Goal: Check status: Check status

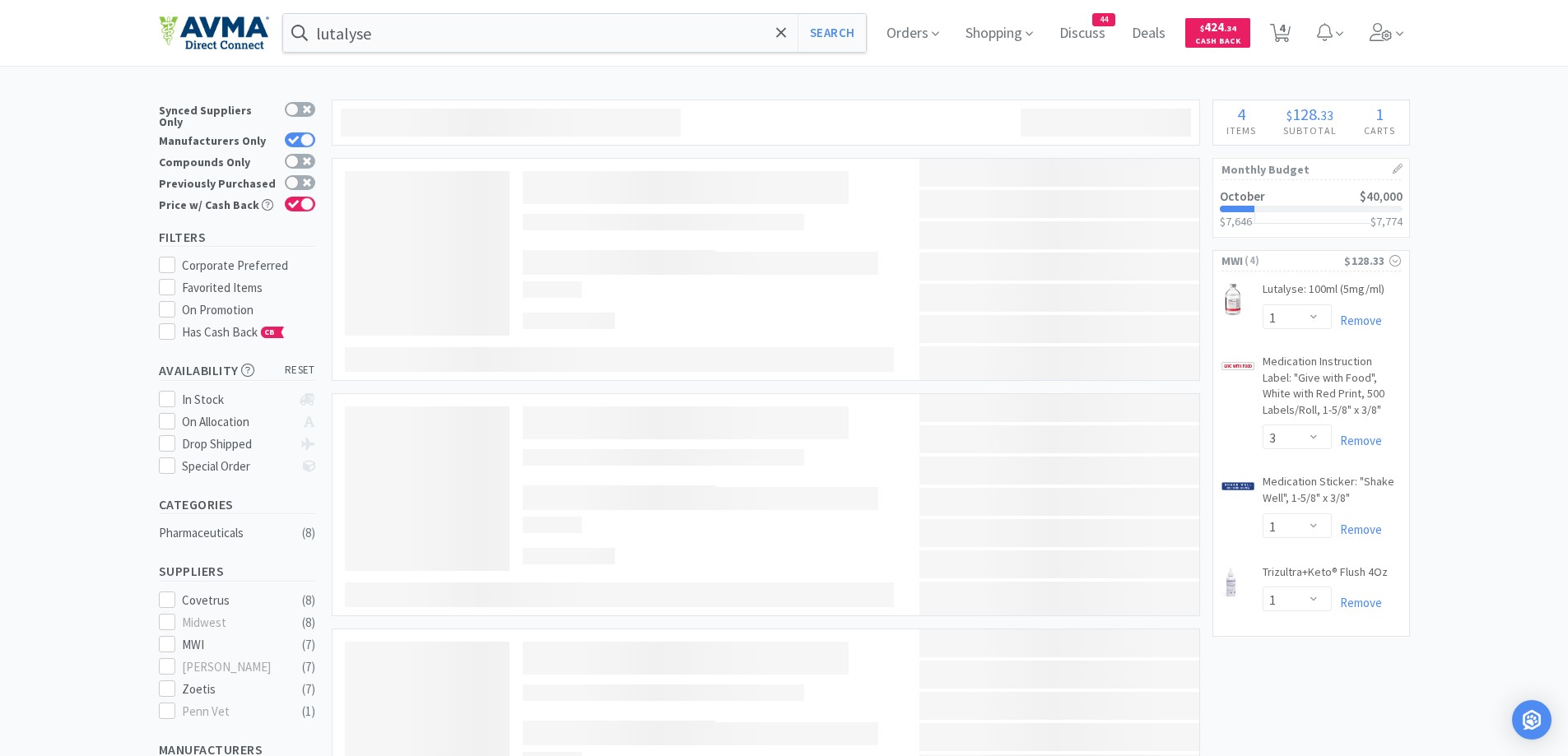
select select "1"
select select "3"
select select "1"
click at [300, 138] on div at bounding box center [296, 141] width 40 height 17
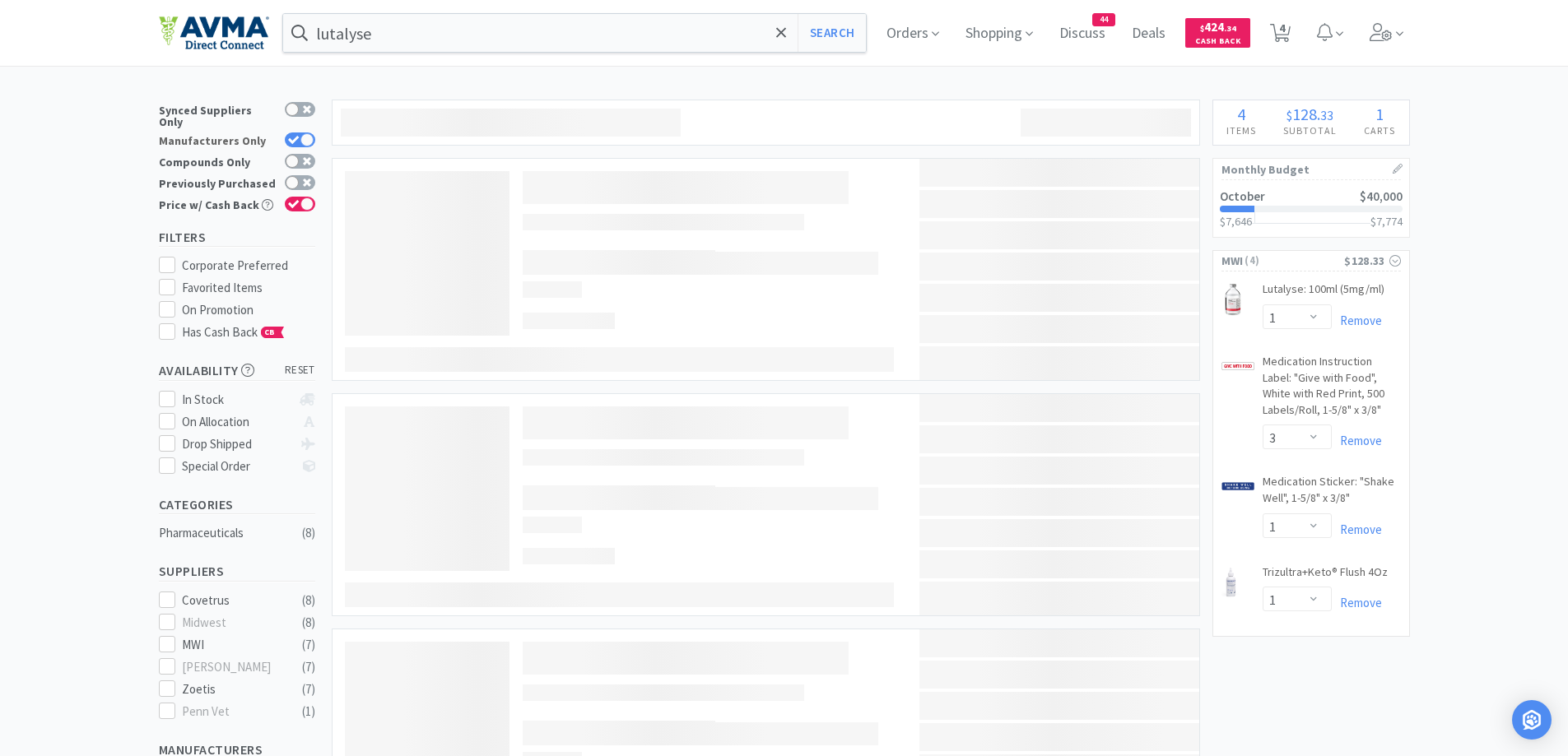
click at [315, 151] on input "Manufacturers Only" at bounding box center [315, 151] width 1 height 1
checkbox input "false"
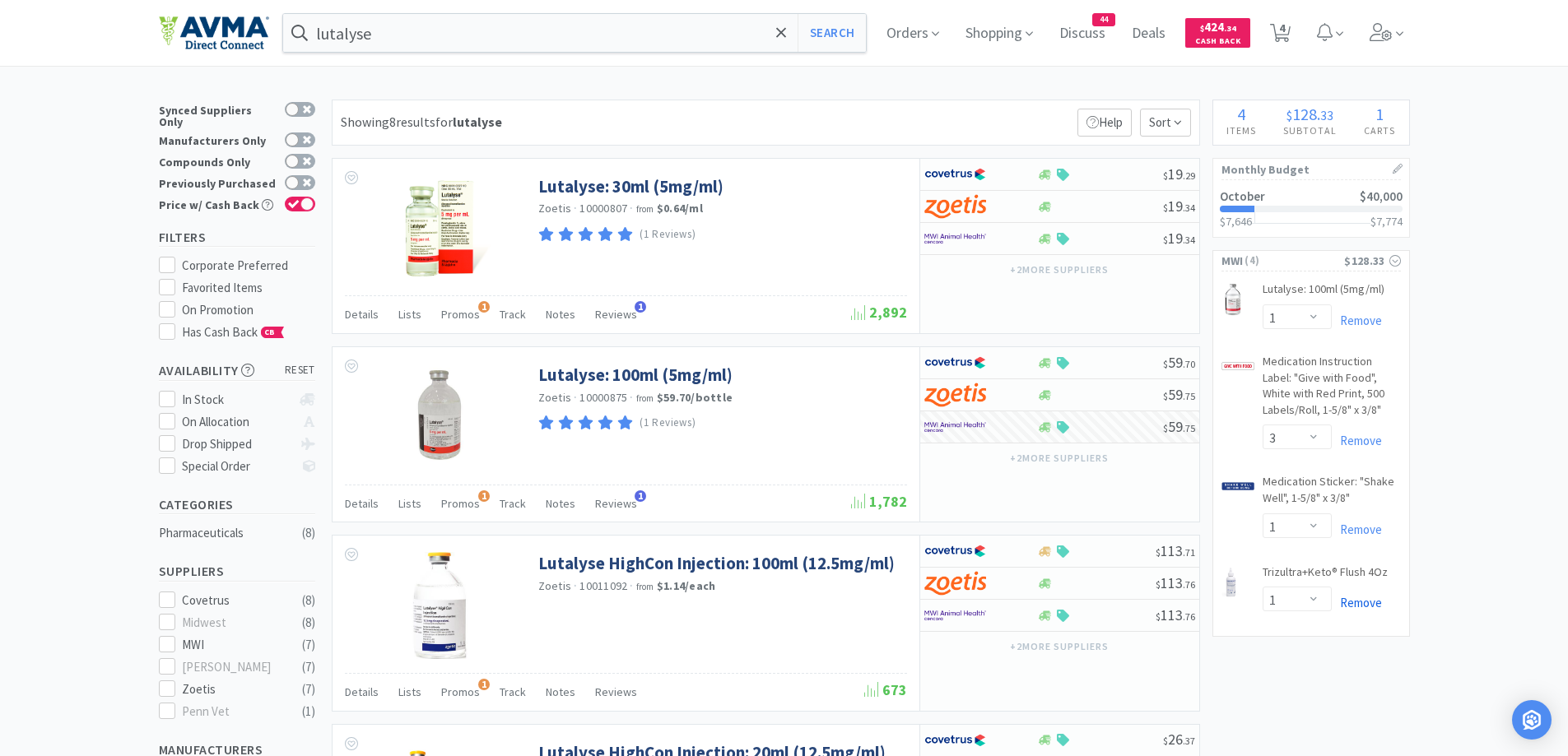
click at [1365, 595] on link "Remove" at bounding box center [1357, 603] width 51 height 16
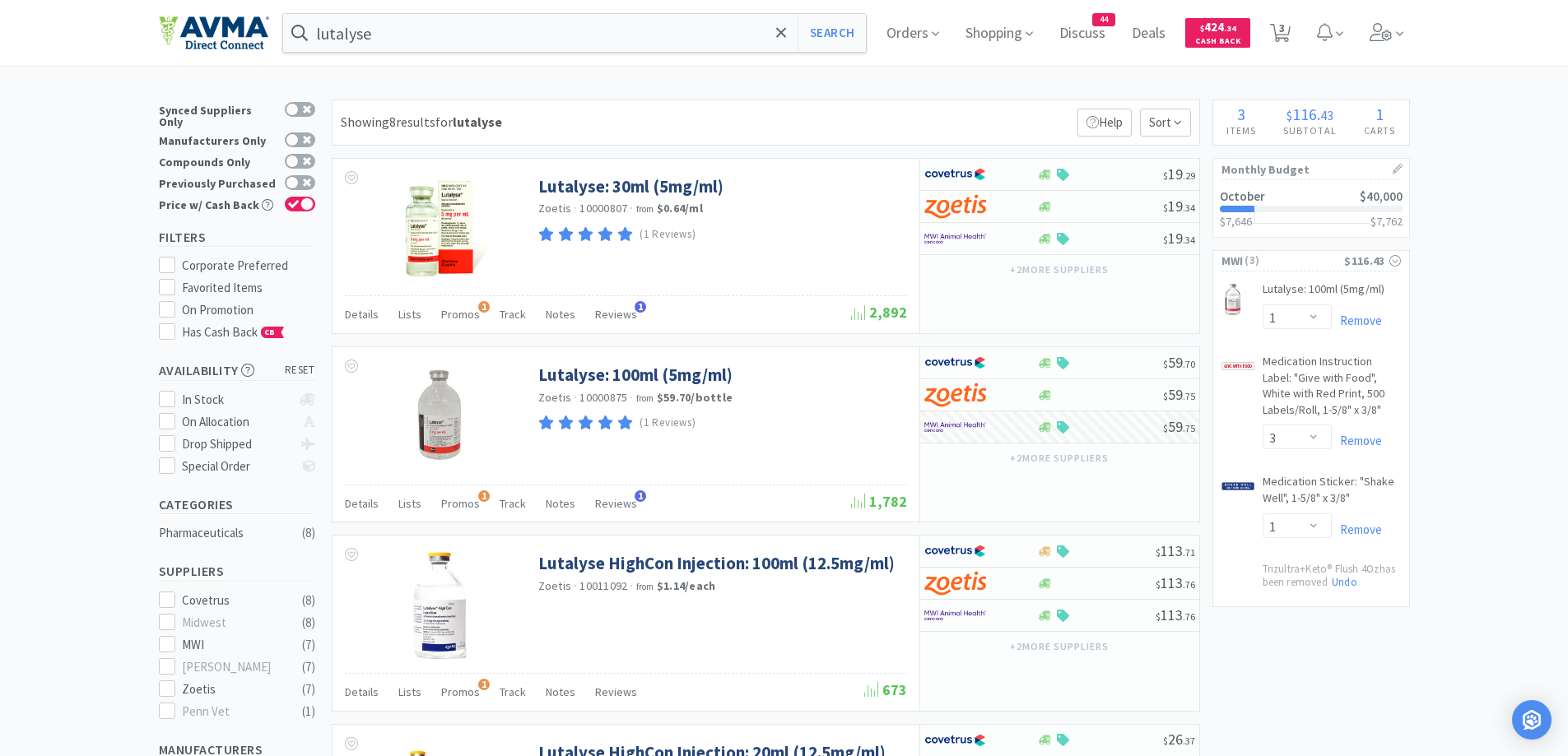
click at [885, 33] on div "Orders Shopping Discuss Discuss 44 Deals Deals $ 424 . 34 Cash Back 3 3" at bounding box center [1141, 32] width 536 height 65
click at [896, 35] on span "Orders" at bounding box center [912, 32] width 66 height 65
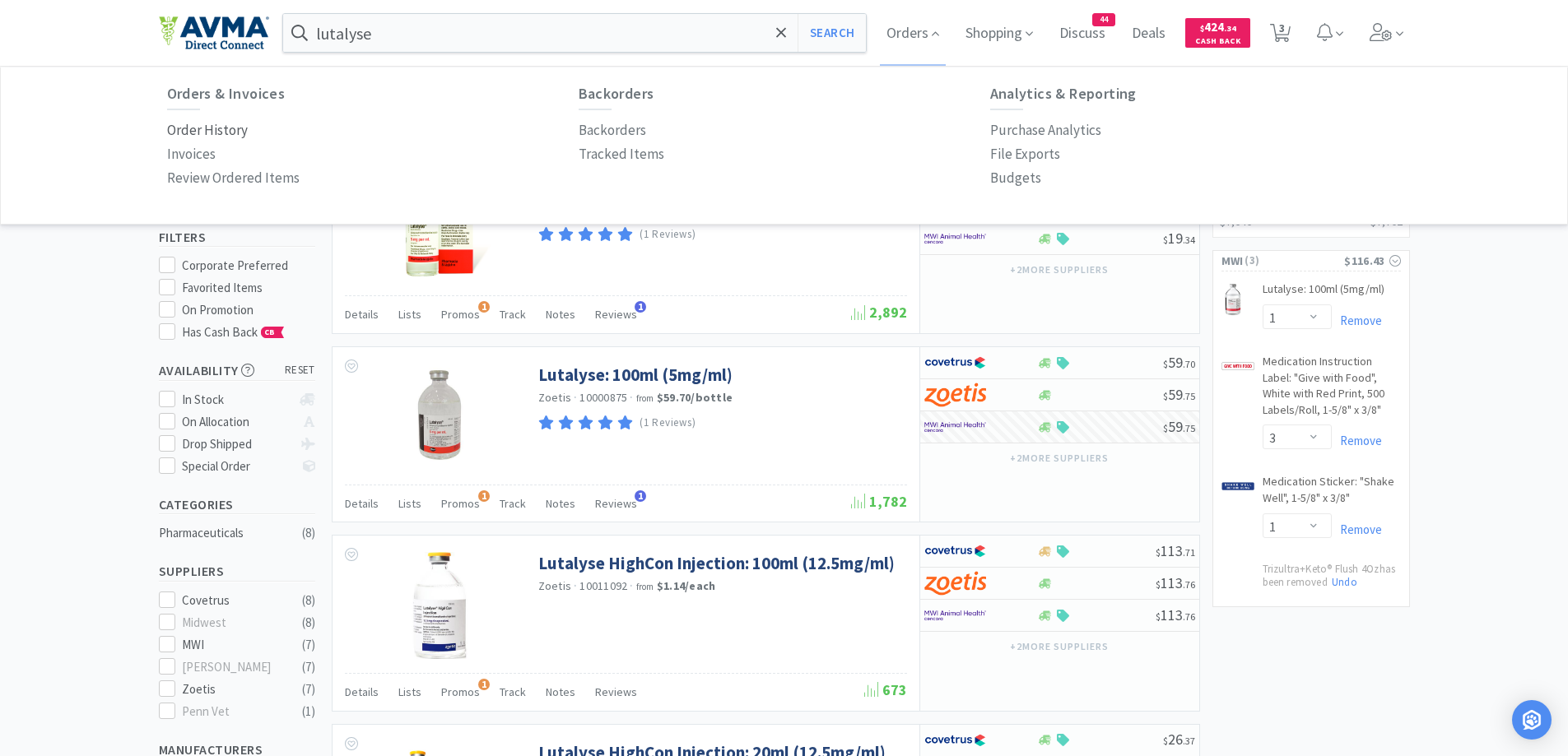
click at [242, 122] on p "Order History" at bounding box center [207, 130] width 80 height 22
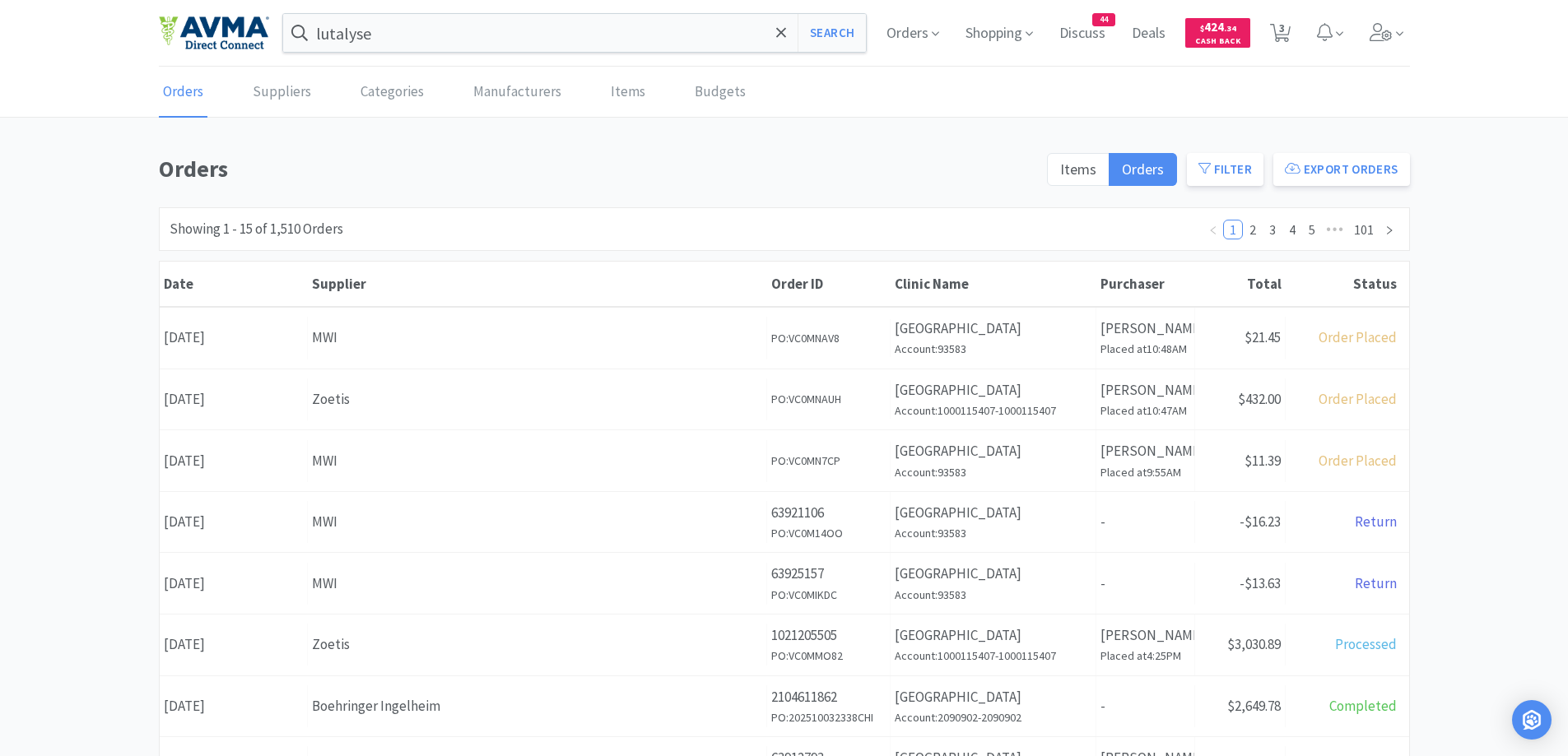
click at [1483, 445] on div "Orders Items Orders Filter Export Orders Filters Filter Suppliers All Suppliers…" at bounding box center [784, 719] width 1568 height 1136
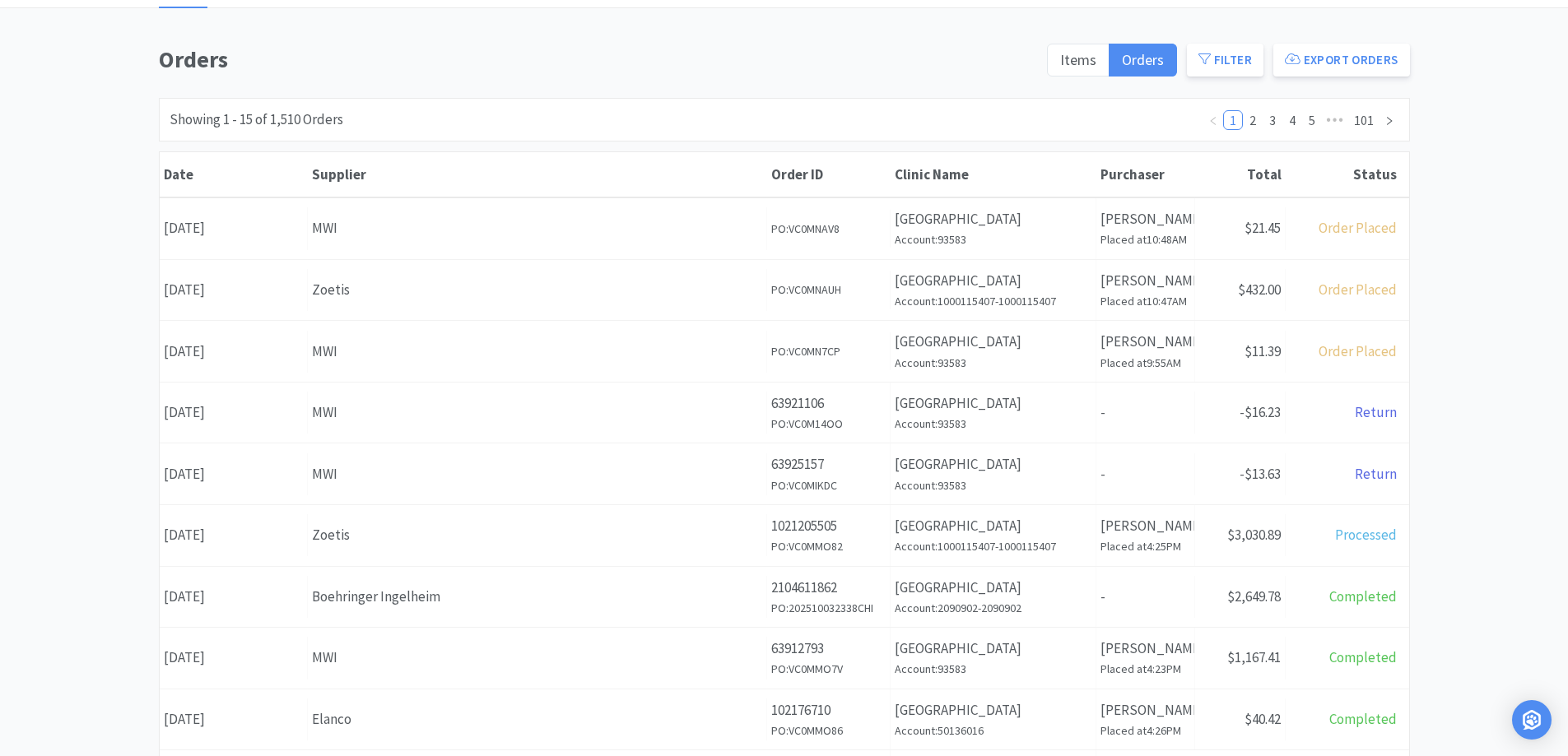
scroll to position [165, 0]
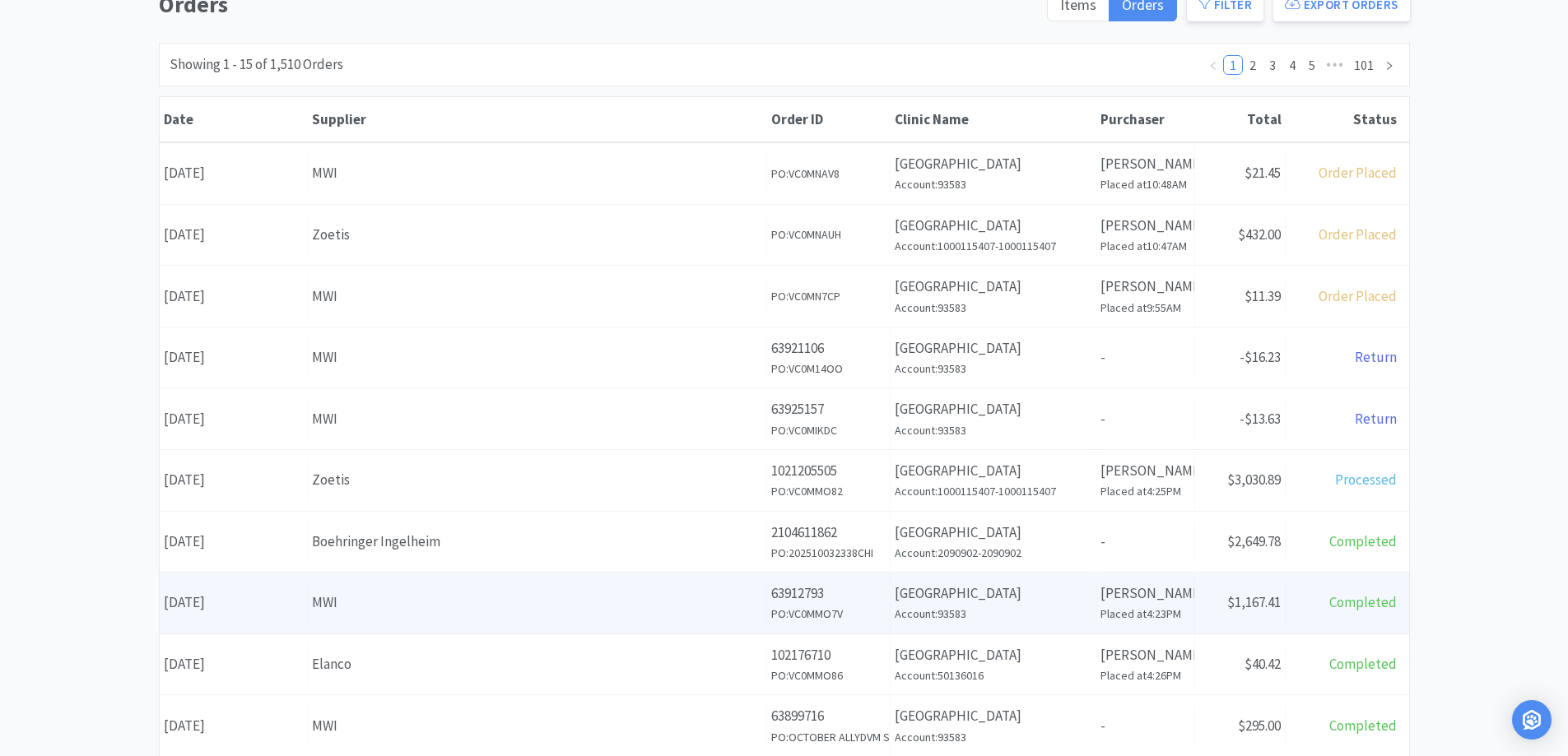
click at [497, 596] on div "MWI" at bounding box center [536, 603] width 450 height 22
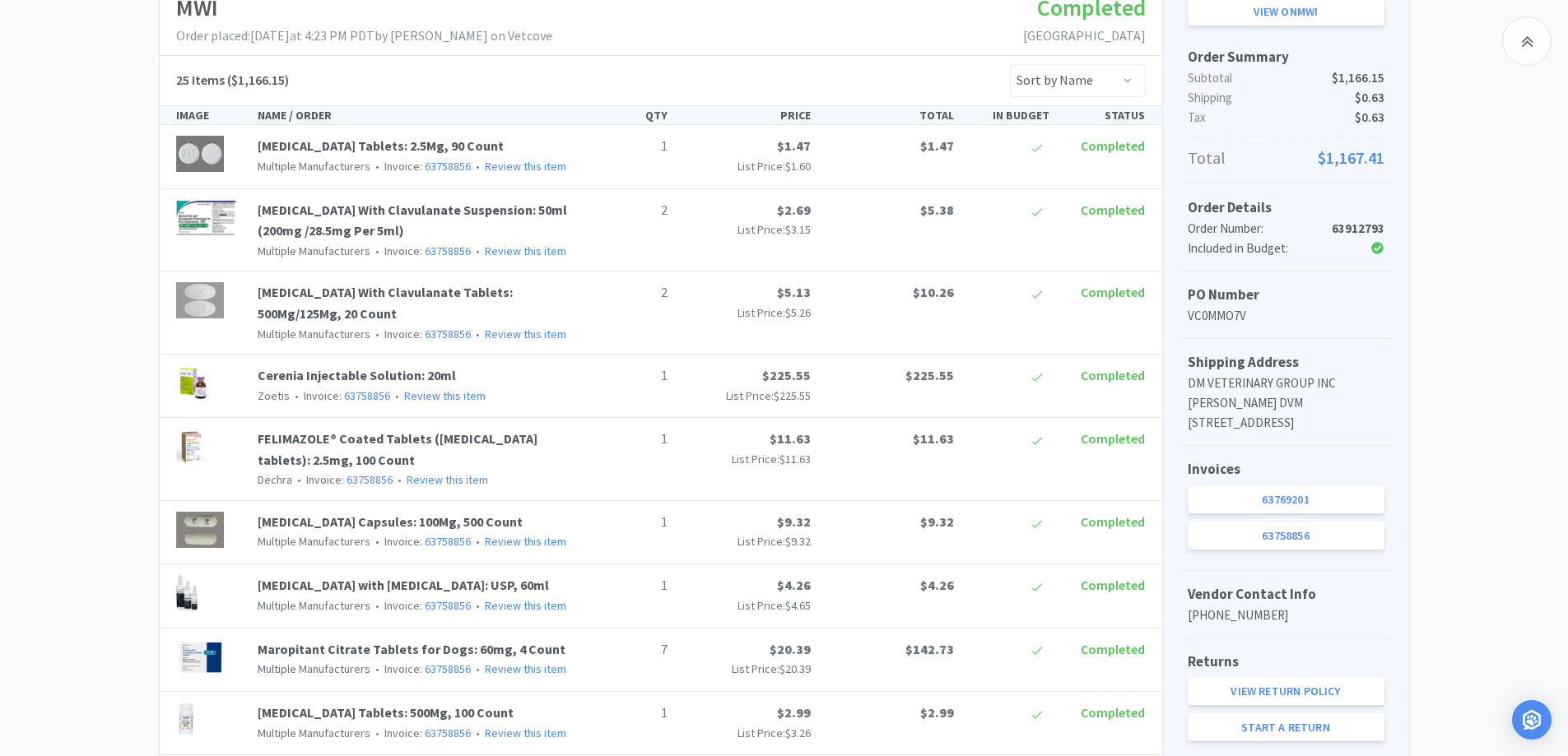
scroll to position [329, 0]
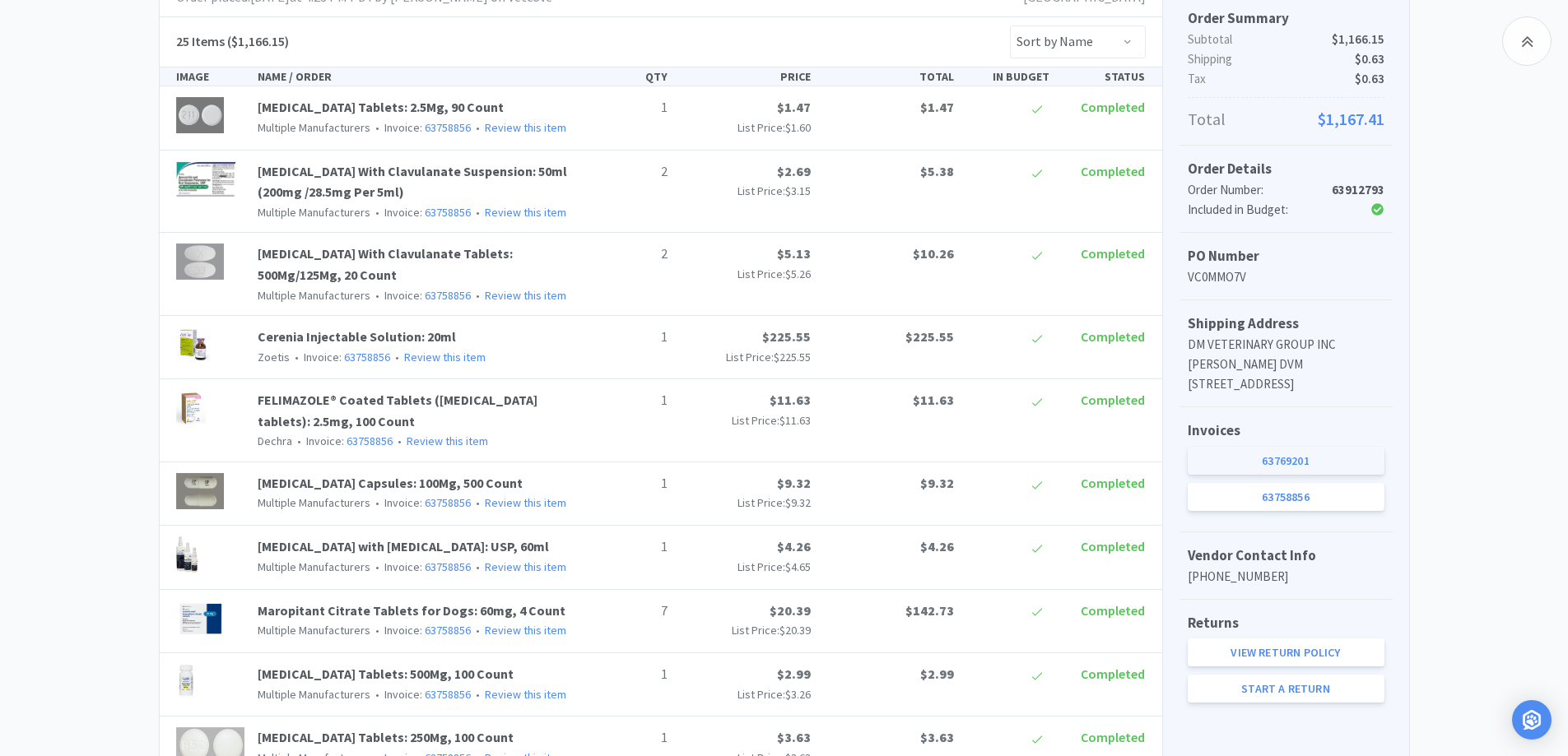
click at [1320, 475] on link "63769201" at bounding box center [1285, 461] width 197 height 28
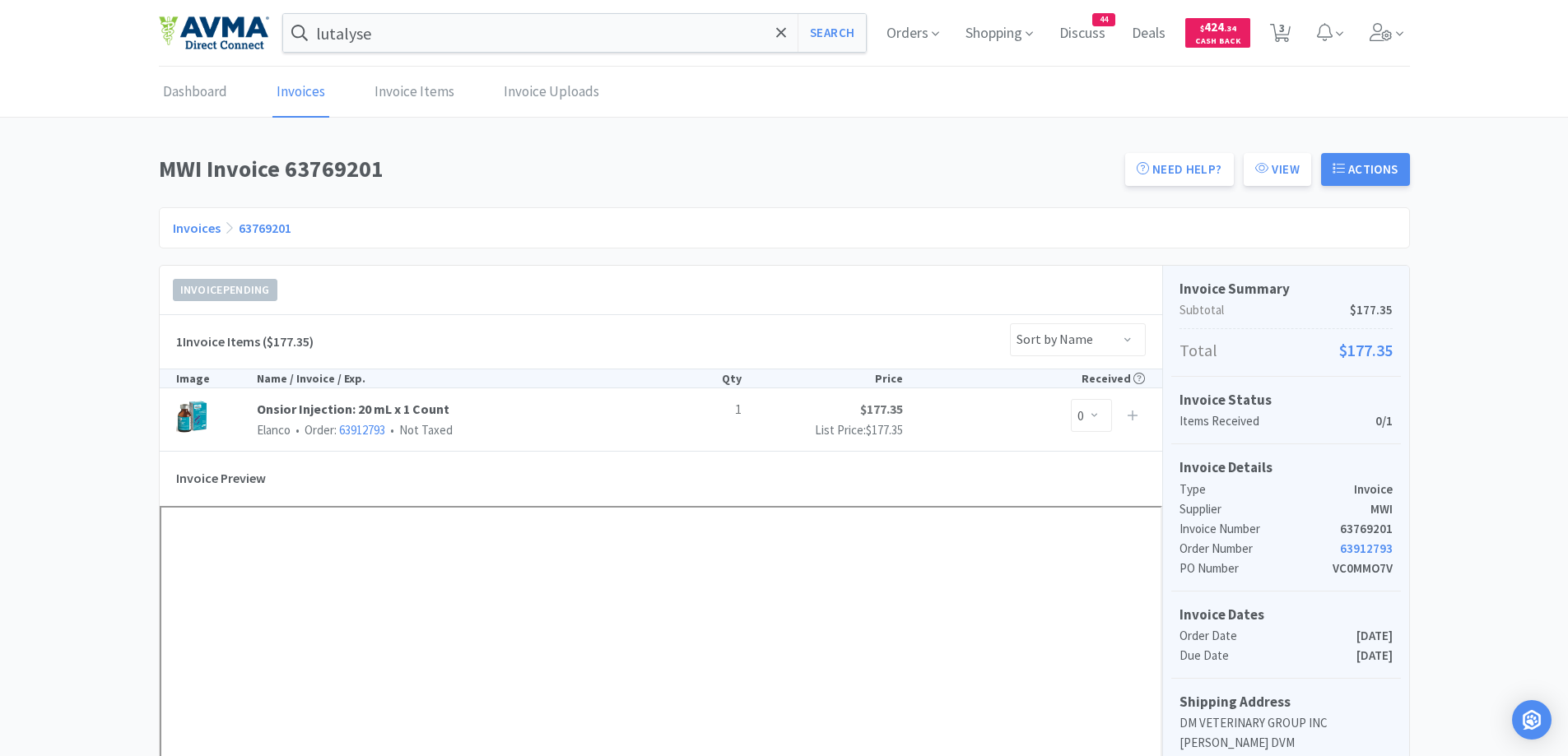
drag, startPoint x: 840, startPoint y: 37, endPoint x: 677, endPoint y: 95, distance: 173.0
click at [840, 37] on button "Search" at bounding box center [832, 33] width 68 height 38
select select "1"
select select "3"
select select "1"
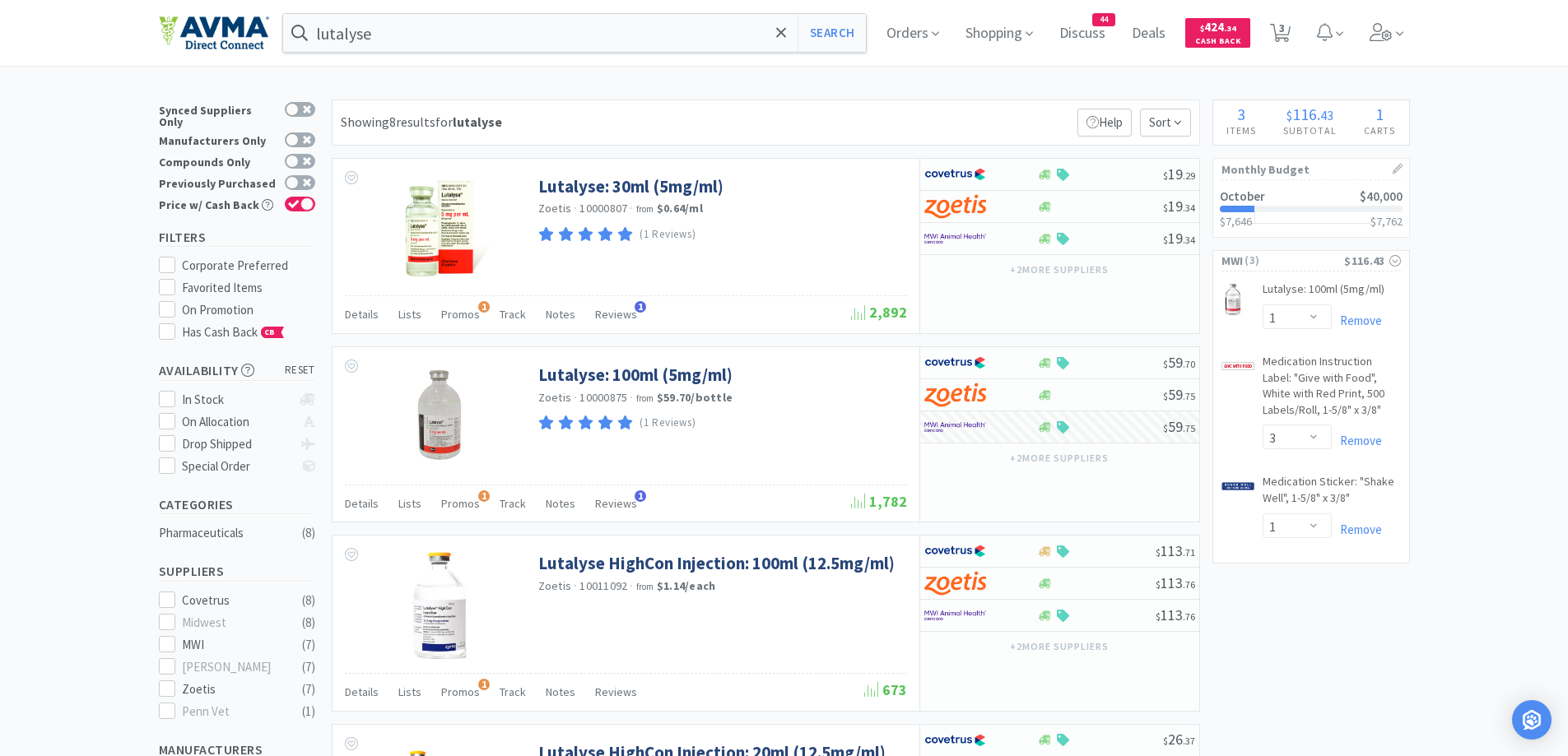
click at [808, 108] on div "Showing 8 results for lutalyse Filters Help Sort" at bounding box center [765, 123] width 868 height 46
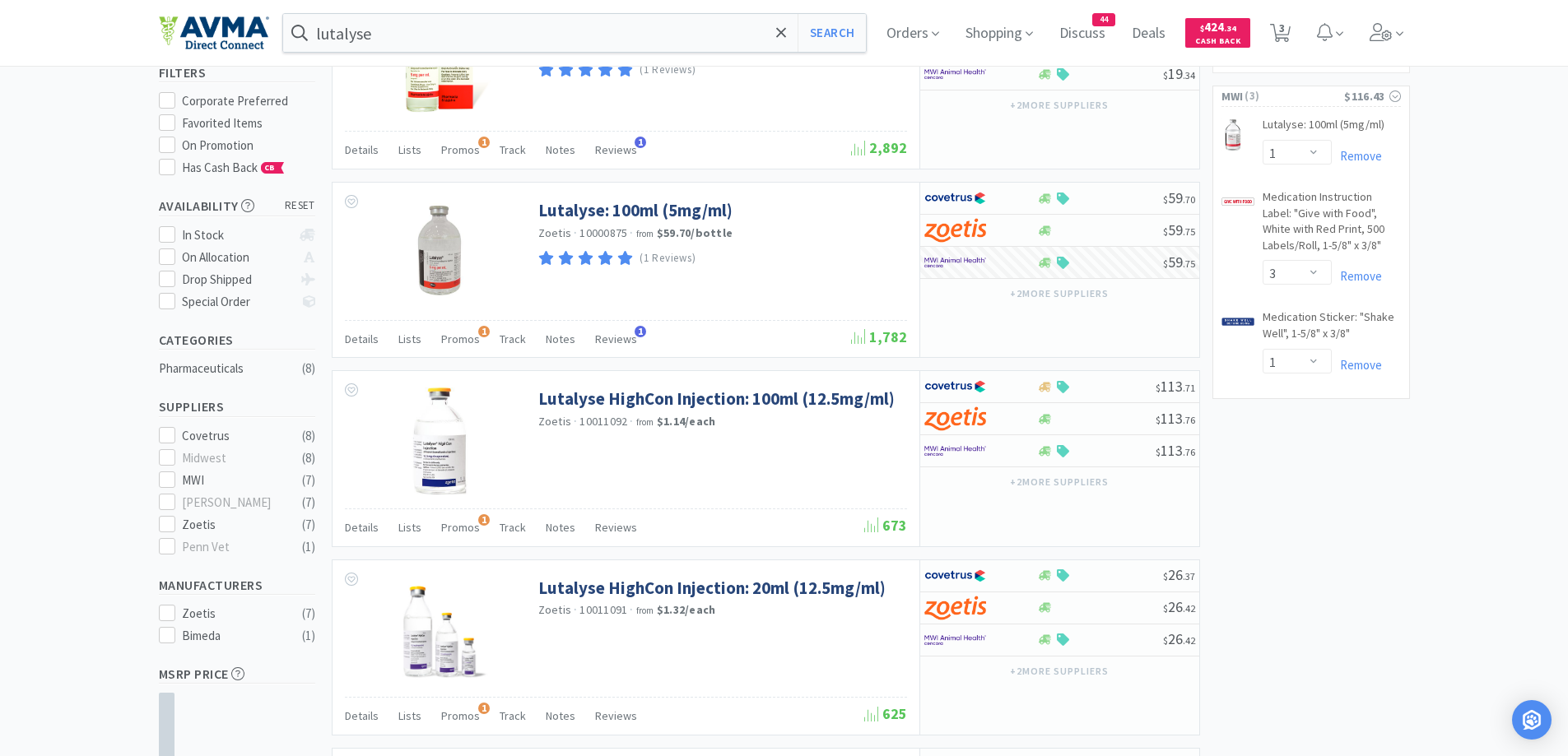
click at [1354, 542] on div "× Filter Results Synced Suppliers Only Manufacturers Only Compounds Only Previo…" at bounding box center [784, 741] width 1251 height 1612
click at [1326, 550] on div "× Filter Results Synced Suppliers Only Manufacturers Only Compounds Only Previo…" at bounding box center [784, 741] width 1251 height 1612
click at [938, 32] on icon at bounding box center [935, 34] width 7 height 4
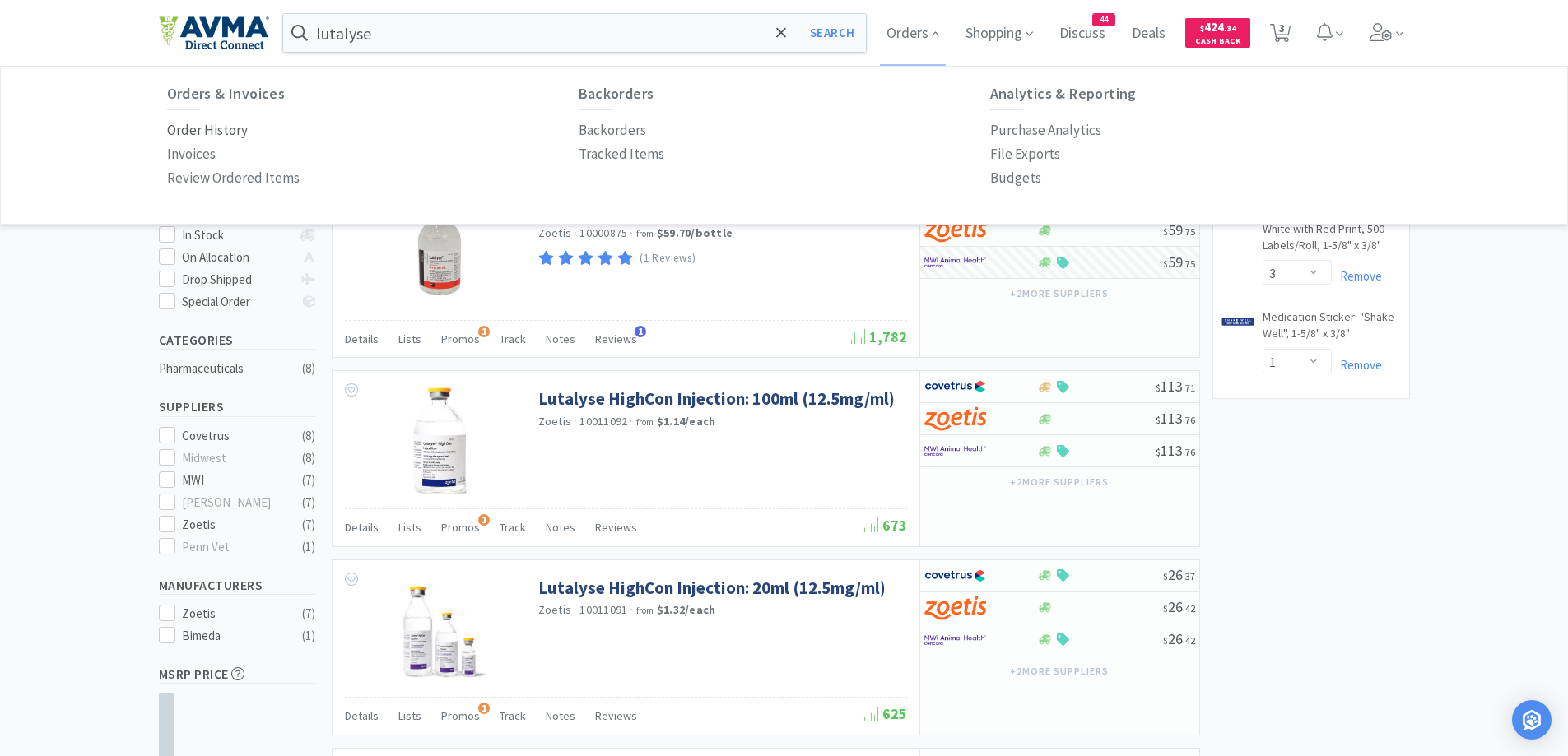
click at [182, 130] on p "Order History" at bounding box center [207, 130] width 80 height 22
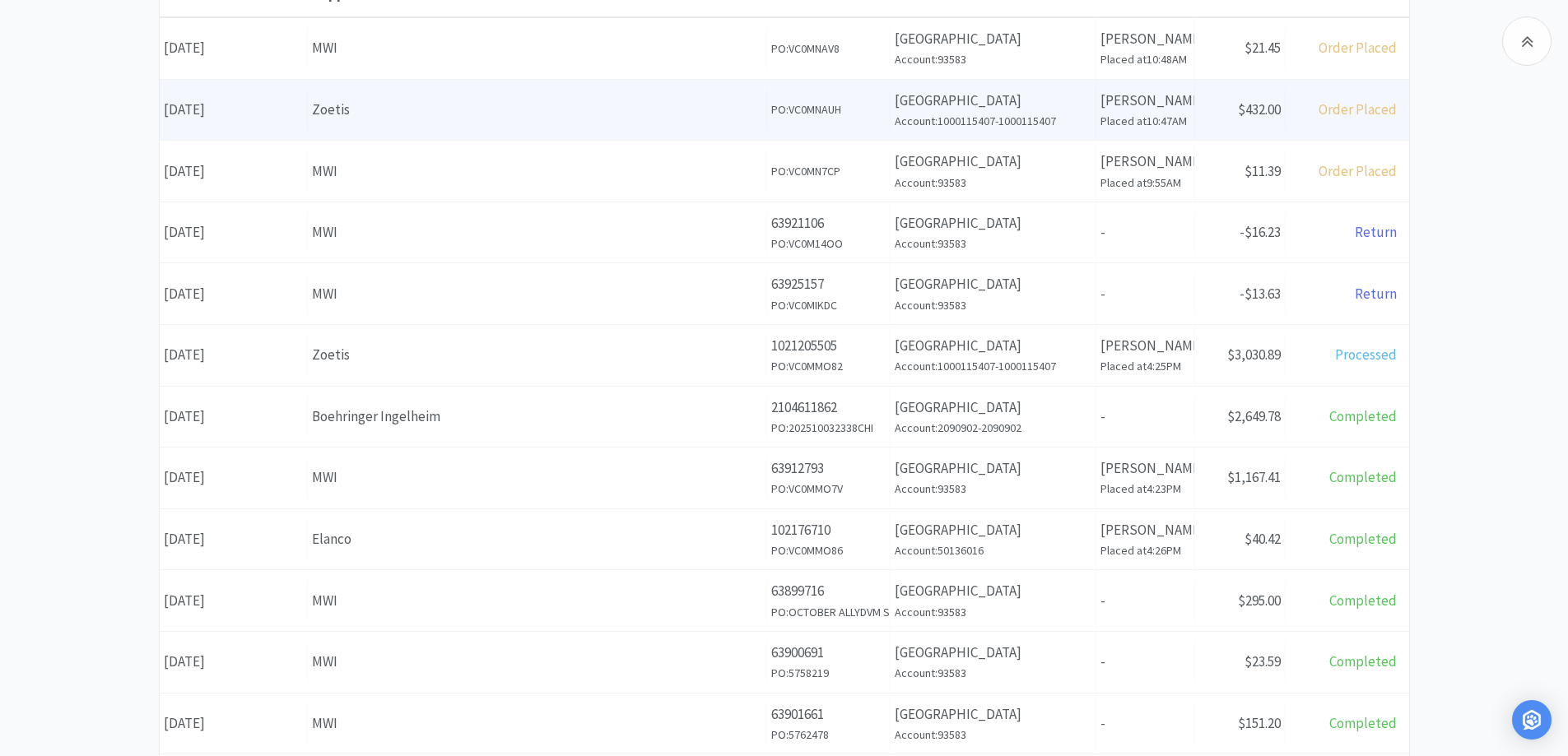
scroll to position [329, 0]
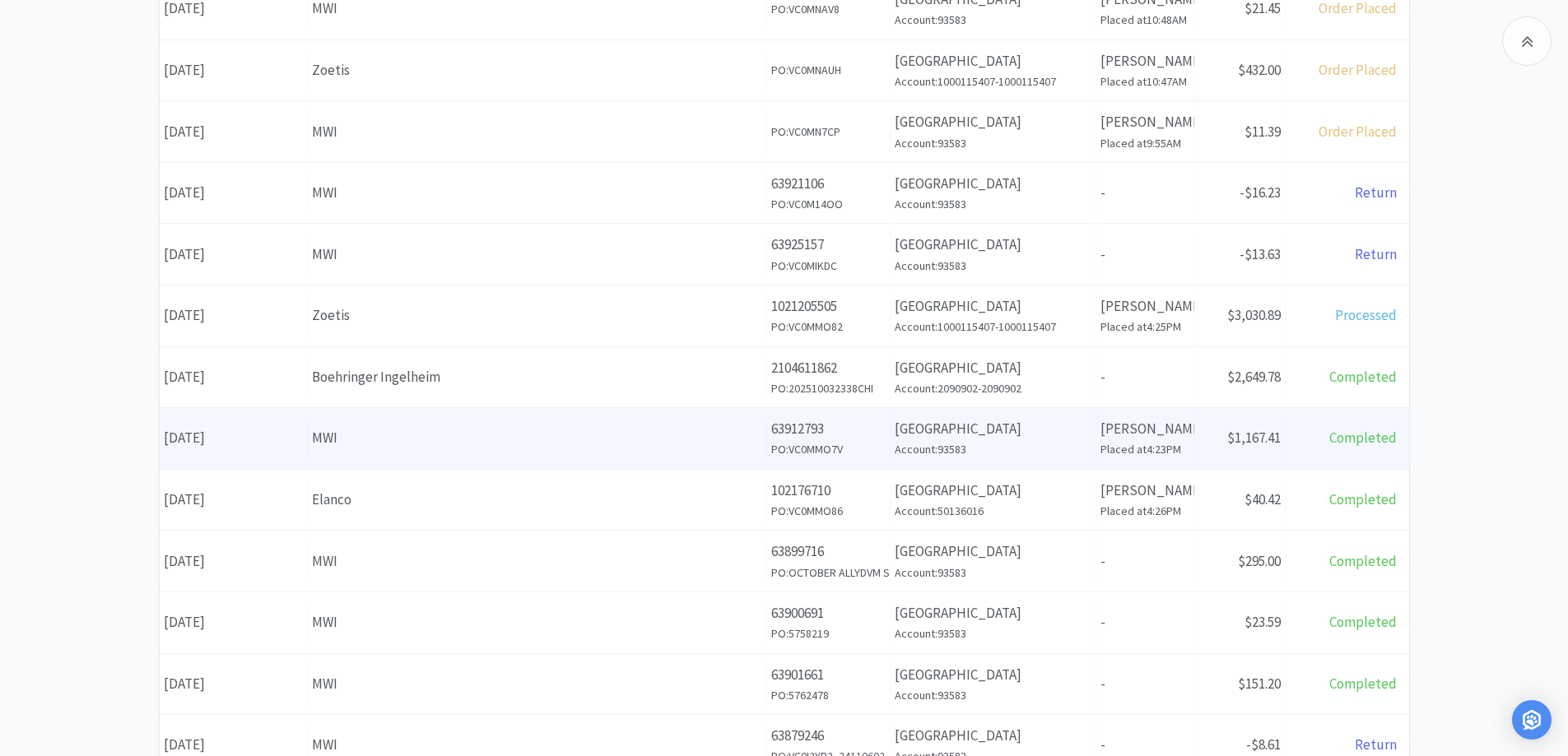
click at [929, 438] on p "[GEOGRAPHIC_DATA]" at bounding box center [993, 429] width 197 height 22
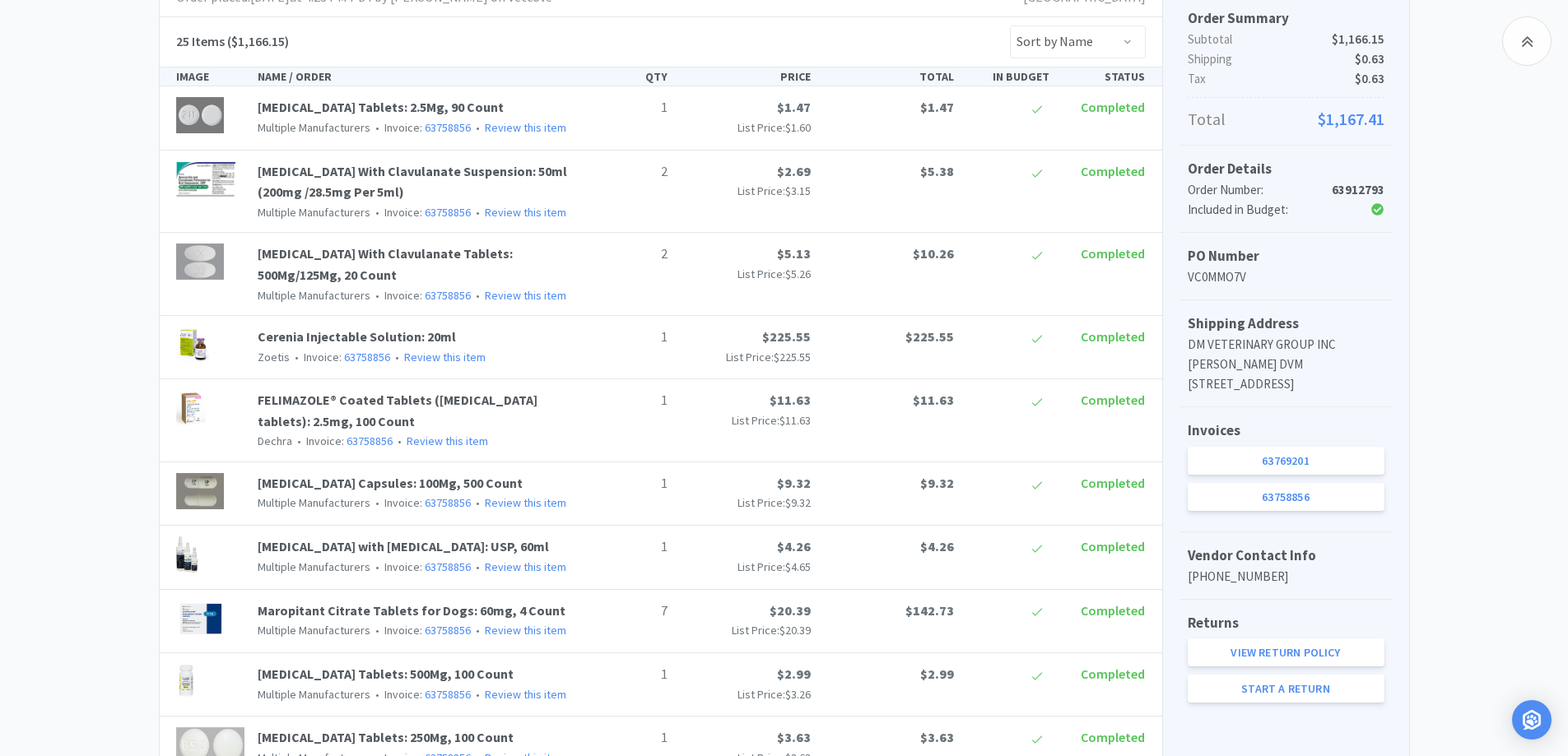
scroll to position [165, 0]
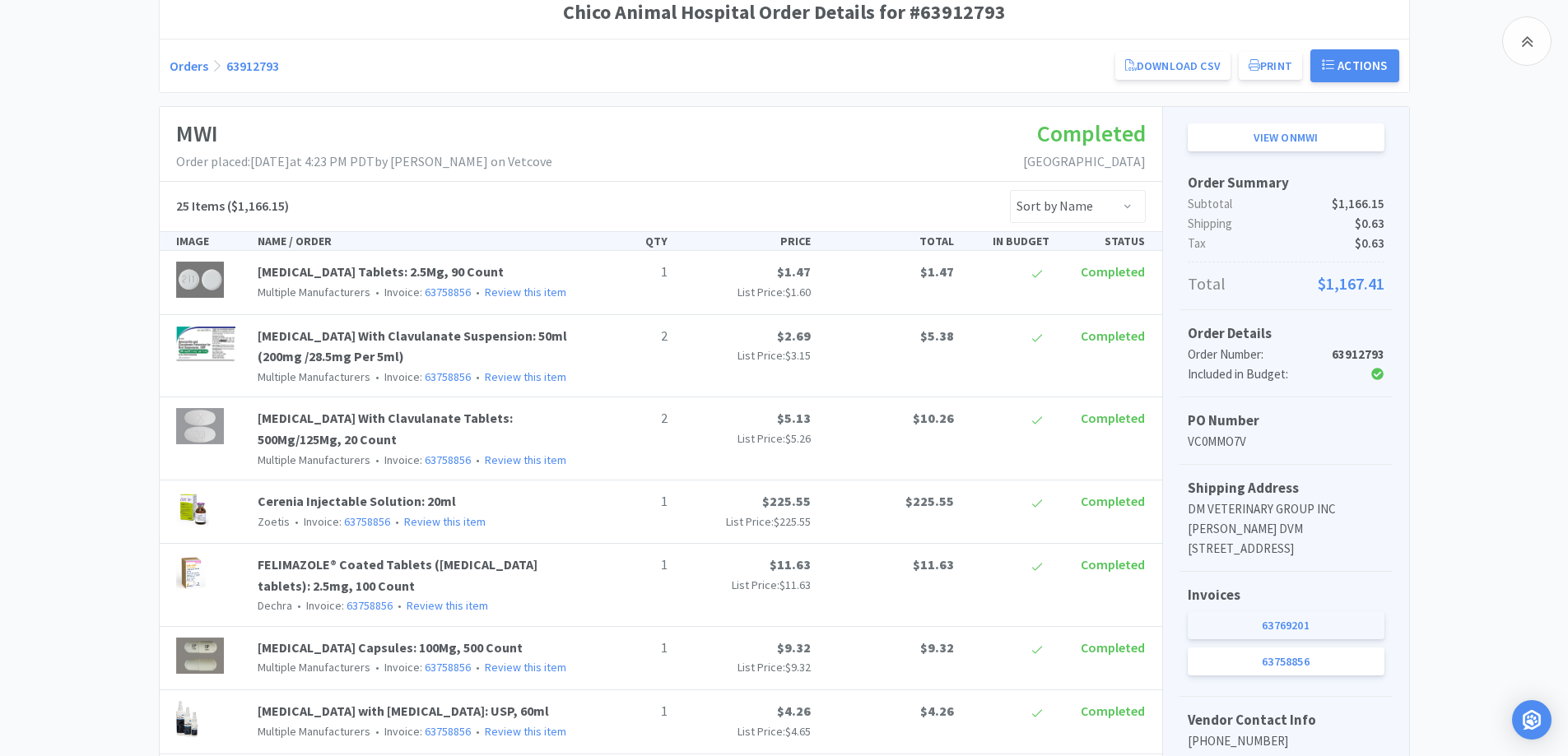
click at [1323, 635] on link "63769201" at bounding box center [1285, 626] width 197 height 28
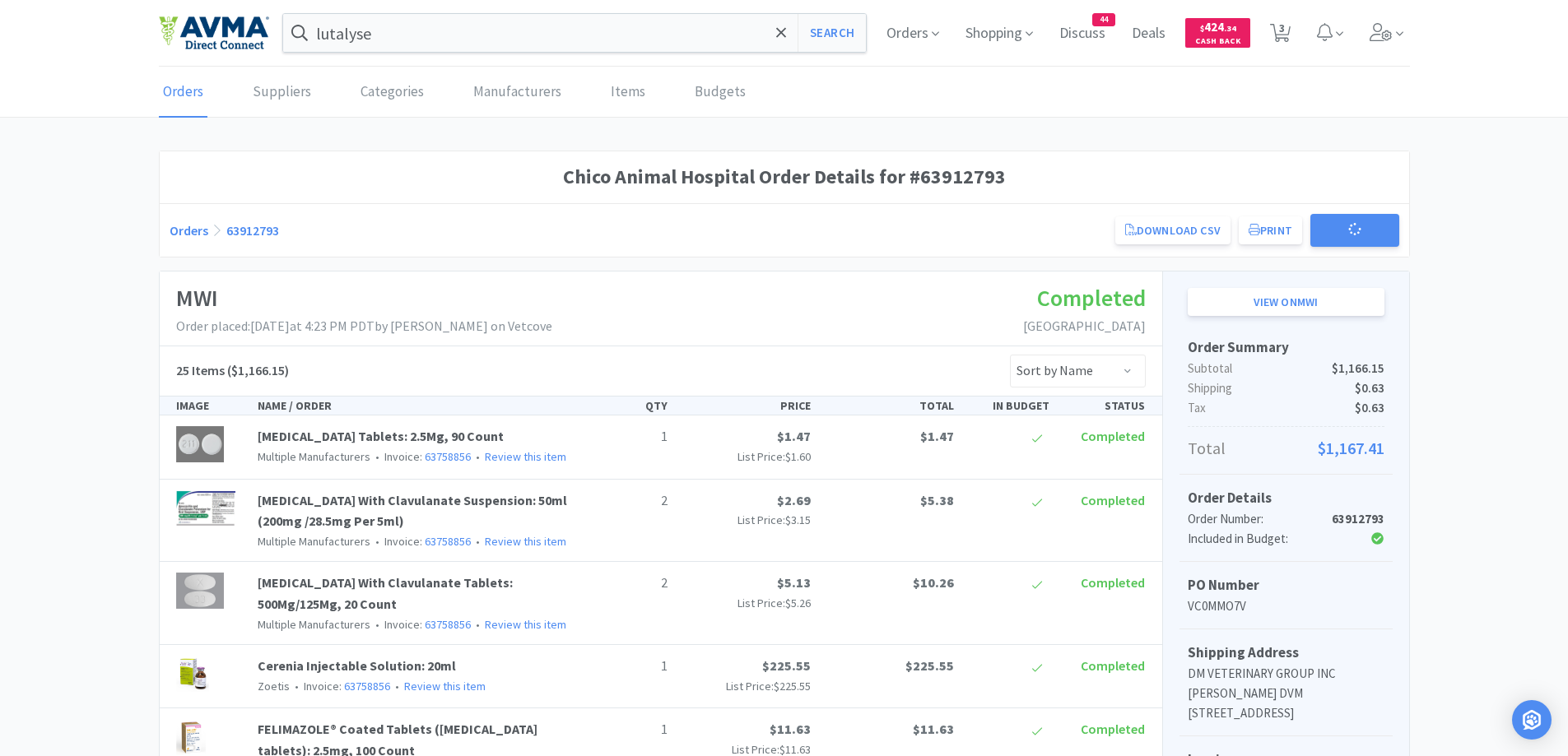
scroll to position [165, 0]
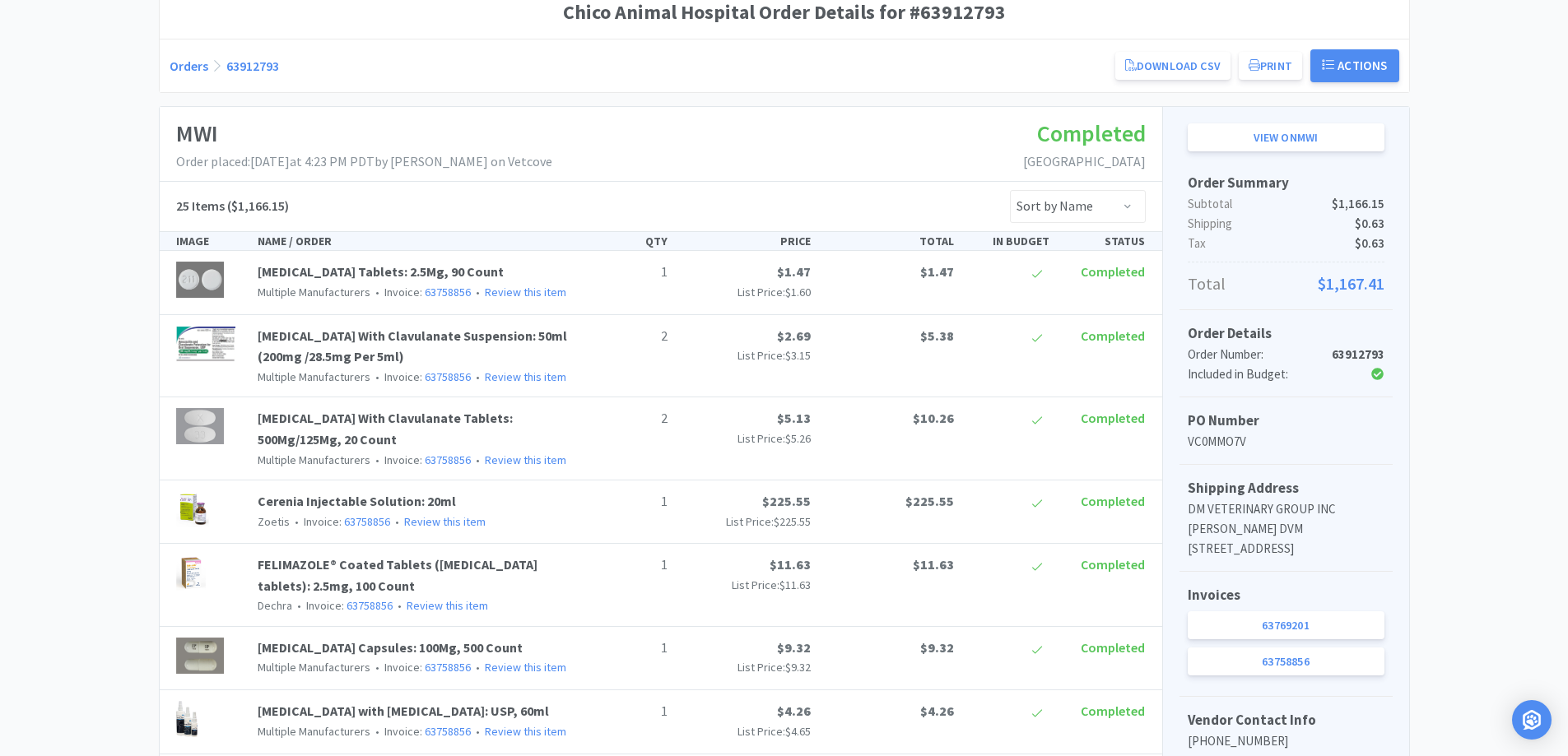
click at [1293, 696] on div "Invoices 63769201 63758856" at bounding box center [1285, 634] width 213 height 124
click at [1300, 676] on link "63758856" at bounding box center [1285, 662] width 197 height 28
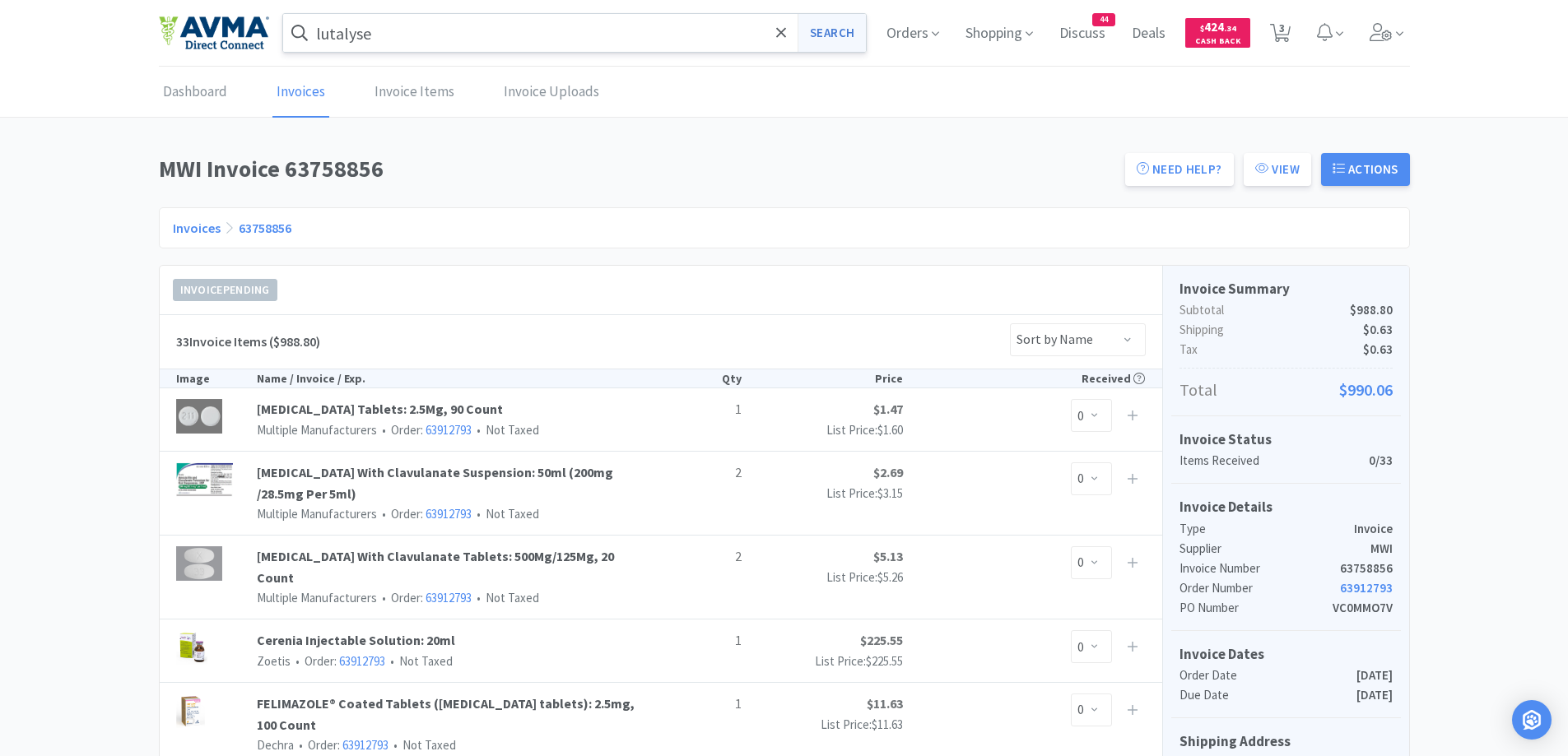
click at [823, 27] on button "Search" at bounding box center [832, 33] width 68 height 38
select select "1"
select select "3"
select select "1"
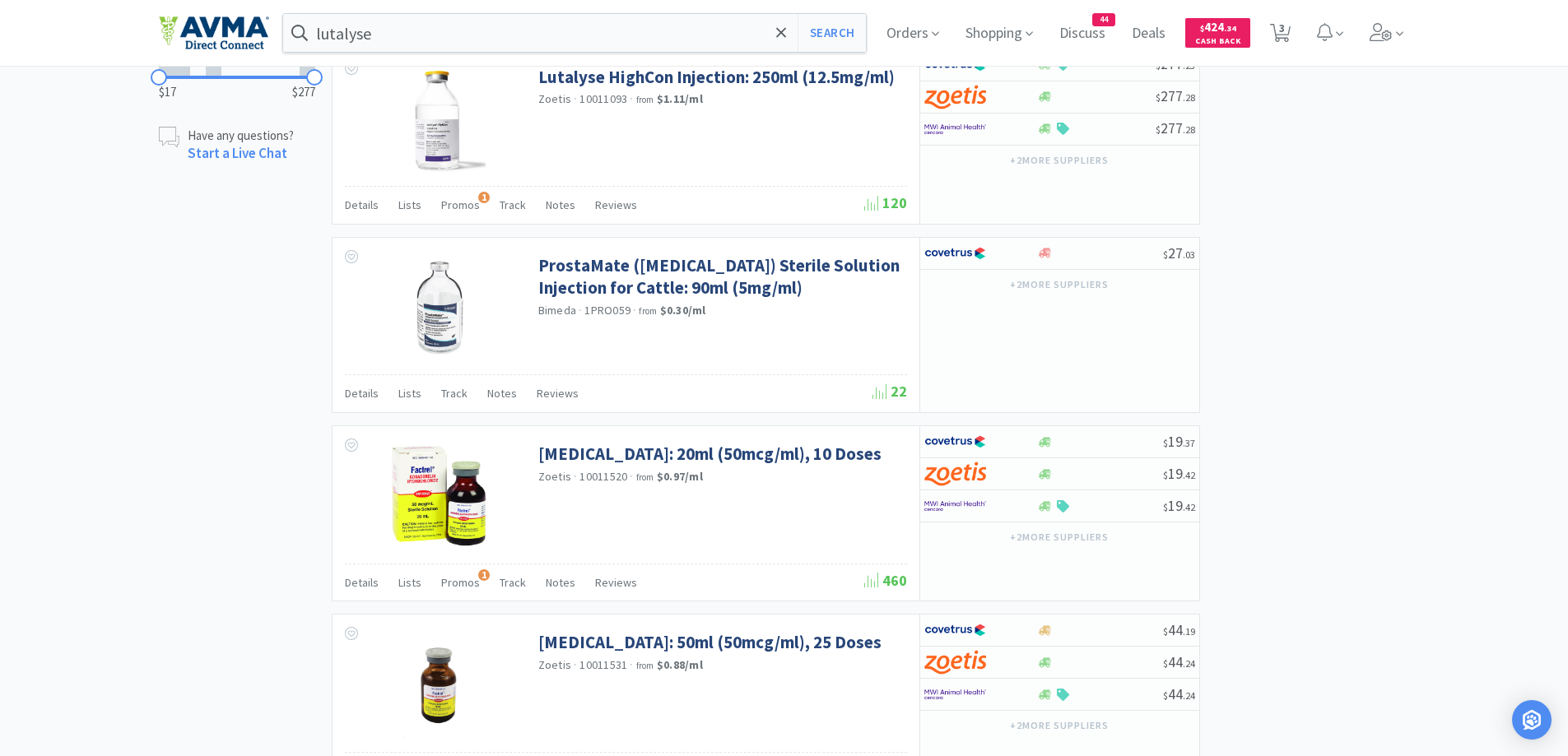
scroll to position [987, 0]
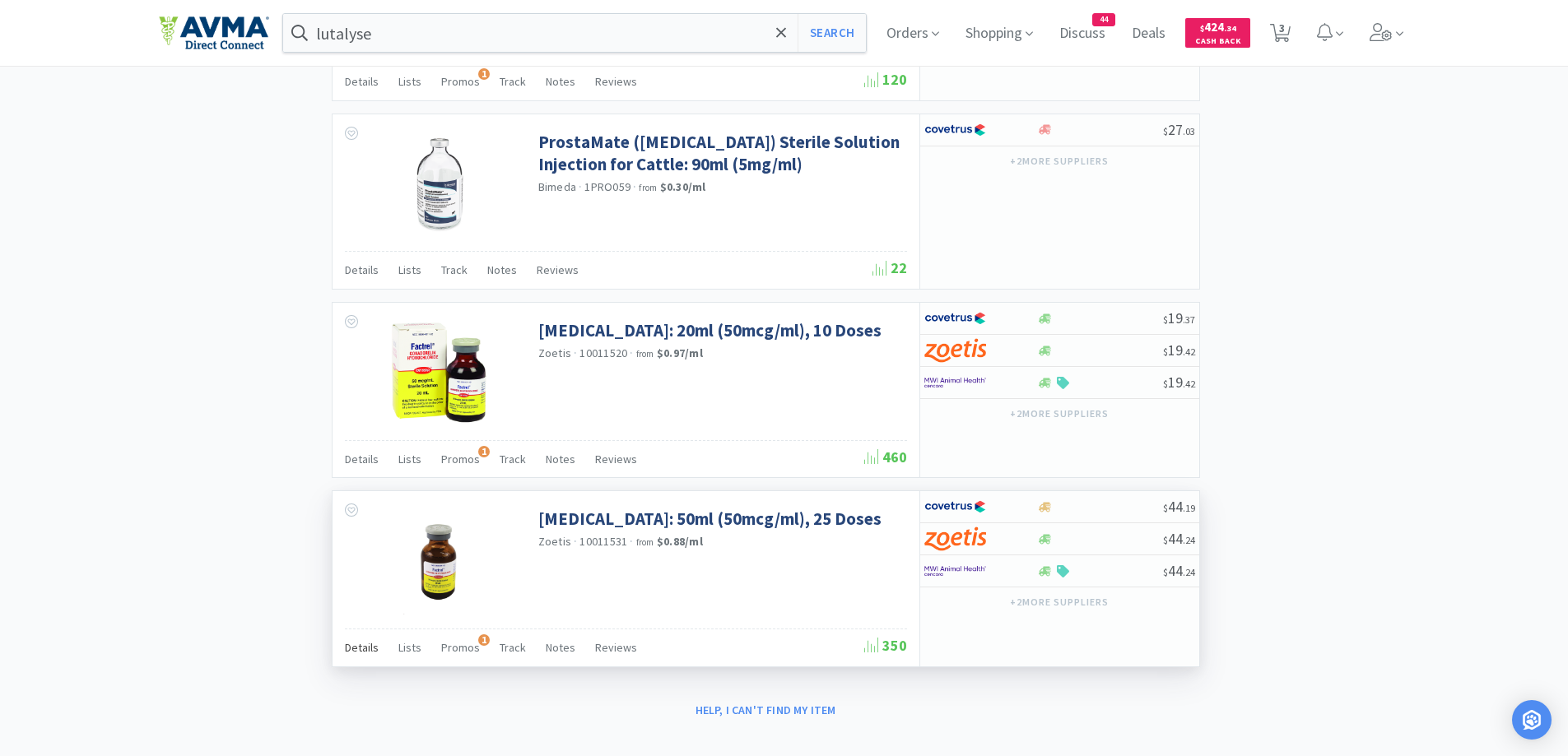
click at [355, 652] on span "Details" at bounding box center [362, 647] width 34 height 15
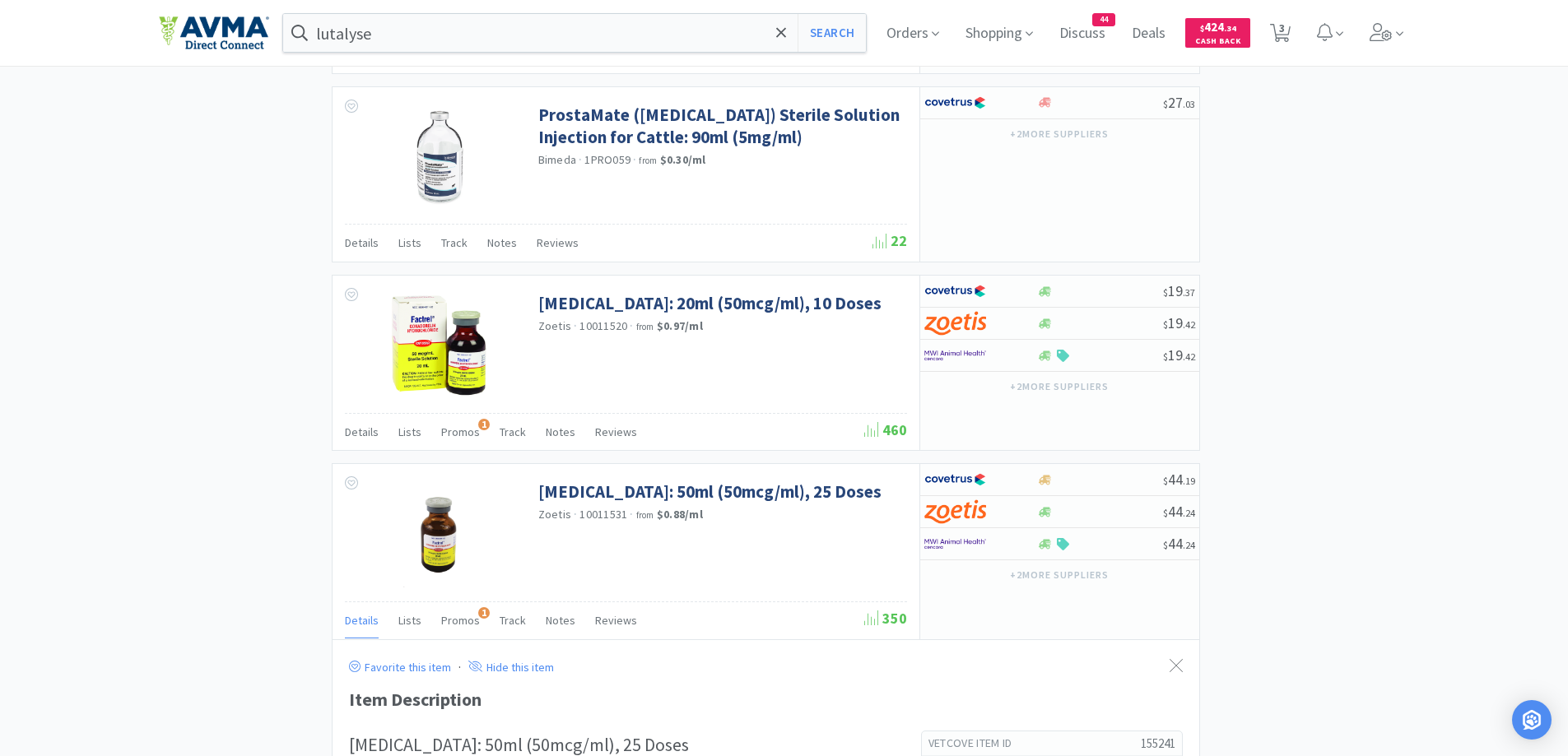
scroll to position [1316, 0]
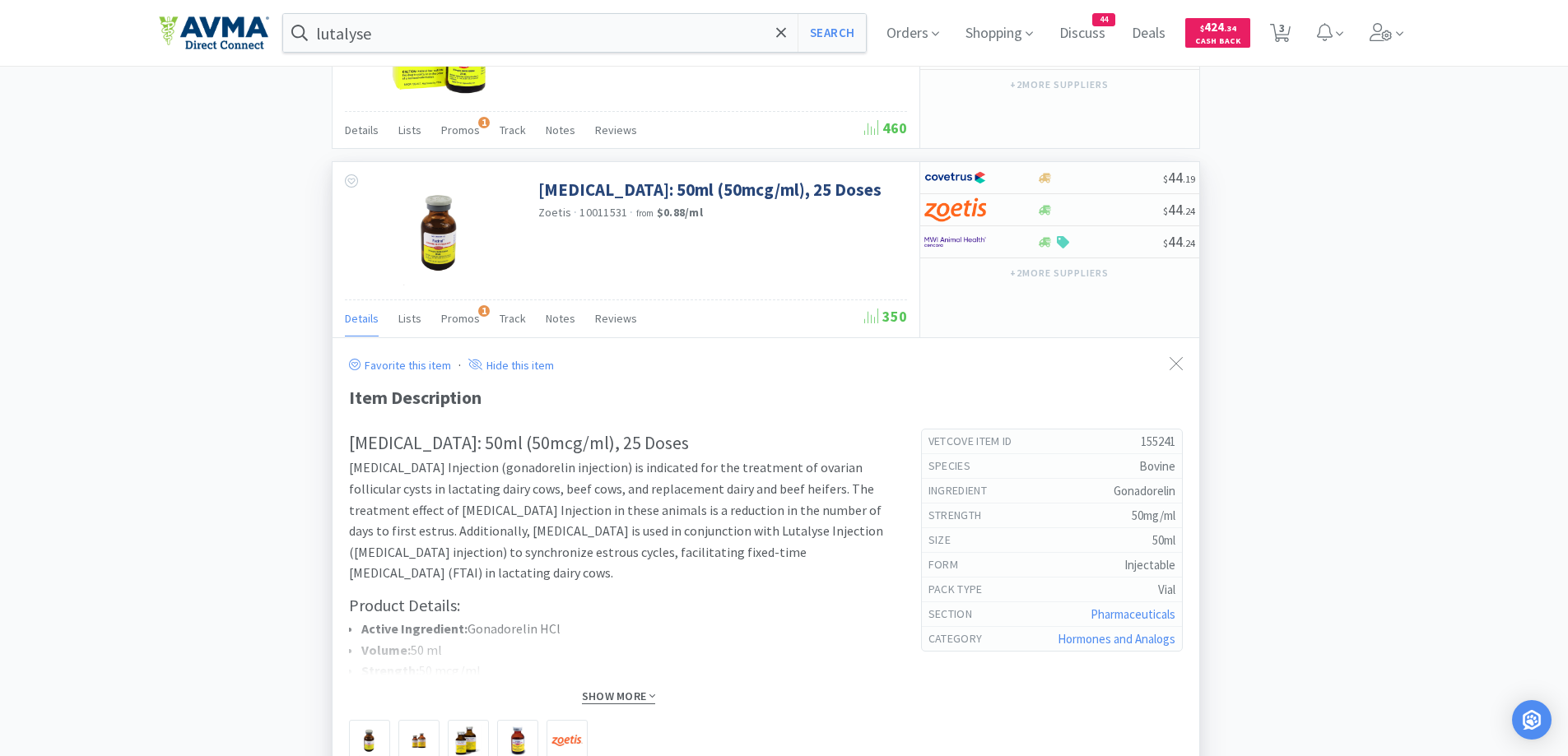
click at [626, 700] on span "Show More" at bounding box center [619, 696] width 73 height 16
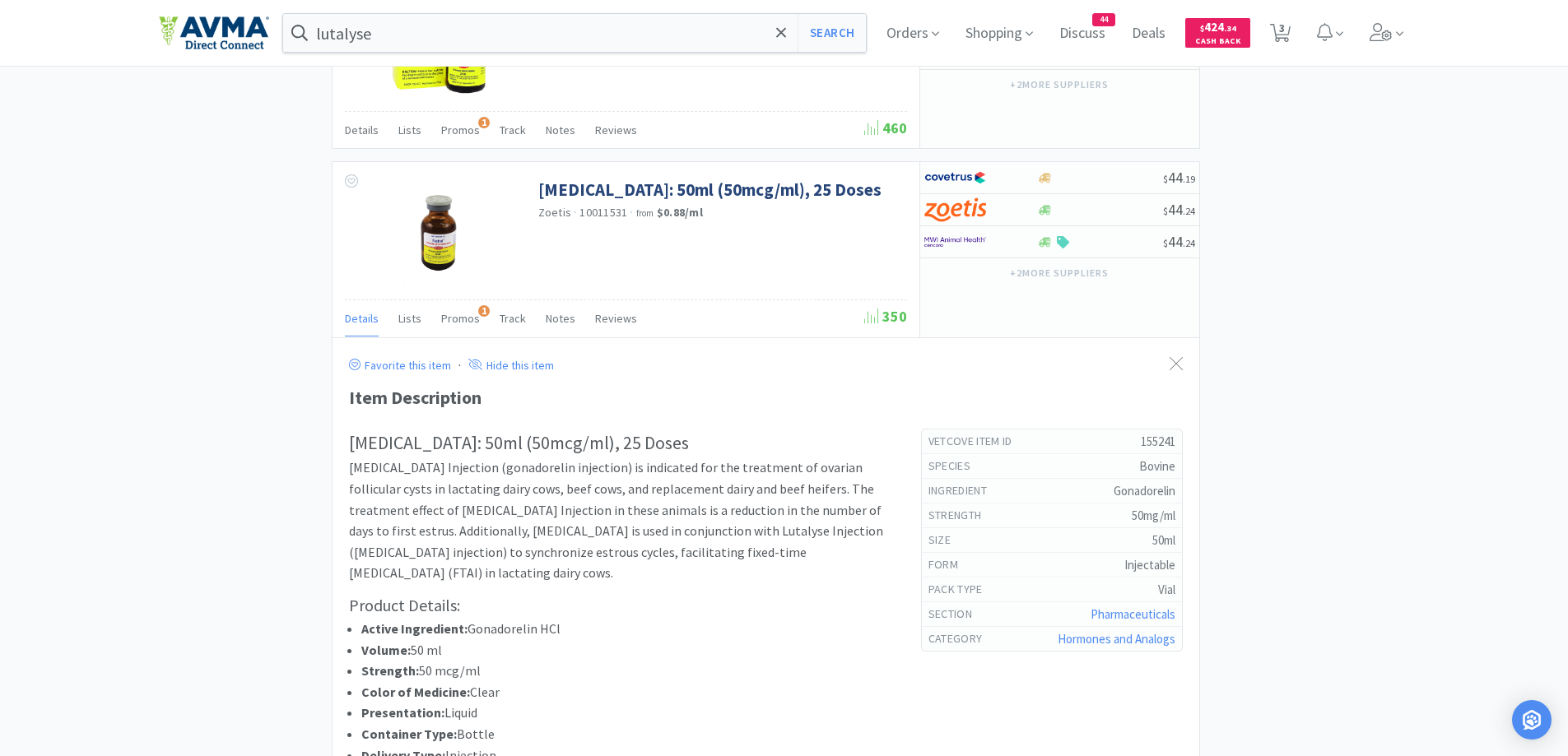
click at [1184, 368] on div at bounding box center [1177, 365] width 30 height 38
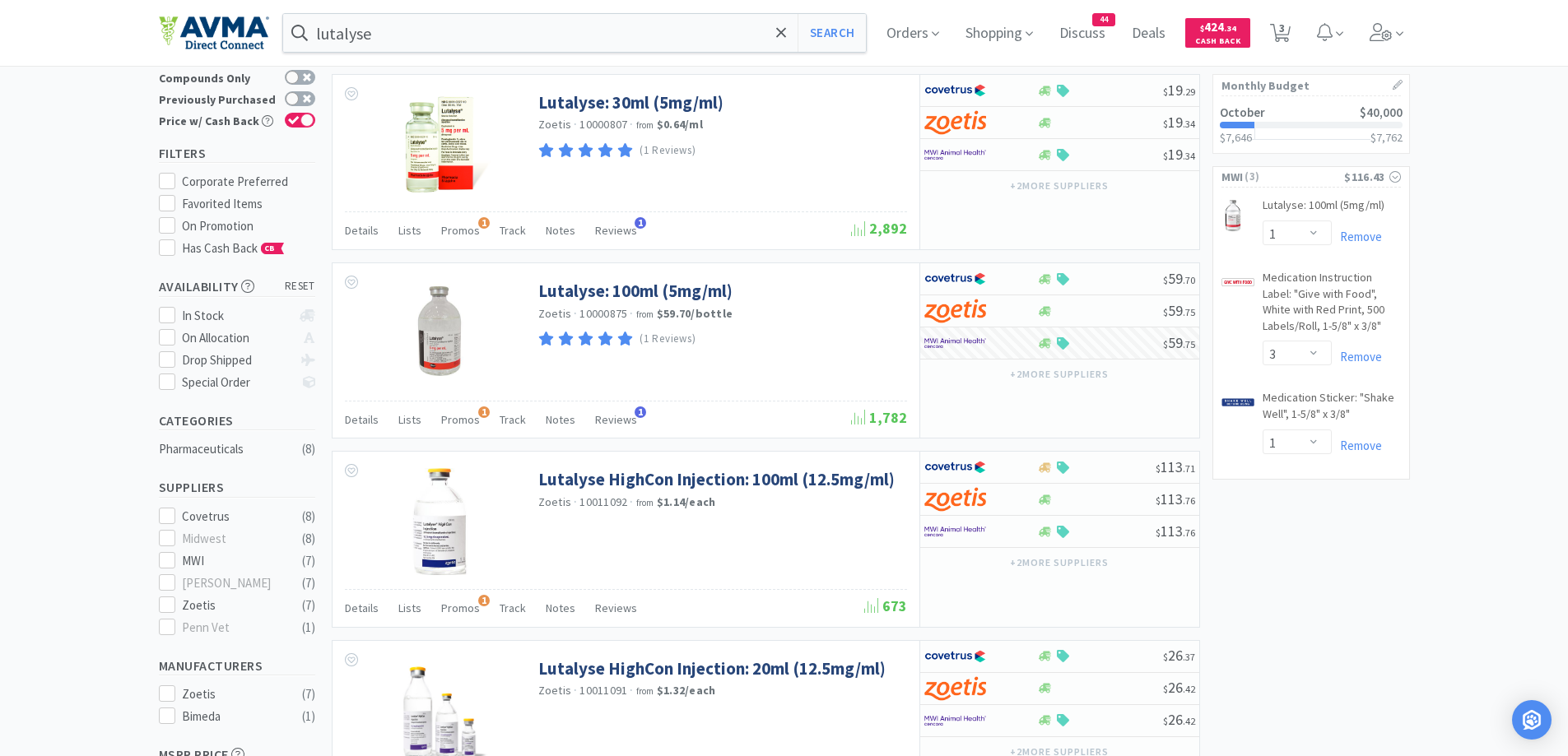
scroll to position [0, 0]
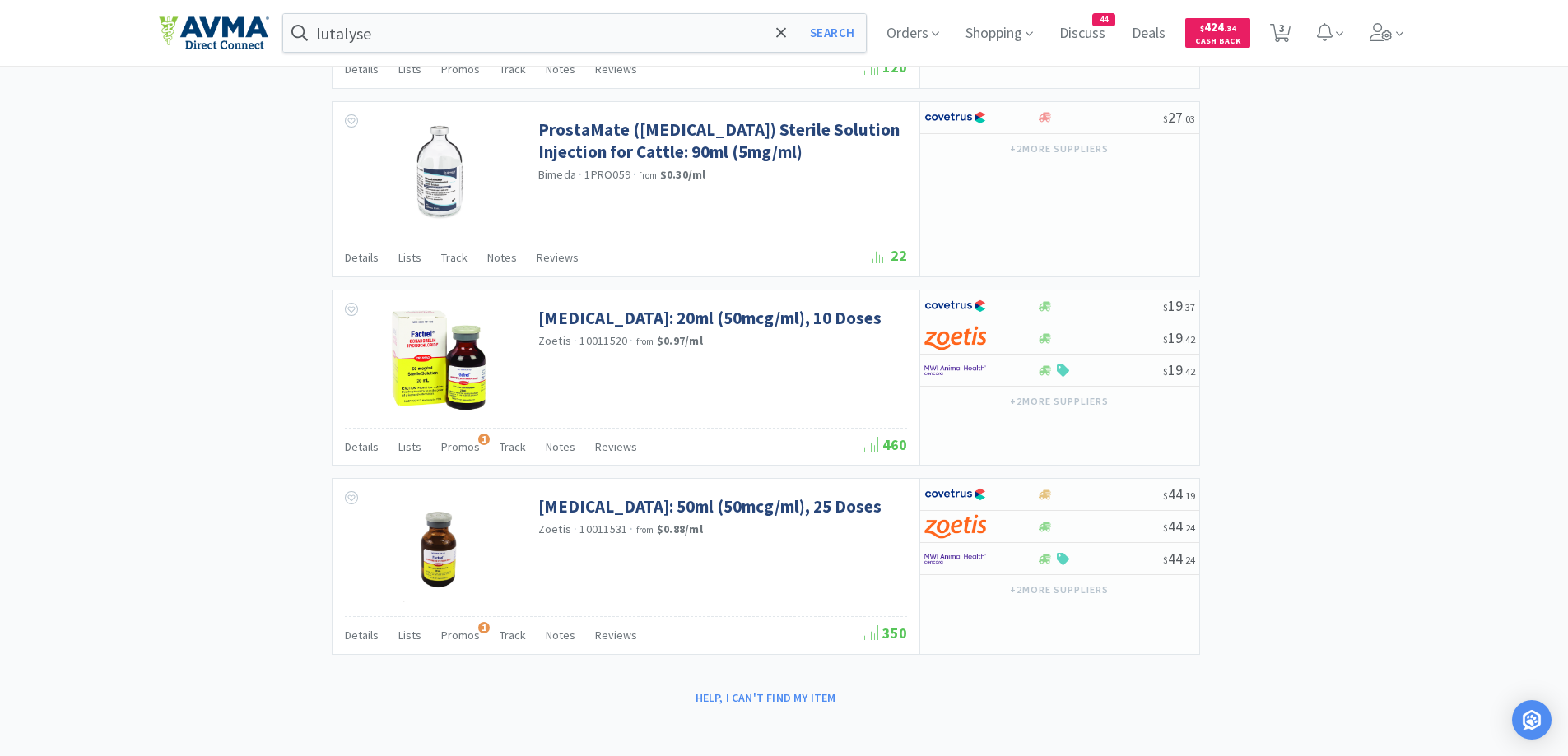
scroll to position [1005, 0]
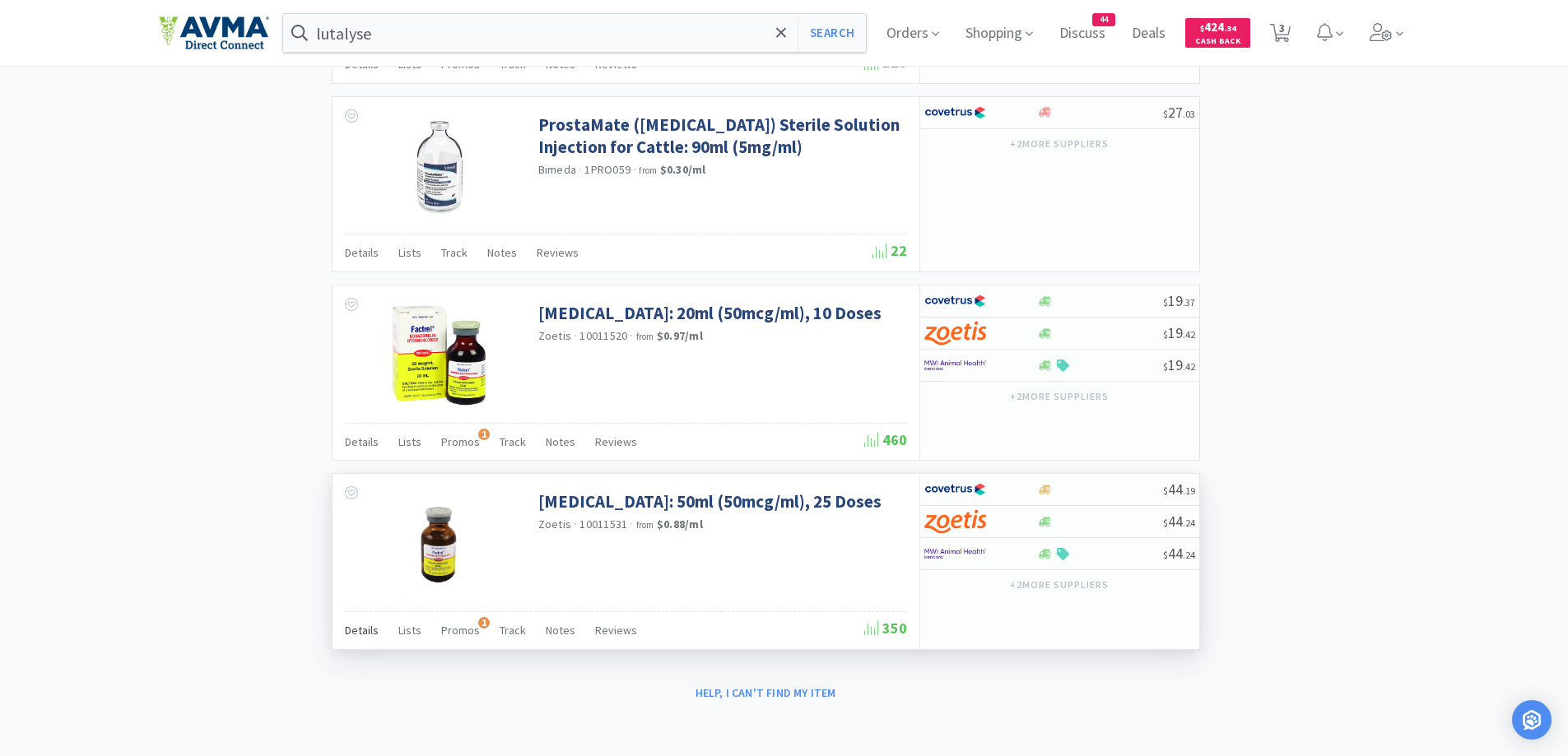
click at [358, 634] on span "Details" at bounding box center [362, 630] width 34 height 15
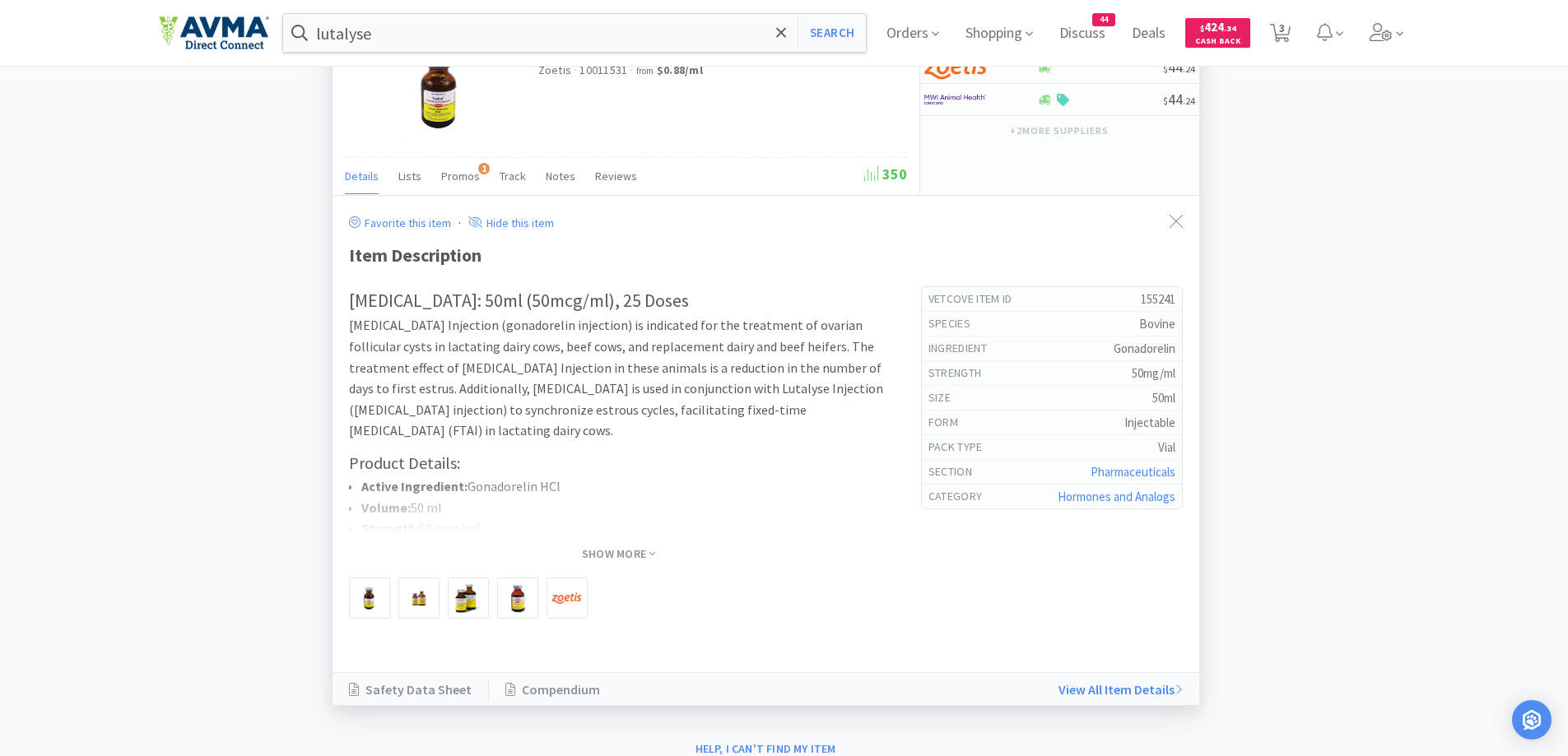
scroll to position [1499, 0]
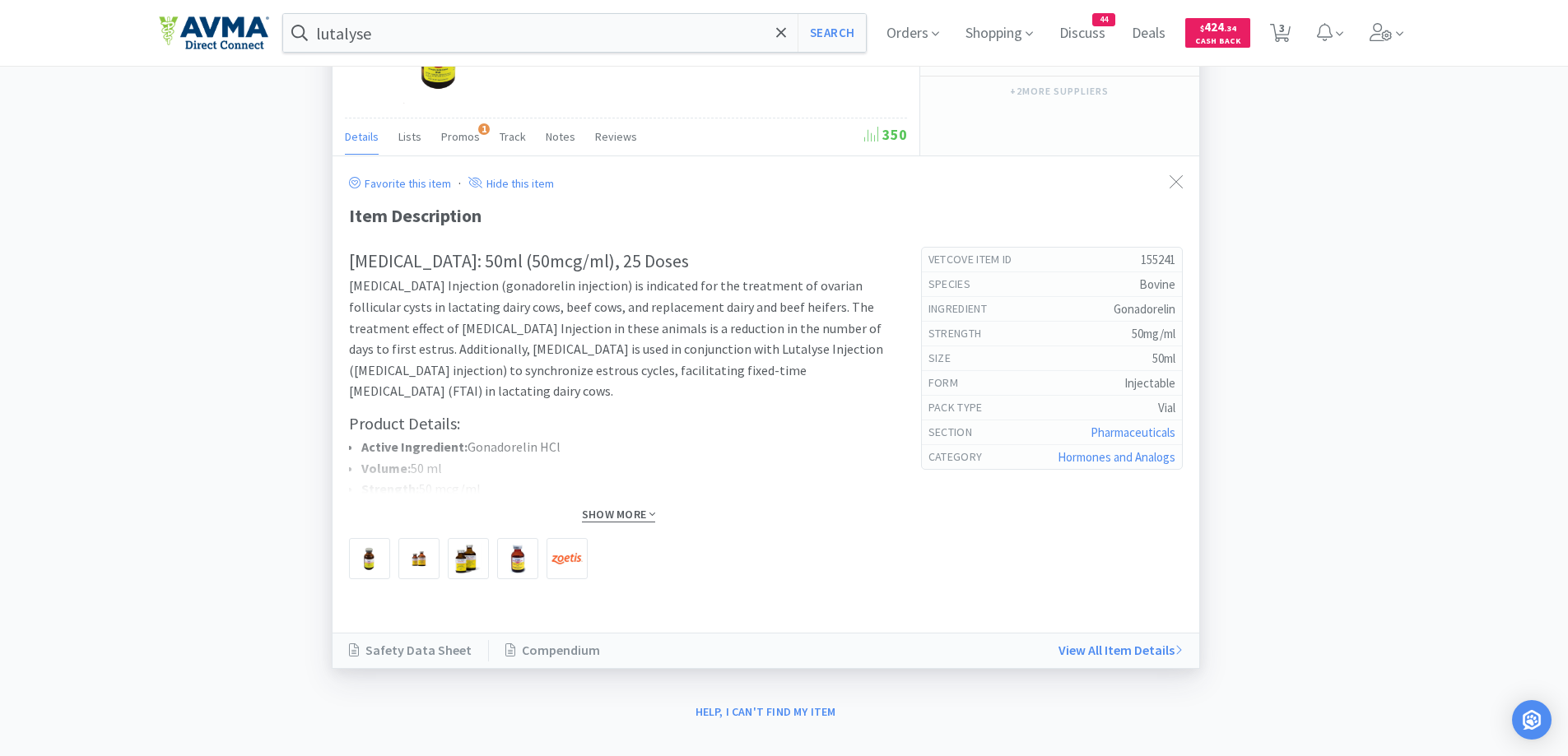
click at [611, 511] on span "Show More" at bounding box center [619, 514] width 73 height 16
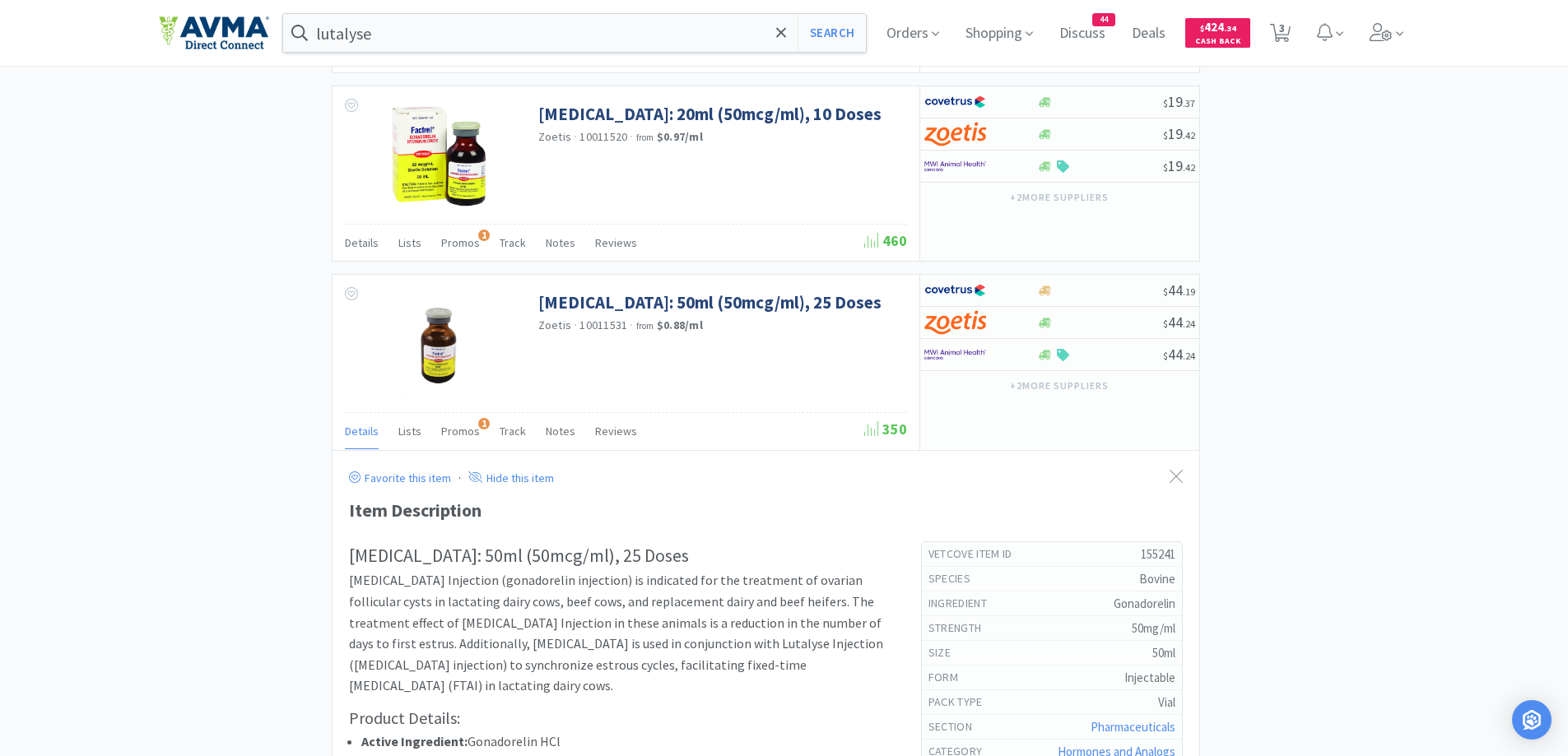
scroll to position [1083, 0]
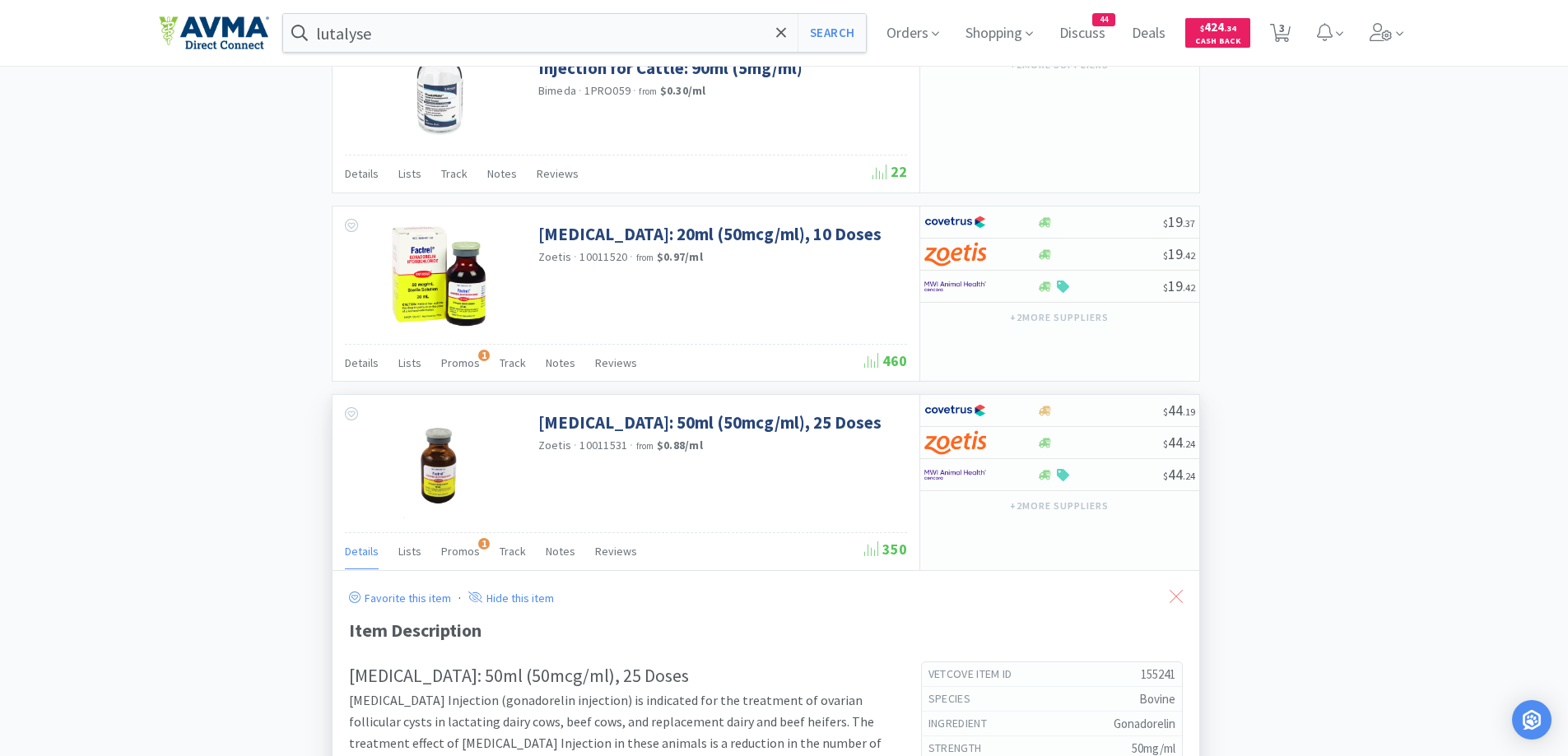
click at [1176, 594] on icon at bounding box center [1177, 597] width 13 height 13
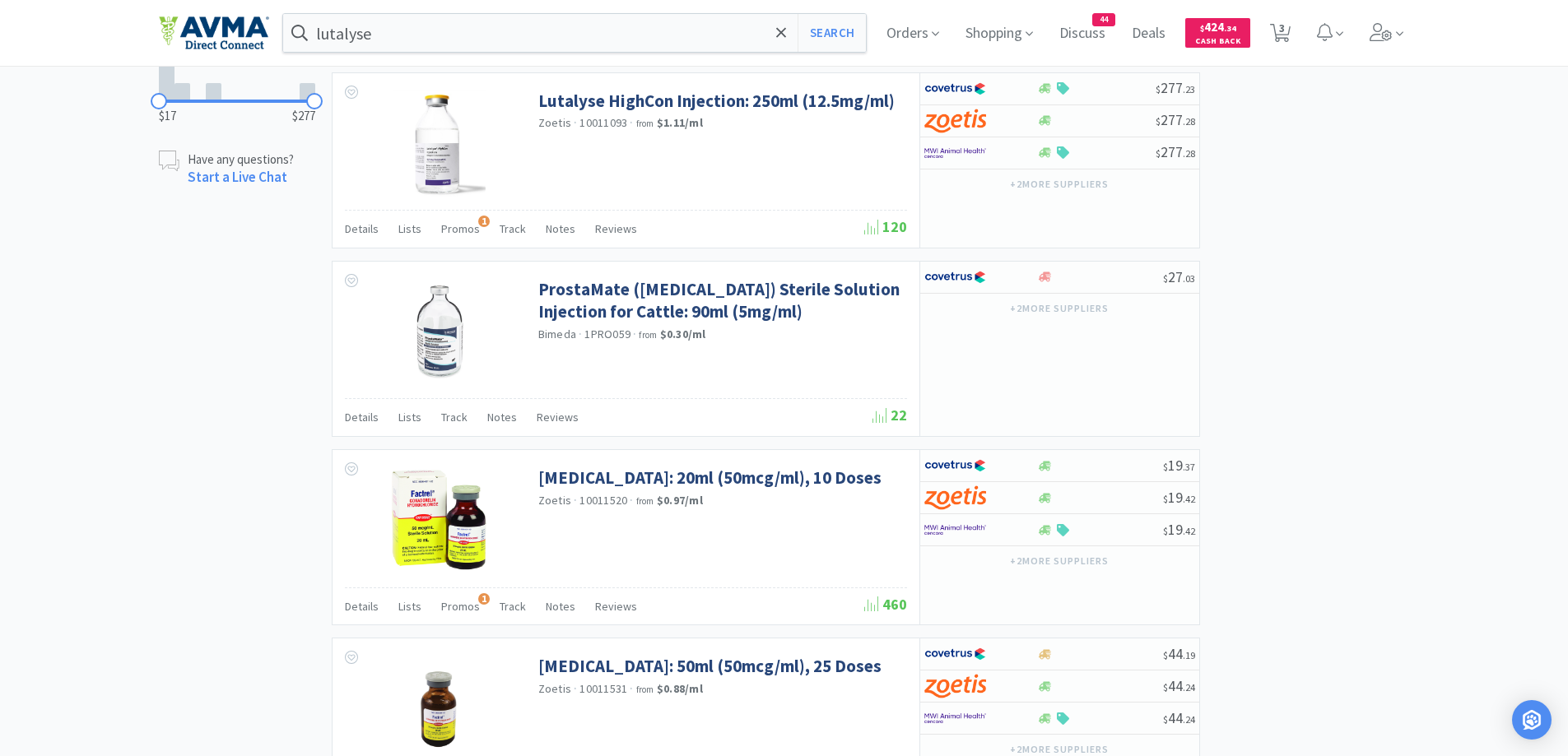
scroll to position [679, 0]
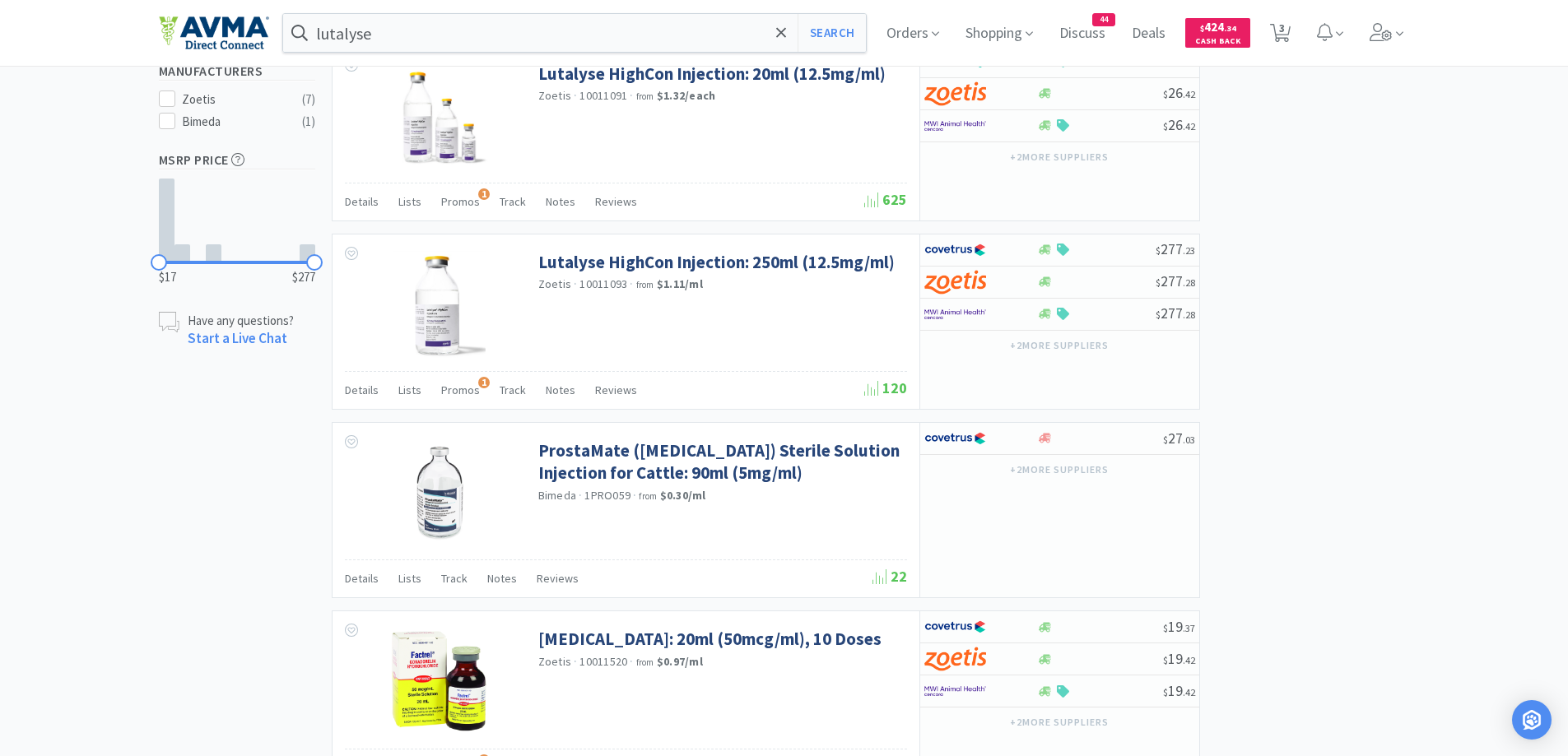
click at [132, 439] on div "× Filter Results Synced Suppliers Only Manufacturers Only Compounds Only Previo…" at bounding box center [784, 226] width 1568 height 1612
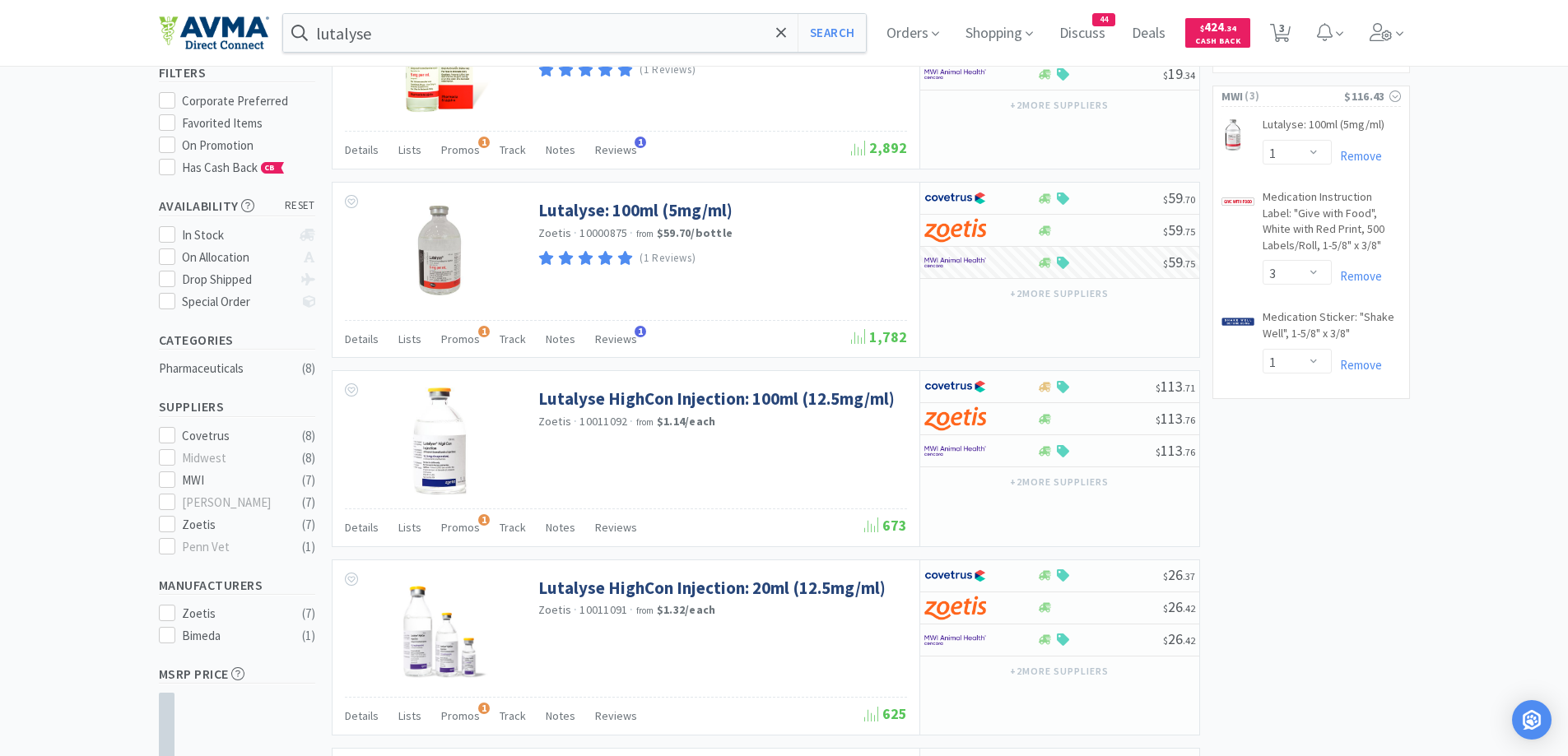
scroll to position [329, 0]
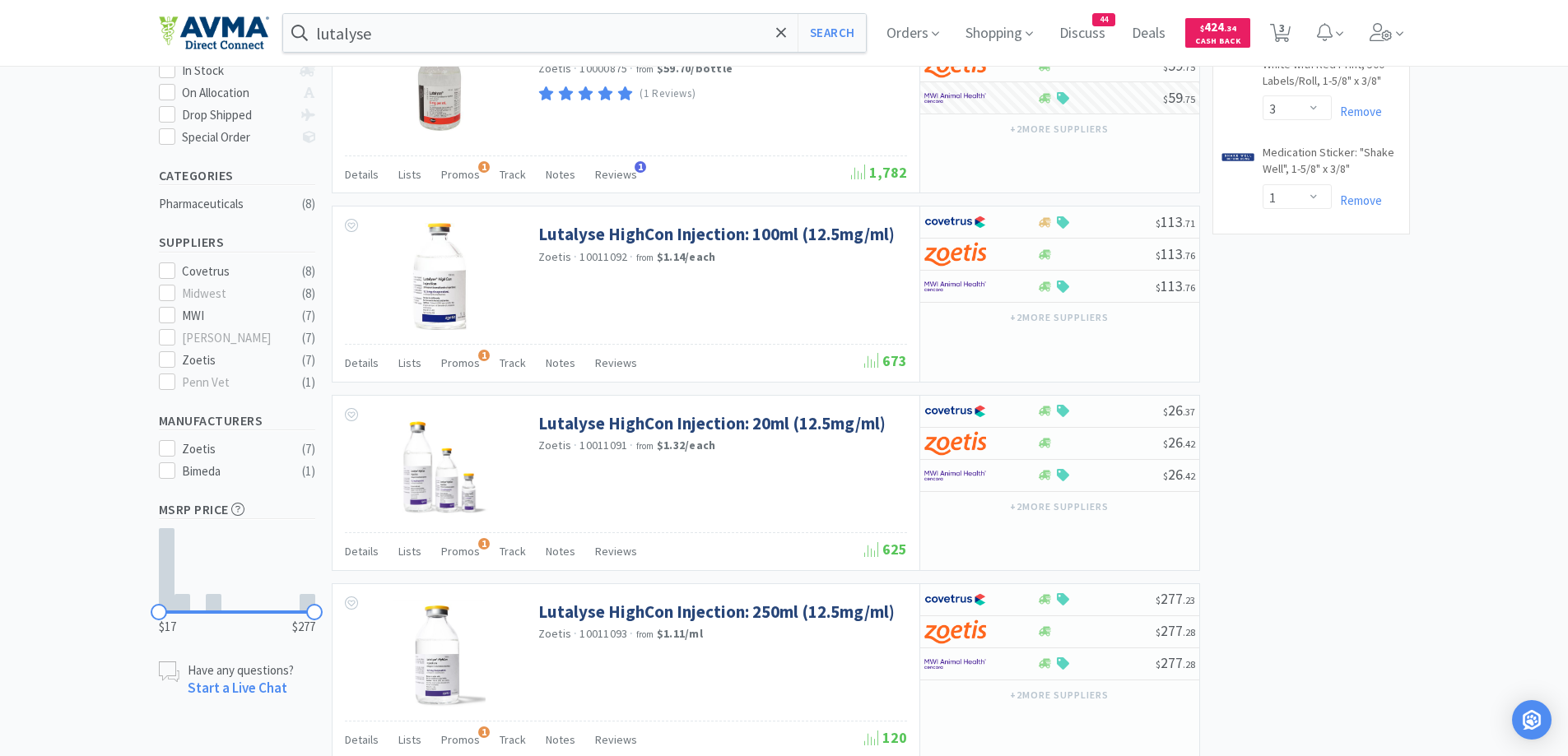
click at [1462, 412] on div "× Filter Results Synced Suppliers Only Manufacturers Only Compounds Only Previo…" at bounding box center [784, 576] width 1568 height 1612
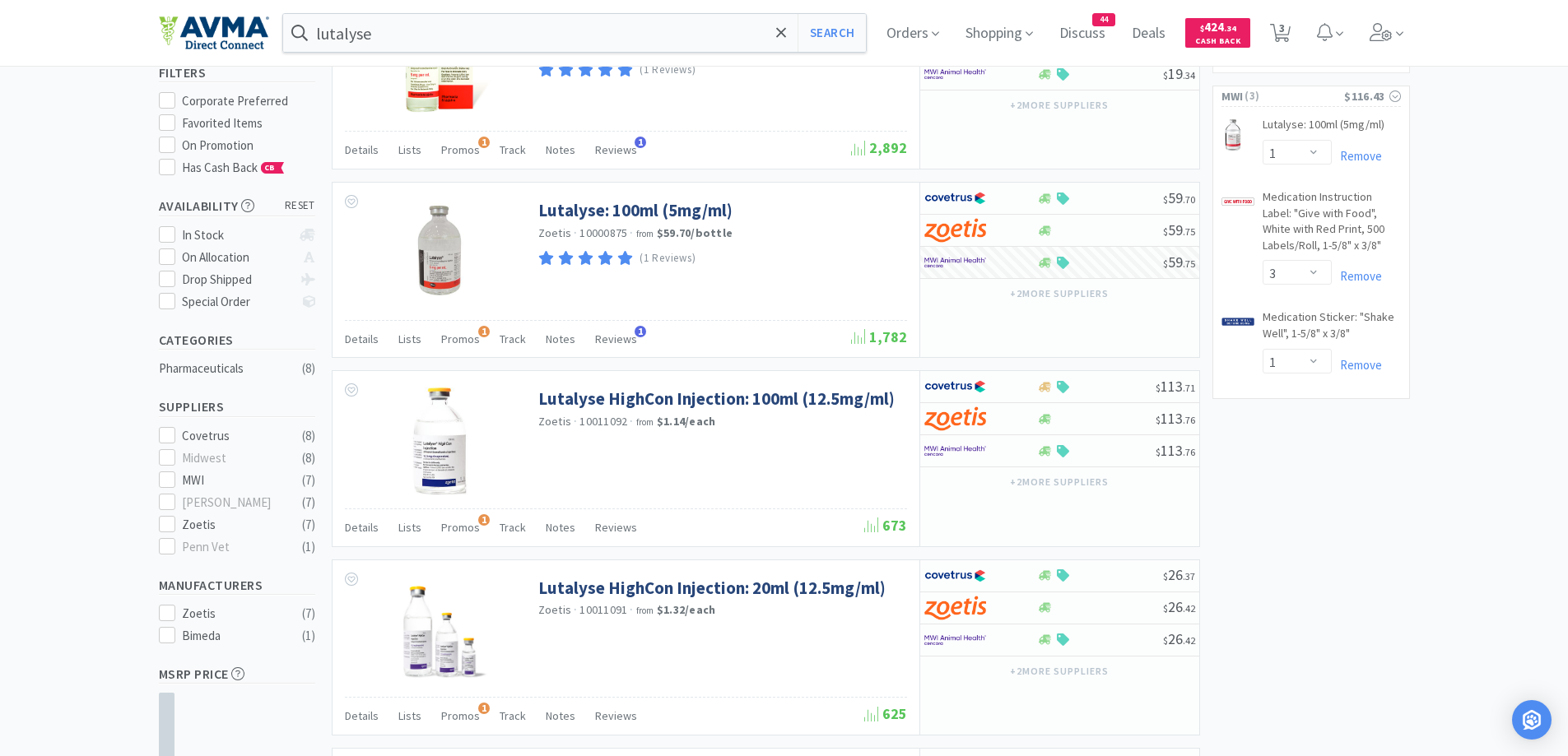
scroll to position [0, 0]
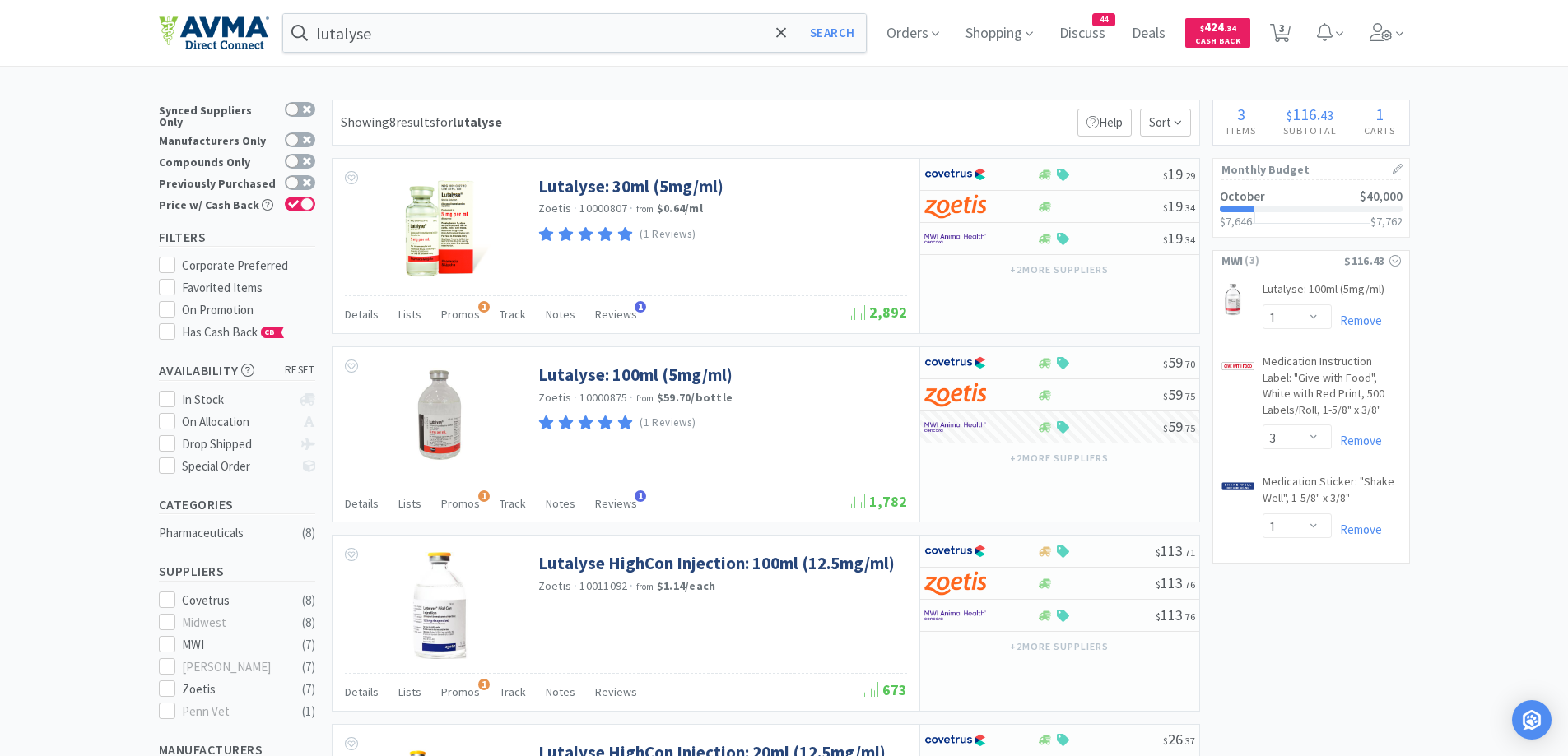
click at [1285, 39] on span "3" at bounding box center [1282, 27] width 6 height 65
select select "1"
select select "3"
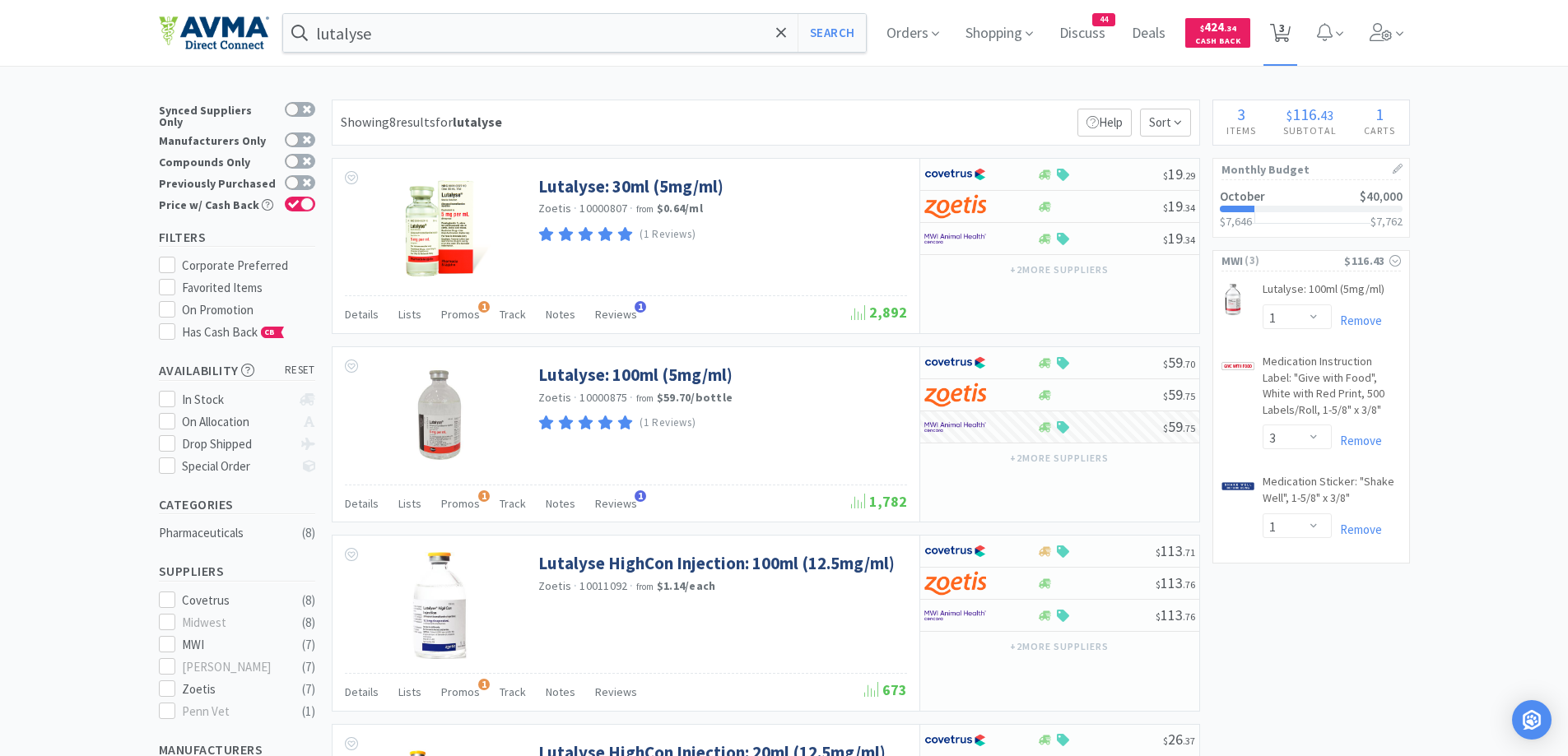
select select "1"
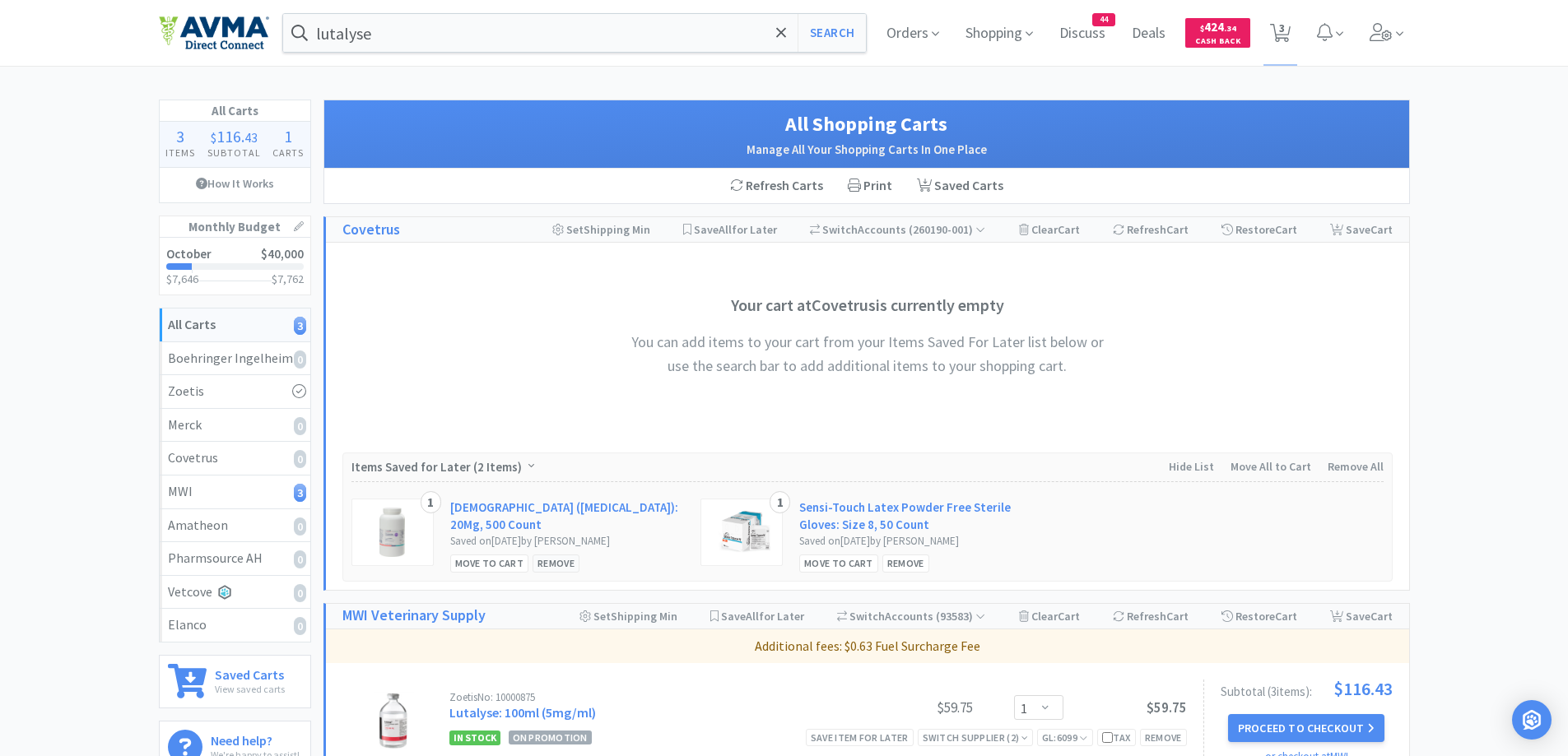
click at [546, 569] on div "Remove" at bounding box center [556, 563] width 47 height 17
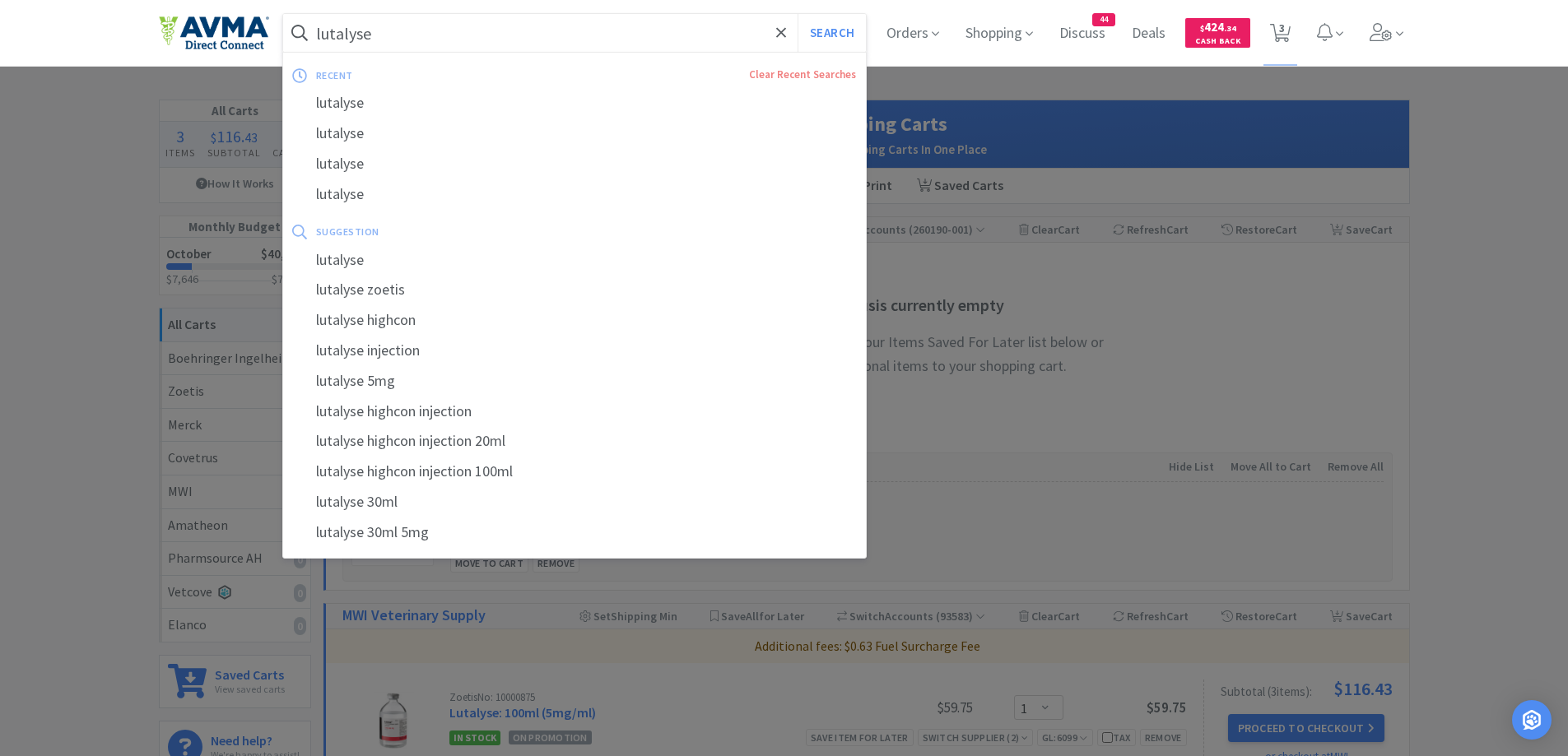
click at [489, 21] on input "lutalyse" at bounding box center [575, 33] width 584 height 38
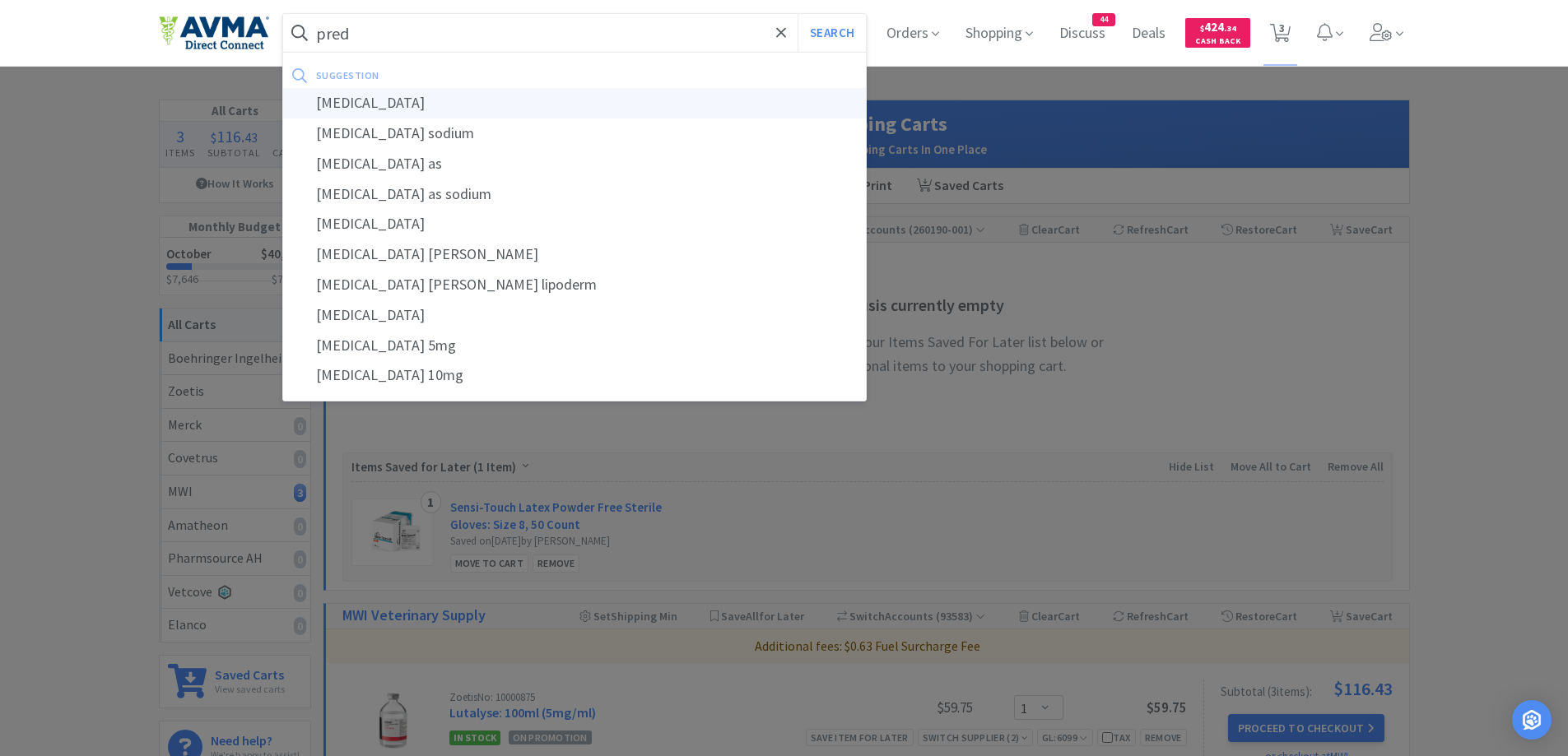
click at [378, 98] on div "[MEDICAL_DATA]" at bounding box center [575, 103] width 584 height 31
type input "[MEDICAL_DATA]"
select select "1"
select select "3"
select select "1"
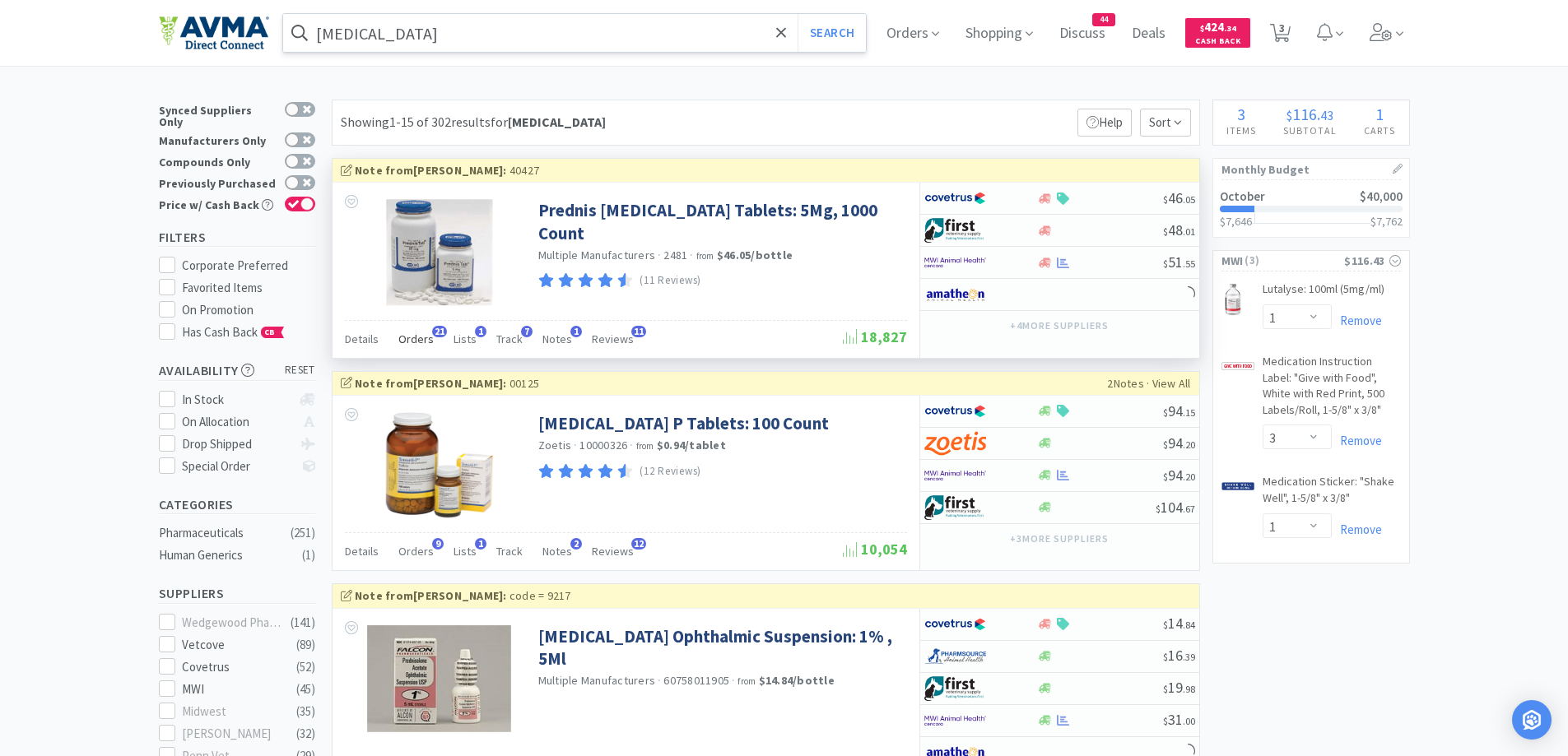
click at [424, 342] on span "Orders" at bounding box center [415, 339] width 36 height 15
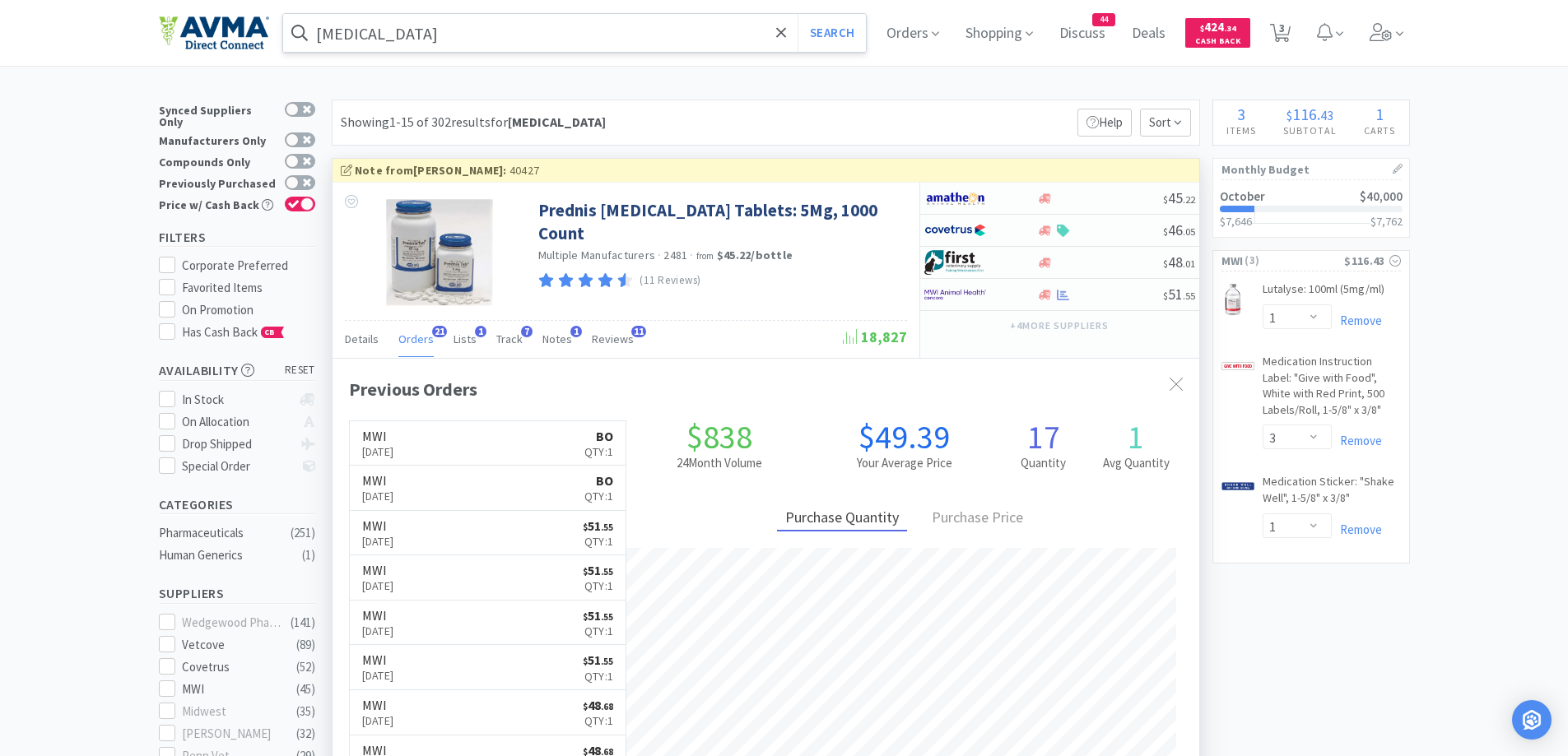
scroll to position [441, 867]
click at [999, 119] on div "Showing 1-15 of 302 results for [MEDICAL_DATA] Filters Help Sort" at bounding box center [765, 123] width 868 height 46
click at [514, 339] on span "Track" at bounding box center [510, 339] width 27 height 15
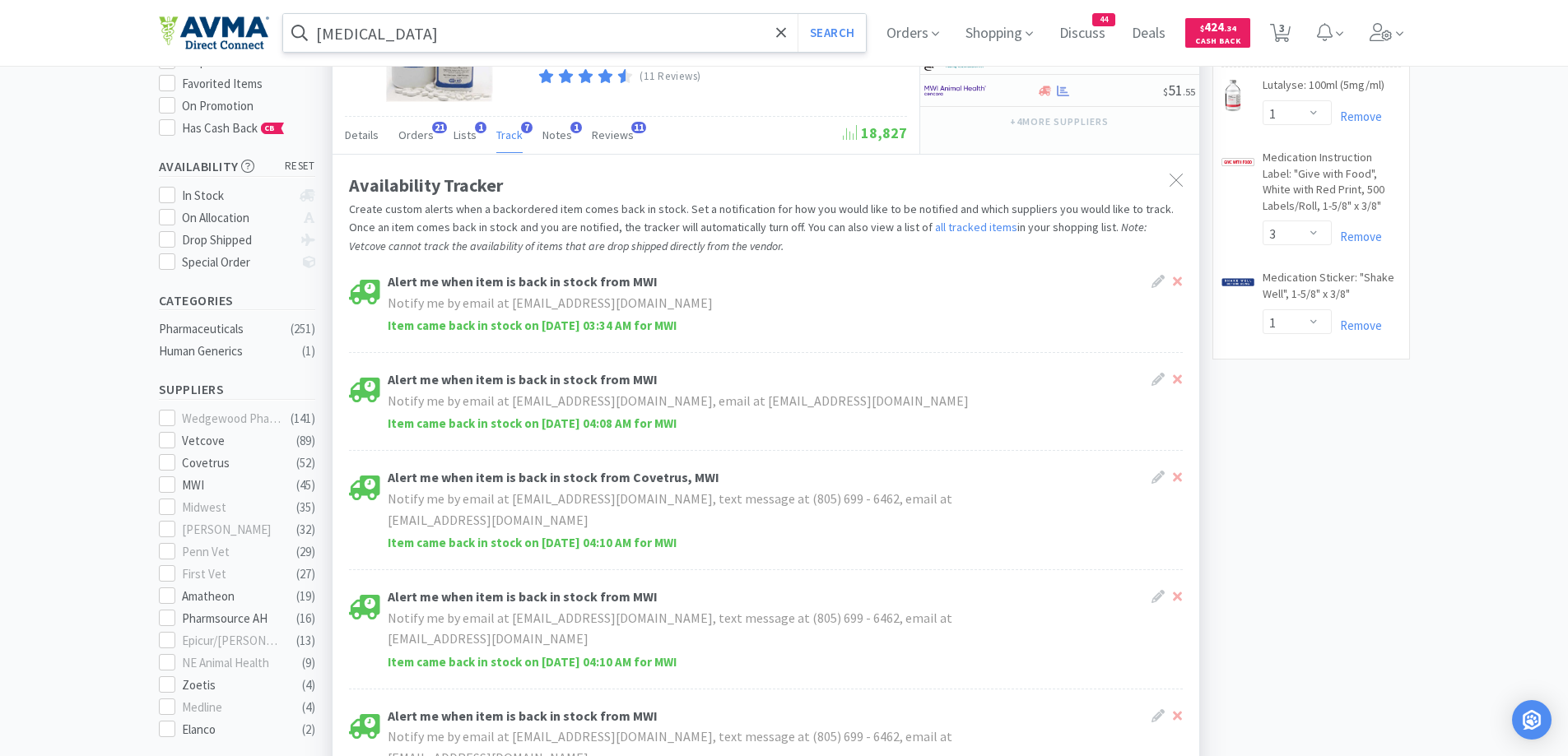
scroll to position [0, 0]
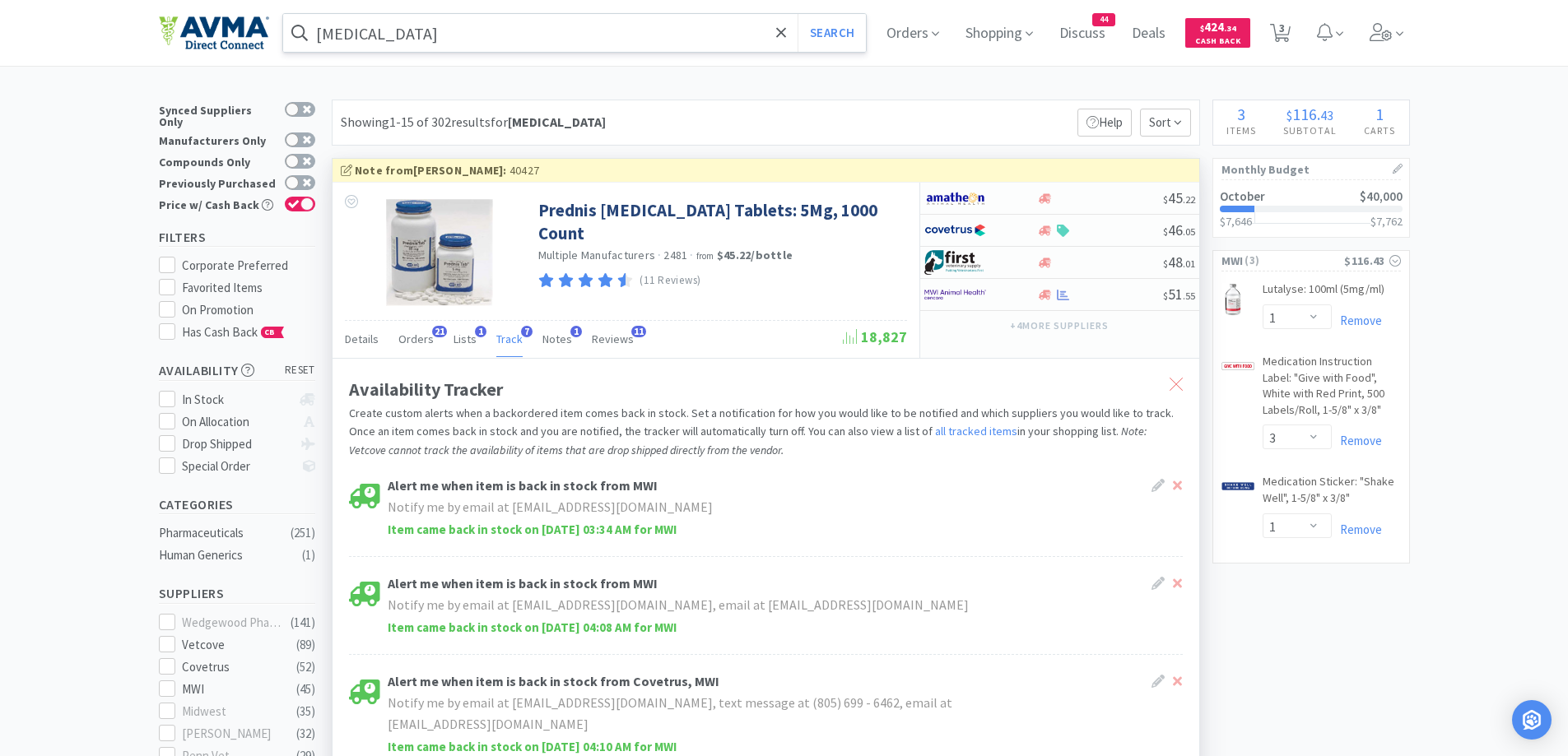
click at [1171, 378] on icon at bounding box center [1177, 385] width 13 height 13
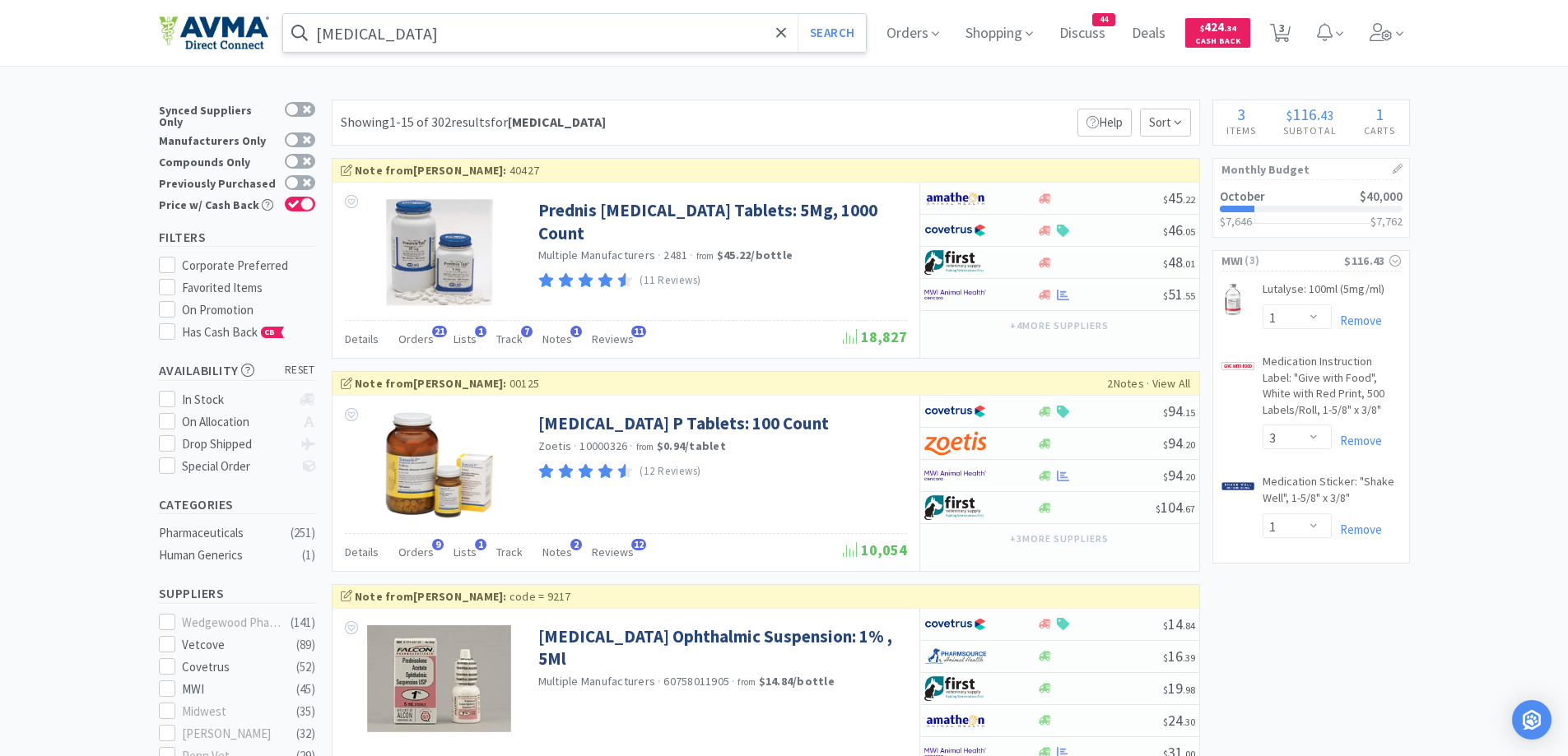
click at [967, 100] on div "Showing 1-15 of 302 results for [MEDICAL_DATA] Filters Help Sort" at bounding box center [765, 123] width 868 height 46
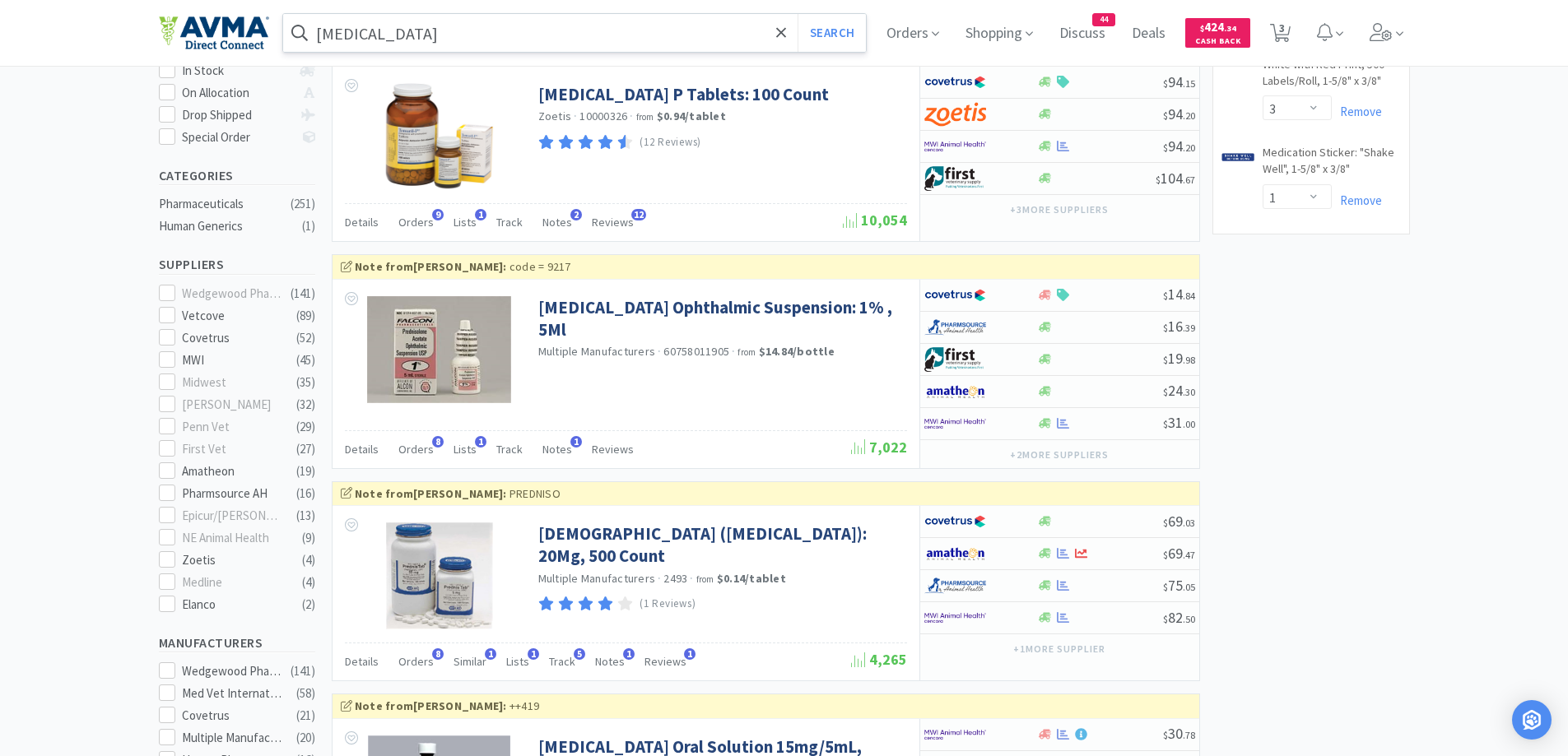
scroll to position [658, 0]
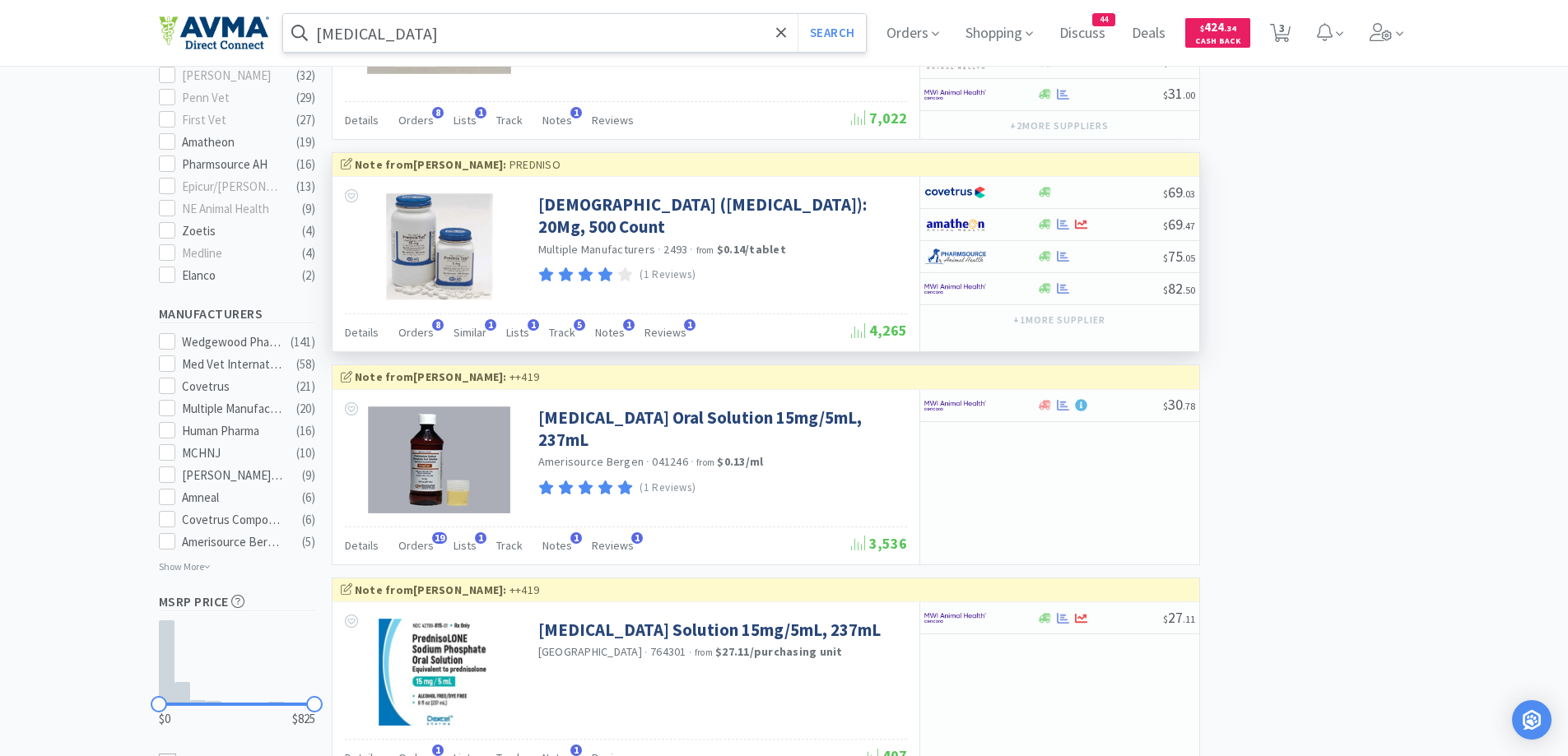
drag, startPoint x: 362, startPoint y: 332, endPoint x: 522, endPoint y: 284, distance: 167.0
click at [368, 326] on span "Details" at bounding box center [362, 332] width 34 height 15
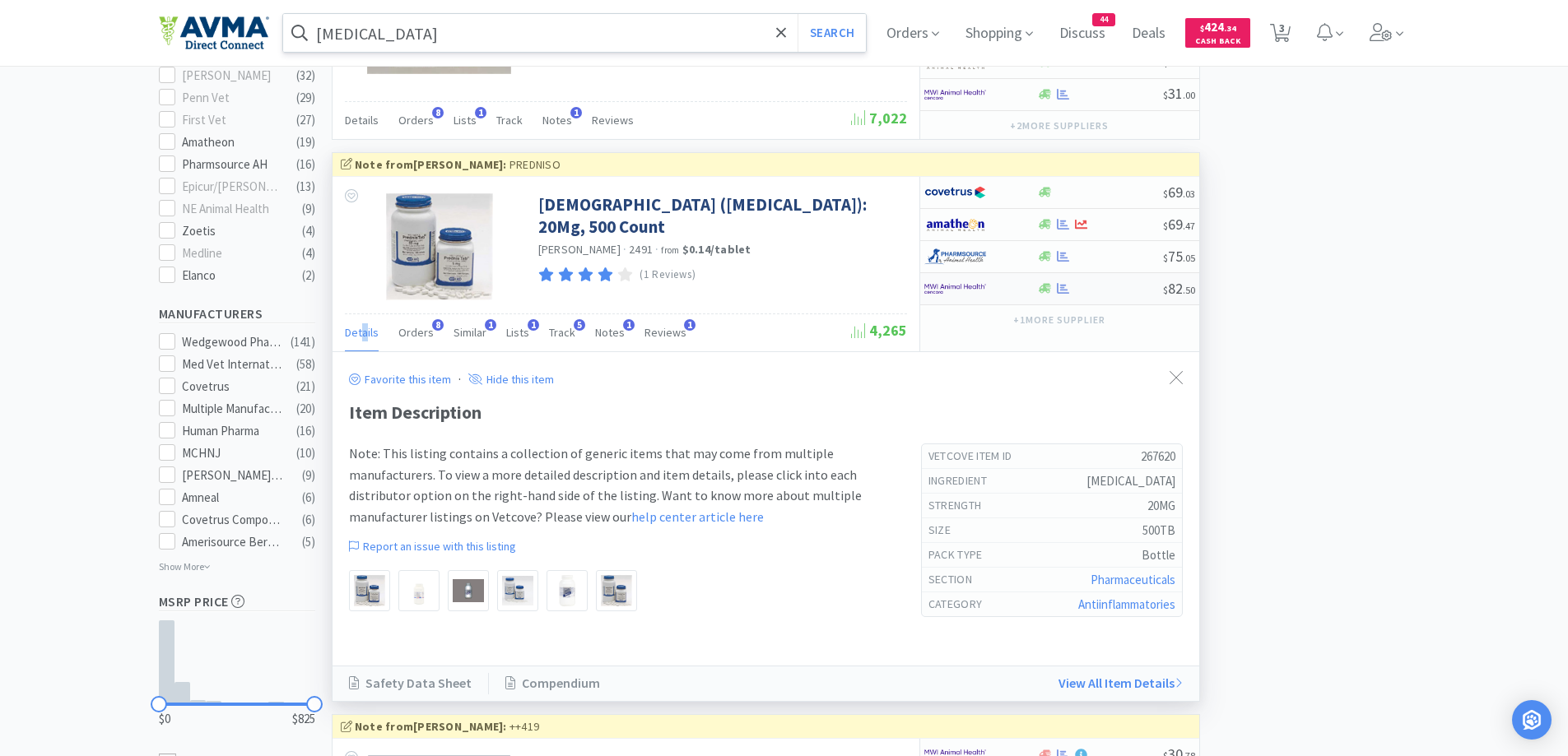
click at [956, 290] on img at bounding box center [955, 289] width 61 height 25
select select "1"
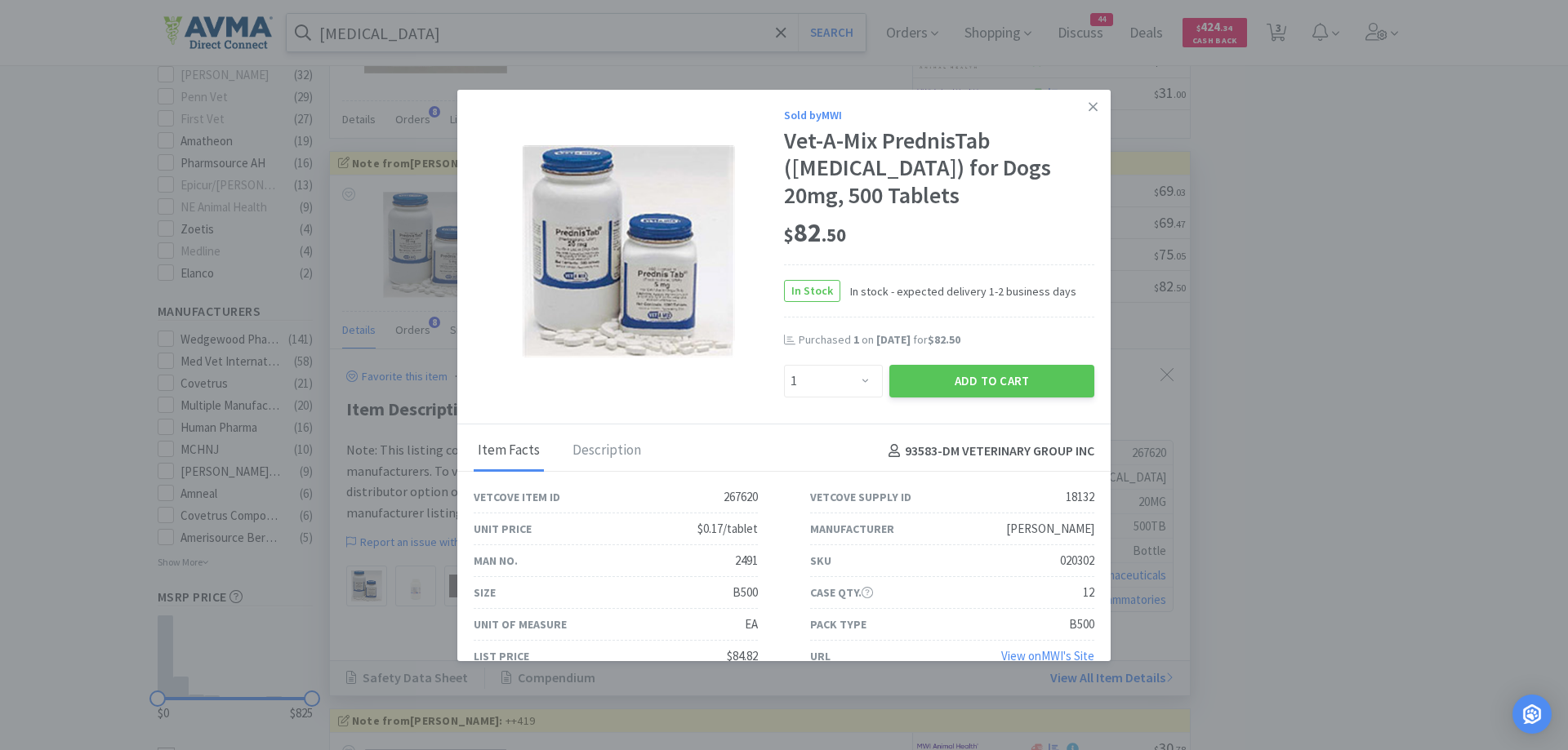
click at [986, 234] on div "$ 82 . 50" at bounding box center [939, 234] width 310 height 35
click at [1088, 100] on icon at bounding box center [1092, 107] width 9 height 15
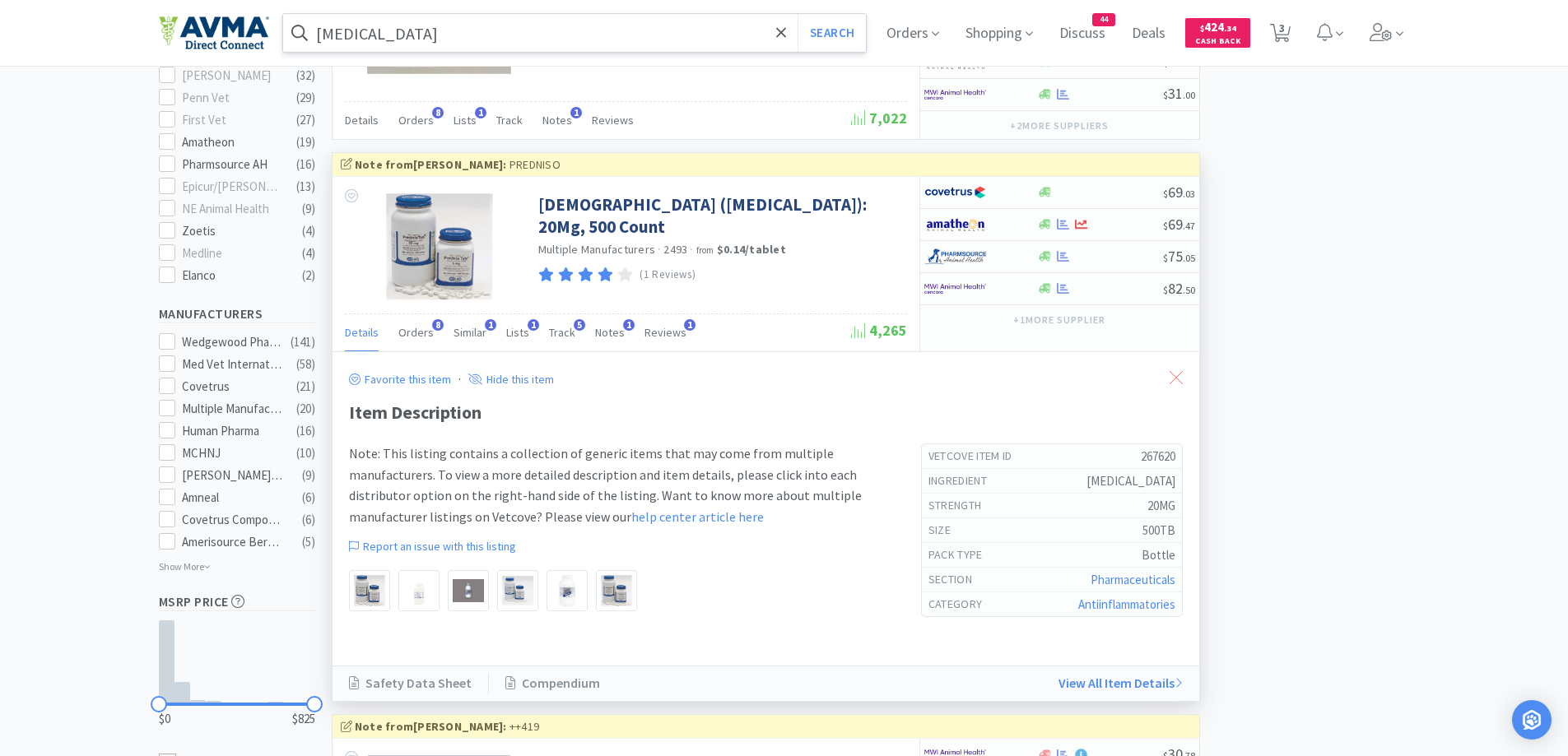
click at [1177, 379] on icon at bounding box center [1177, 378] width 13 height 13
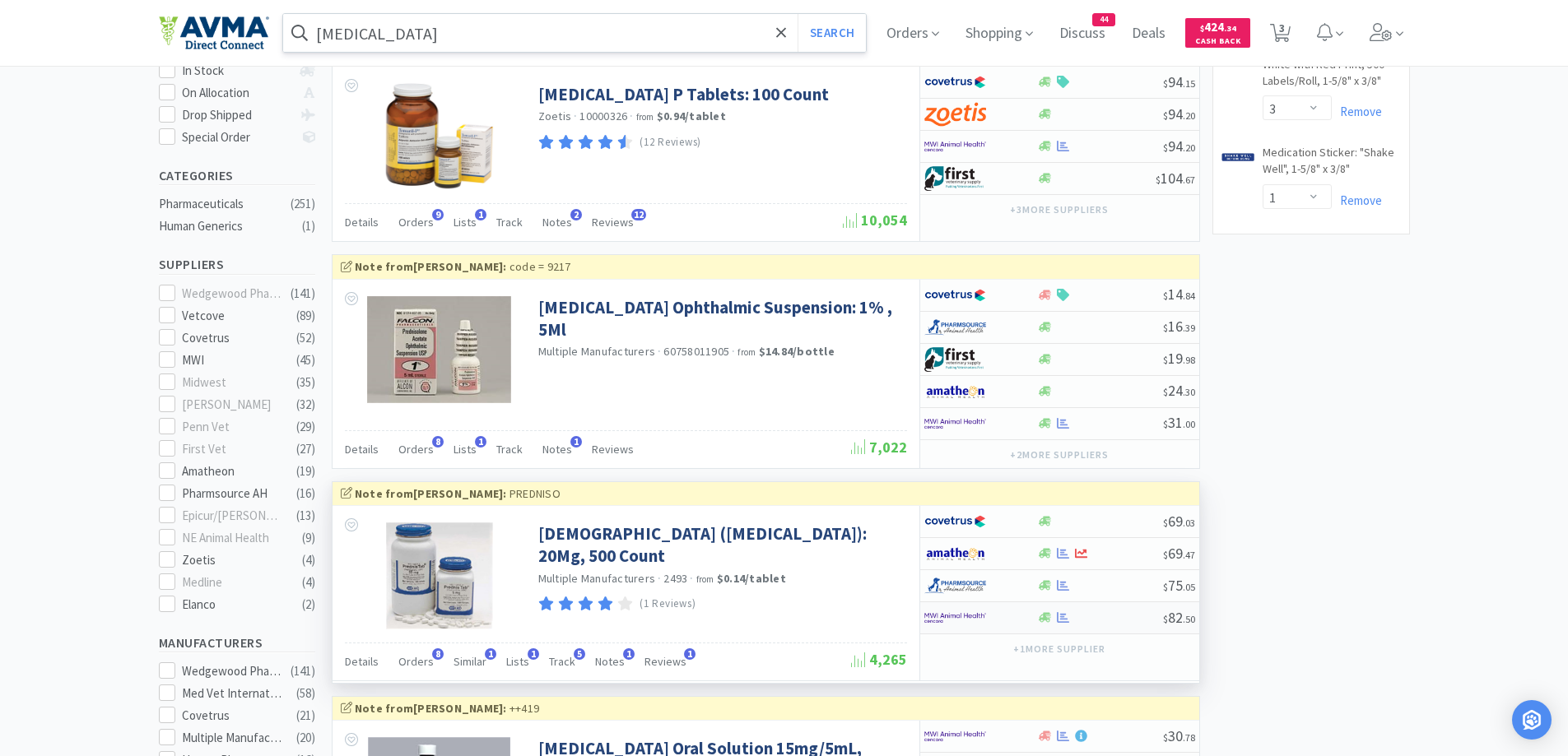
scroll to position [0, 0]
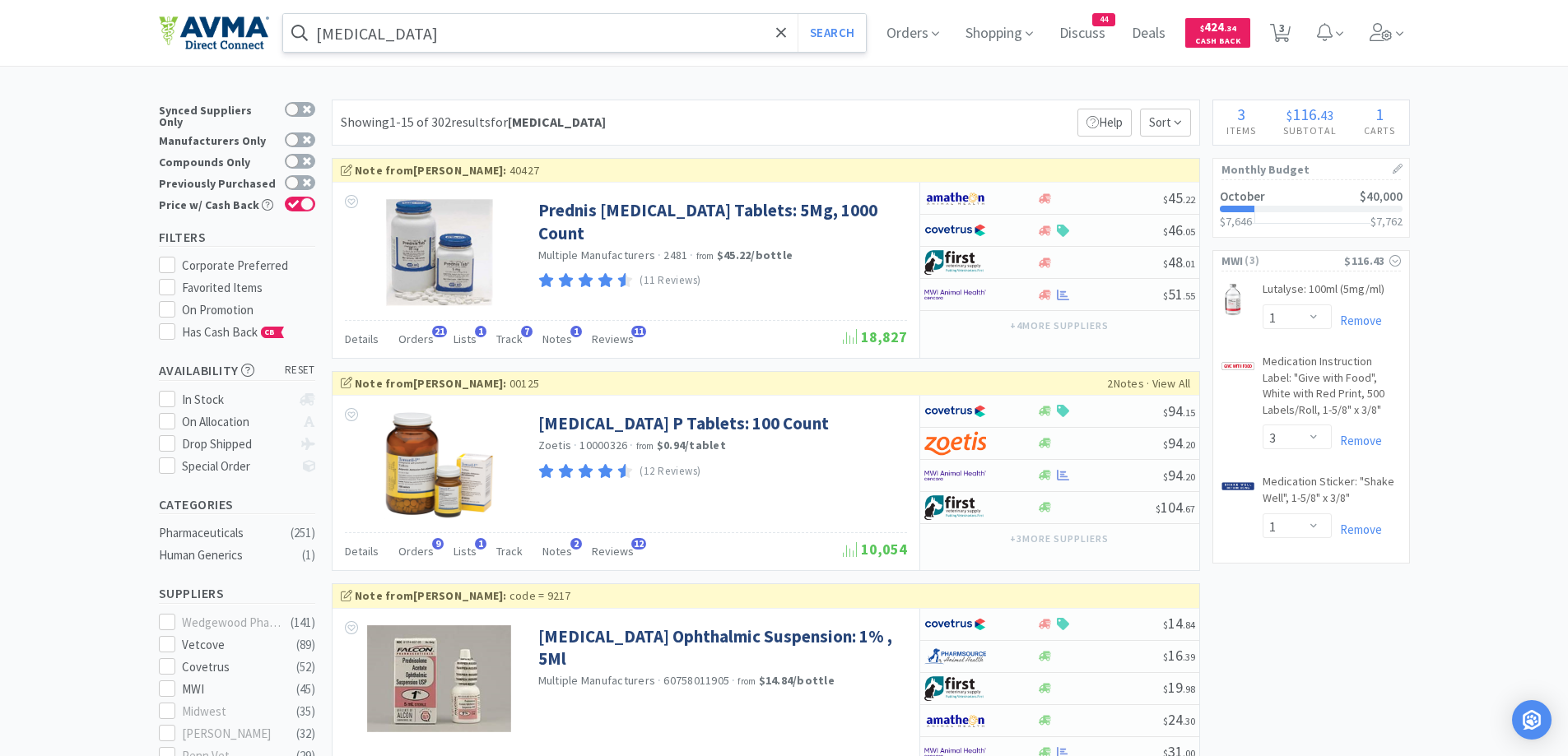
click at [737, 128] on div "Showing 1-15 of 302 results for [MEDICAL_DATA] Filters Help Sort" at bounding box center [765, 123] width 868 height 46
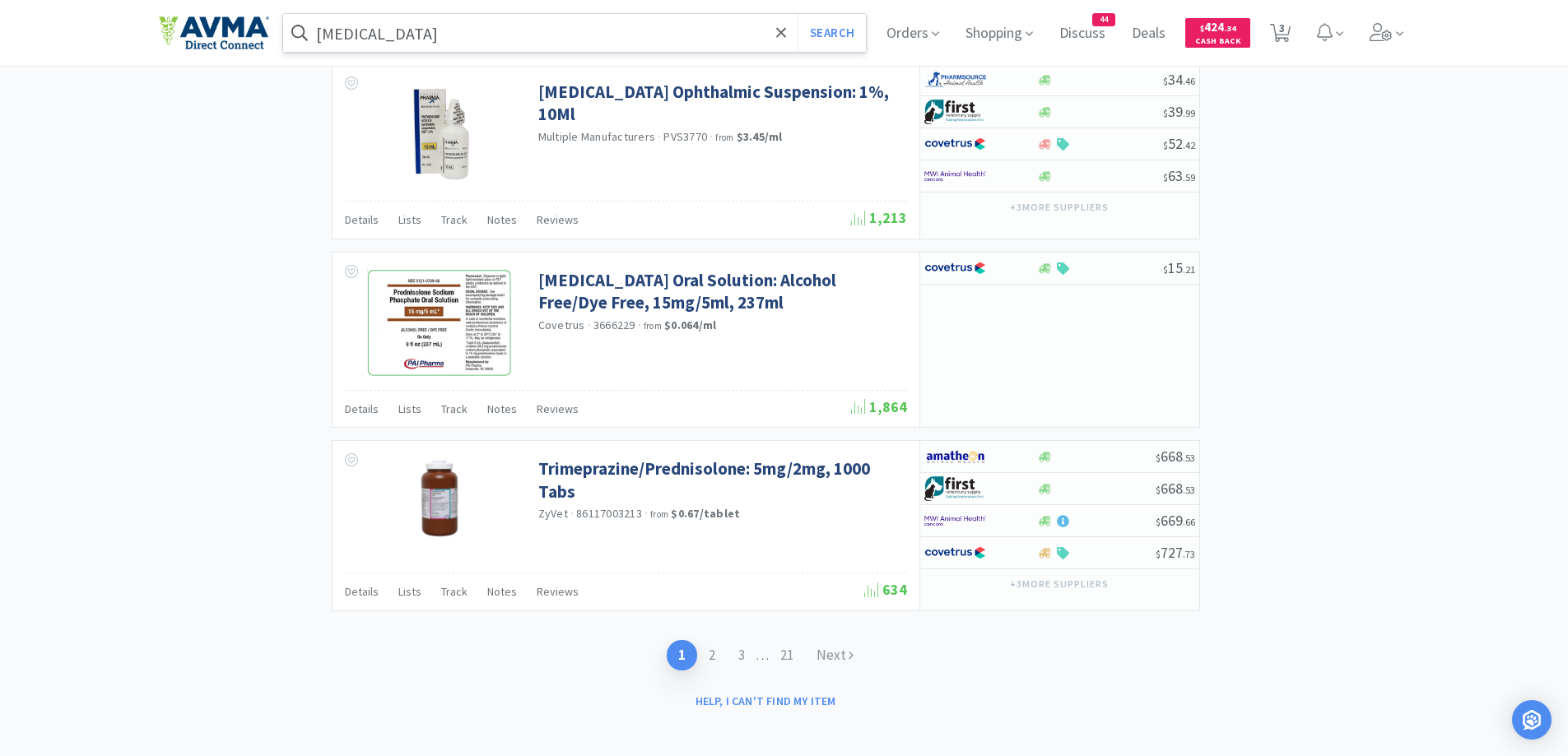
scroll to position [2716, 0]
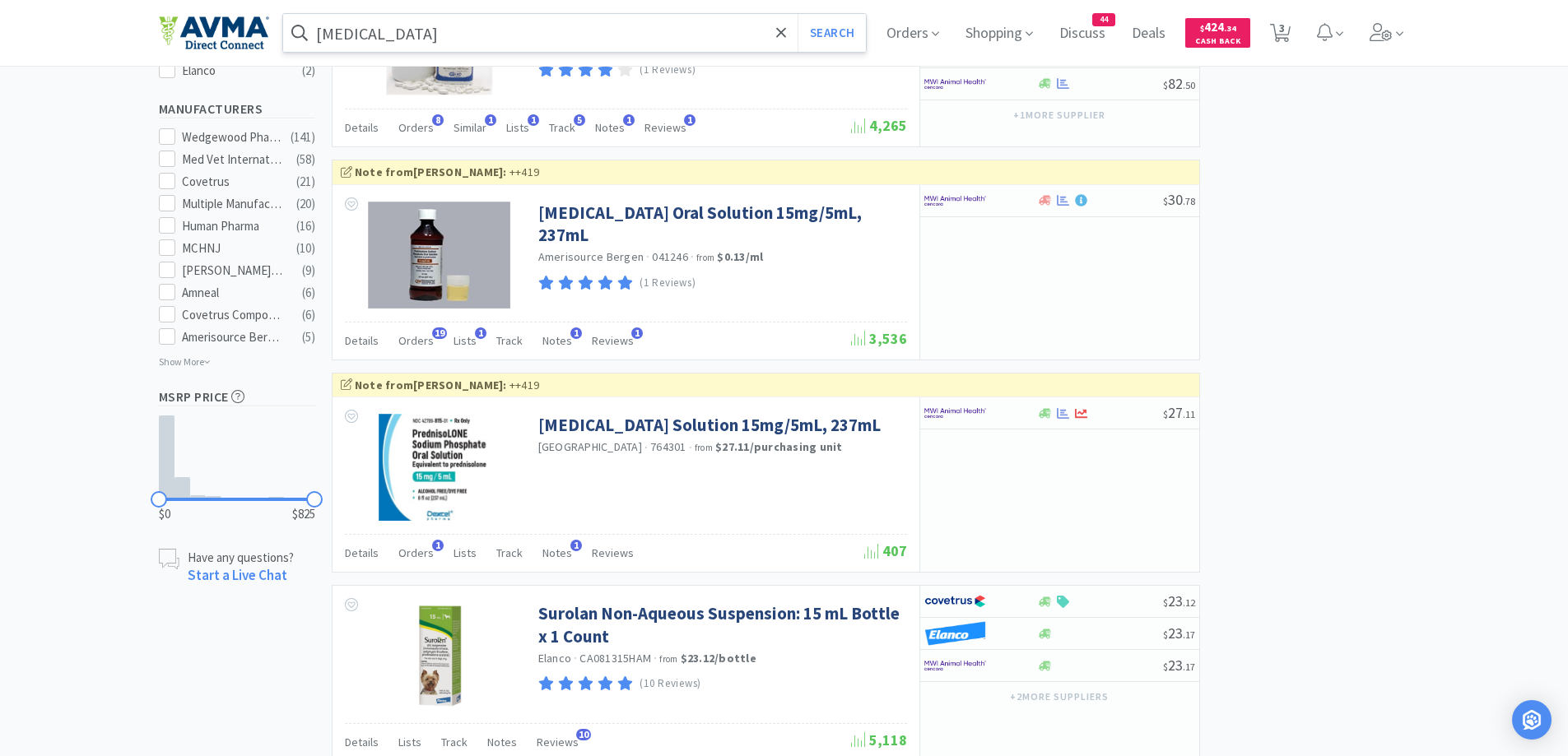
scroll to position [740, 0]
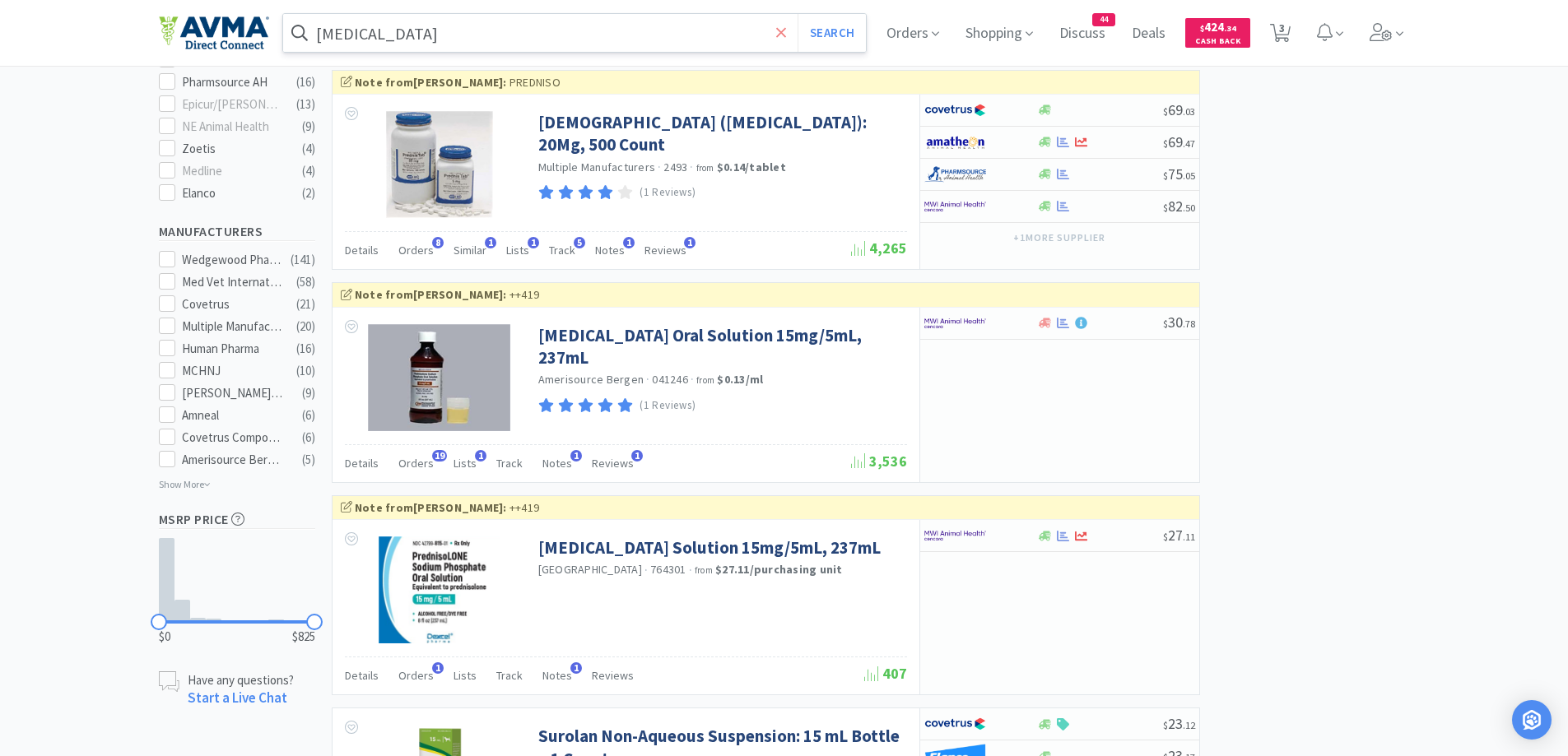
click at [786, 25] on icon at bounding box center [781, 33] width 11 height 17
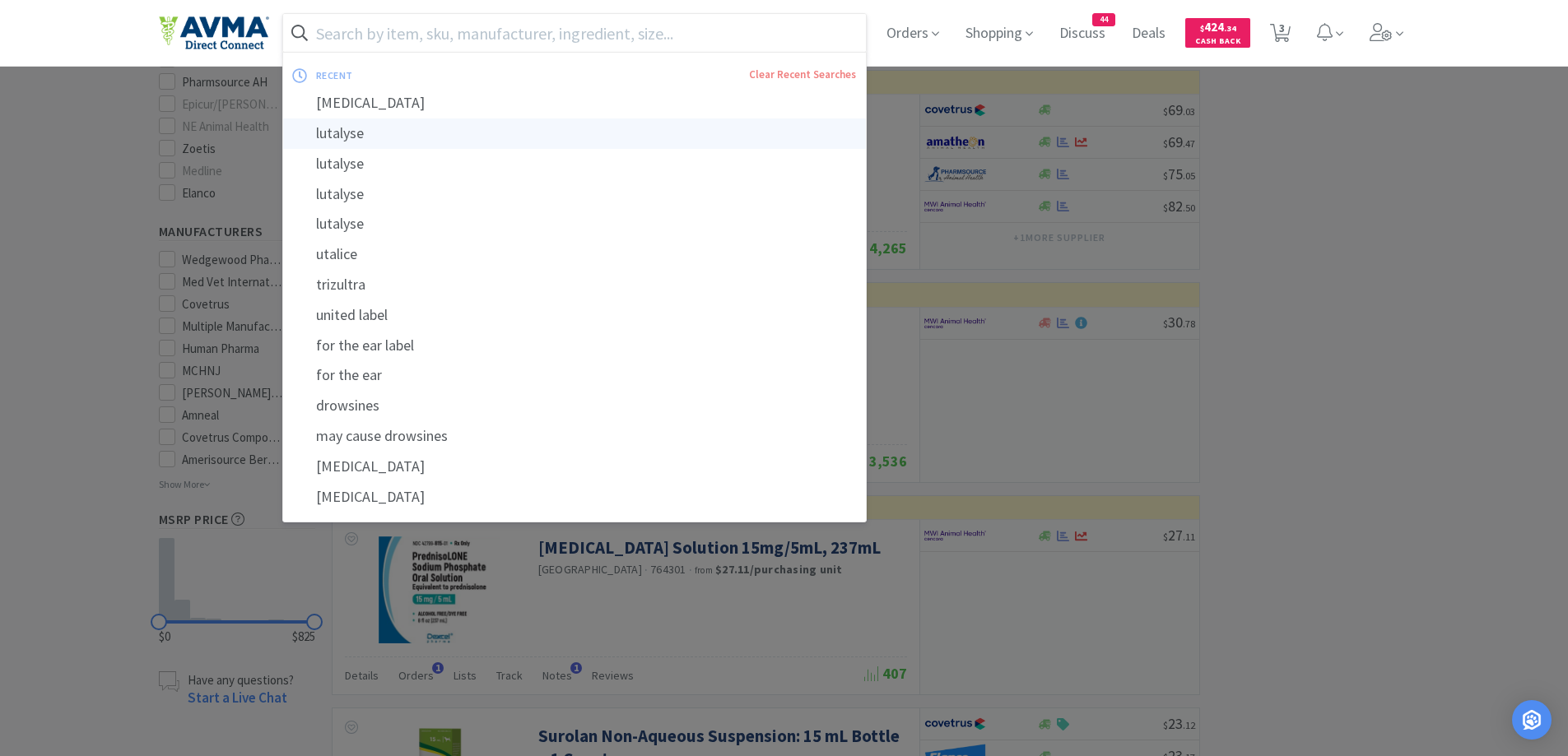
click at [400, 140] on div "lutalyse" at bounding box center [575, 133] width 584 height 31
type input "lutalyse"
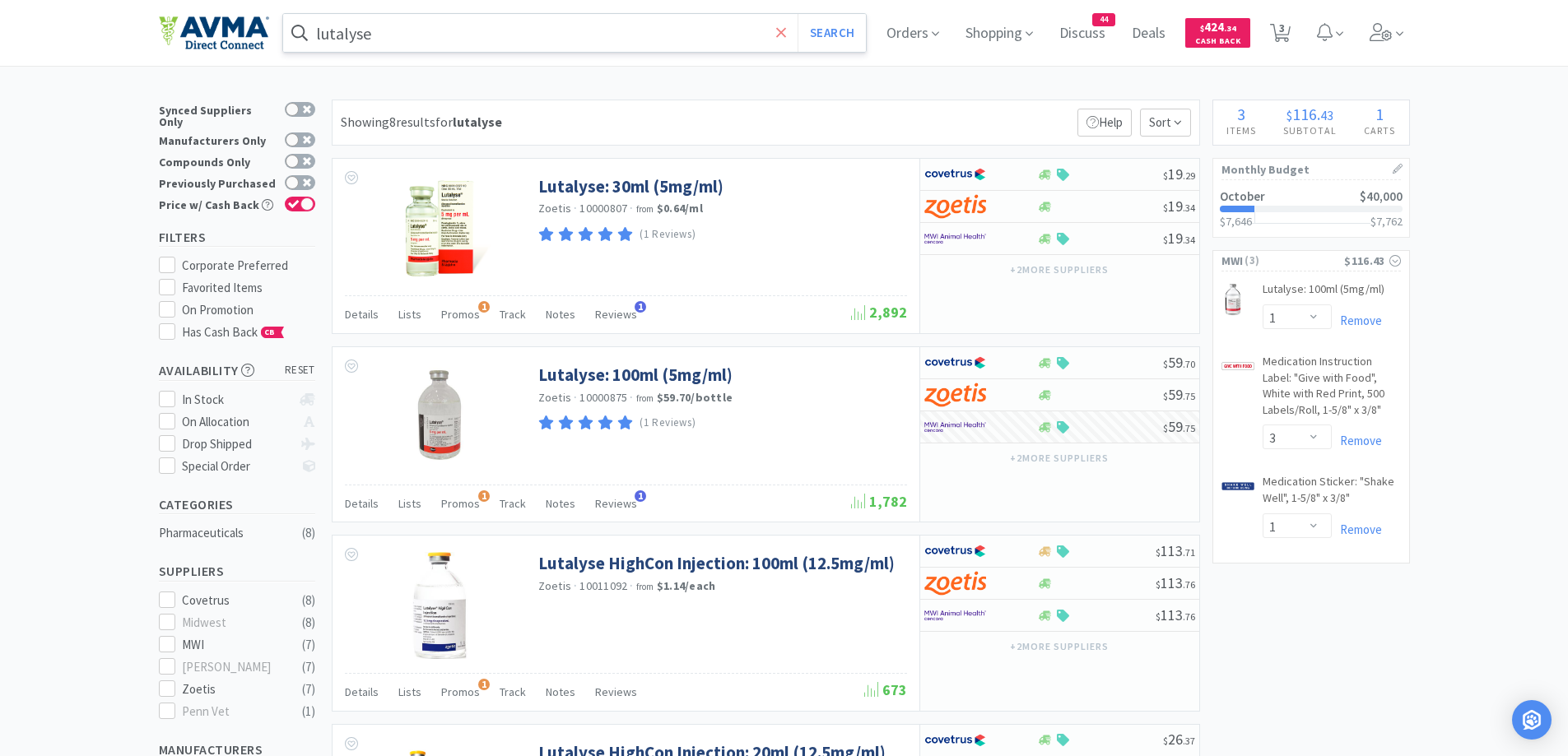
click at [787, 27] on icon at bounding box center [781, 33] width 11 height 17
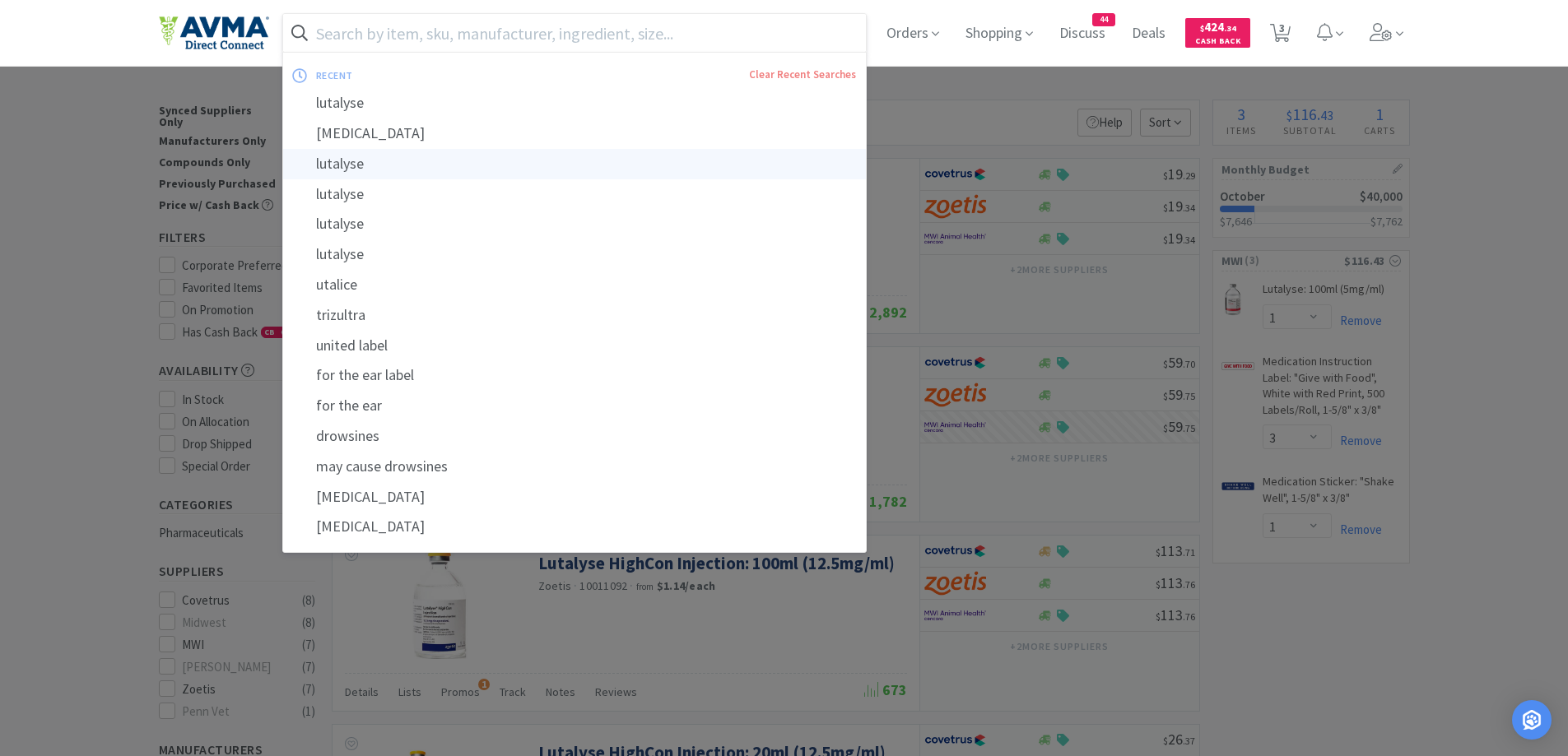
click at [443, 167] on div "lutalyse" at bounding box center [575, 164] width 584 height 31
type input "lutalyse"
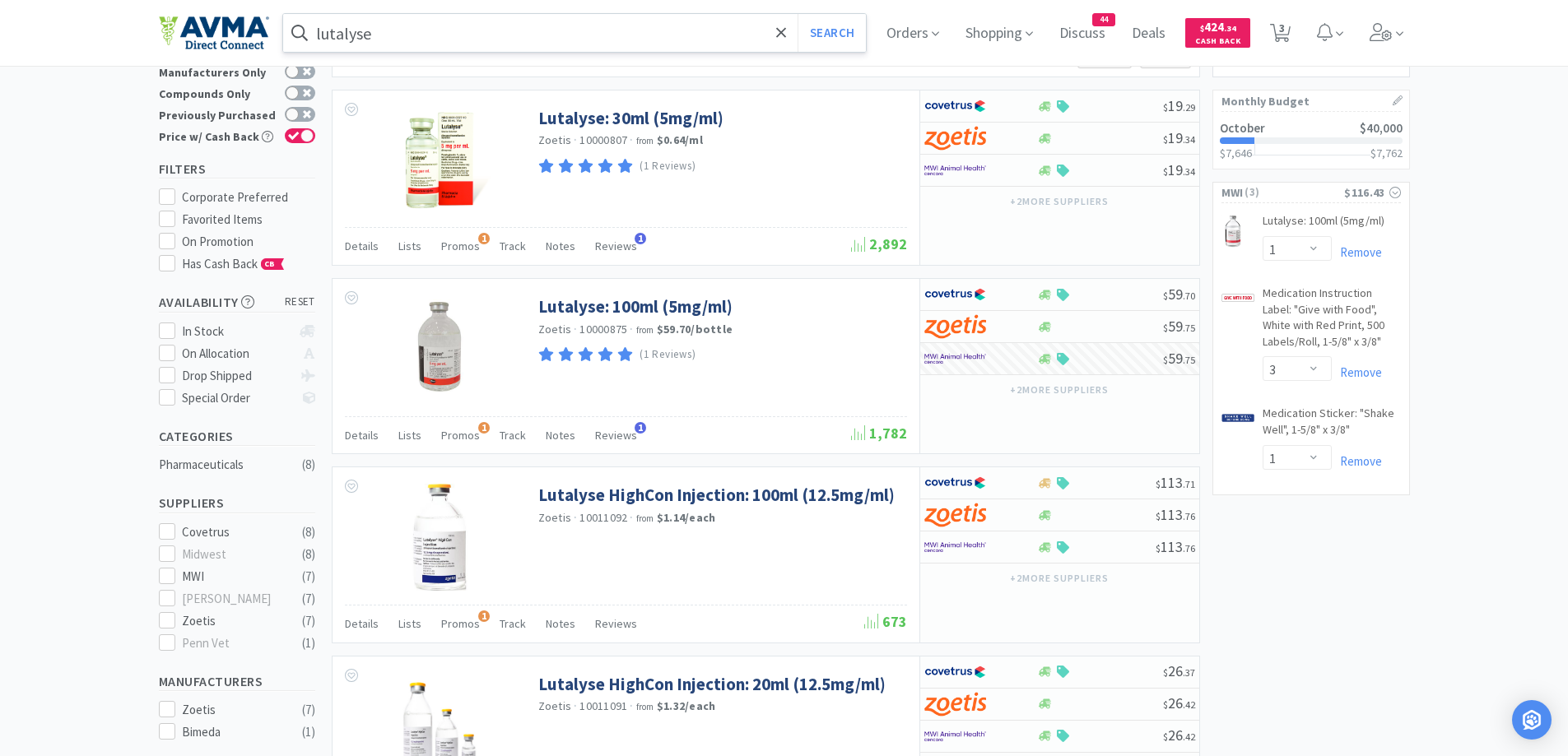
scroll to position [17, 0]
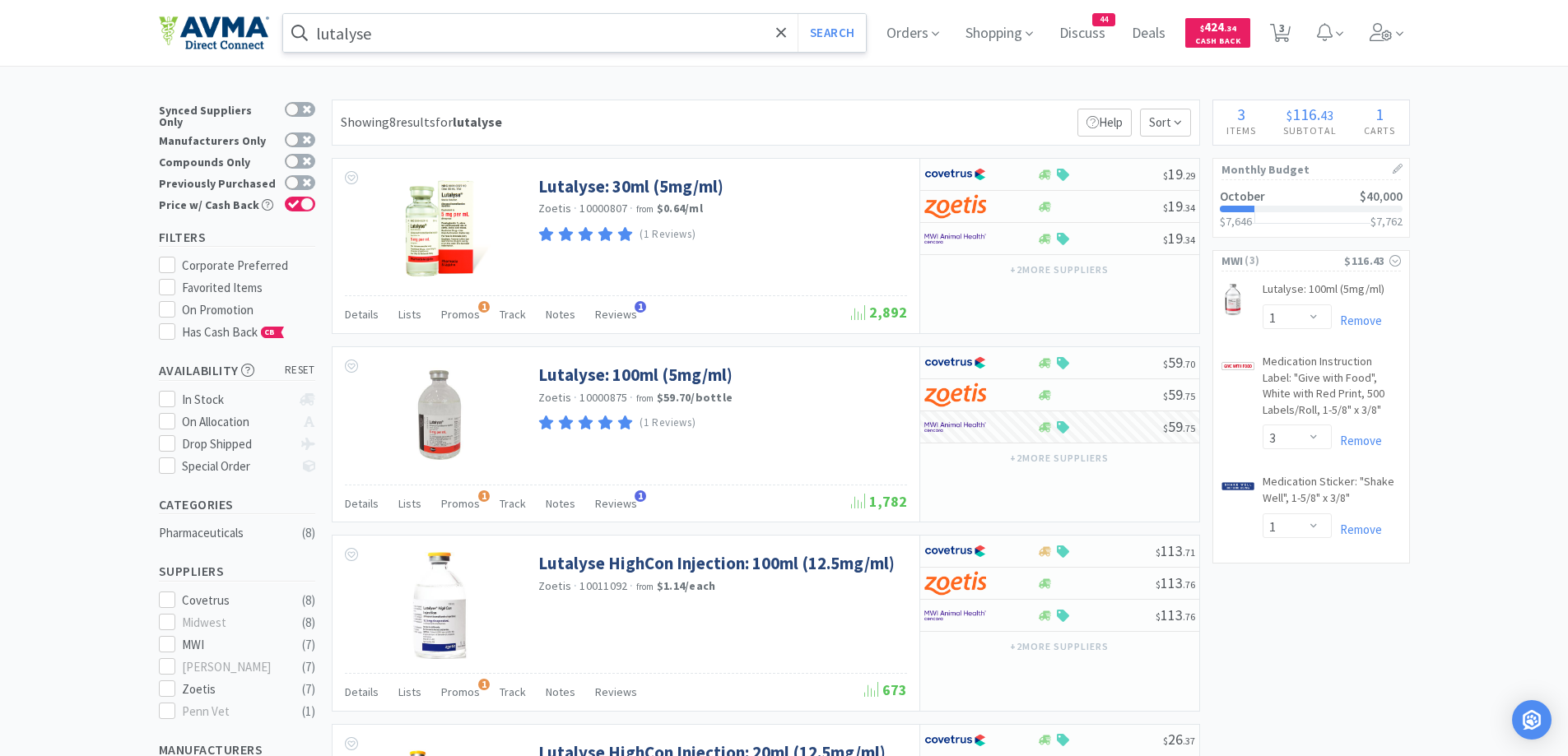
click at [351, 308] on span "Details" at bounding box center [362, 314] width 34 height 15
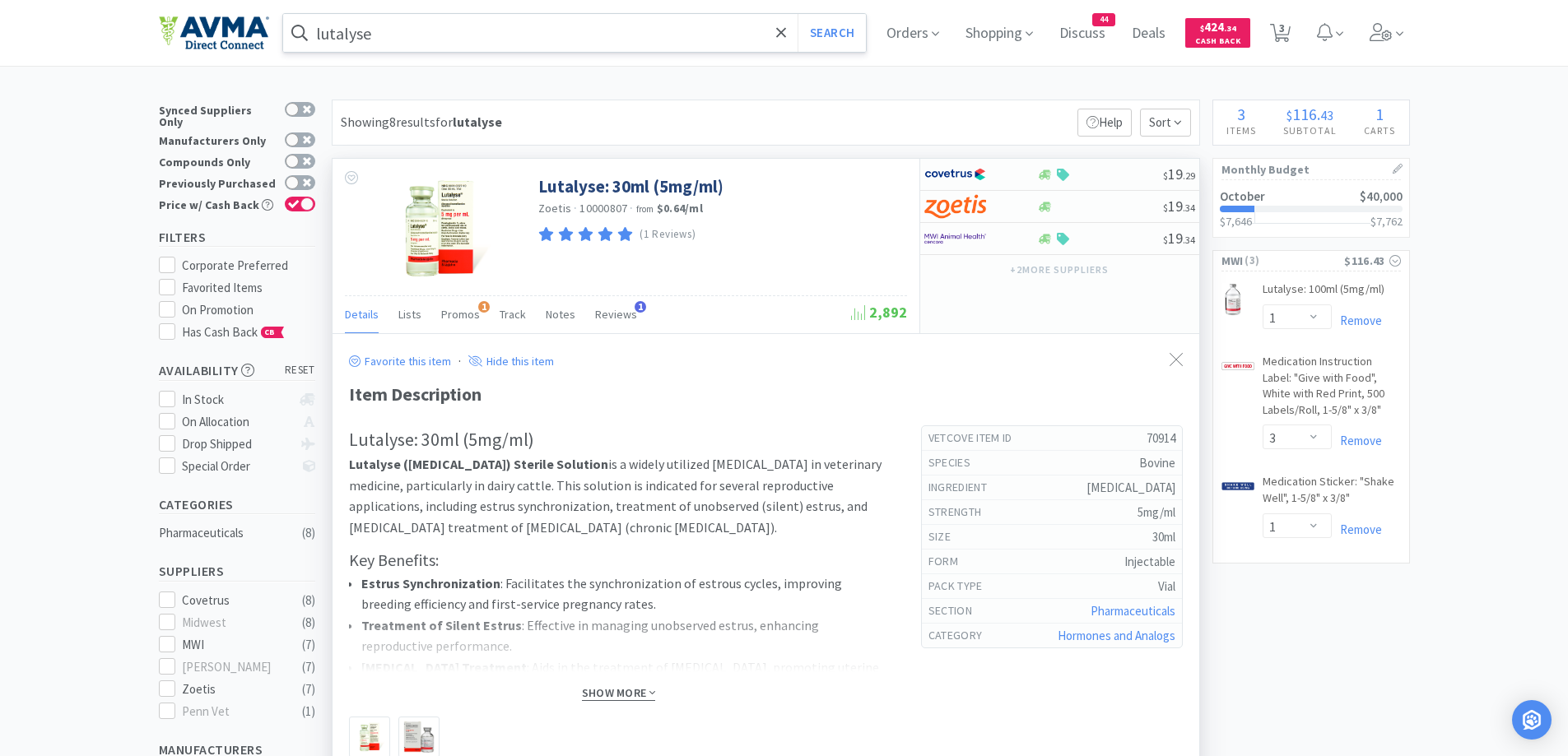
click at [626, 695] on span "Show More" at bounding box center [619, 693] width 73 height 16
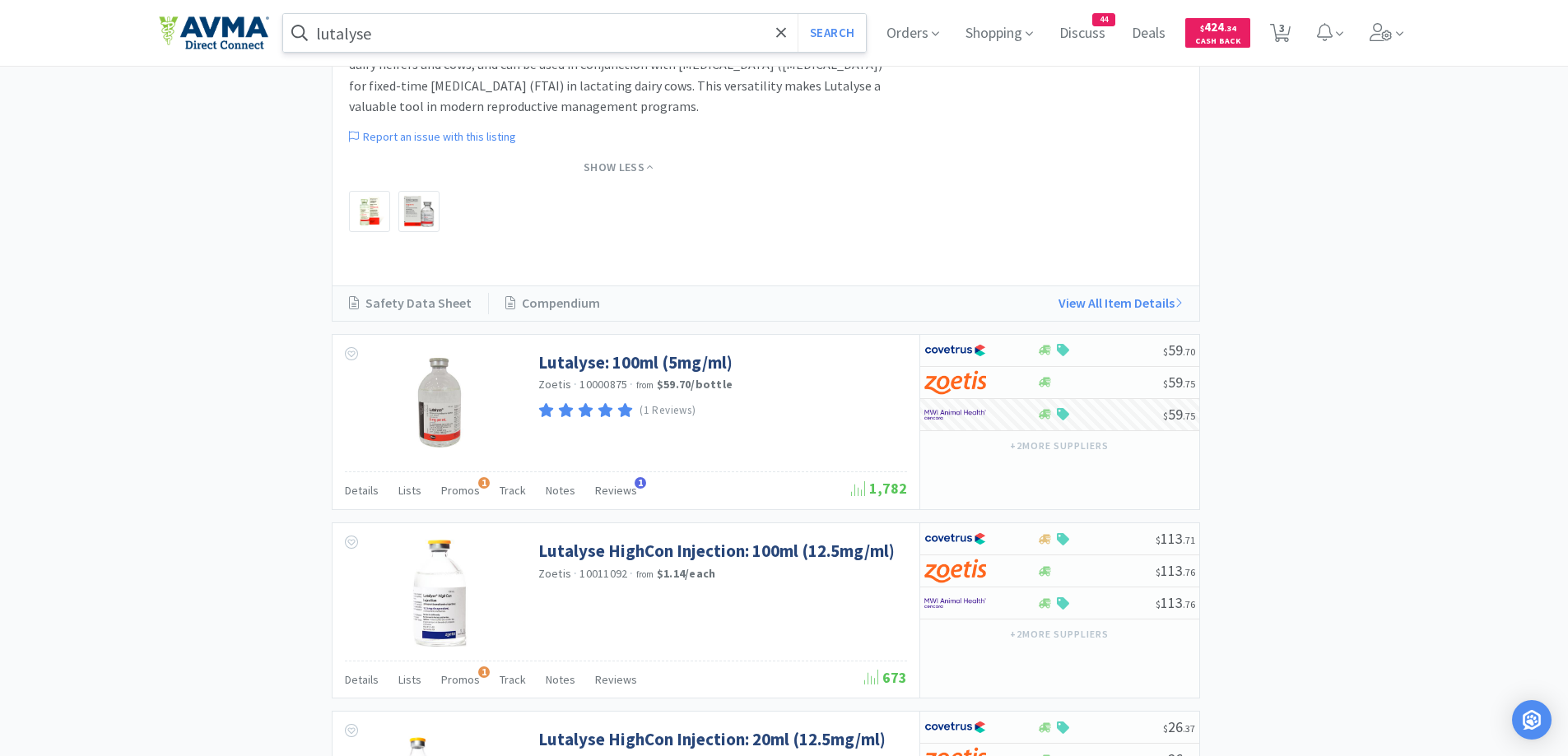
scroll to position [1152, 0]
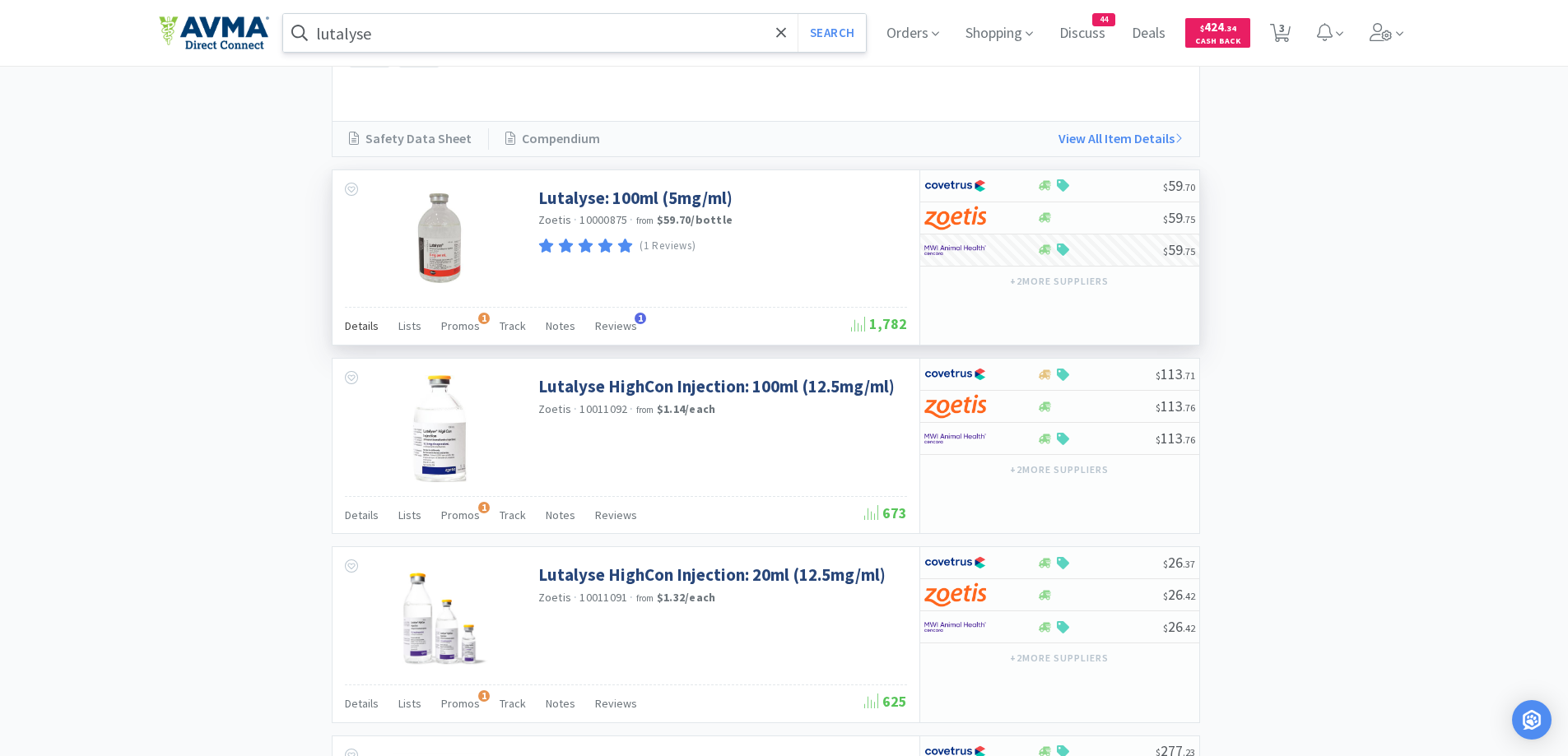
click at [355, 318] on span "Details" at bounding box center [362, 326] width 34 height 15
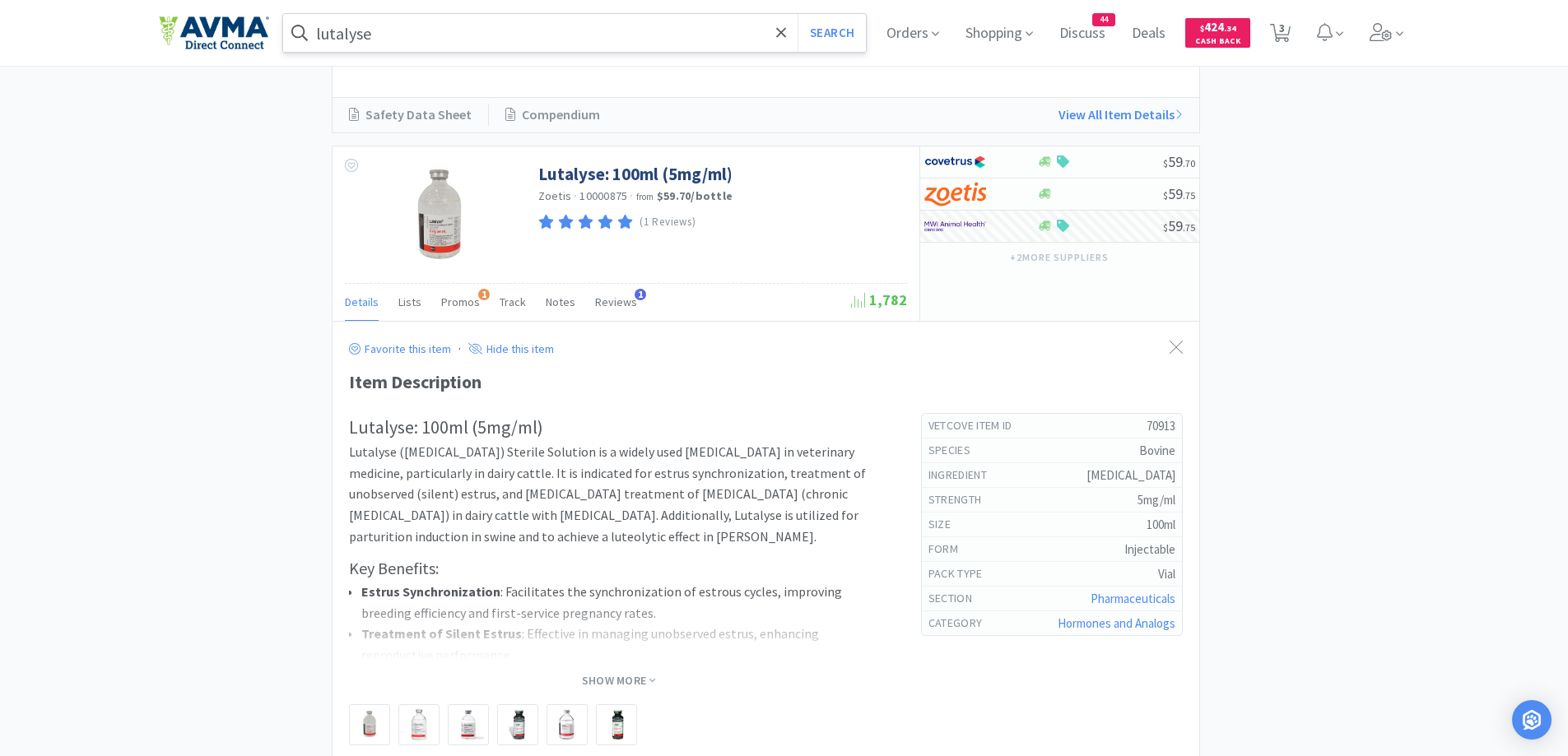
scroll to position [1316, 0]
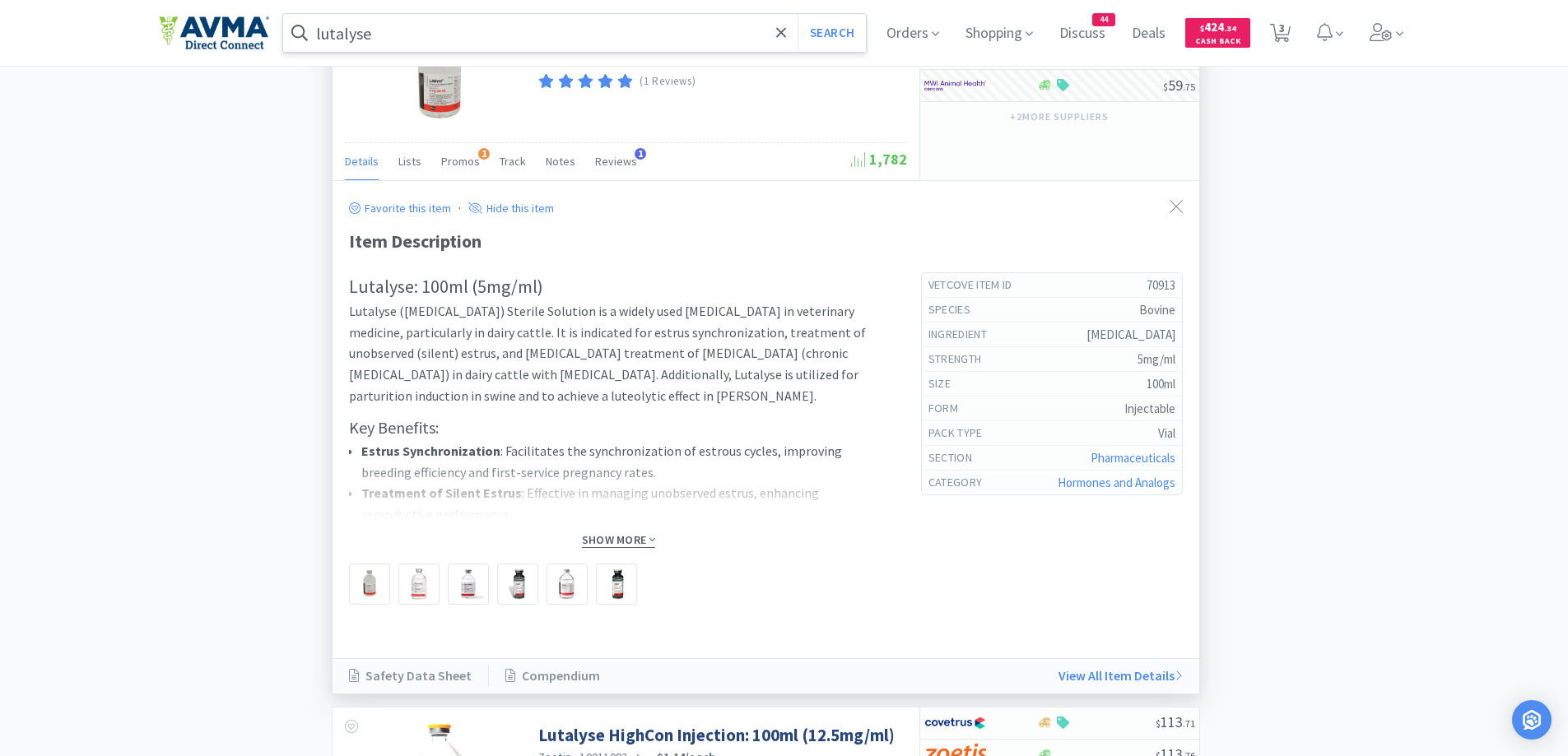
click at [590, 534] on span "Show More" at bounding box center [619, 540] width 73 height 16
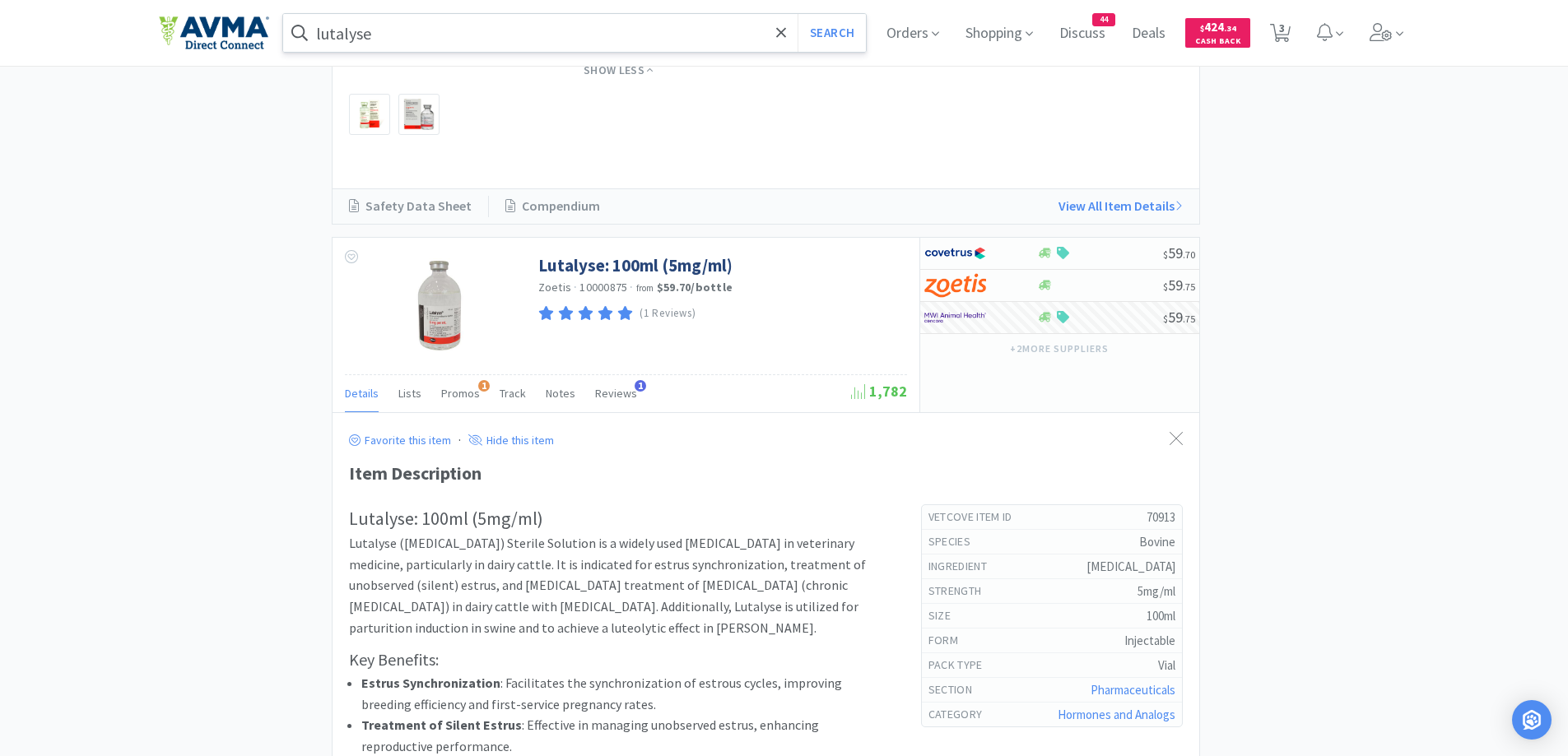
scroll to position [1152, 0]
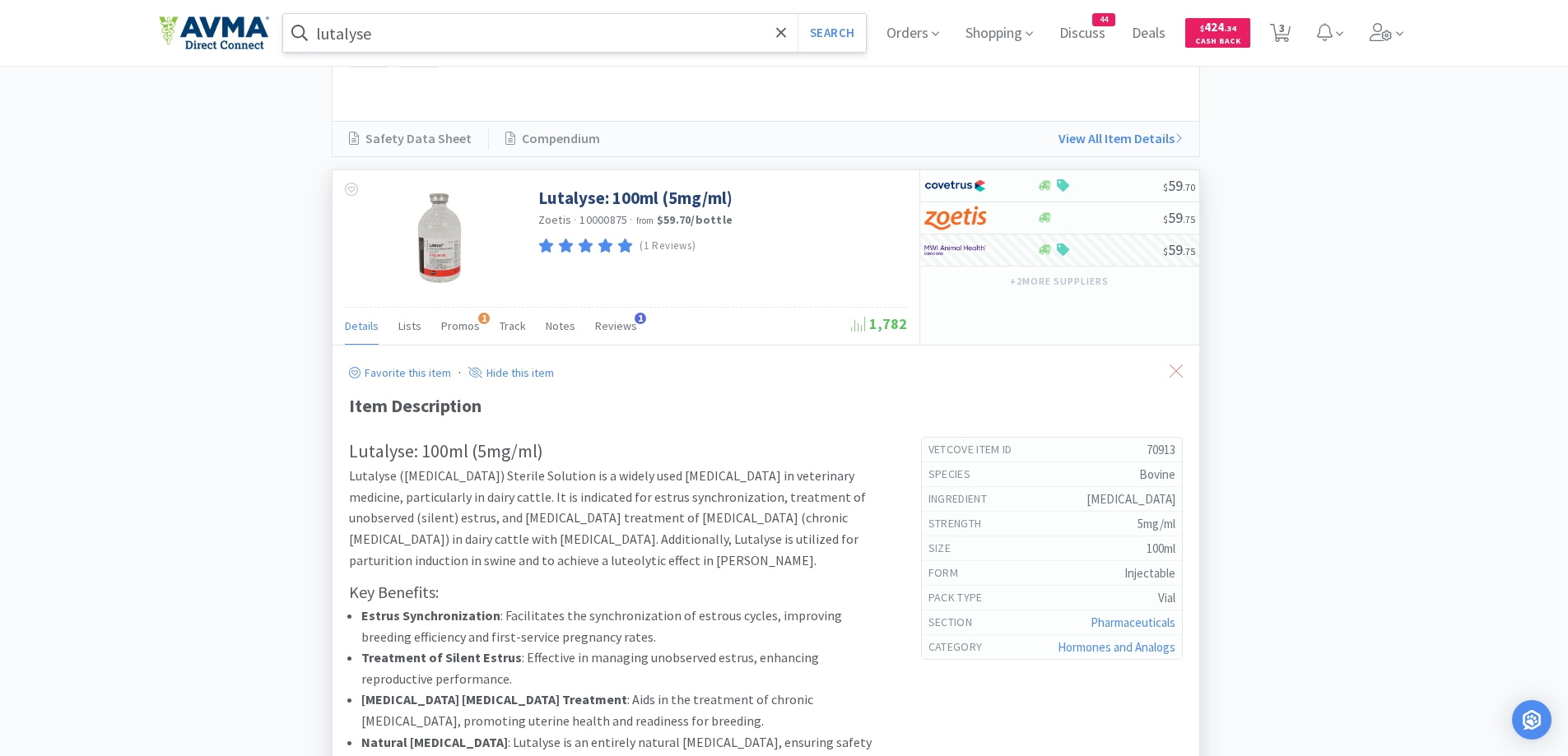
click at [1179, 371] on icon at bounding box center [1177, 371] width 13 height 13
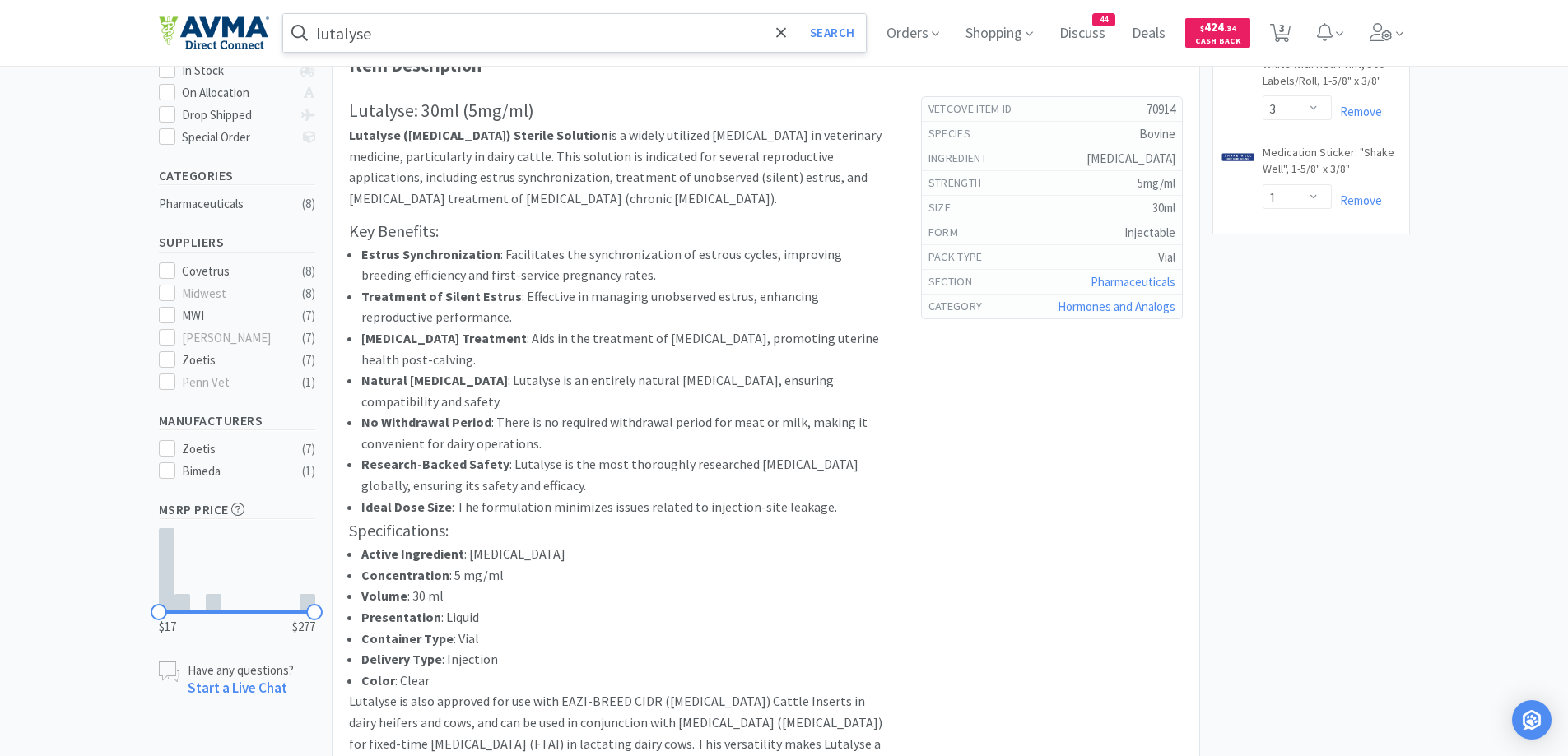
scroll to position [165, 0]
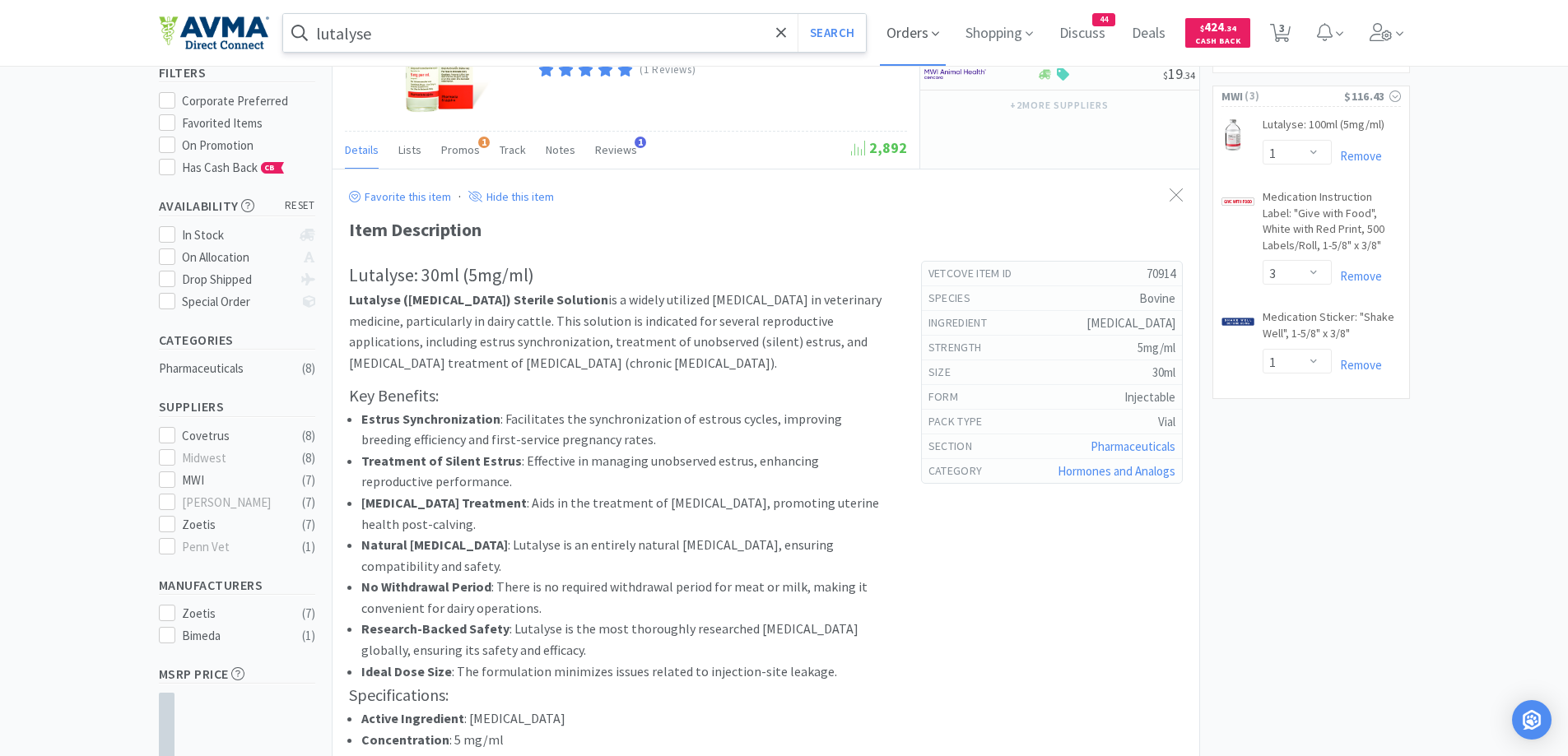
click at [905, 40] on span "Orders" at bounding box center [912, 32] width 66 height 65
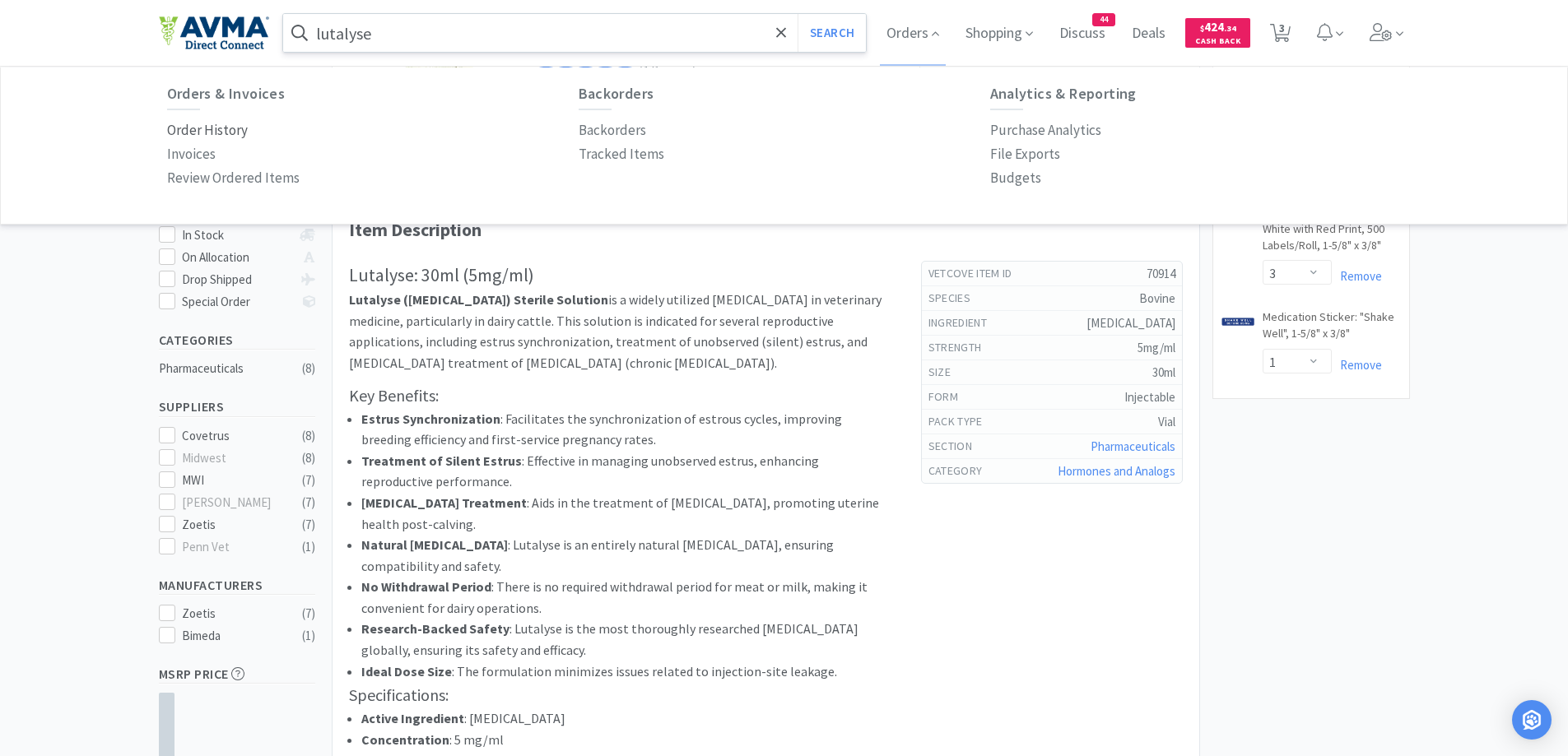
click at [215, 126] on p "Order History" at bounding box center [207, 130] width 80 height 22
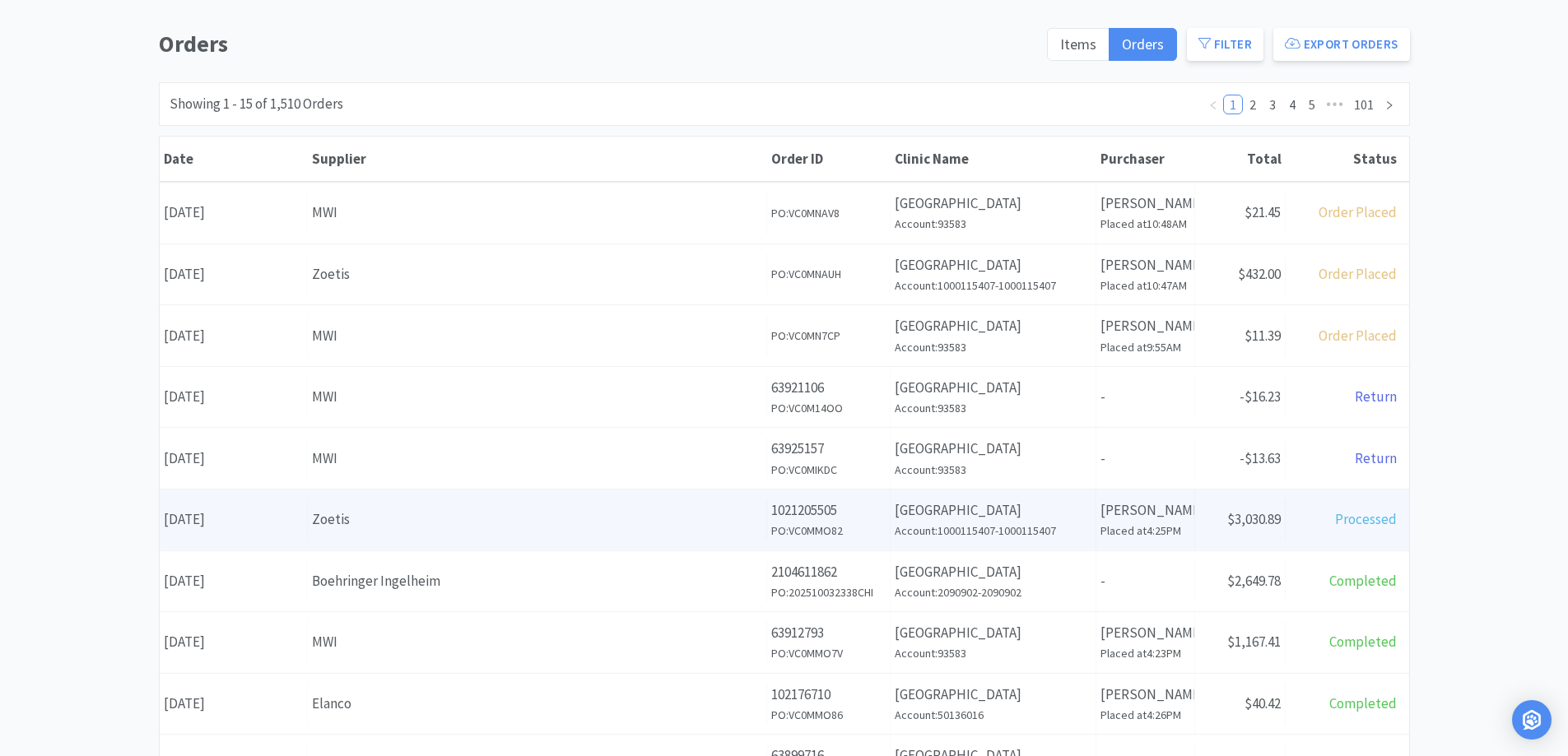
scroll to position [165, 0]
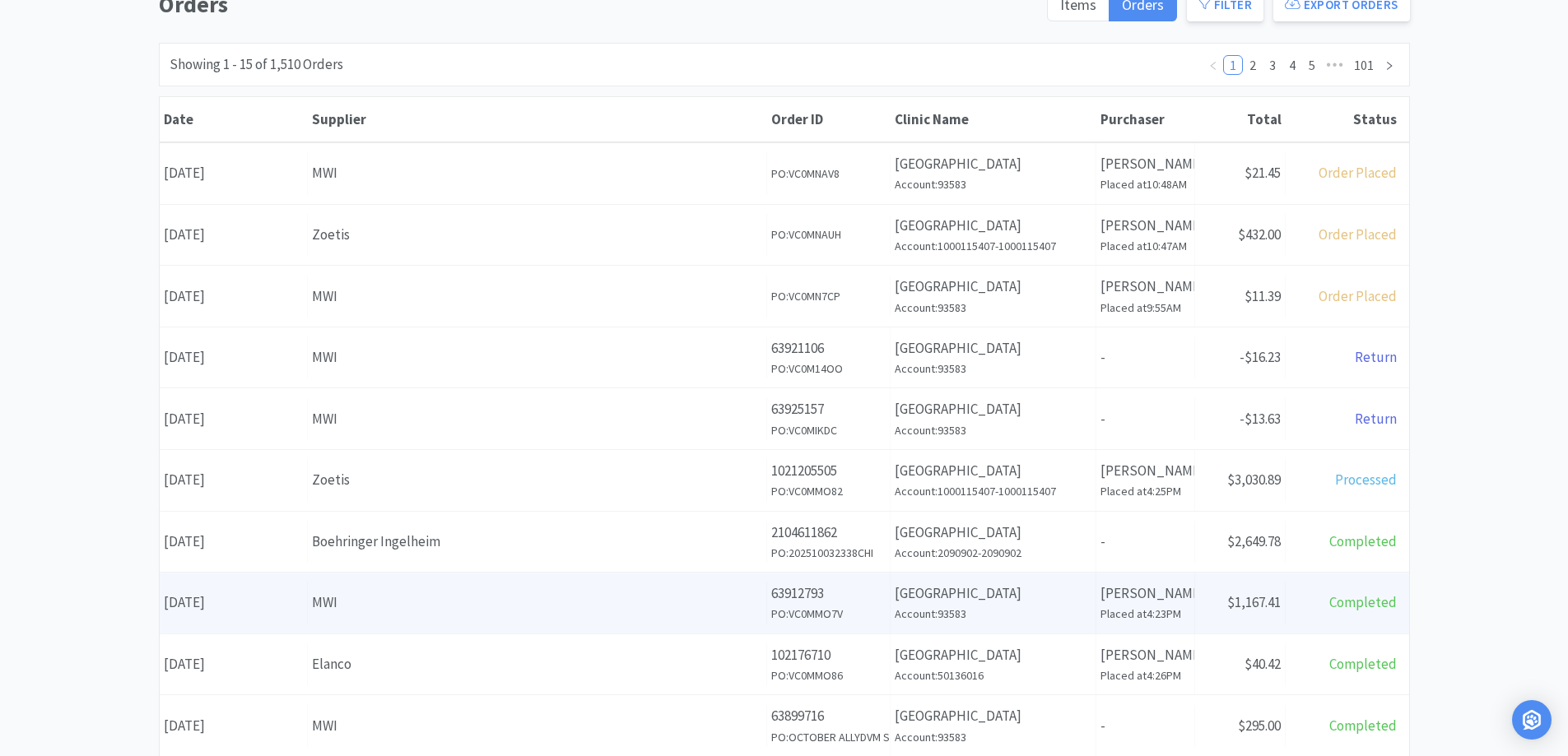
click at [557, 618] on div "Supplier MWI" at bounding box center [537, 603] width 459 height 42
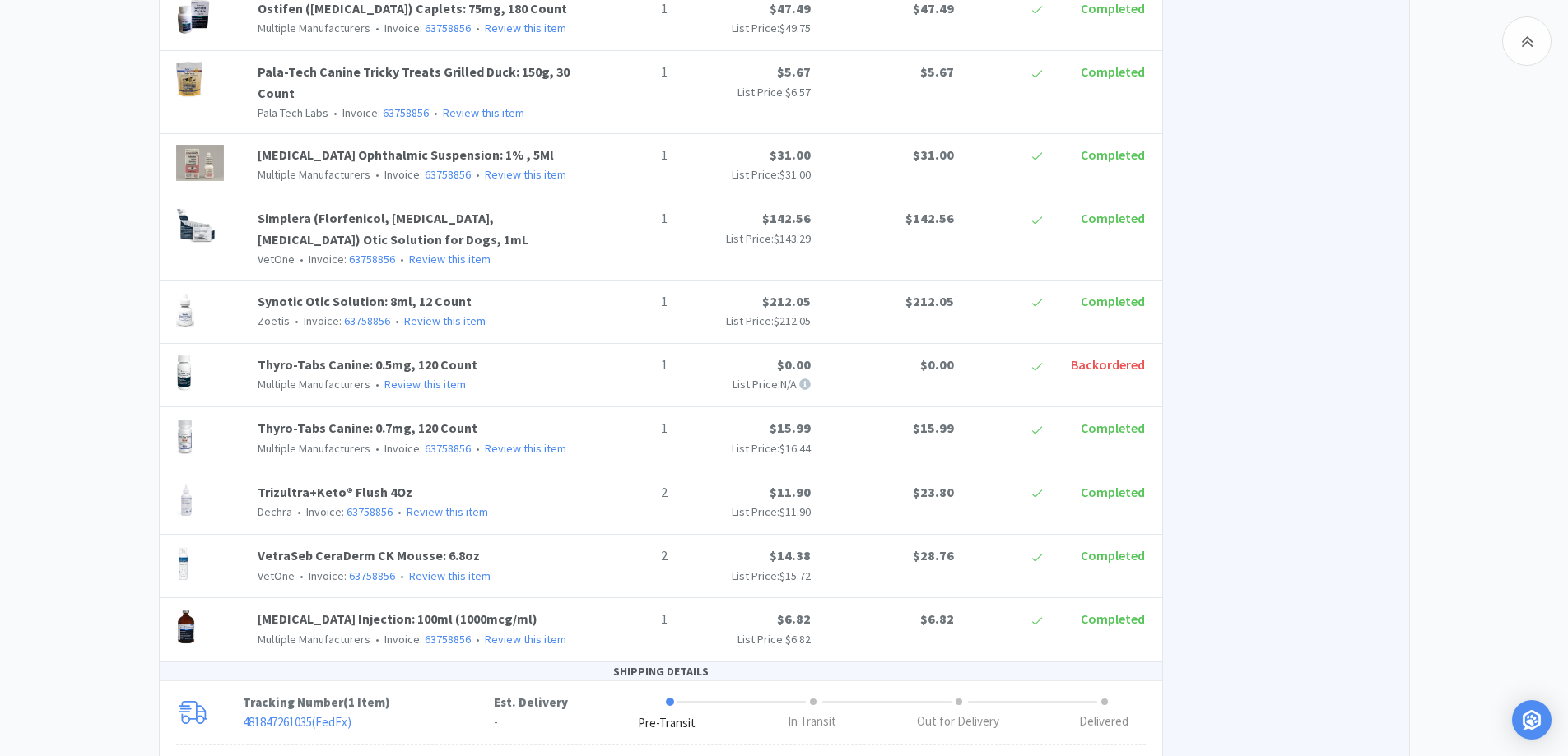
scroll to position [1863, 0]
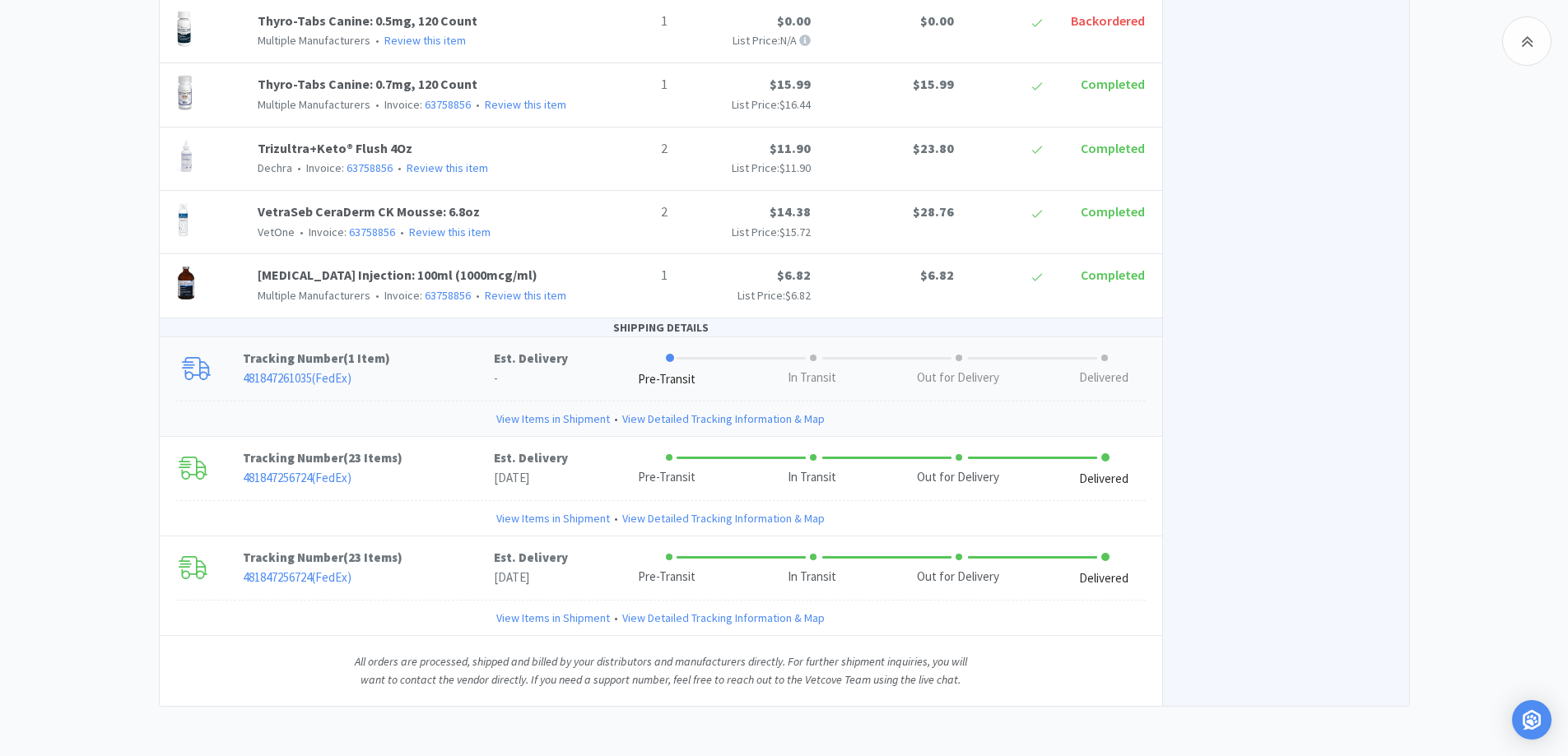
click at [466, 368] on p "Tracking Number ( 1 Item )" at bounding box center [368, 359] width 251 height 20
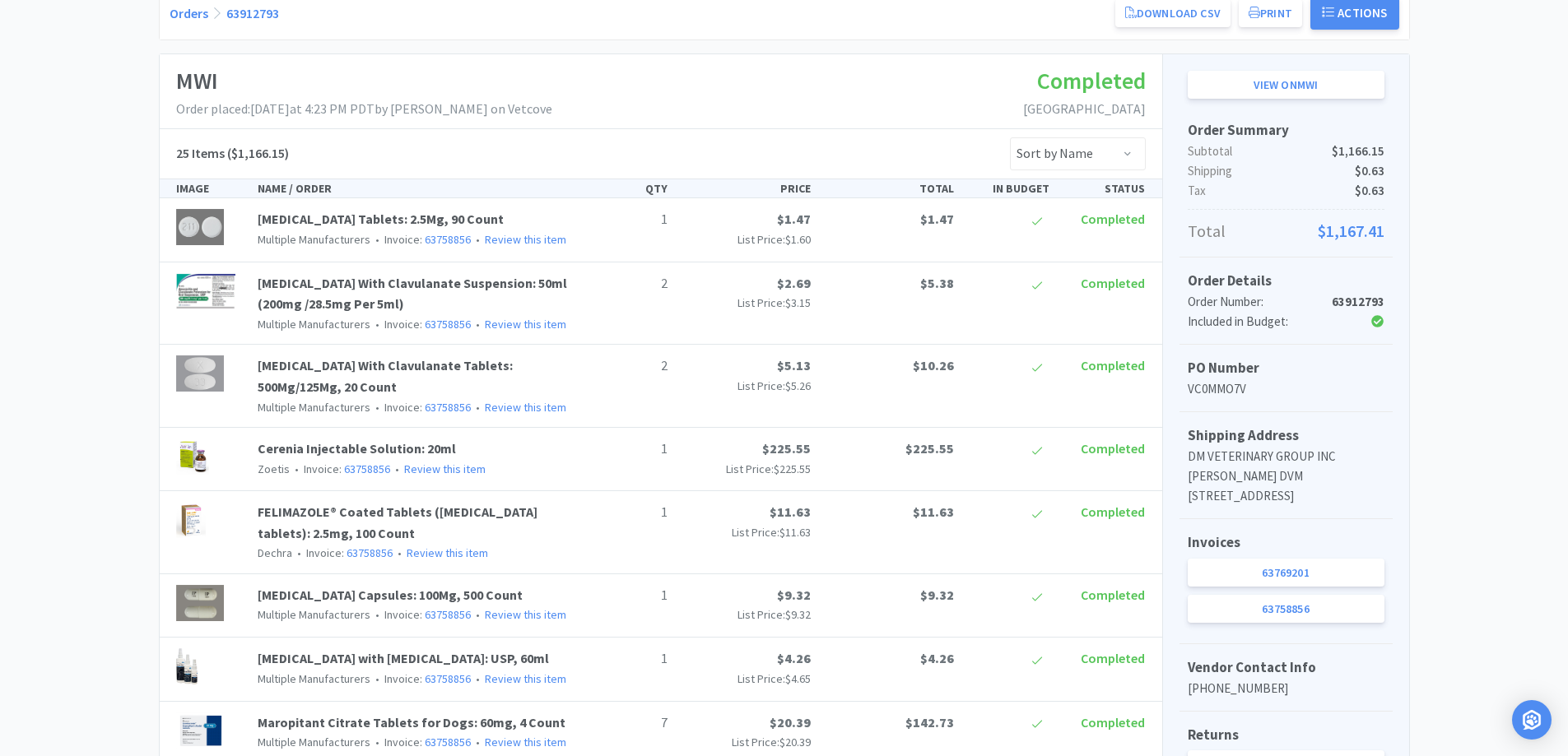
scroll to position [0, 0]
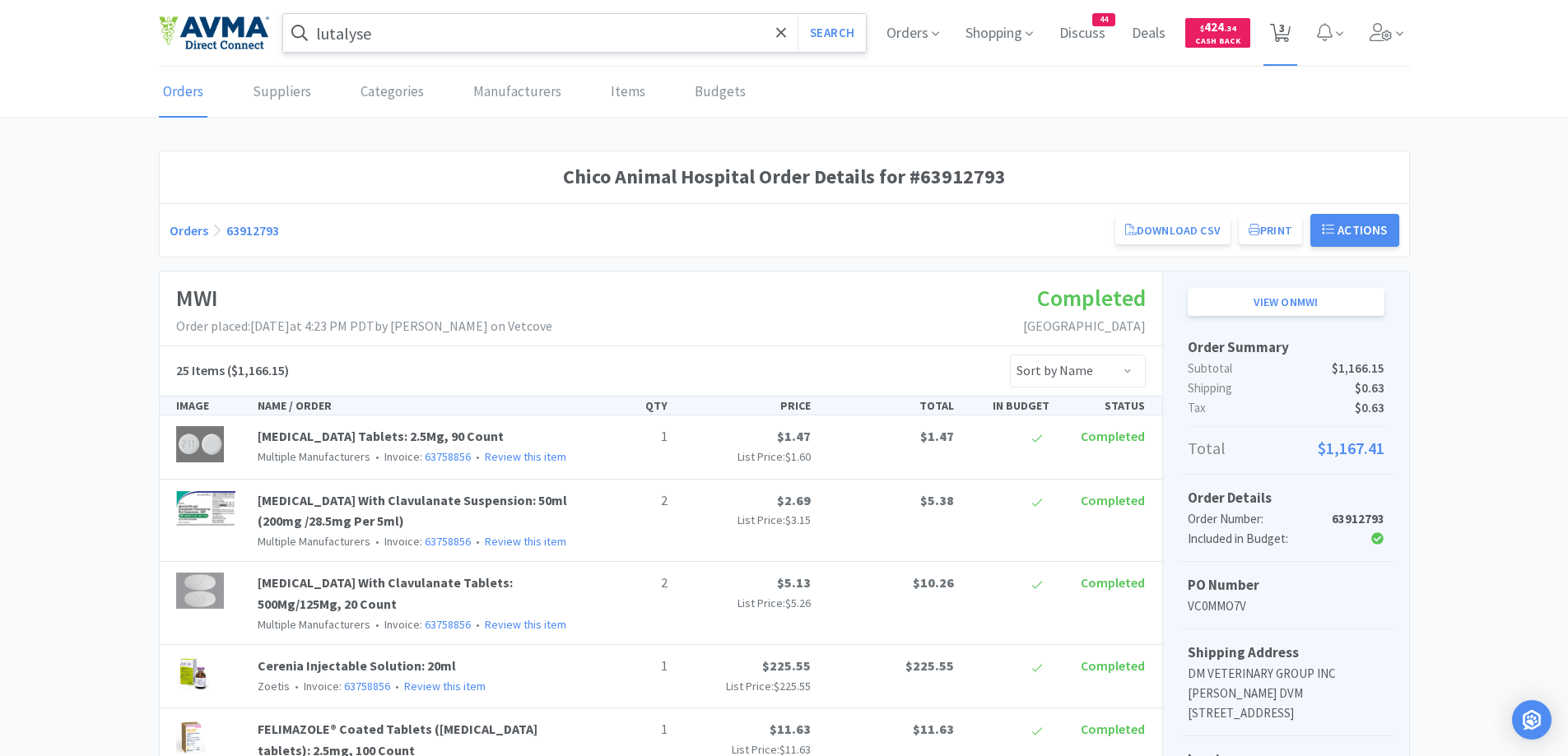
click at [1275, 35] on icon at bounding box center [1280, 33] width 21 height 18
select select "1"
select select "3"
select select "1"
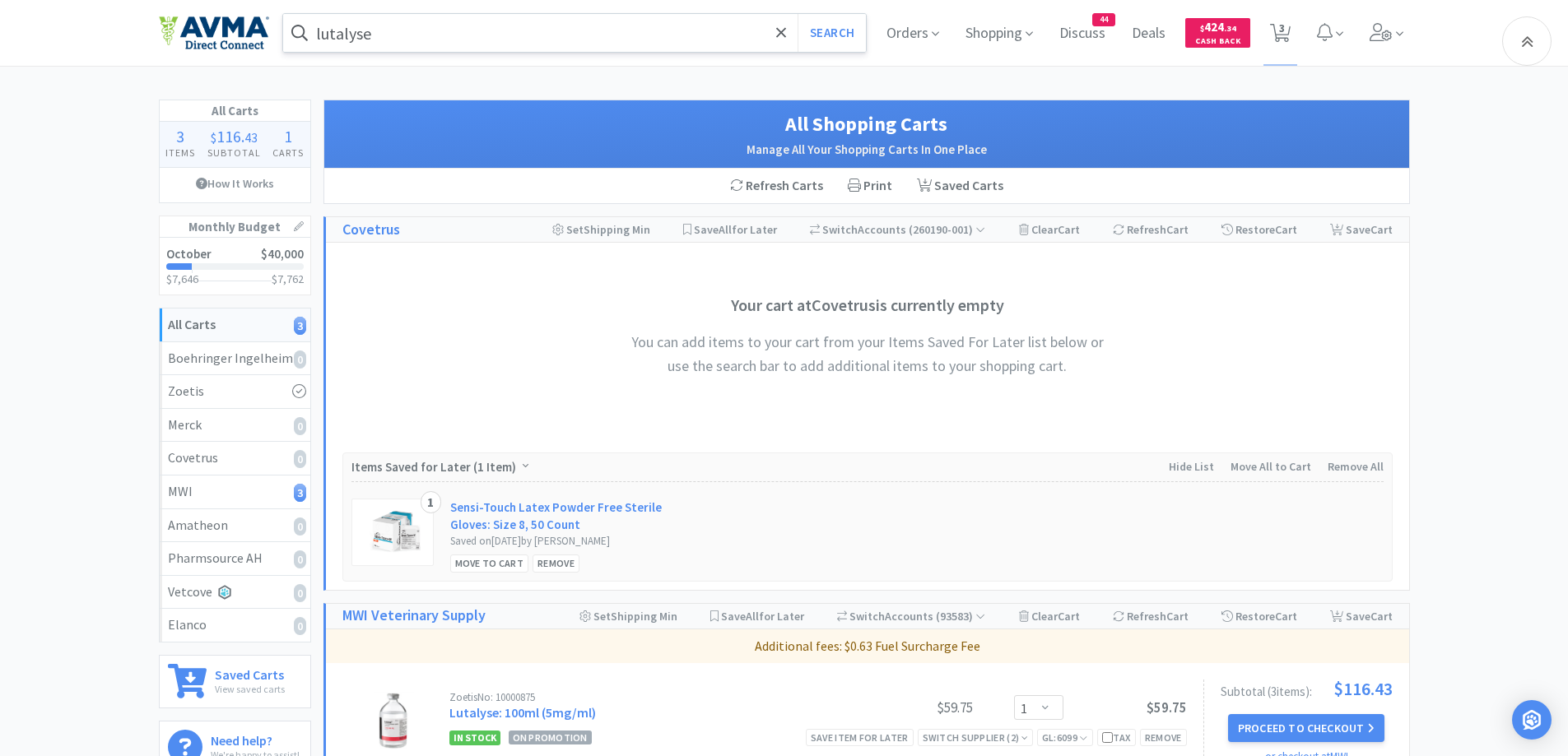
scroll to position [494, 0]
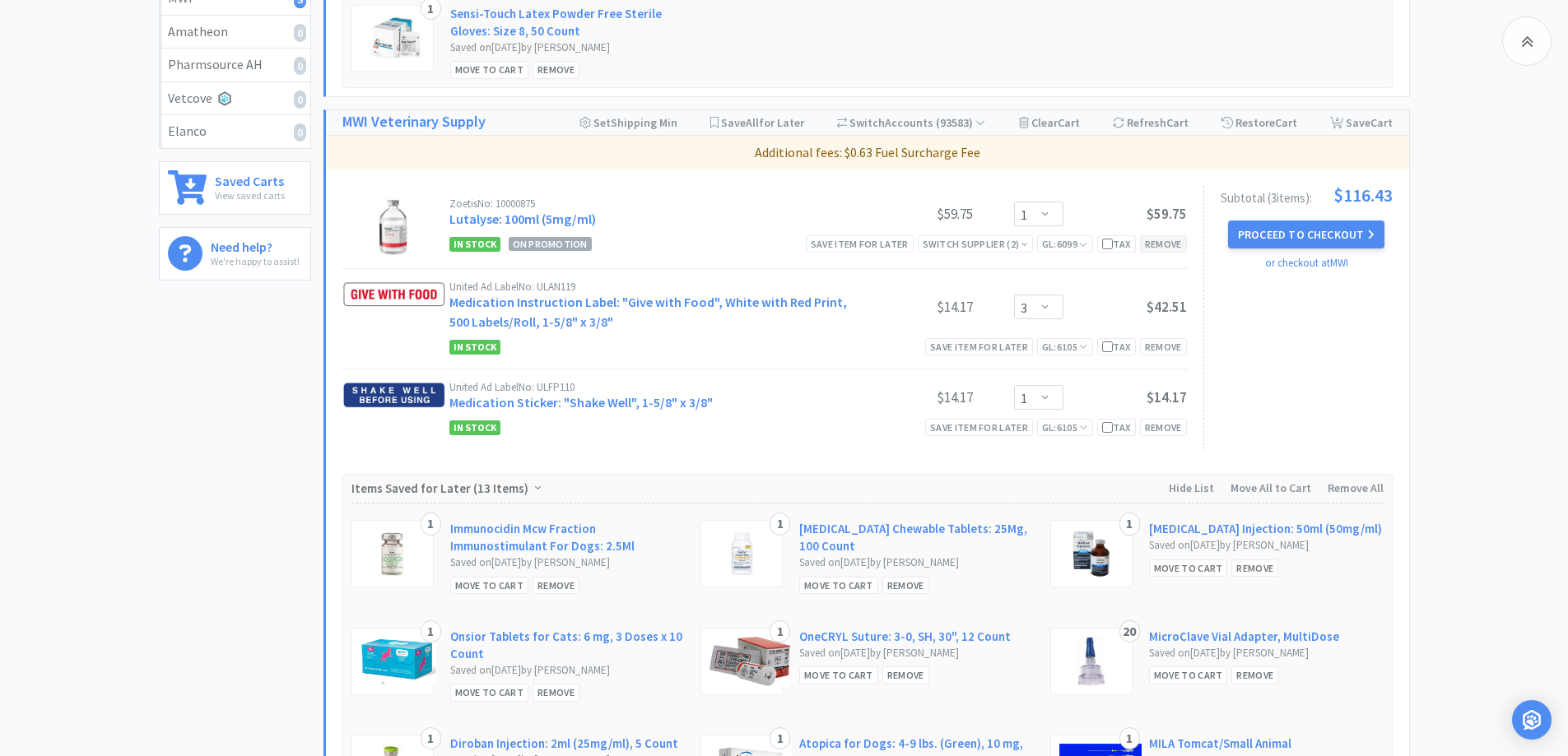
click at [1160, 247] on div "Remove" at bounding box center [1163, 244] width 47 height 17
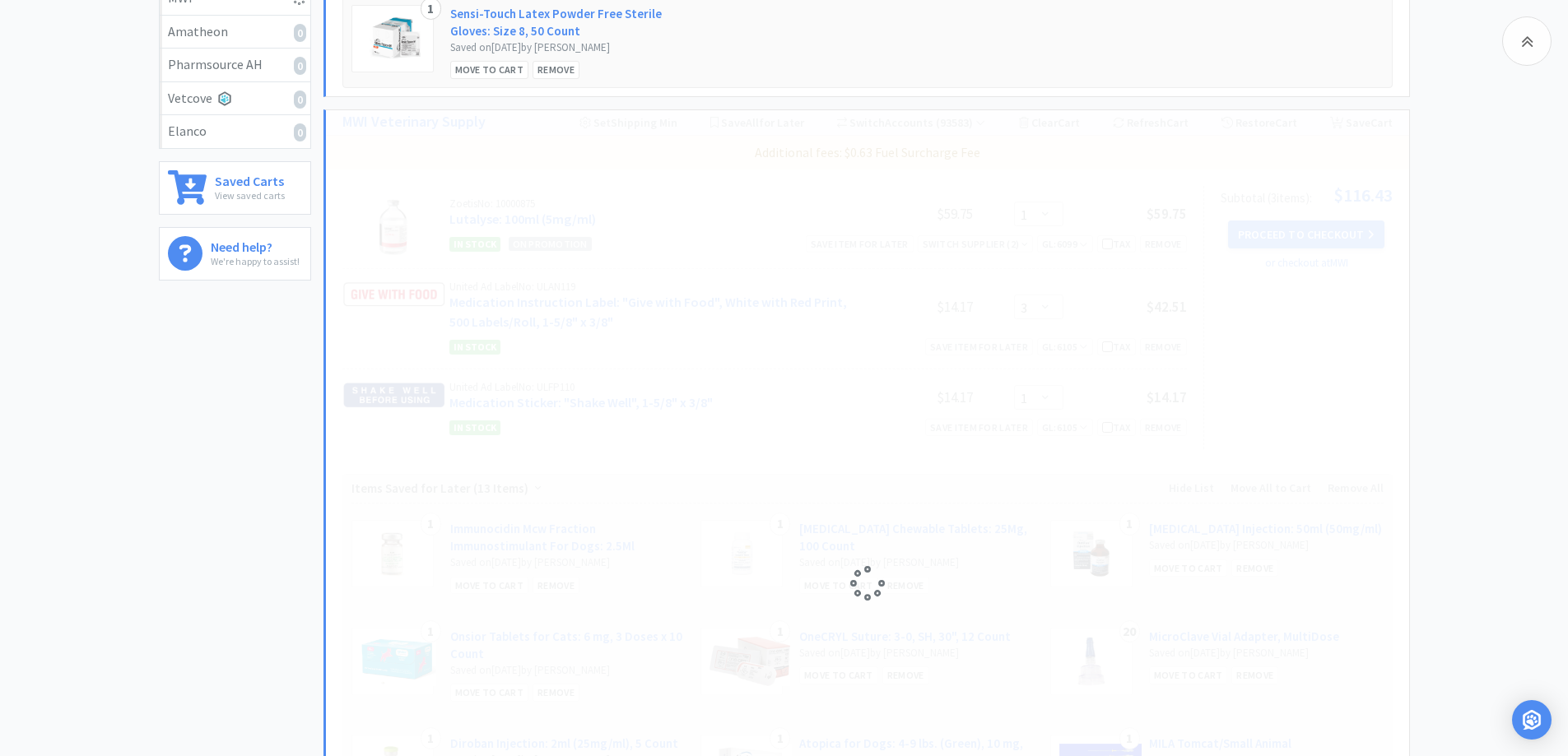
click at [207, 395] on div "All Carts 3 Items $ 116 . 43 Subtotal 1 Carts How It Works Monthly Budget Octob…" at bounding box center [241, 346] width 165 height 1481
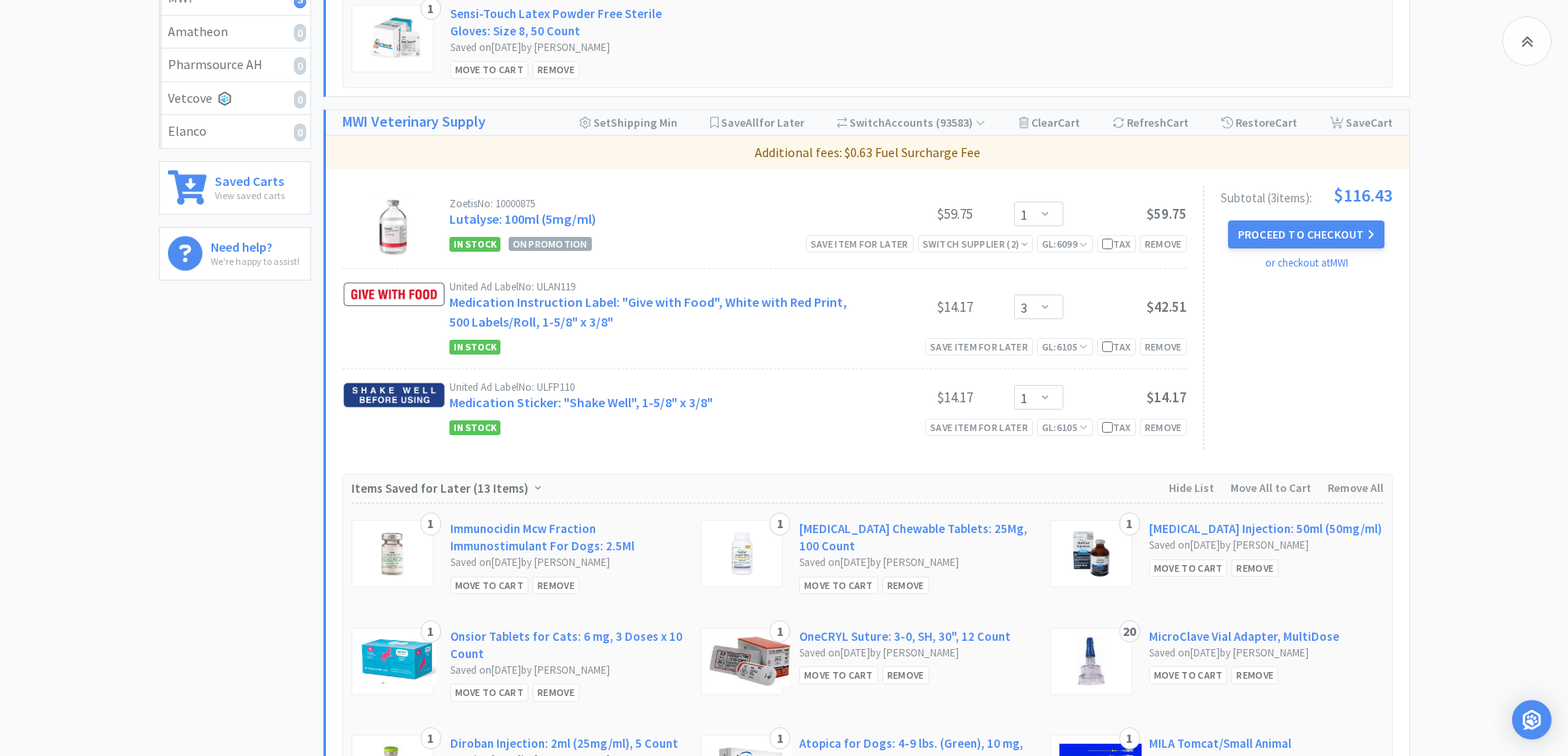
select select "3"
select select "1"
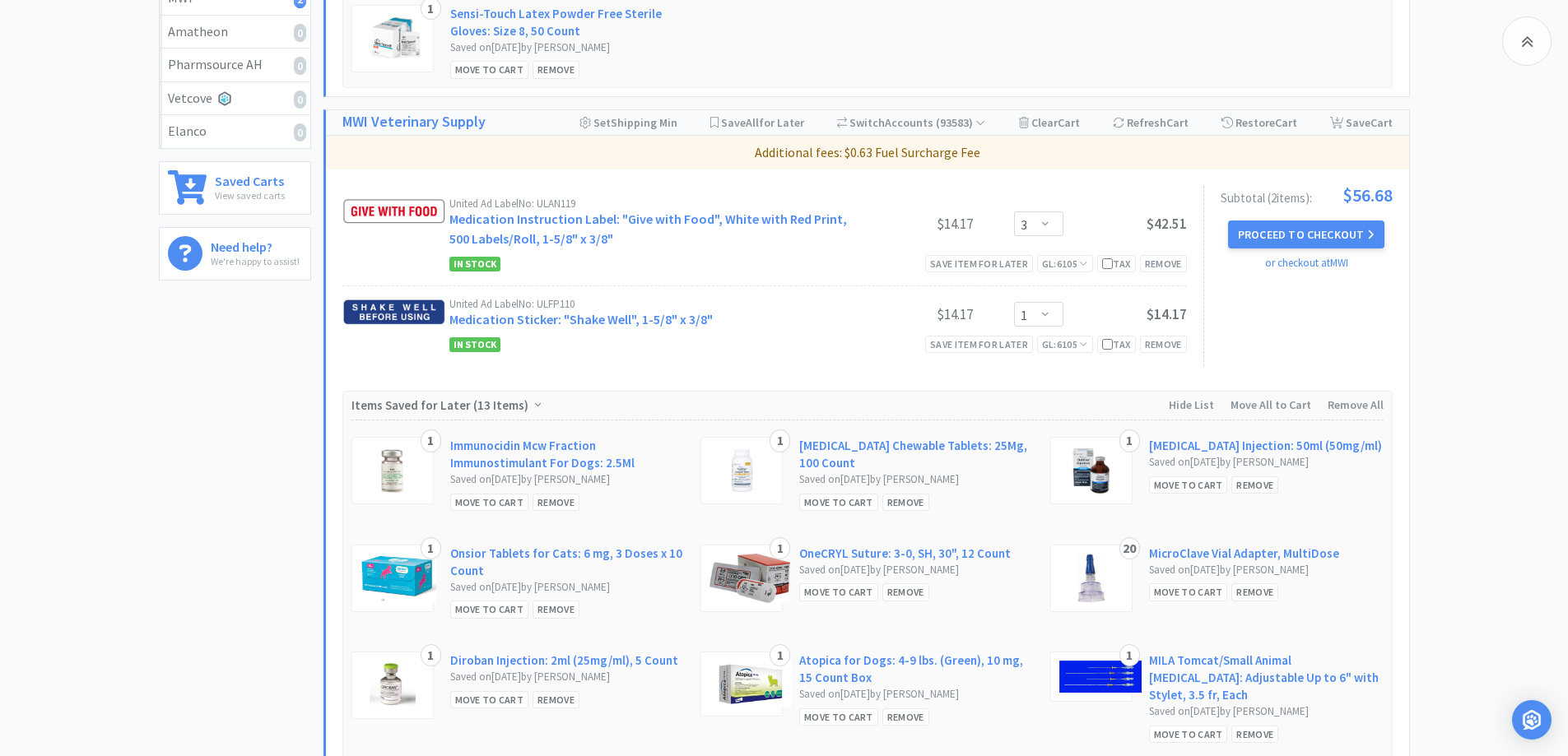
select select "1"
select select "3"
select select "1"
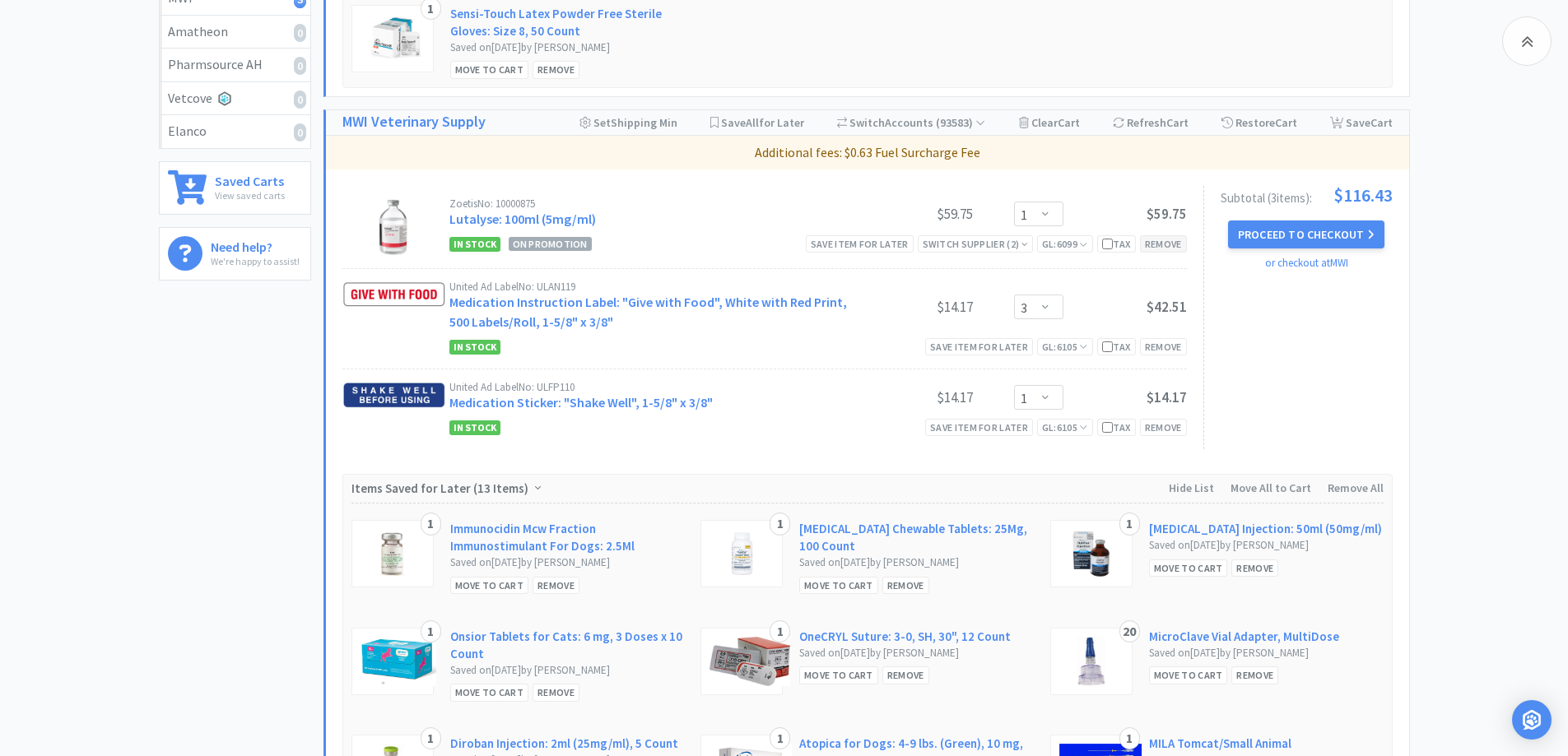
click at [1168, 242] on div "Remove" at bounding box center [1163, 244] width 47 height 17
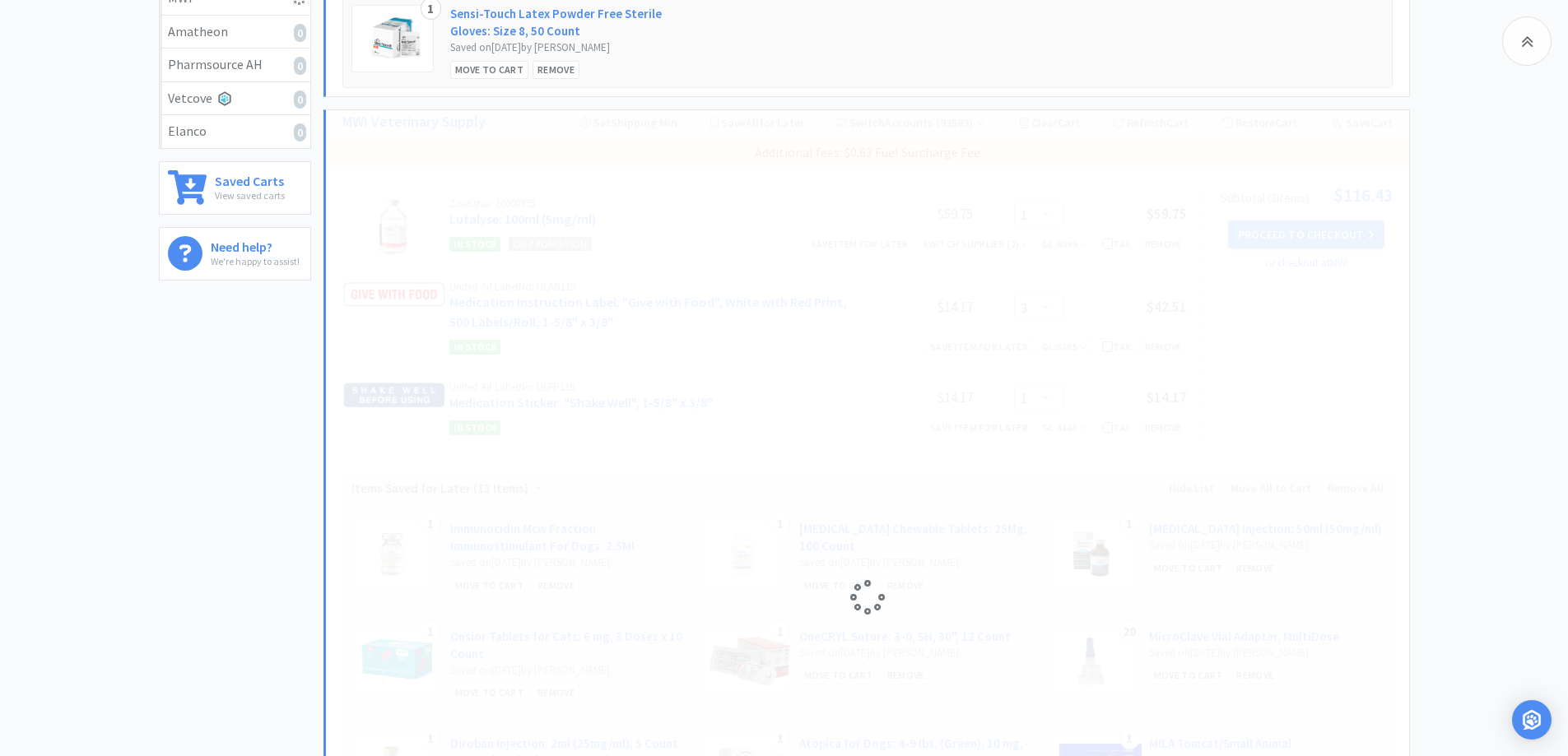
scroll to position [658, 0]
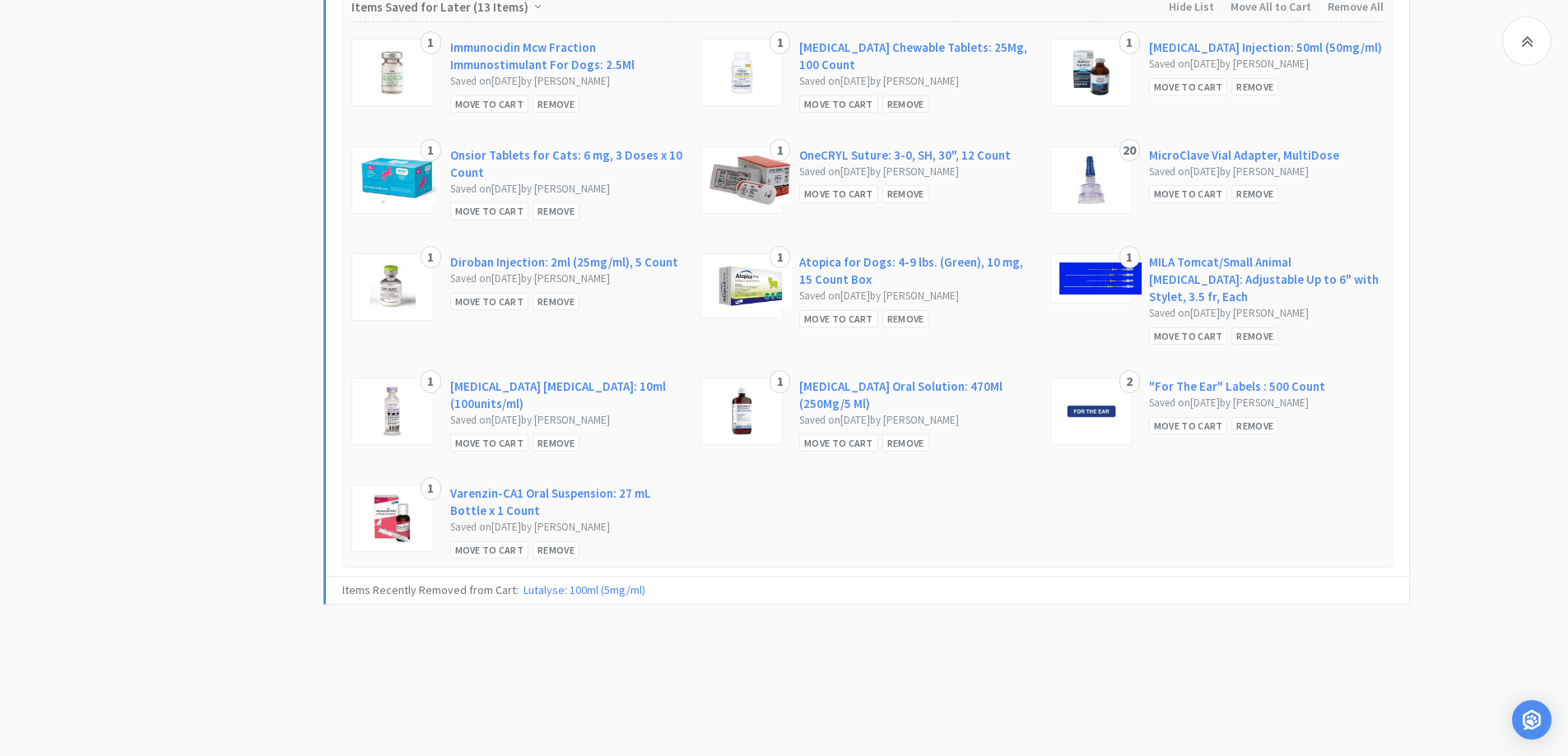
select select "3"
select select "1"
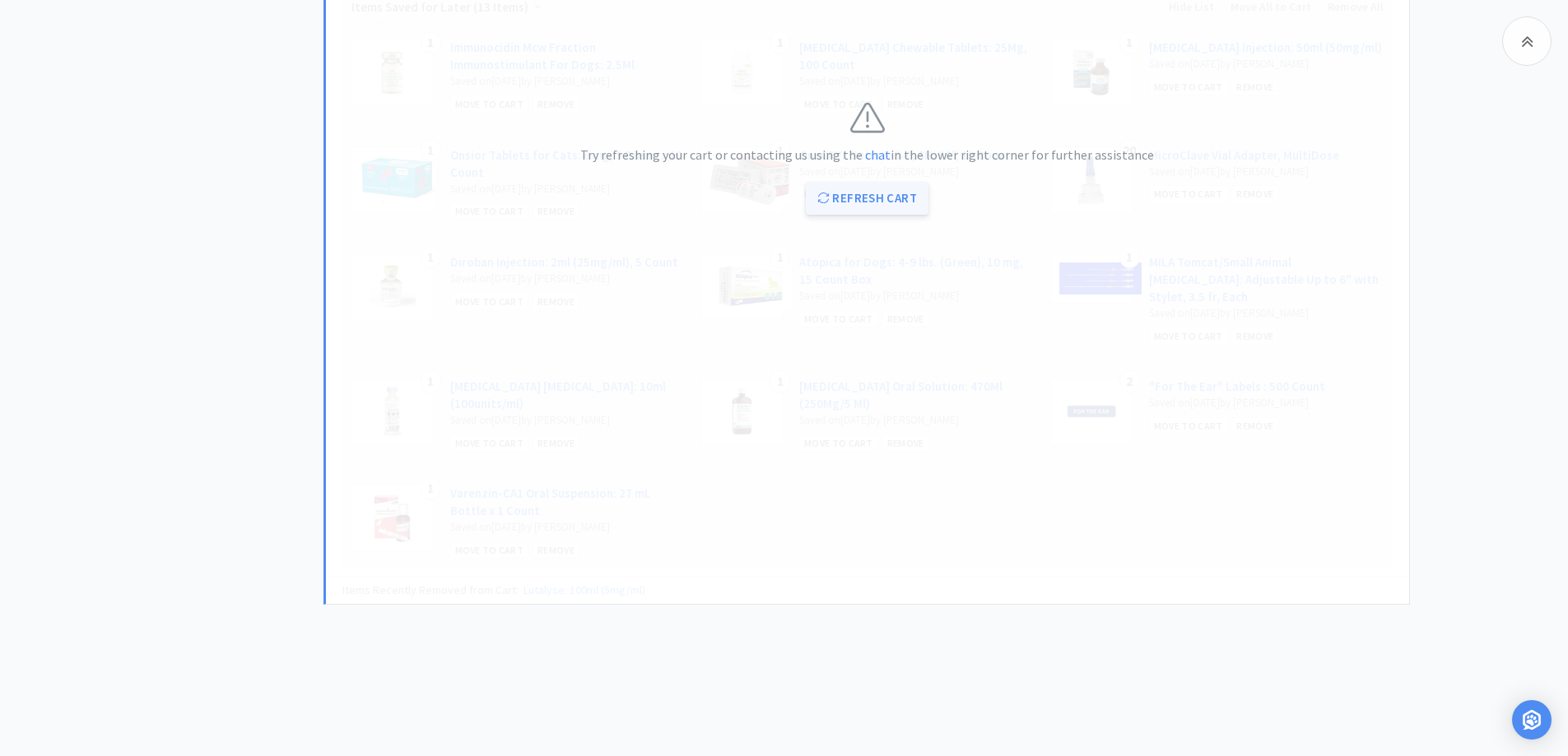
click at [905, 199] on button "Refresh Cart" at bounding box center [867, 198] width 123 height 33
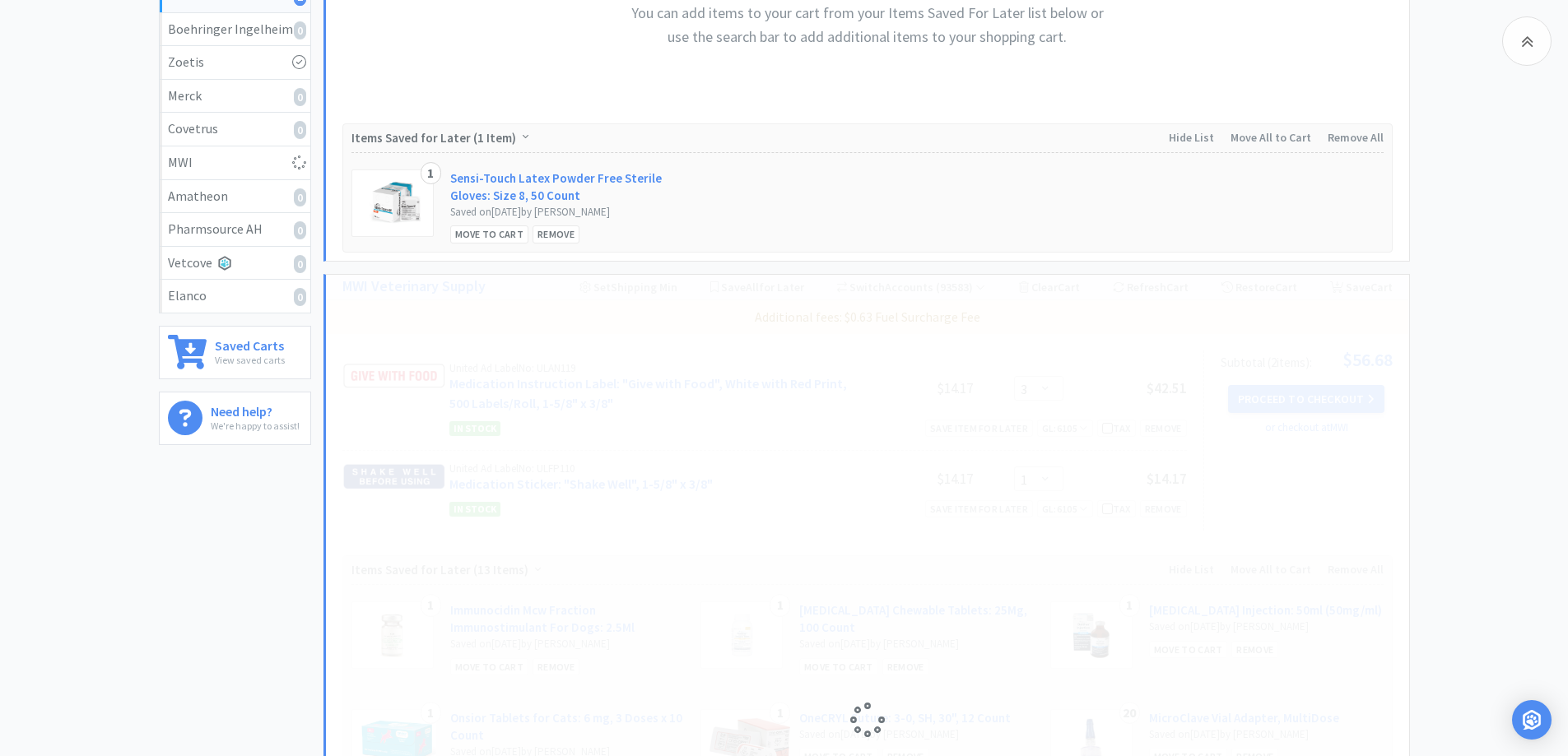
scroll to position [0, 0]
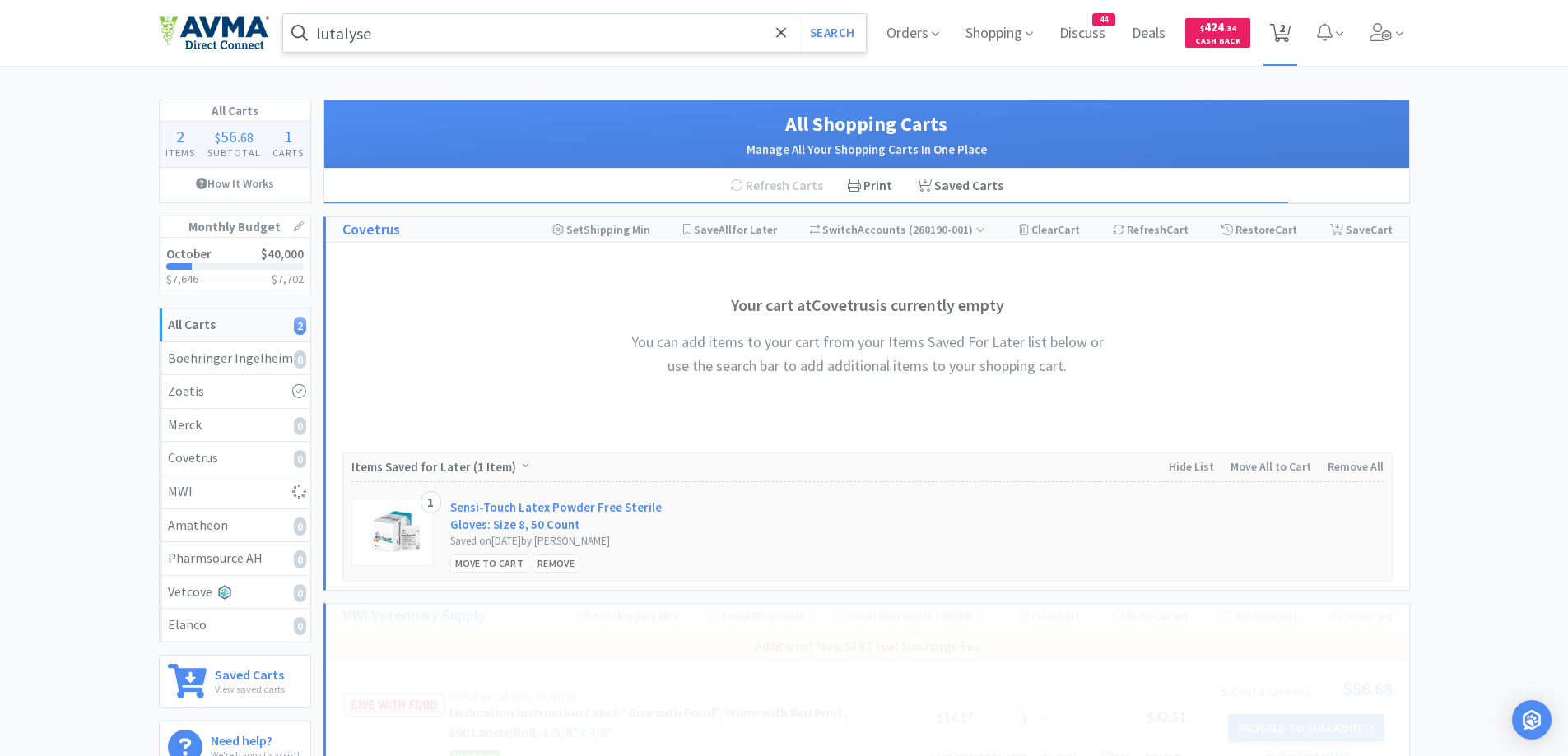
click at [1268, 31] on span "2" at bounding box center [1280, 32] width 34 height 65
click at [1274, 31] on icon at bounding box center [1280, 33] width 21 height 18
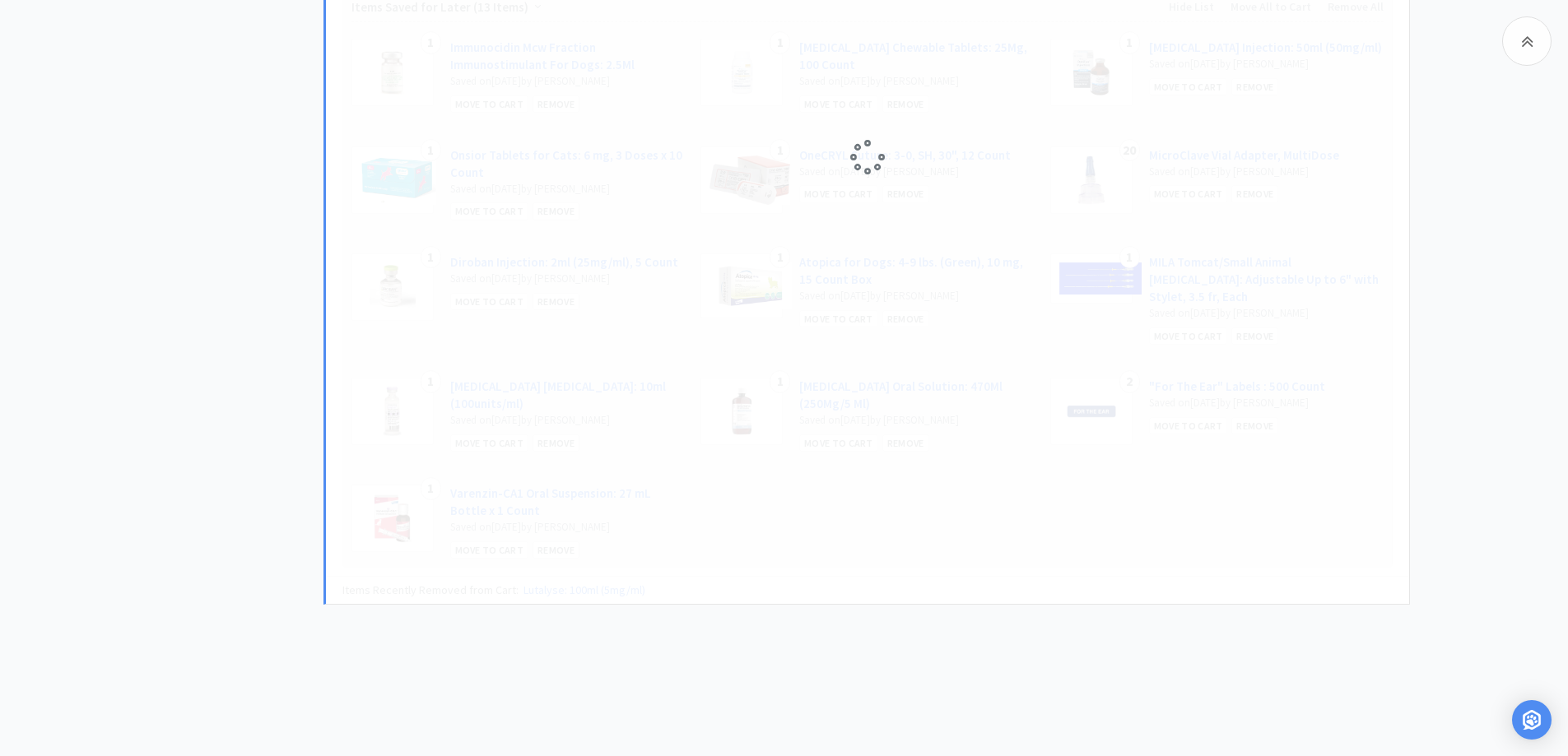
scroll to position [563, 0]
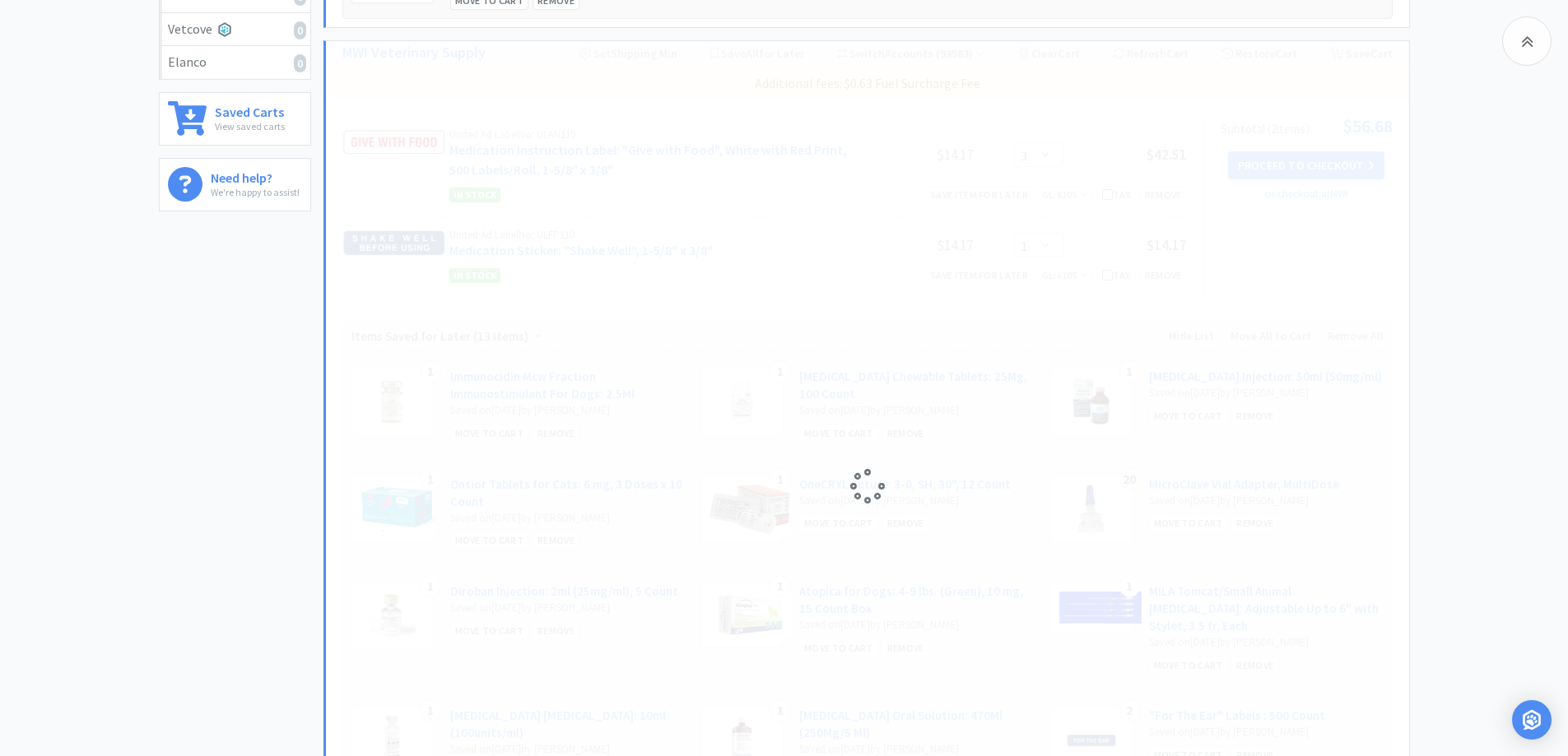
click at [1548, 293] on div "All Carts 2 Items $ 56 . 68 Subtotal 1 Carts How It Works Monthly Budget Octobe…" at bounding box center [784, 250] width 1568 height 1426
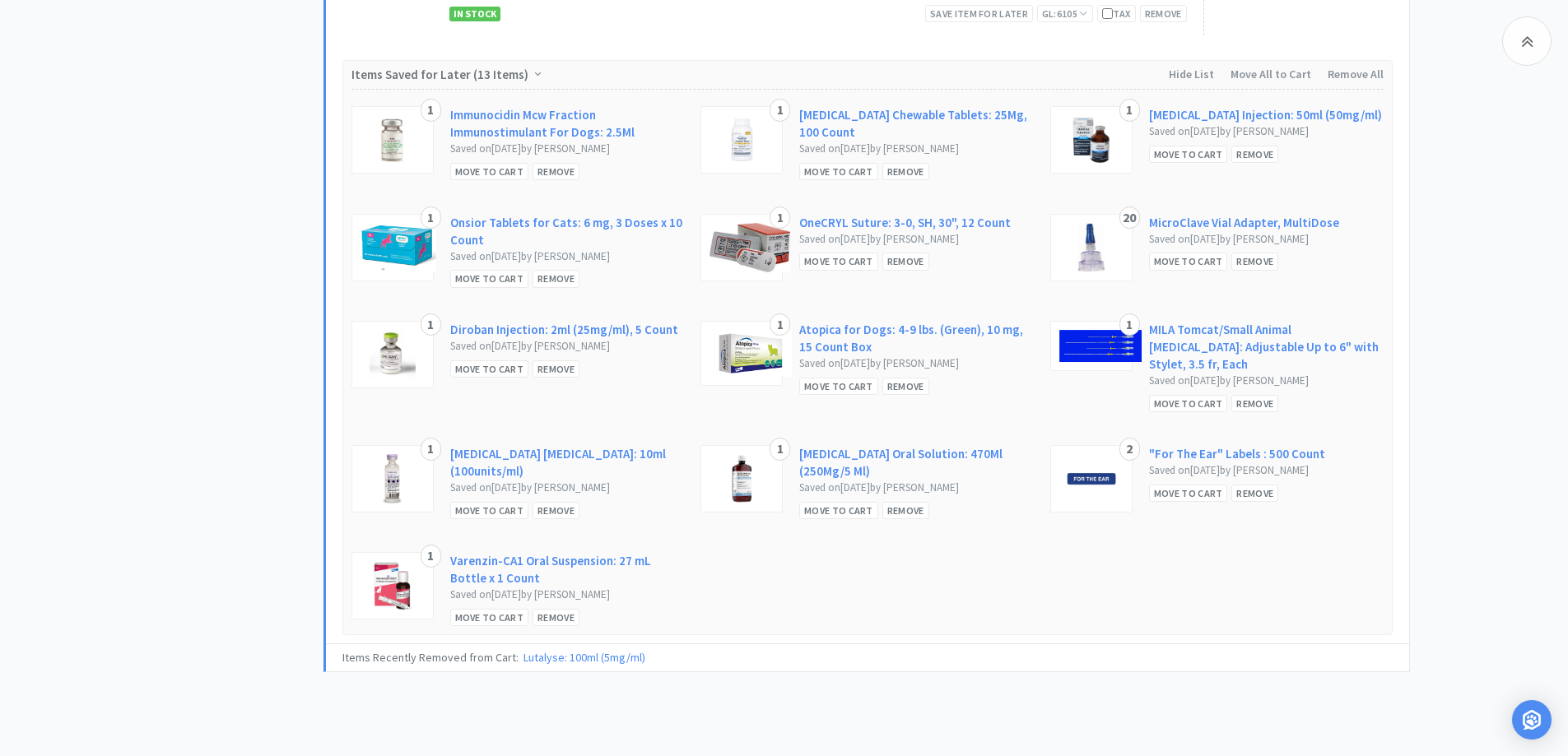
scroll to position [892, 0]
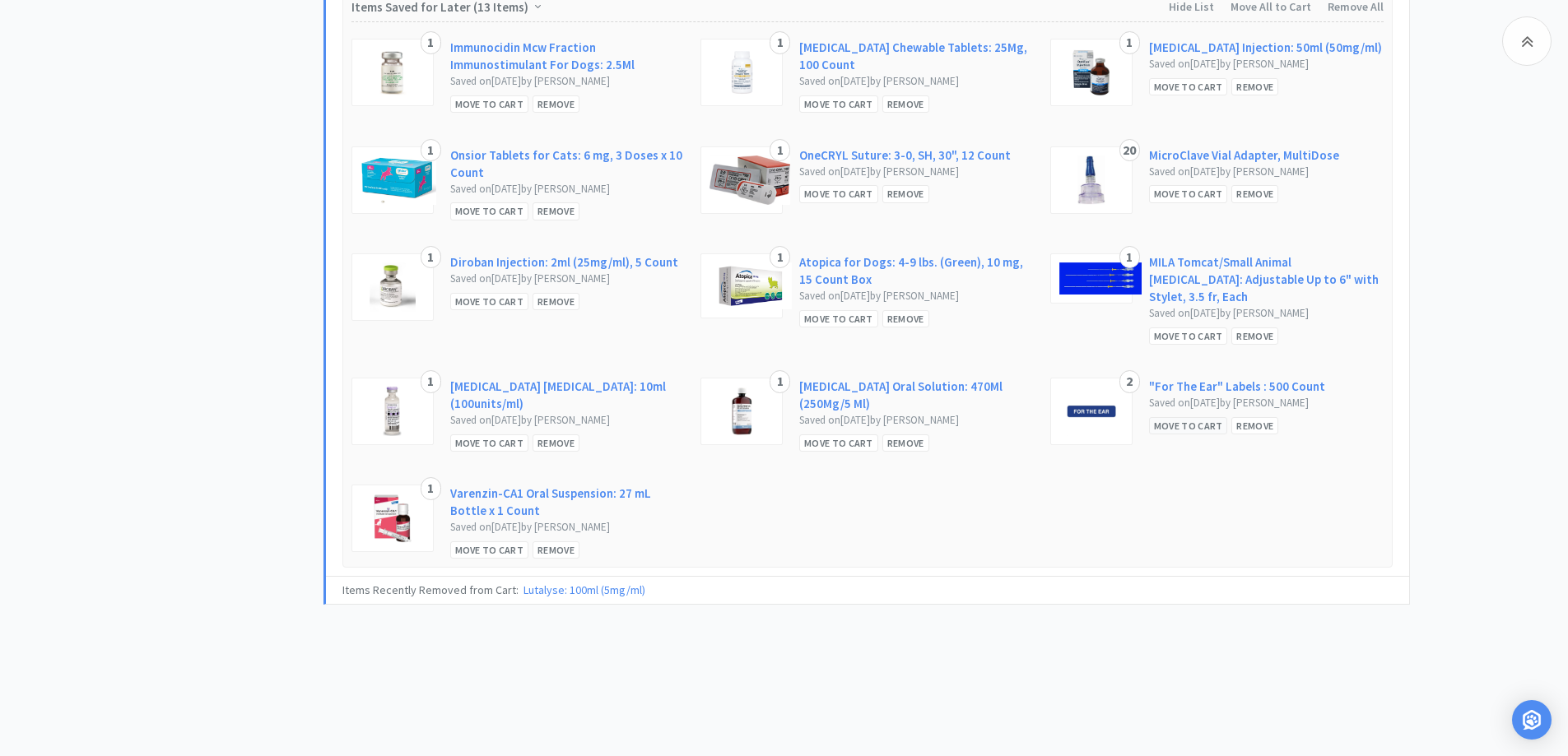
click at [1197, 417] on div "Move to Cart" at bounding box center [1188, 425] width 79 height 17
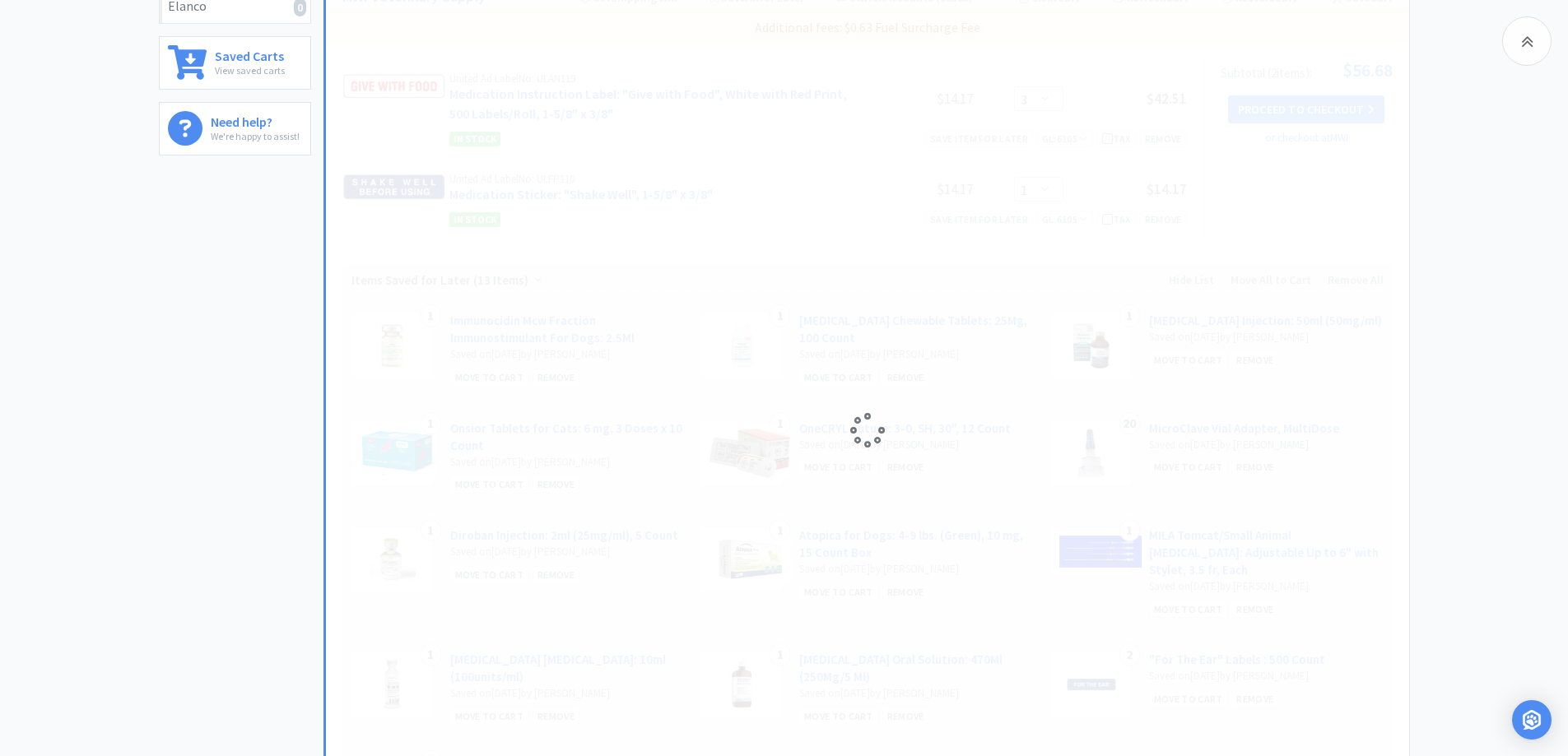
scroll to position [658, 0]
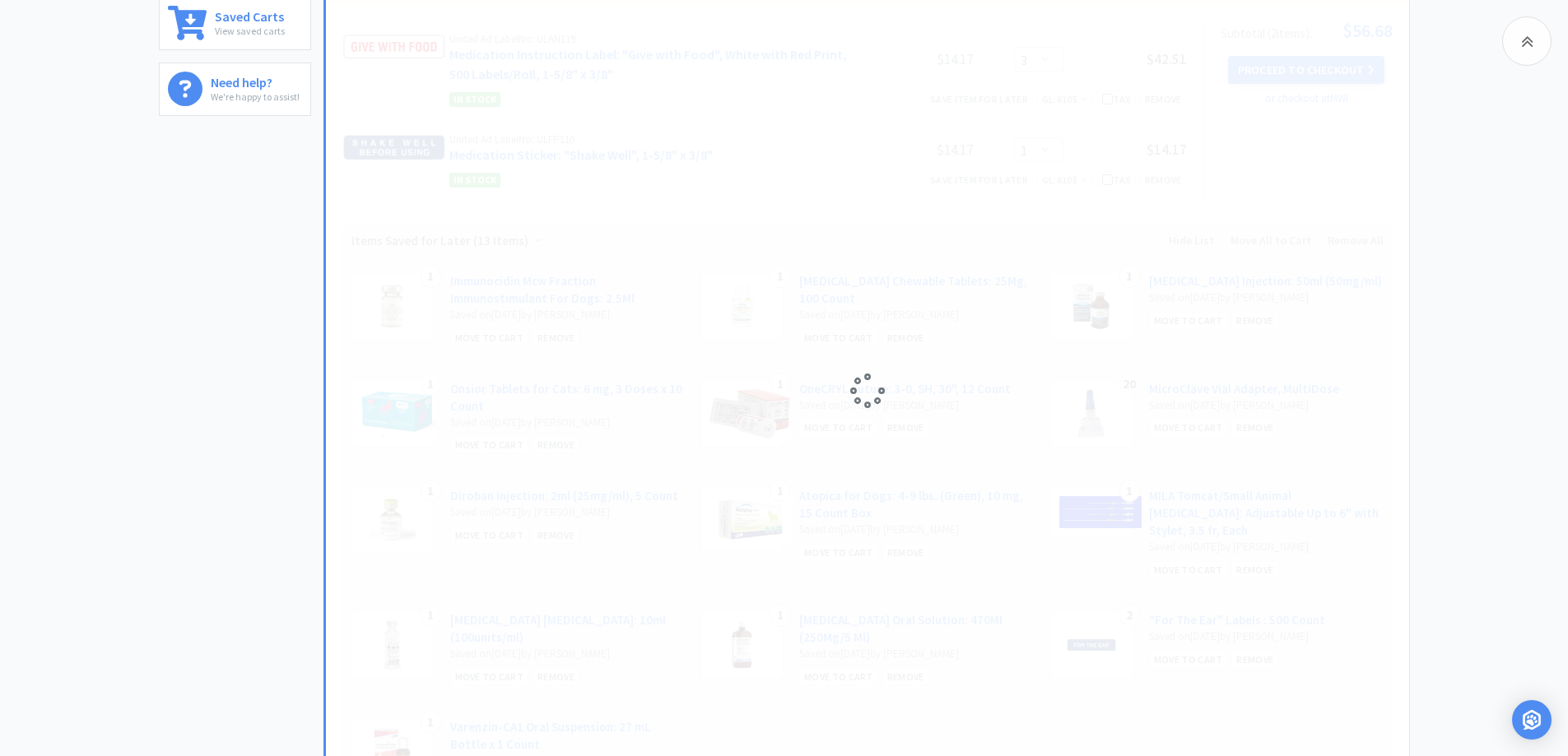
click at [151, 282] on div "All Carts 2 Items $ 56 . 68 Subtotal 1 Carts How It Works Monthly Budget Octobe…" at bounding box center [784, 154] width 1568 height 1426
drag, startPoint x: 625, startPoint y: 688, endPoint x: 666, endPoint y: 744, distance: 69.4
click at [679, 747] on div at bounding box center [867, 391] width 1083 height 892
select select "2"
select select "3"
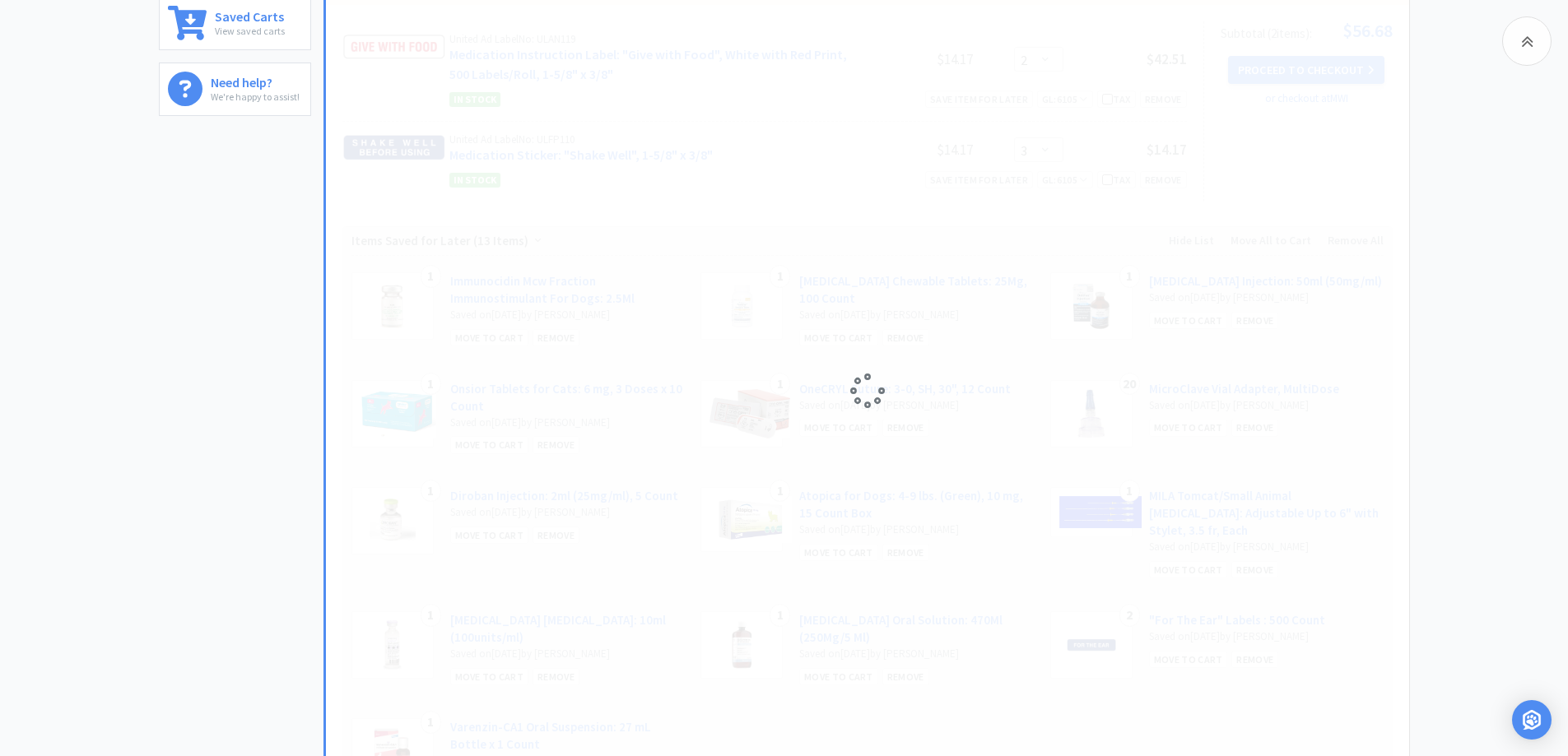
select select "1"
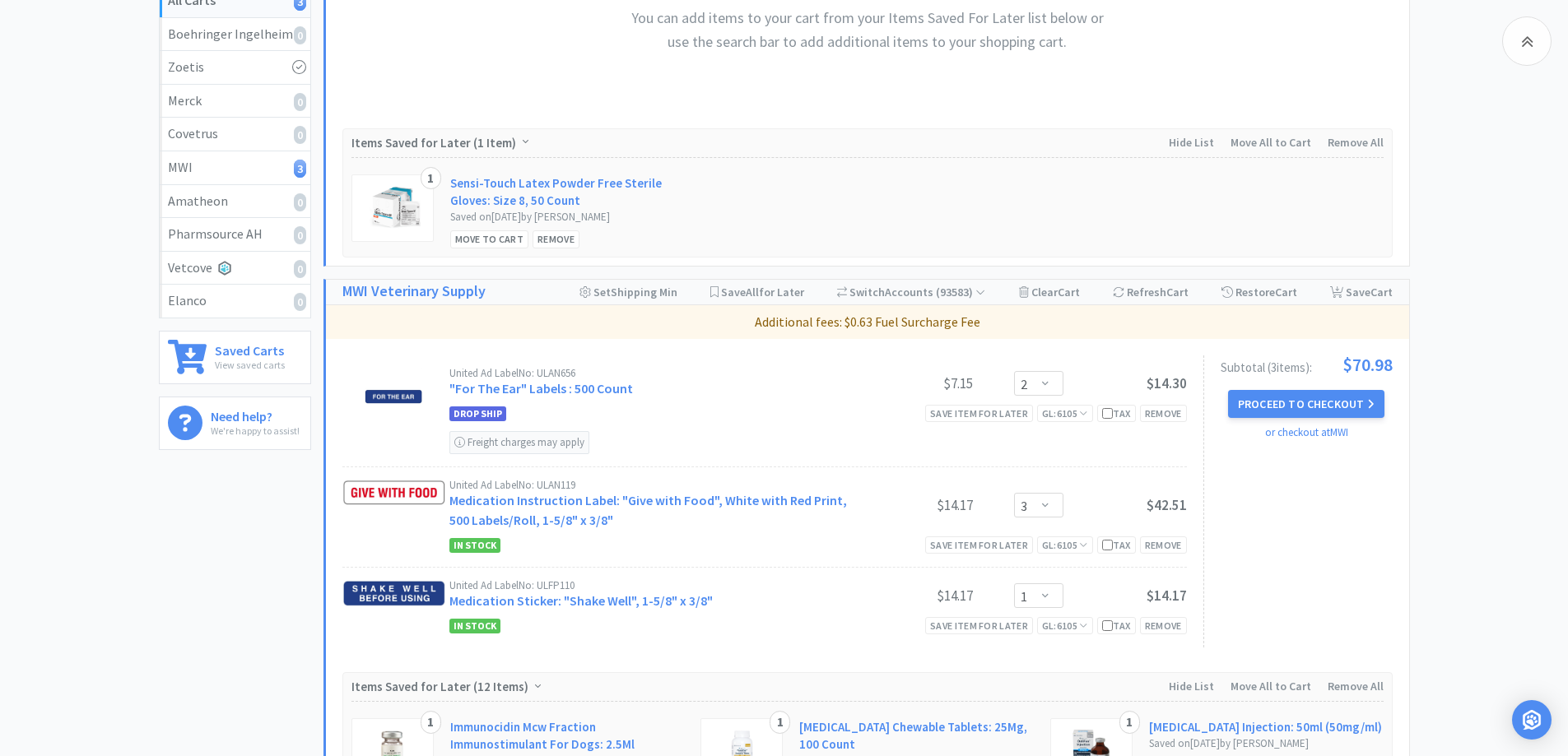
scroll to position [0, 0]
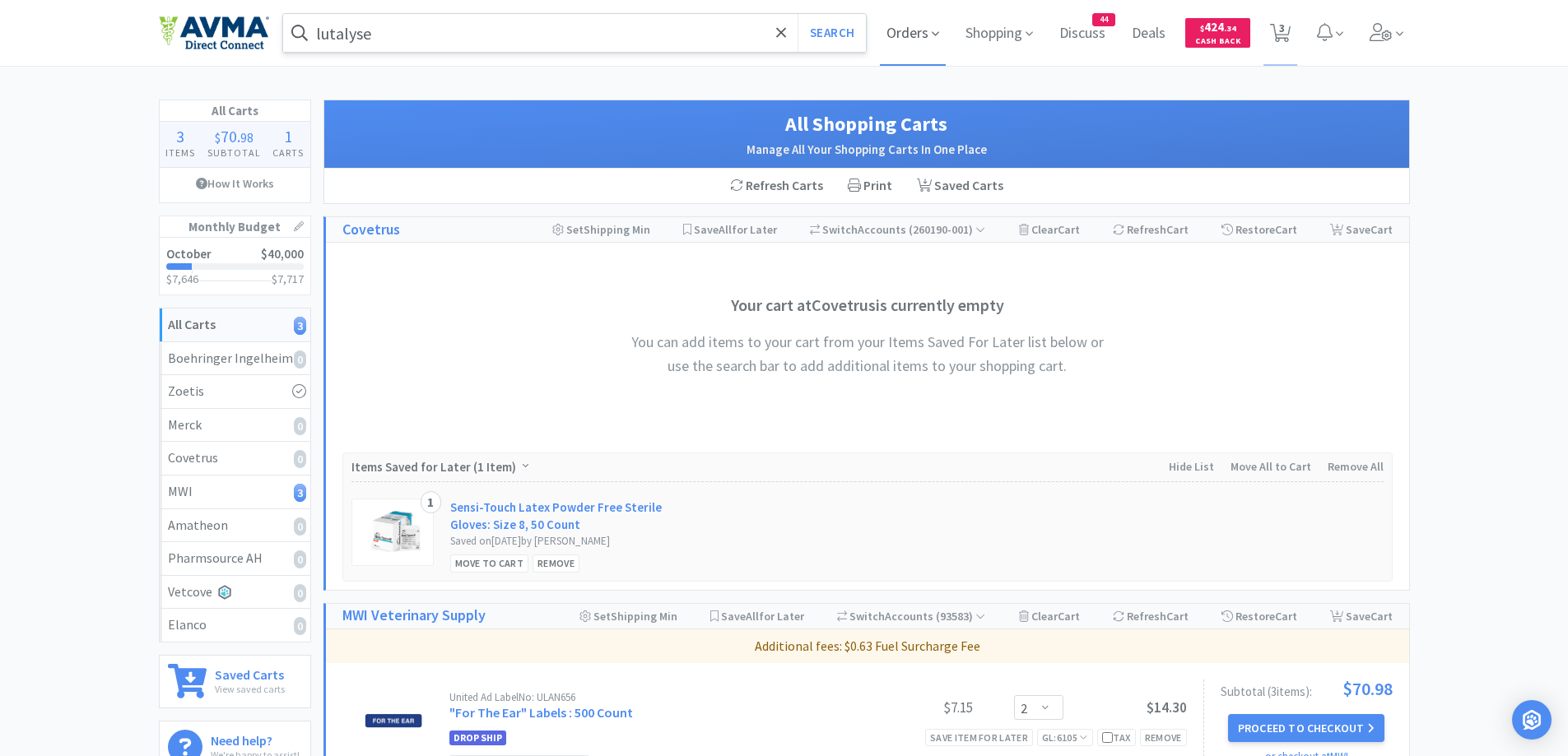
click at [907, 19] on span "Orders" at bounding box center [912, 32] width 66 height 65
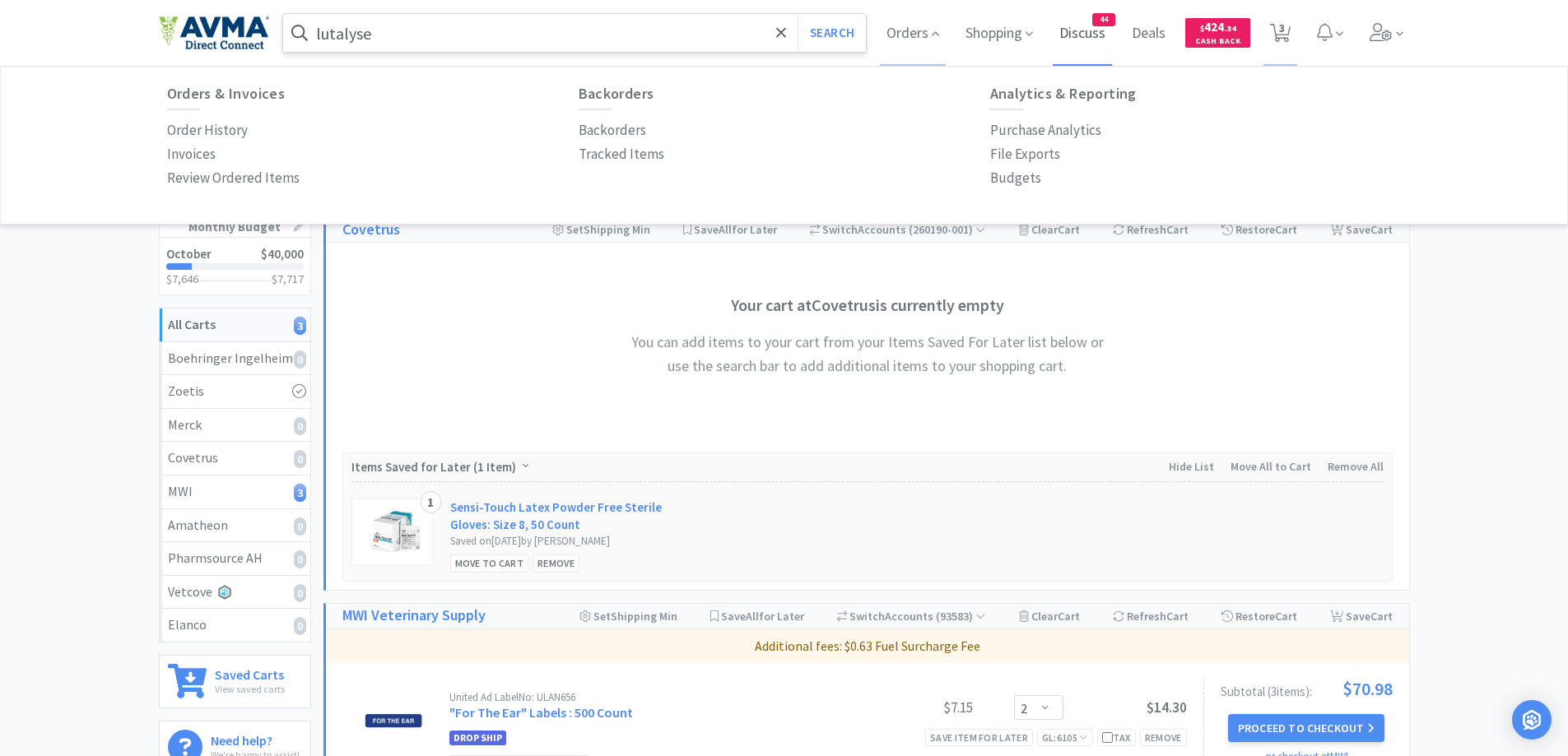
click at [1102, 36] on span "Discuss" at bounding box center [1082, 32] width 59 height 65
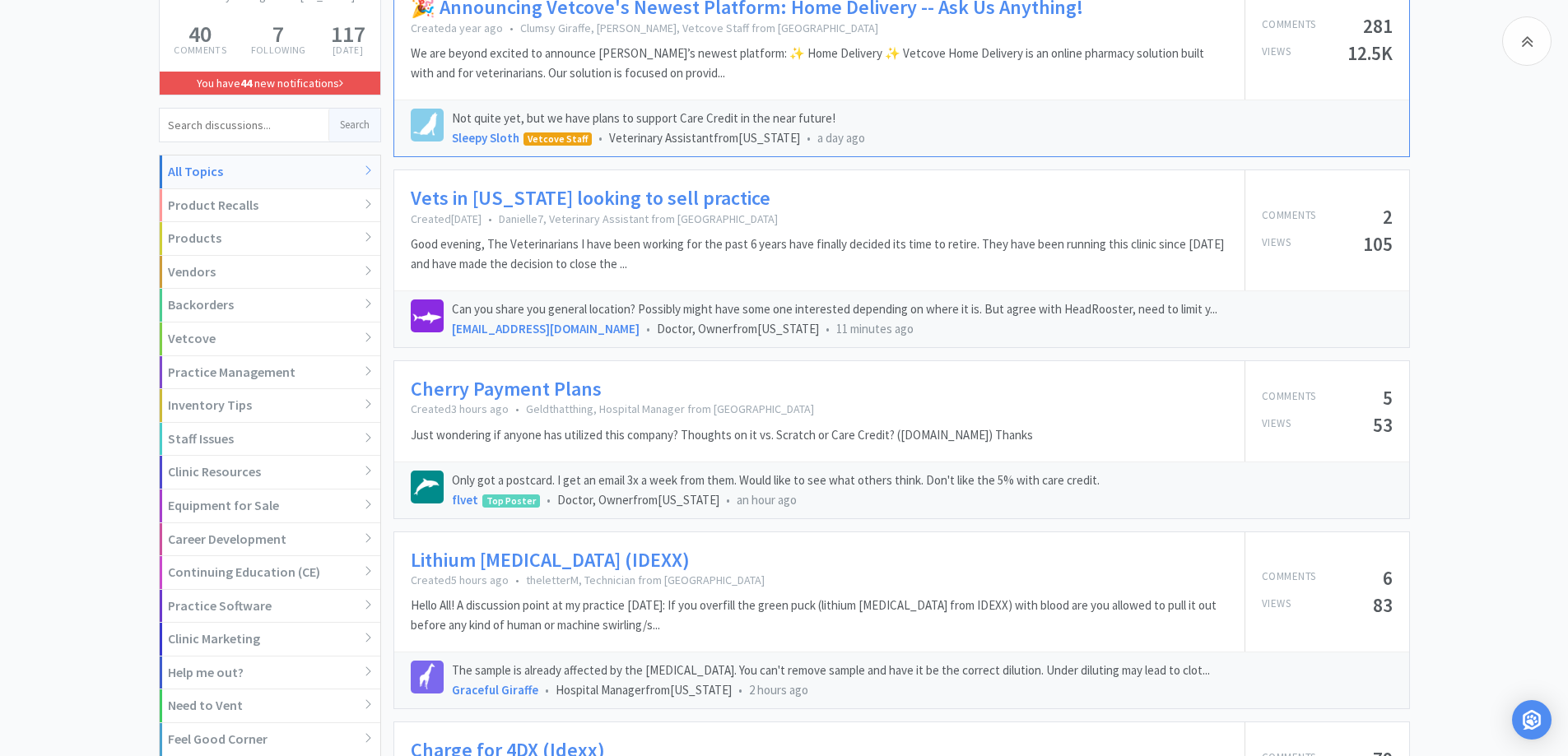
scroll to position [329, 0]
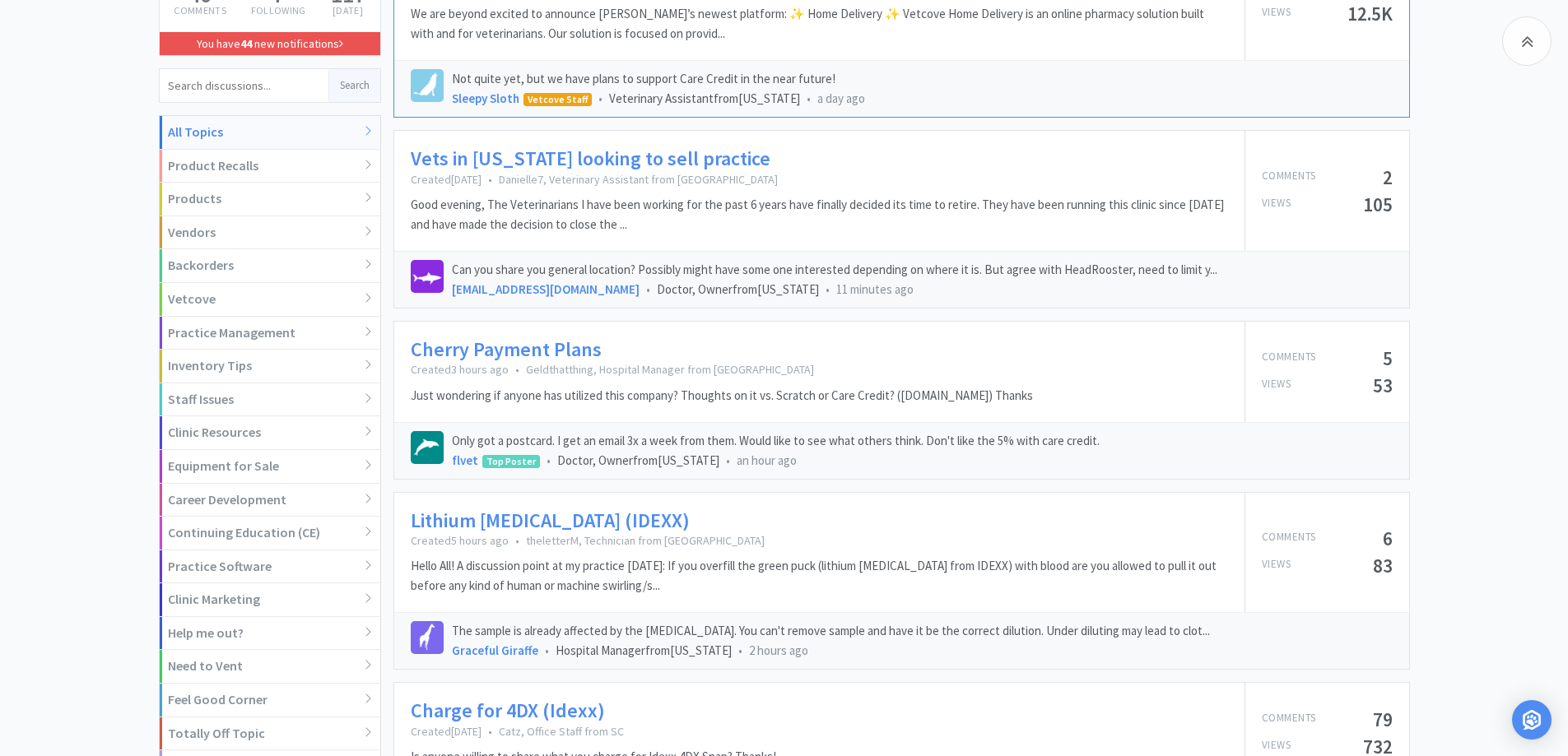
click at [449, 356] on link "Cherry Payment Plans" at bounding box center [506, 350] width 191 height 24
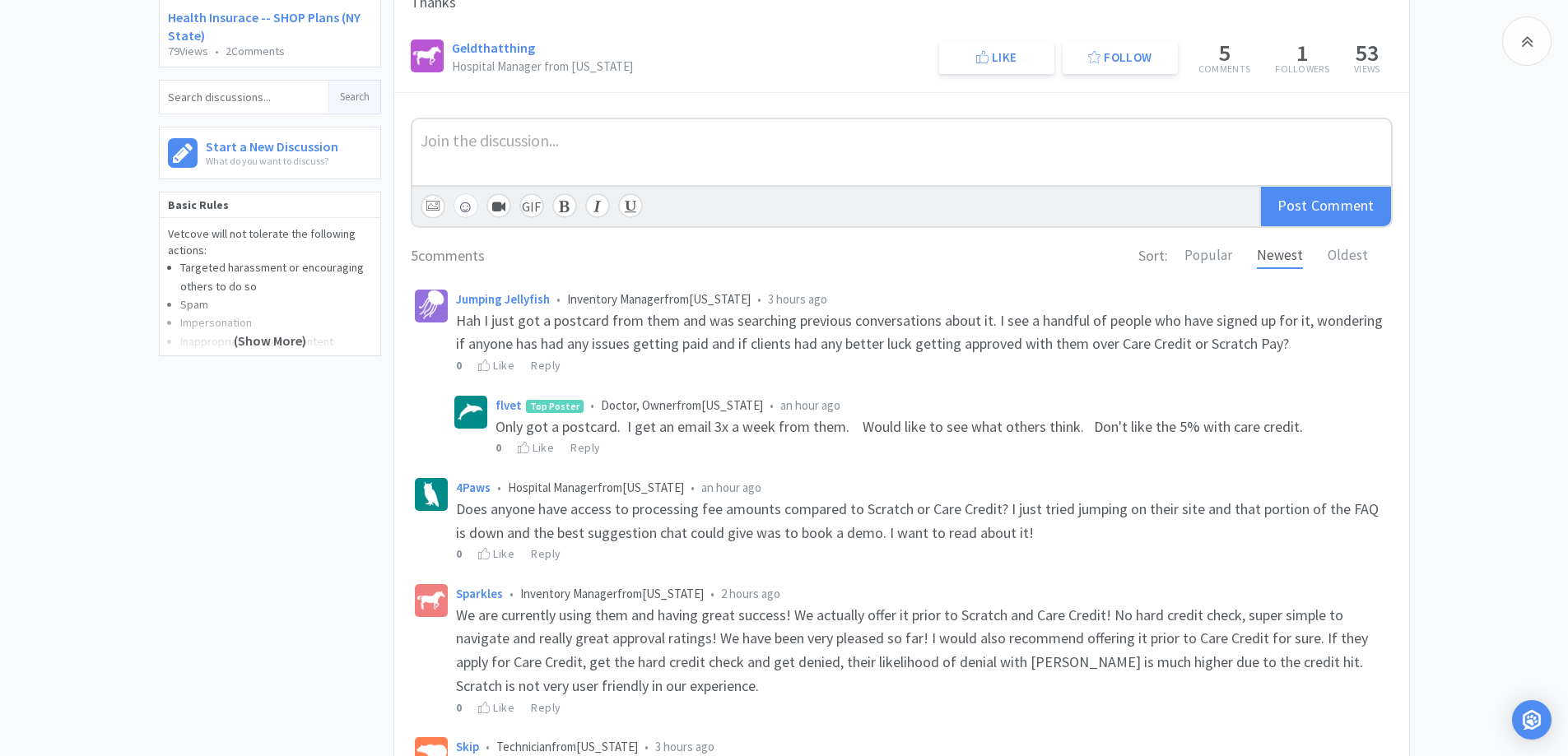
scroll to position [329, 0]
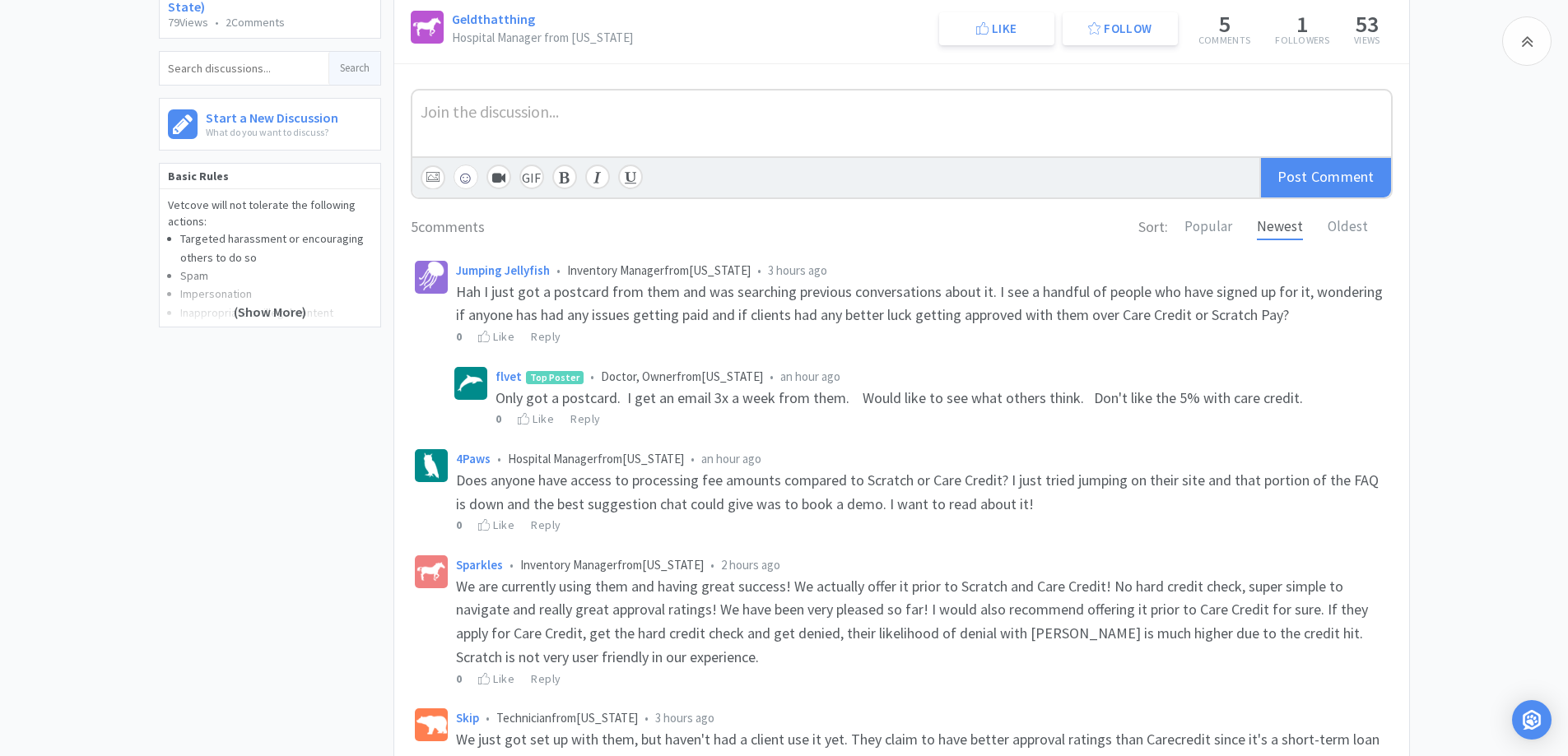
click at [1442, 334] on div "Related Threads Clinic Payment Plans (Cherry) 474 Views • 19 Comments Who here …" at bounding box center [784, 367] width 1568 height 1091
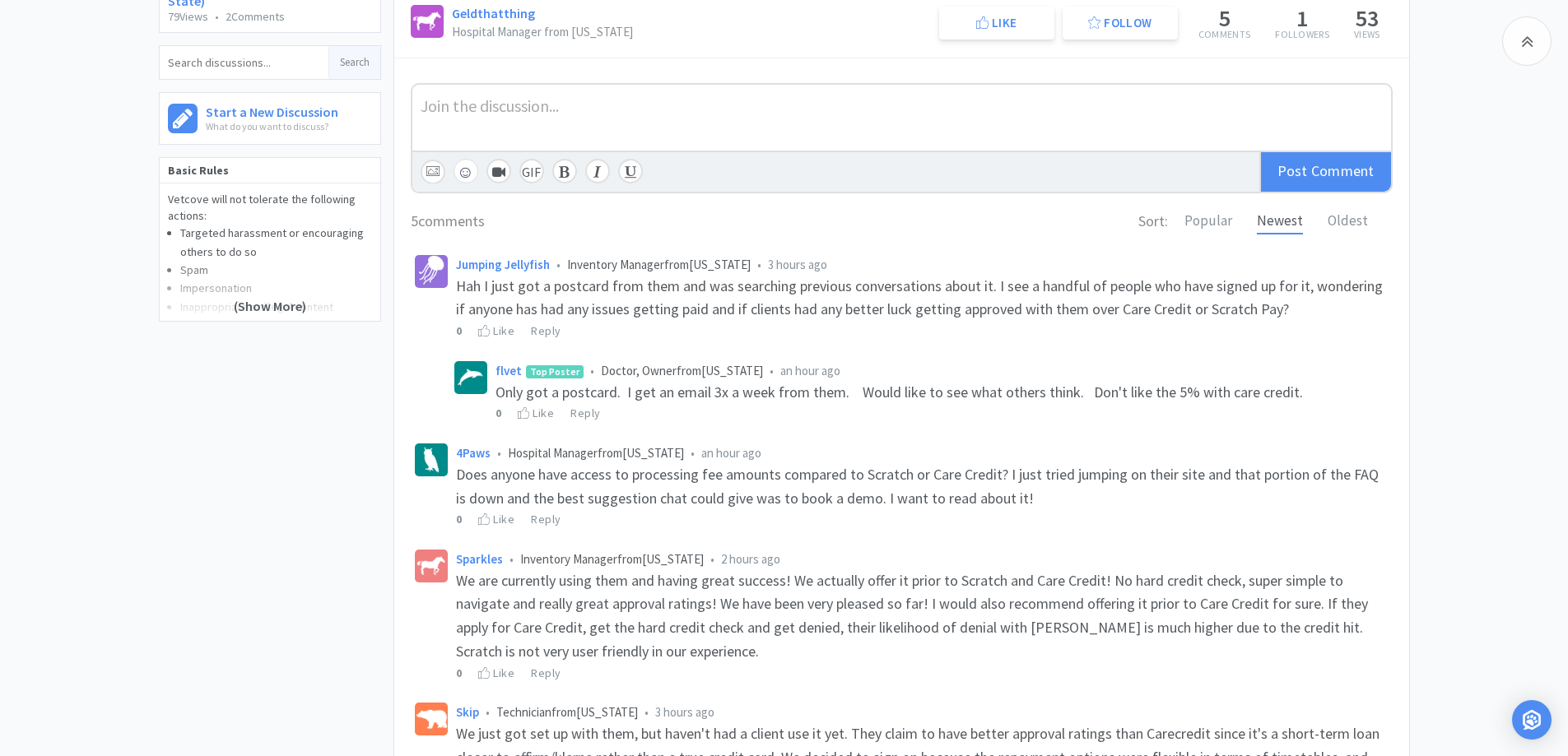
scroll to position [371, 0]
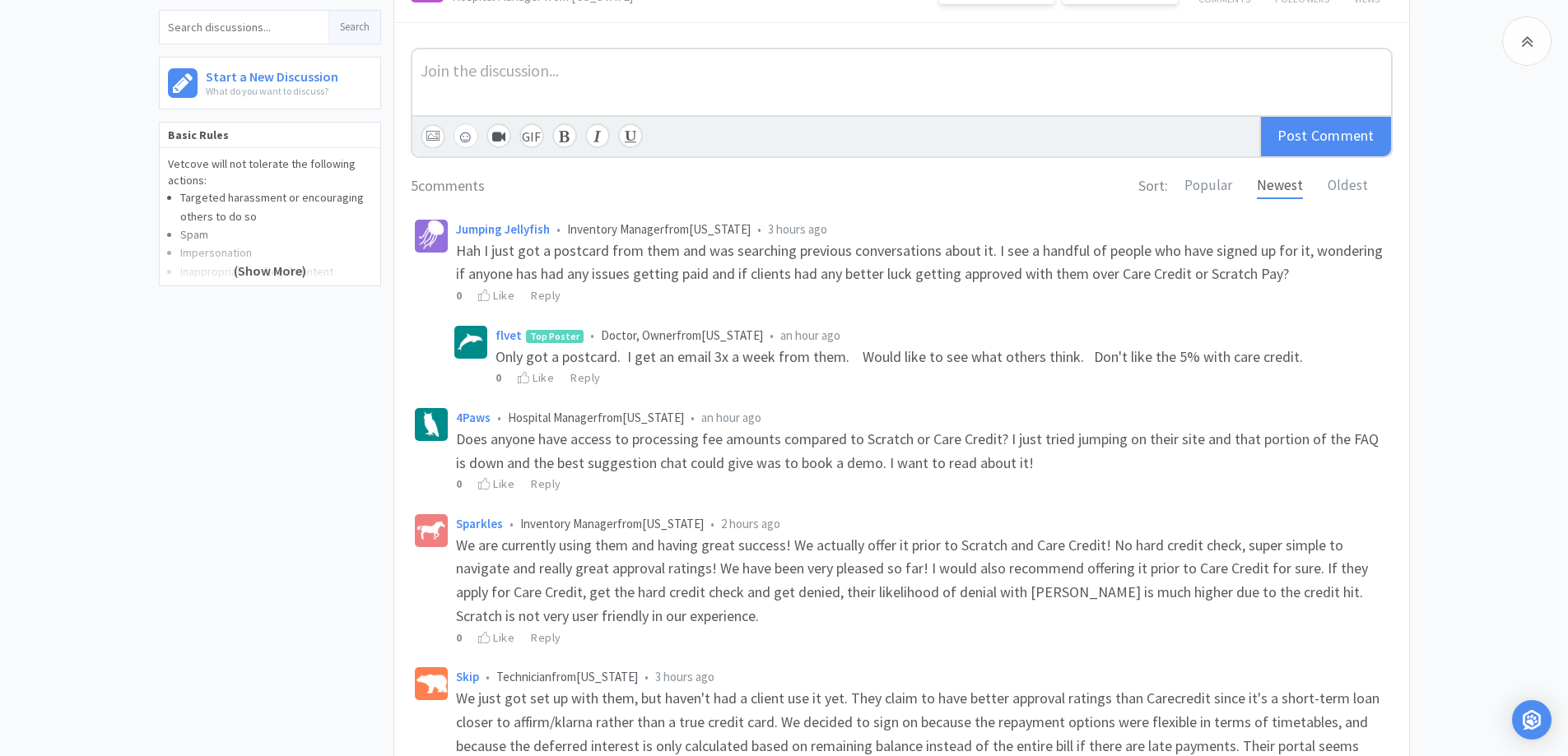
click at [288, 427] on div "Related Threads Clinic Payment Plans (Cherry) 474 Views • 19 Comments Who here …" at bounding box center [276, 326] width 235 height 1091
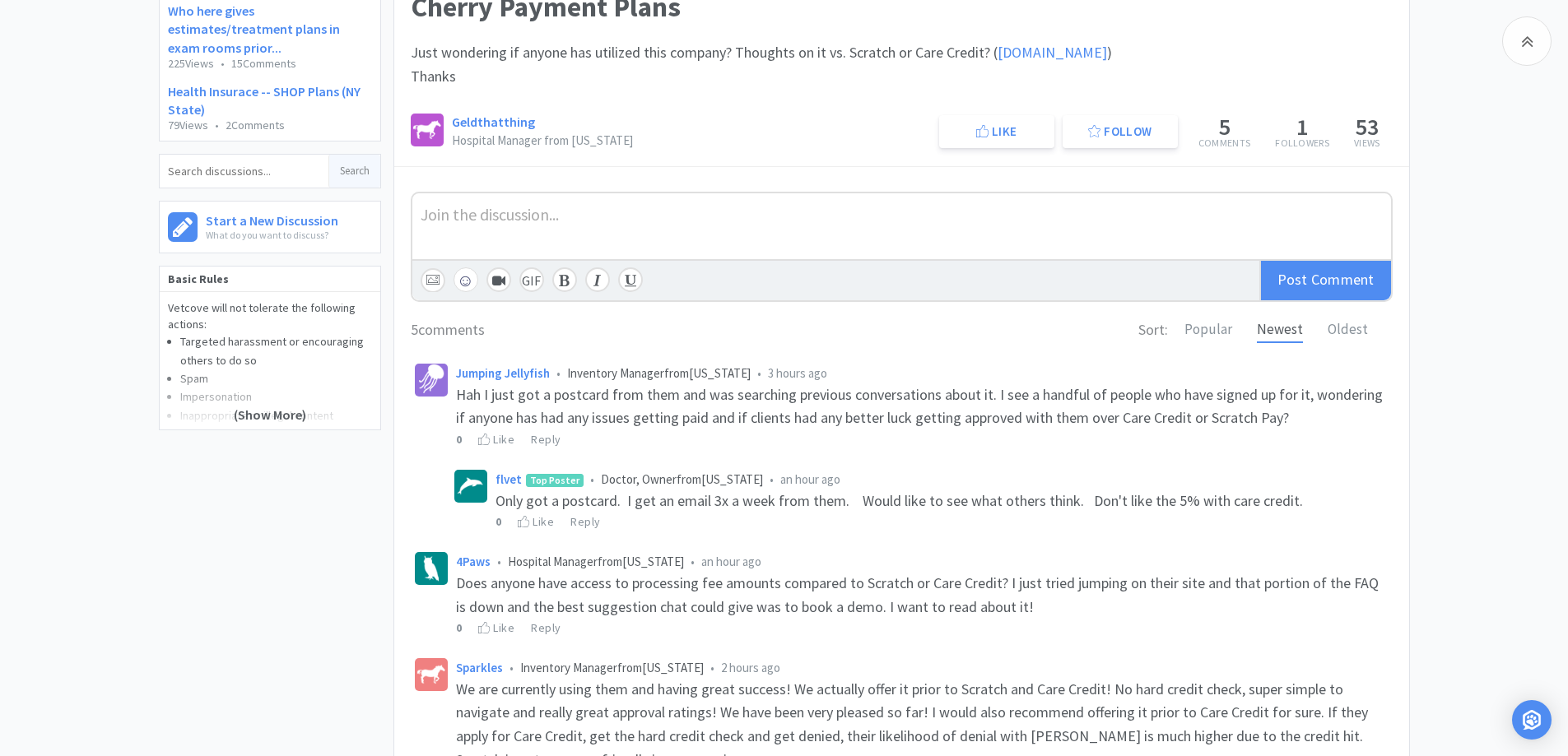
scroll to position [41, 0]
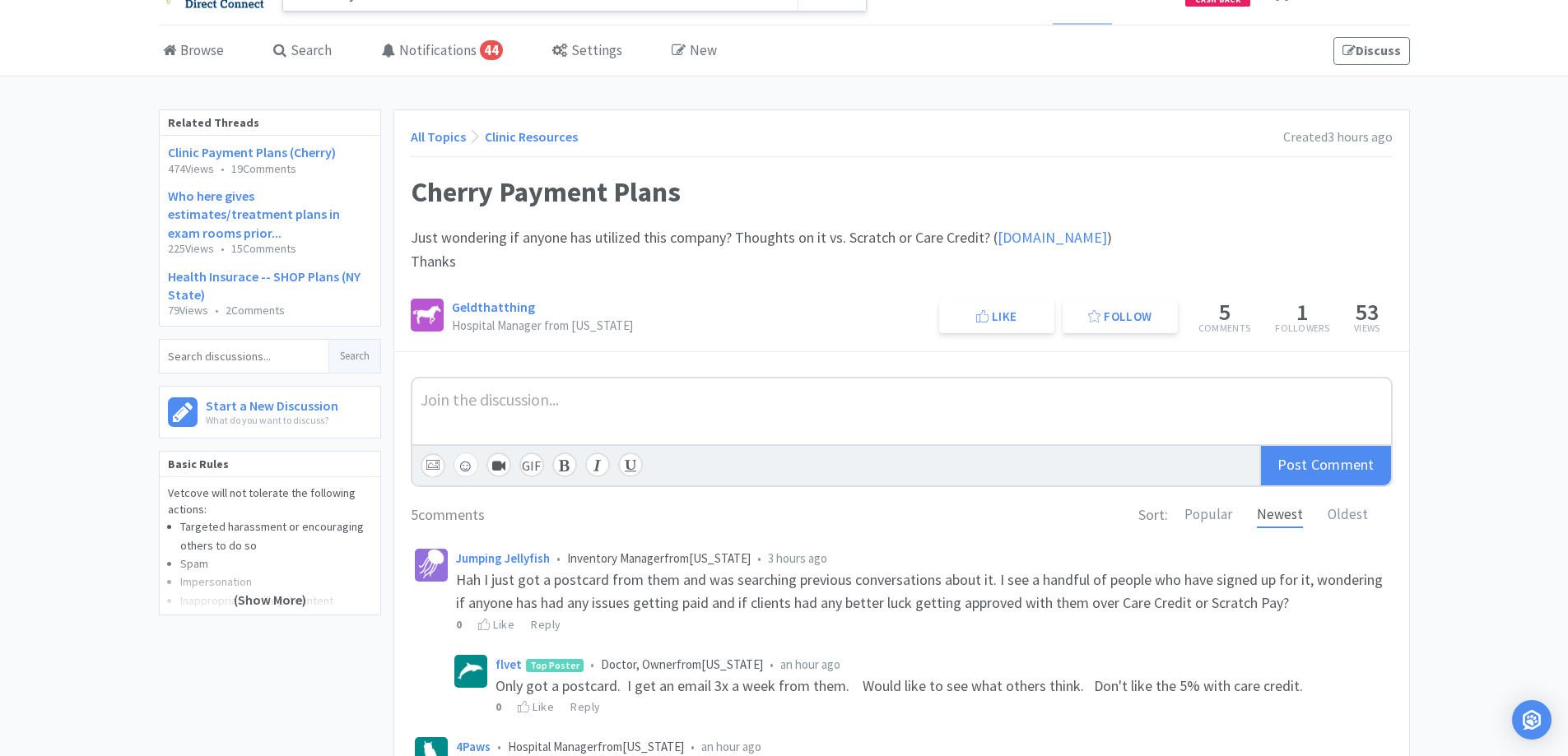
click at [441, 136] on link "All Topics" at bounding box center [438, 137] width 56 height 17
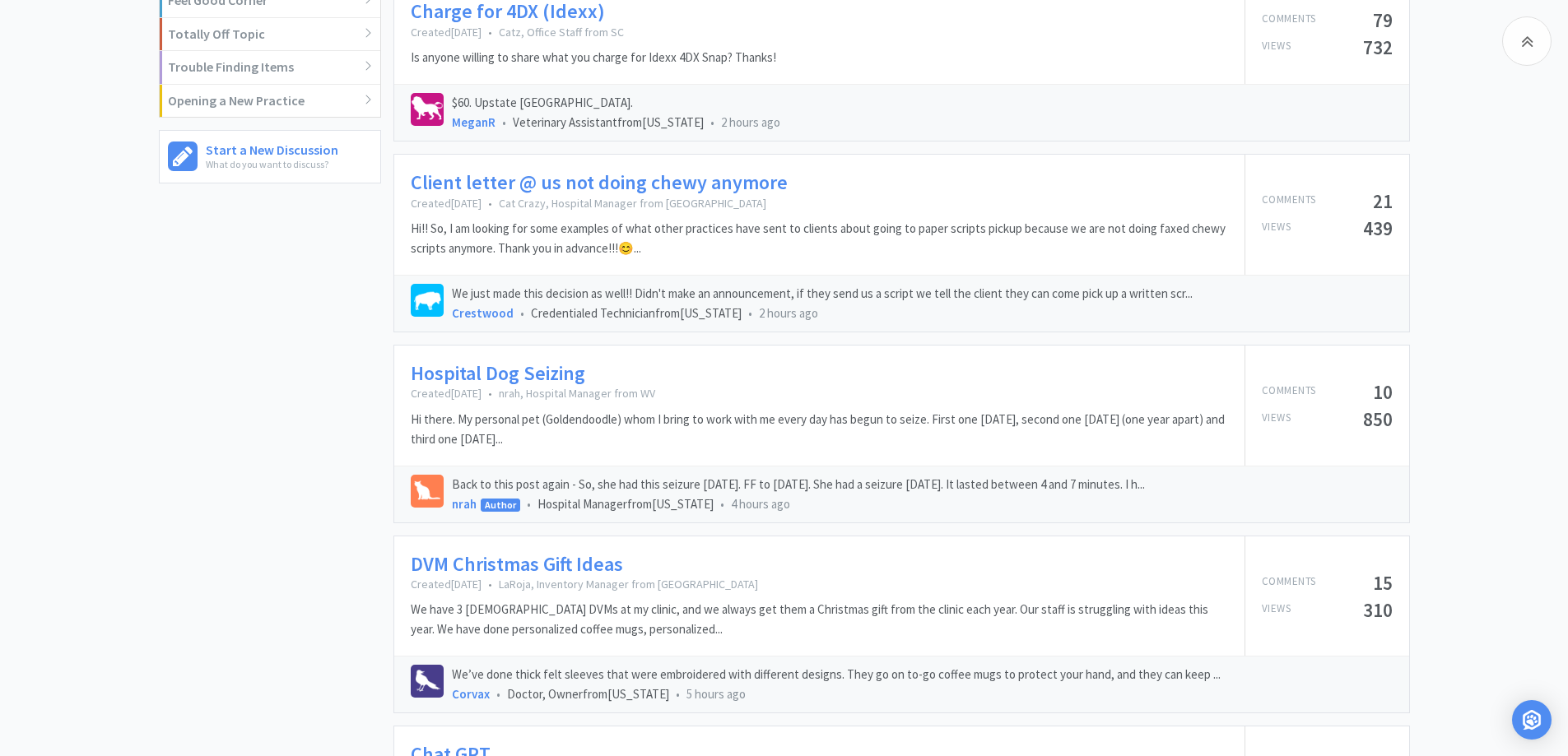
scroll to position [1358, 0]
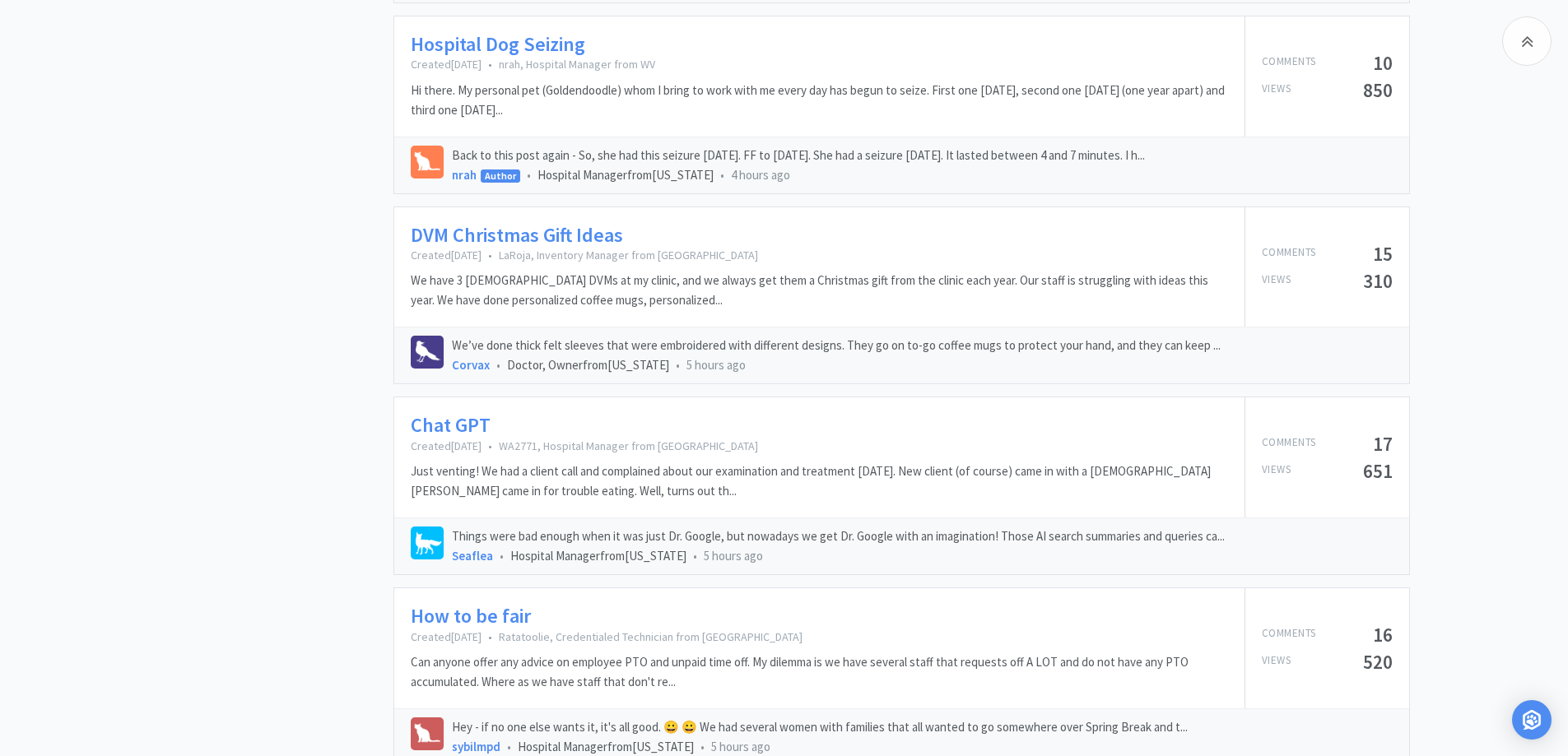
click at [494, 247] on link "DVM Christmas Gift Ideas" at bounding box center [517, 235] width 212 height 24
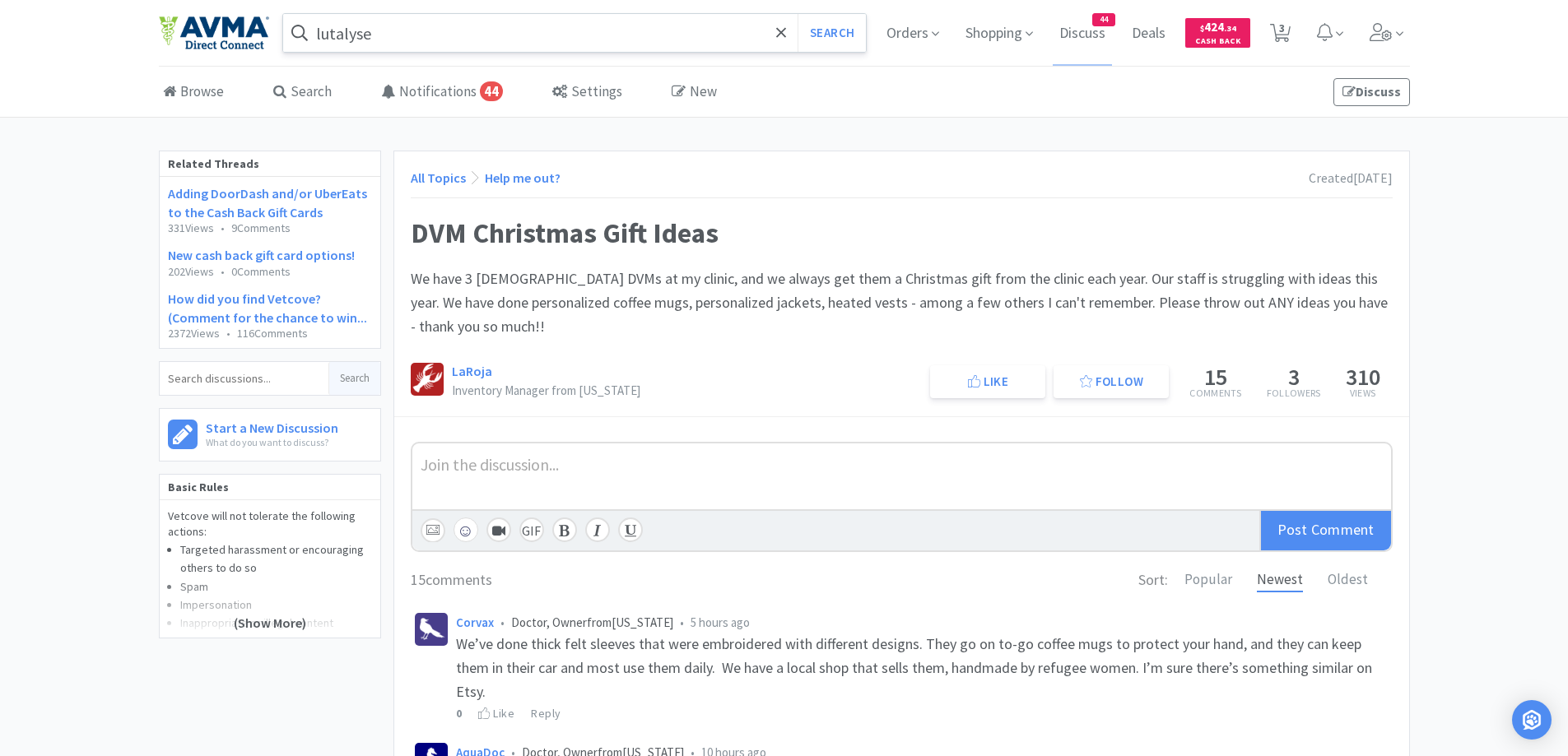
click at [427, 172] on link "All Topics" at bounding box center [438, 177] width 56 height 17
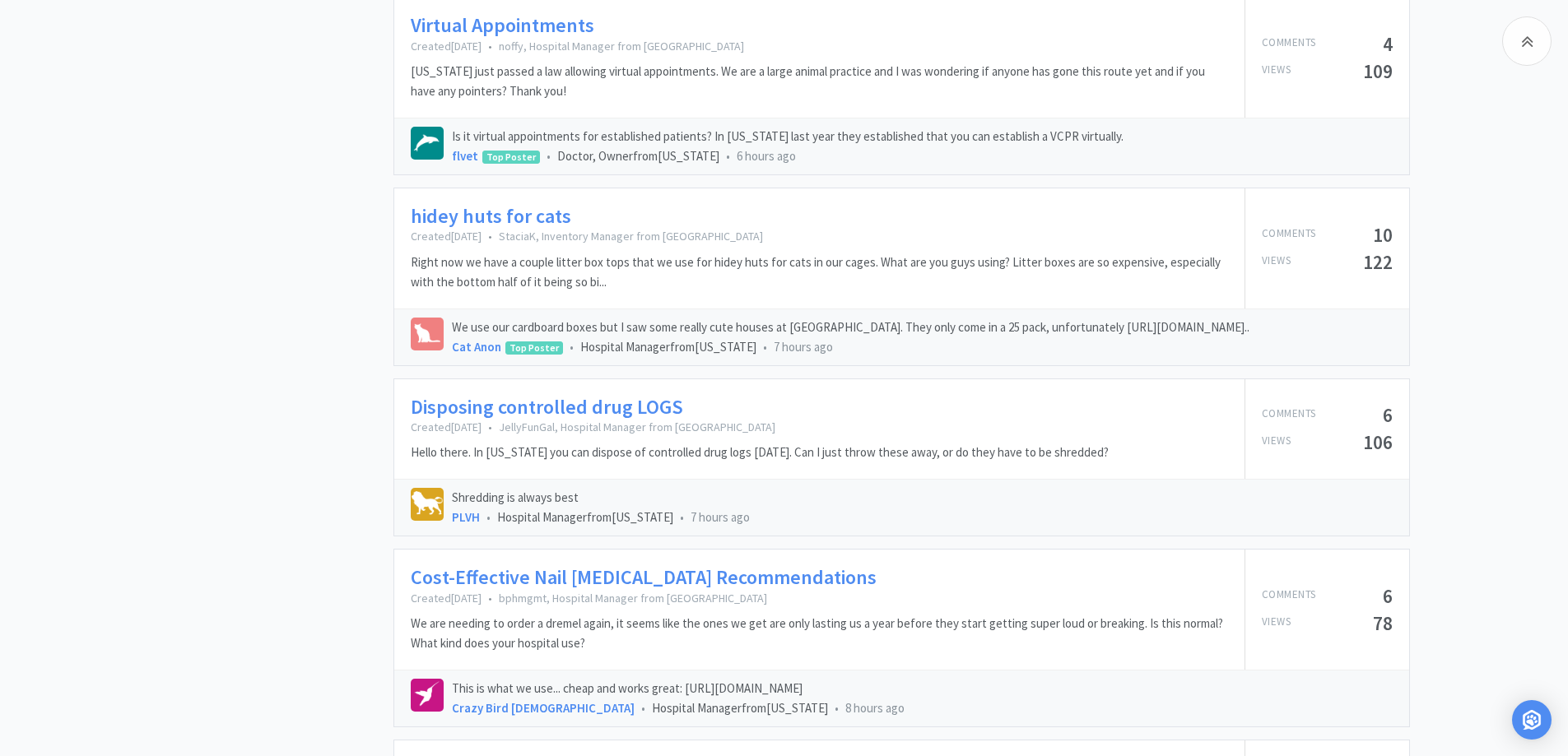
click at [551, 409] on link "Disposing controlled drug LOGS" at bounding box center [546, 407] width 273 height 24
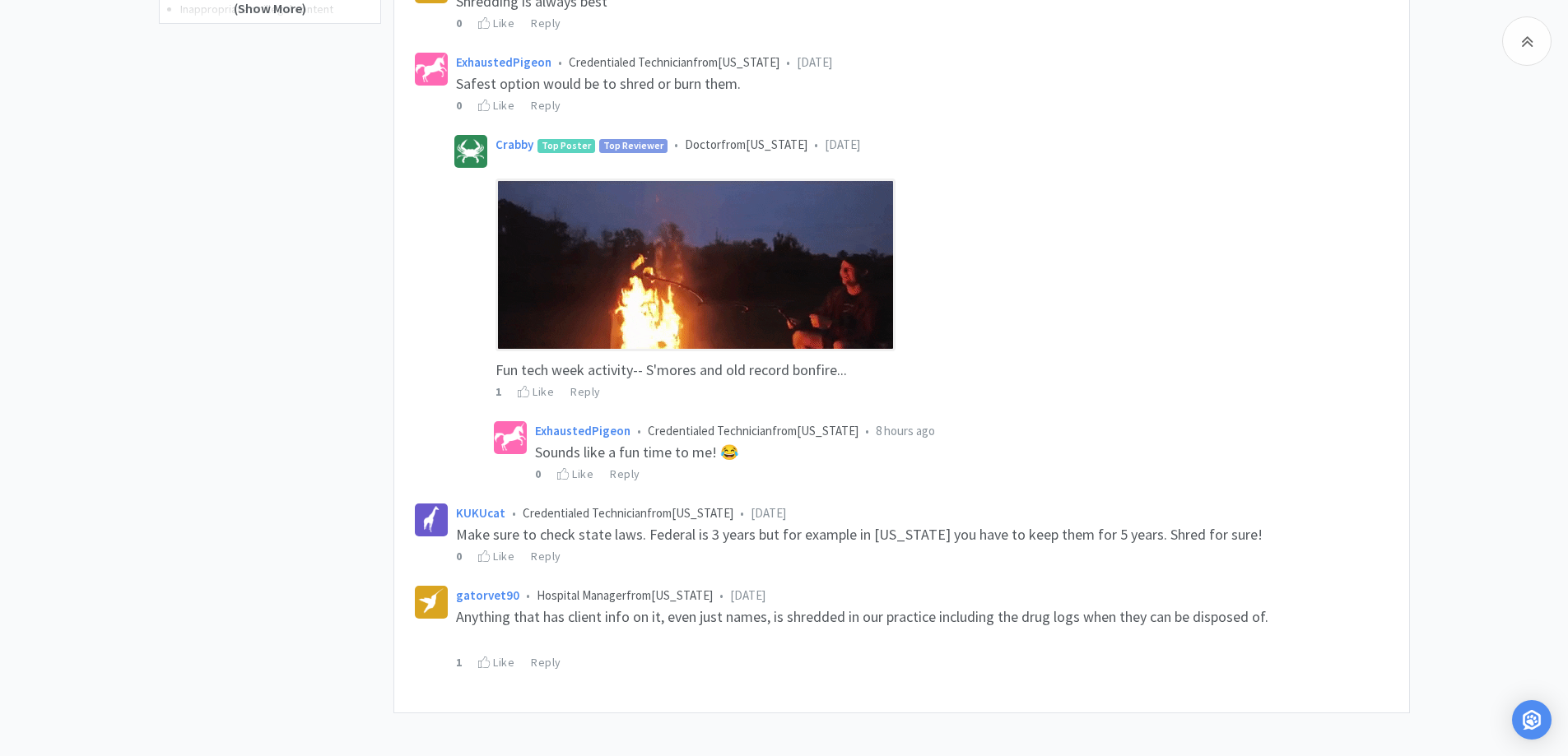
scroll to position [631, 0]
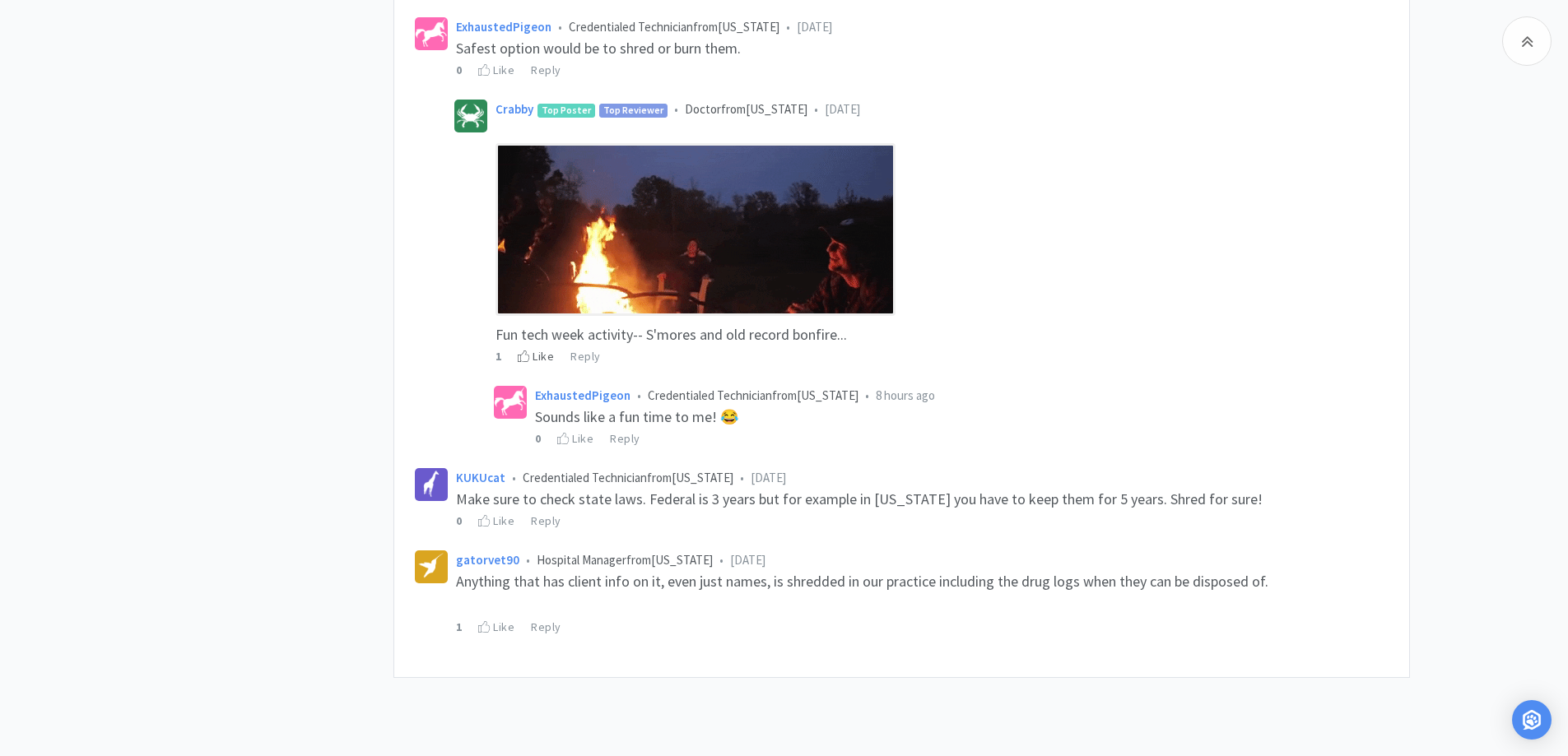
click at [526, 358] on icon at bounding box center [523, 356] width 12 height 12
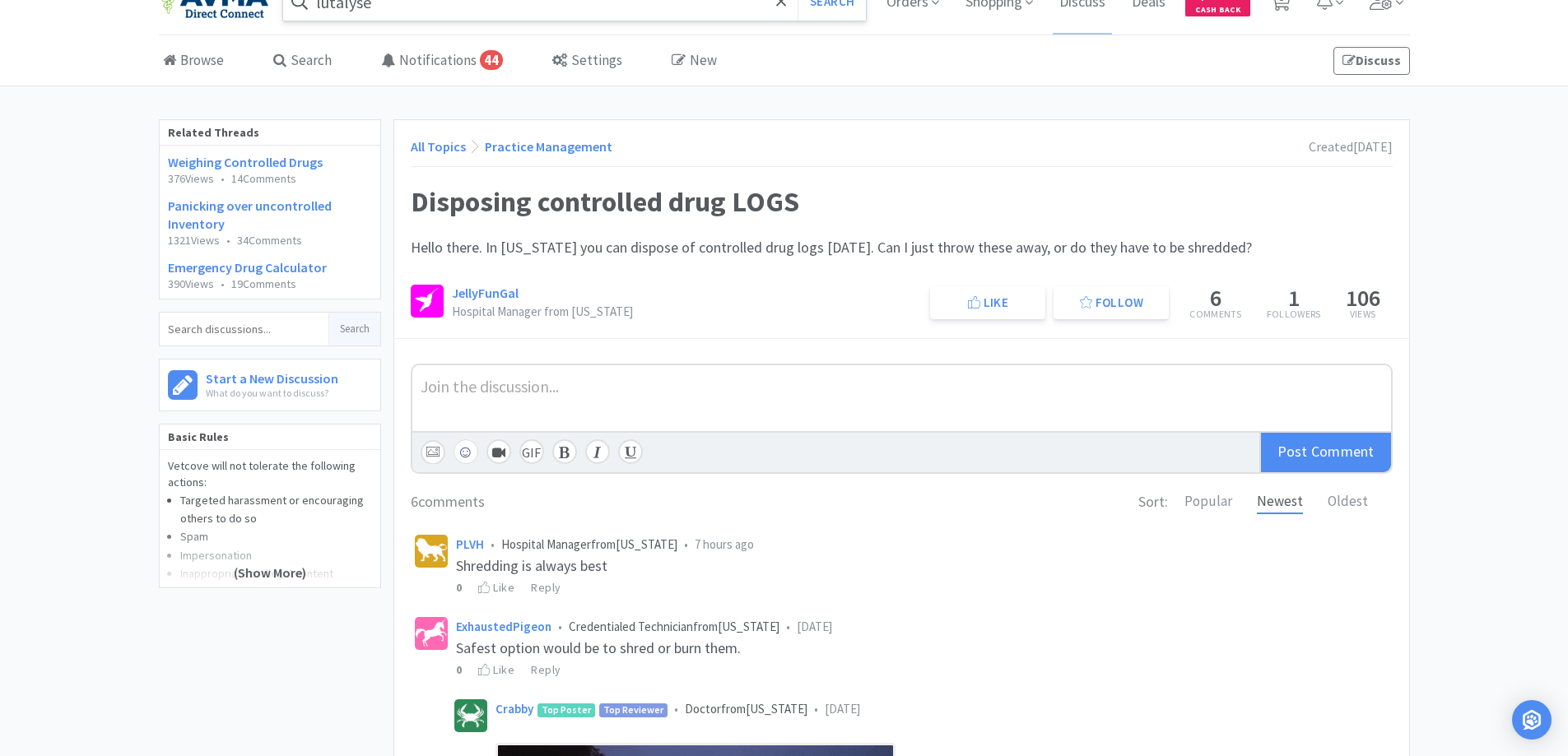
scroll to position [0, 0]
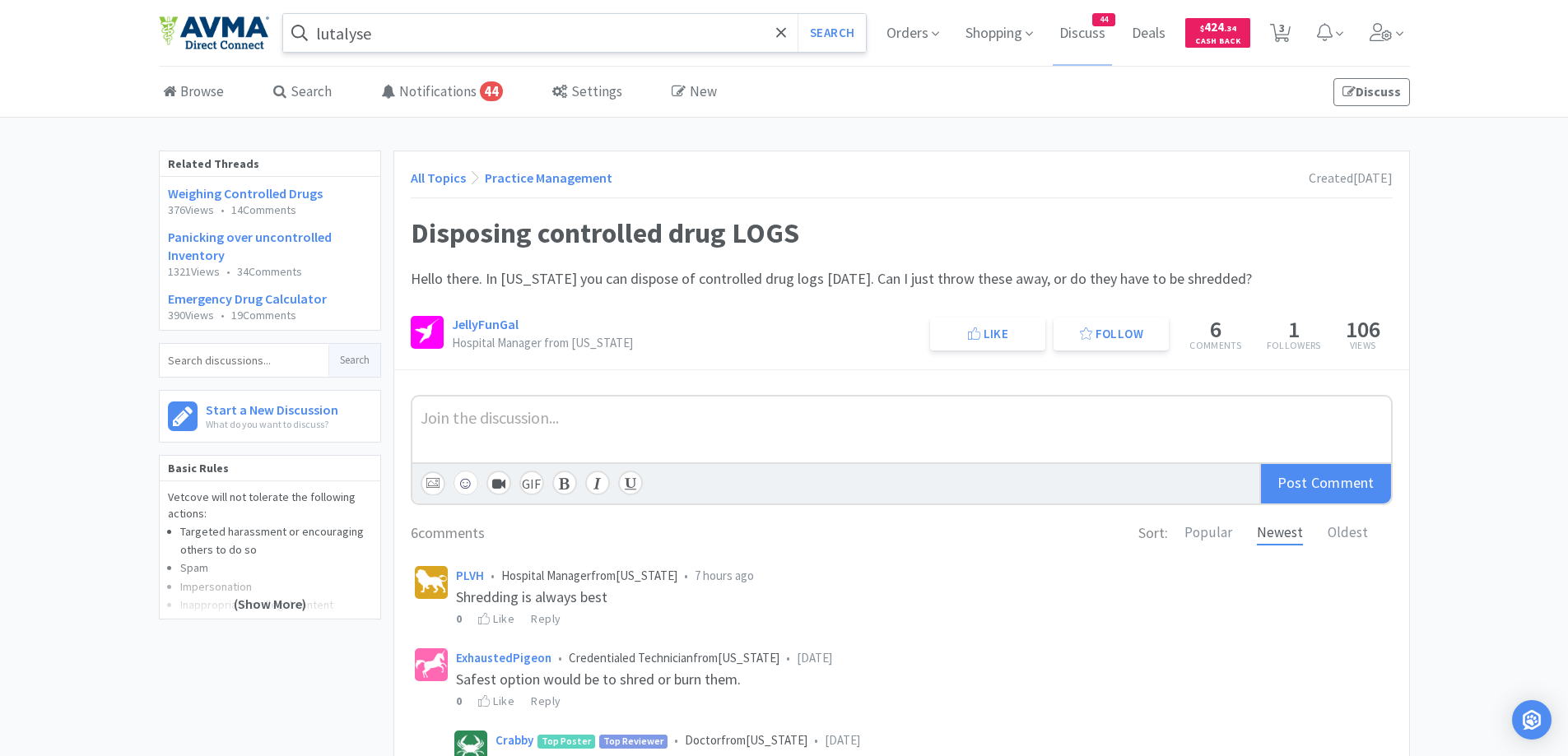
click at [442, 180] on link "All Topics" at bounding box center [438, 177] width 56 height 17
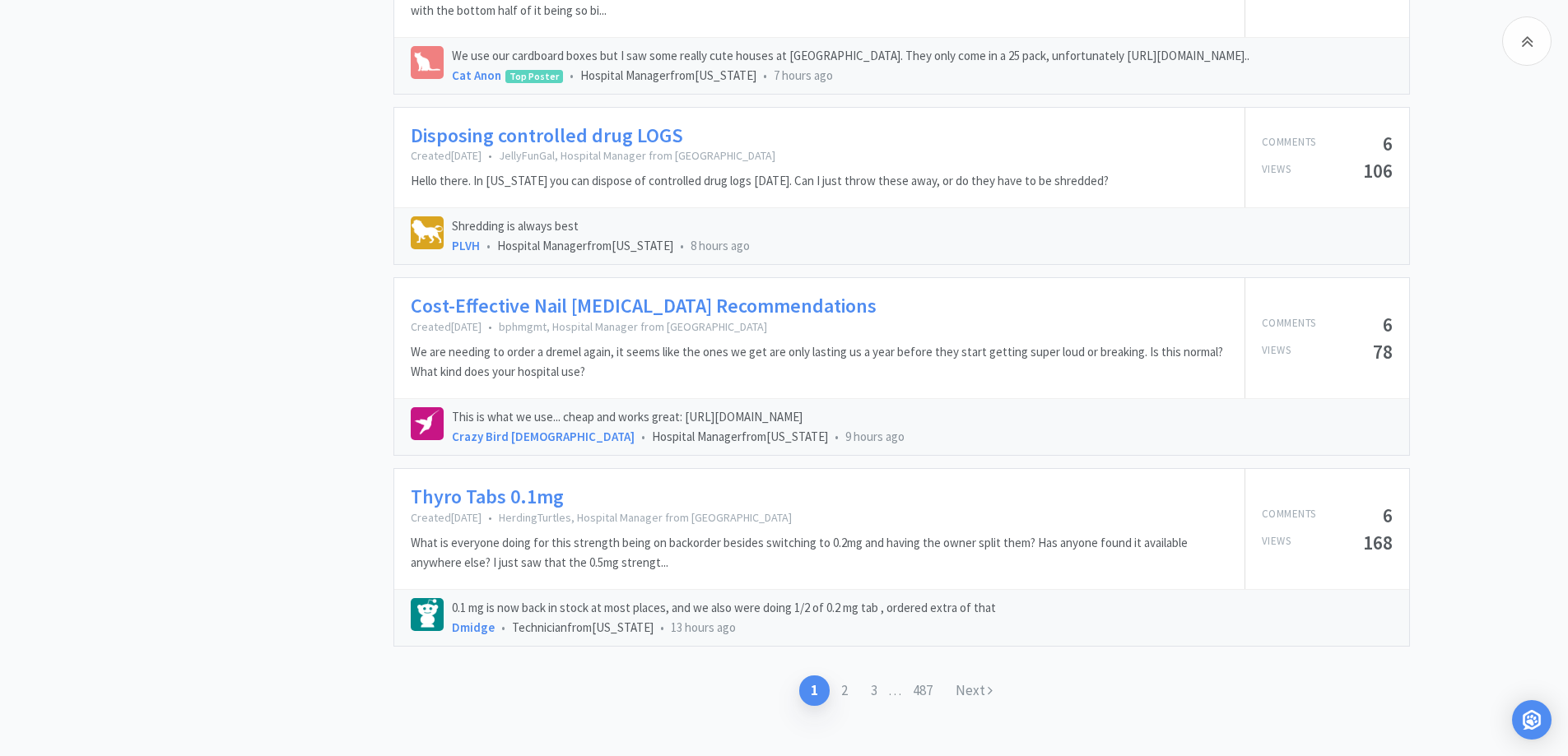
scroll to position [2443, 0]
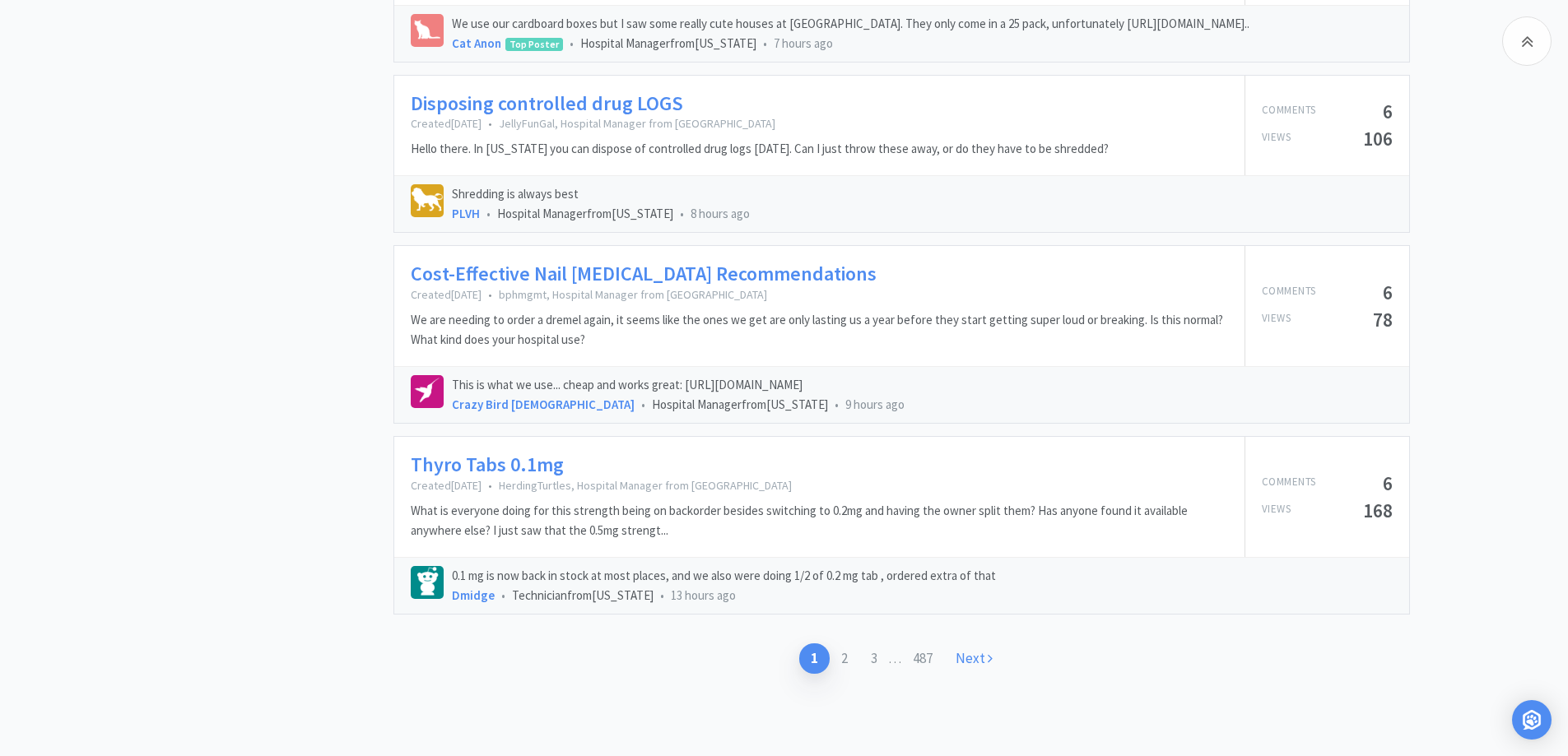
click at [978, 666] on link "Next" at bounding box center [974, 658] width 60 height 31
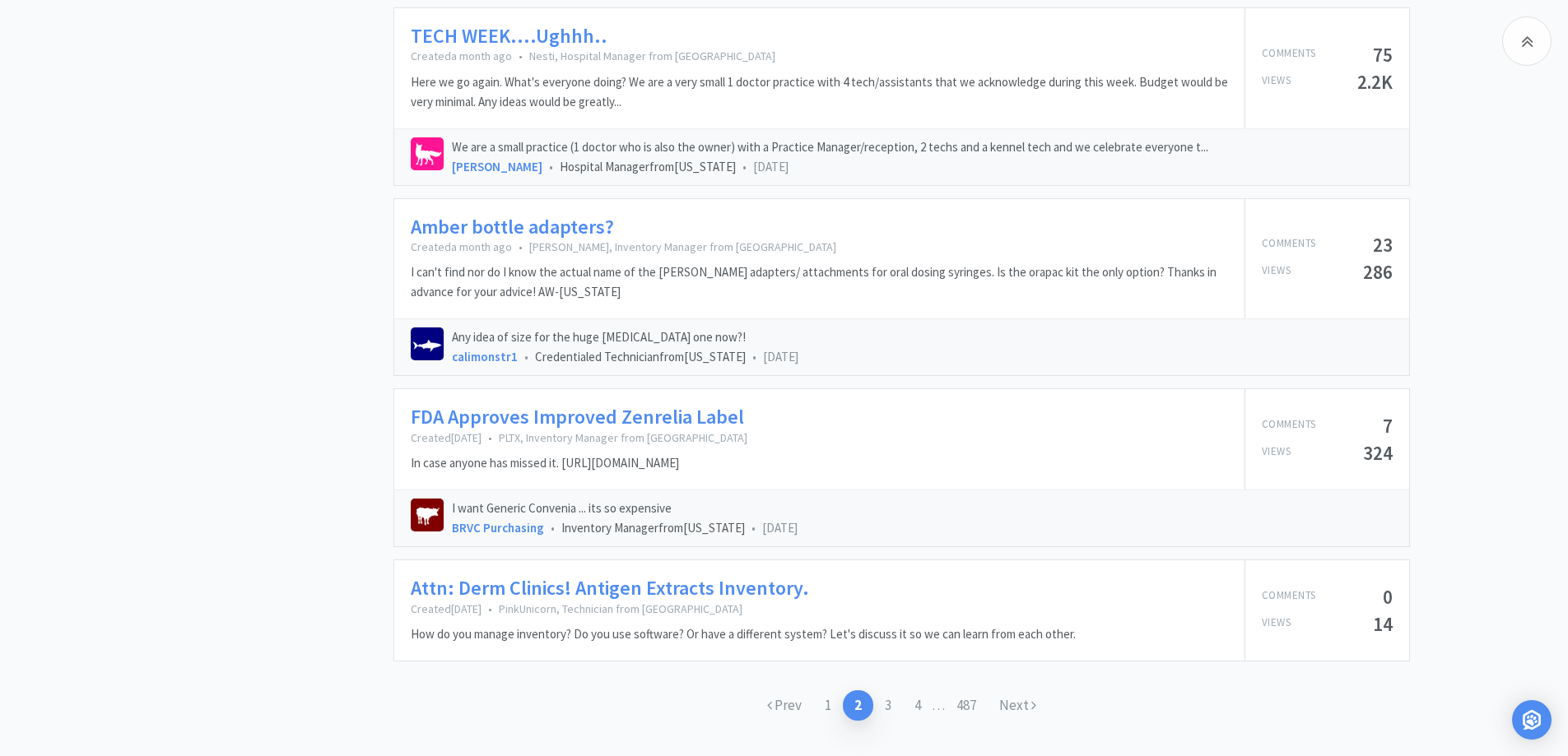
scroll to position [2411, 0]
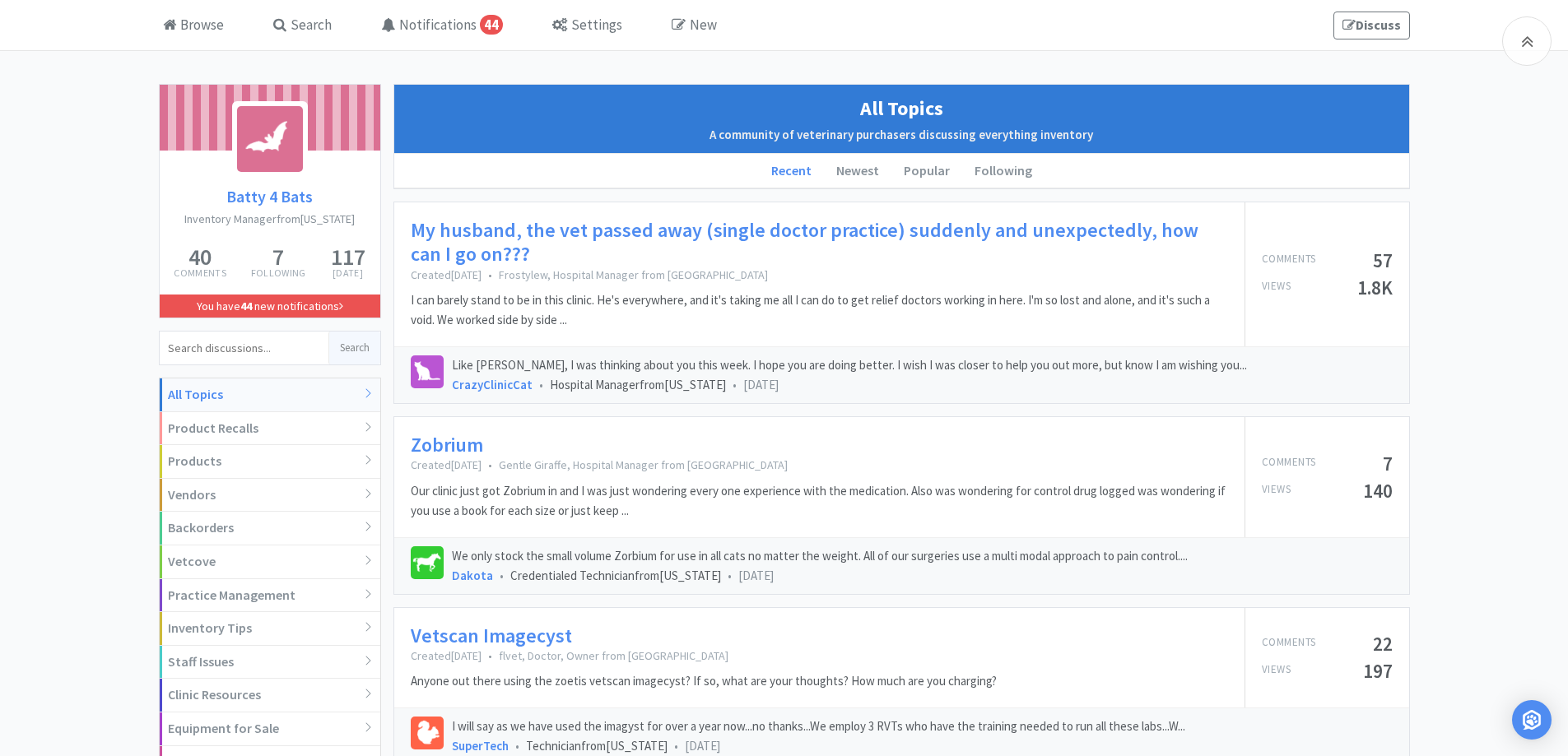
scroll to position [0, 0]
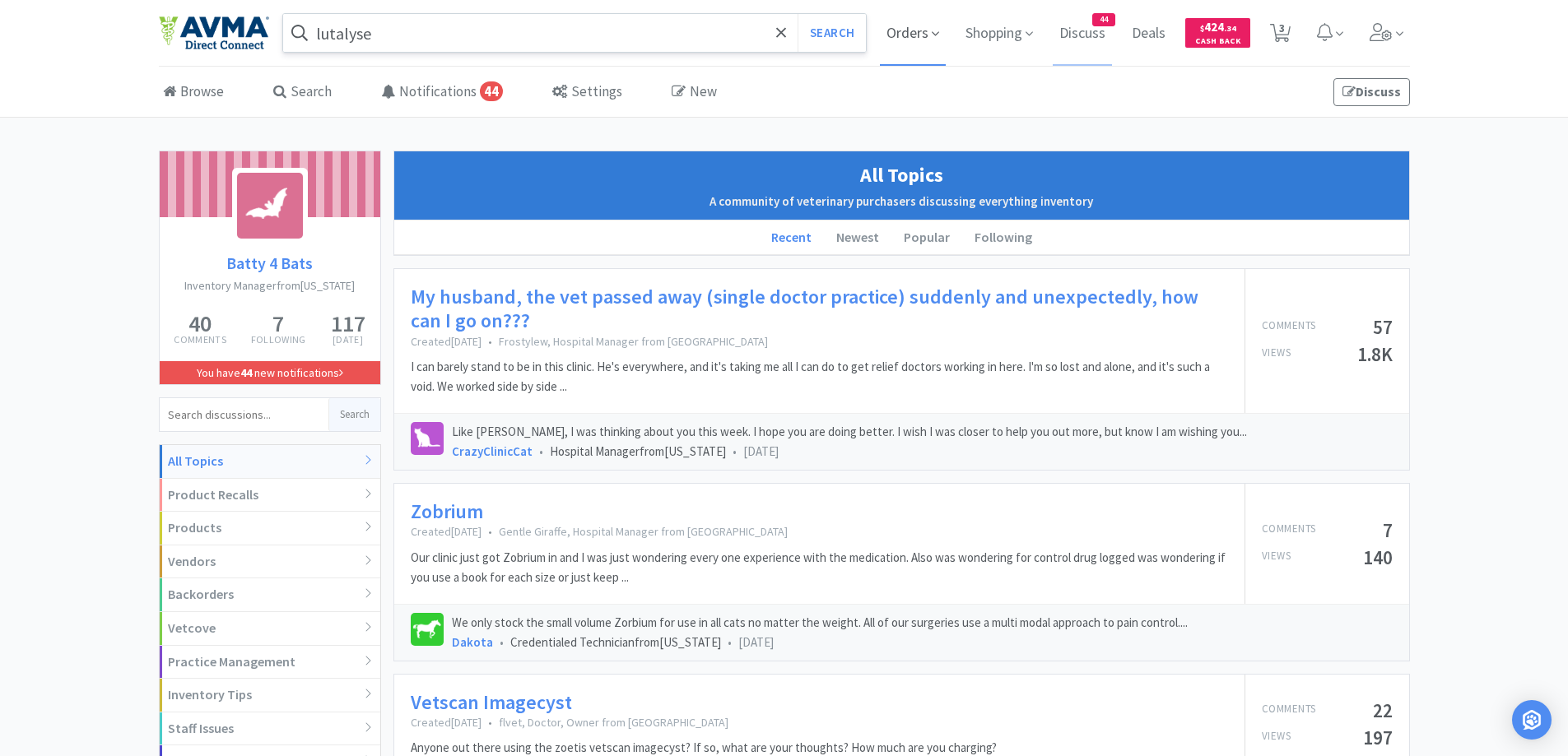
click at [917, 36] on span "Orders" at bounding box center [912, 32] width 66 height 65
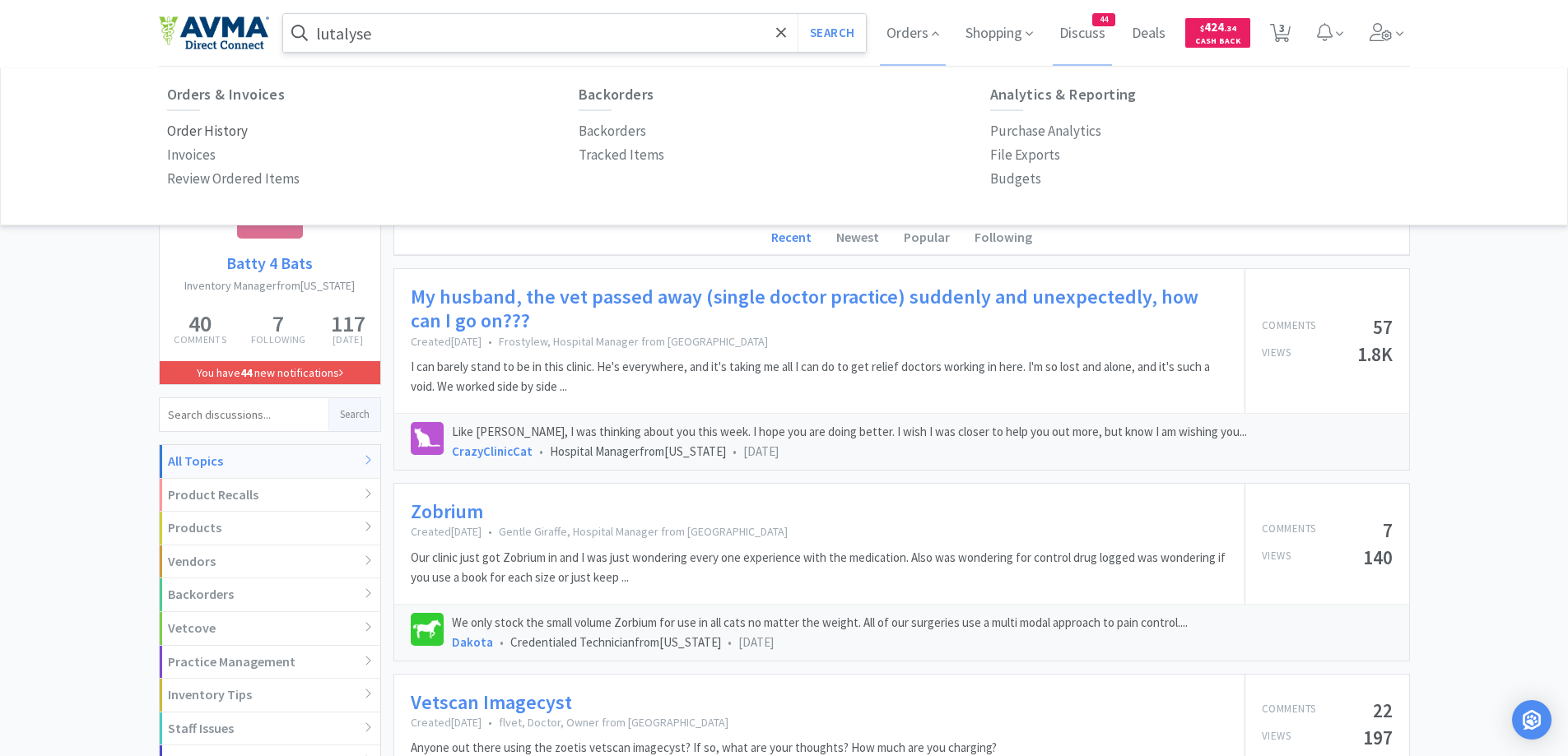
click at [228, 124] on p "Order History" at bounding box center [207, 131] width 80 height 22
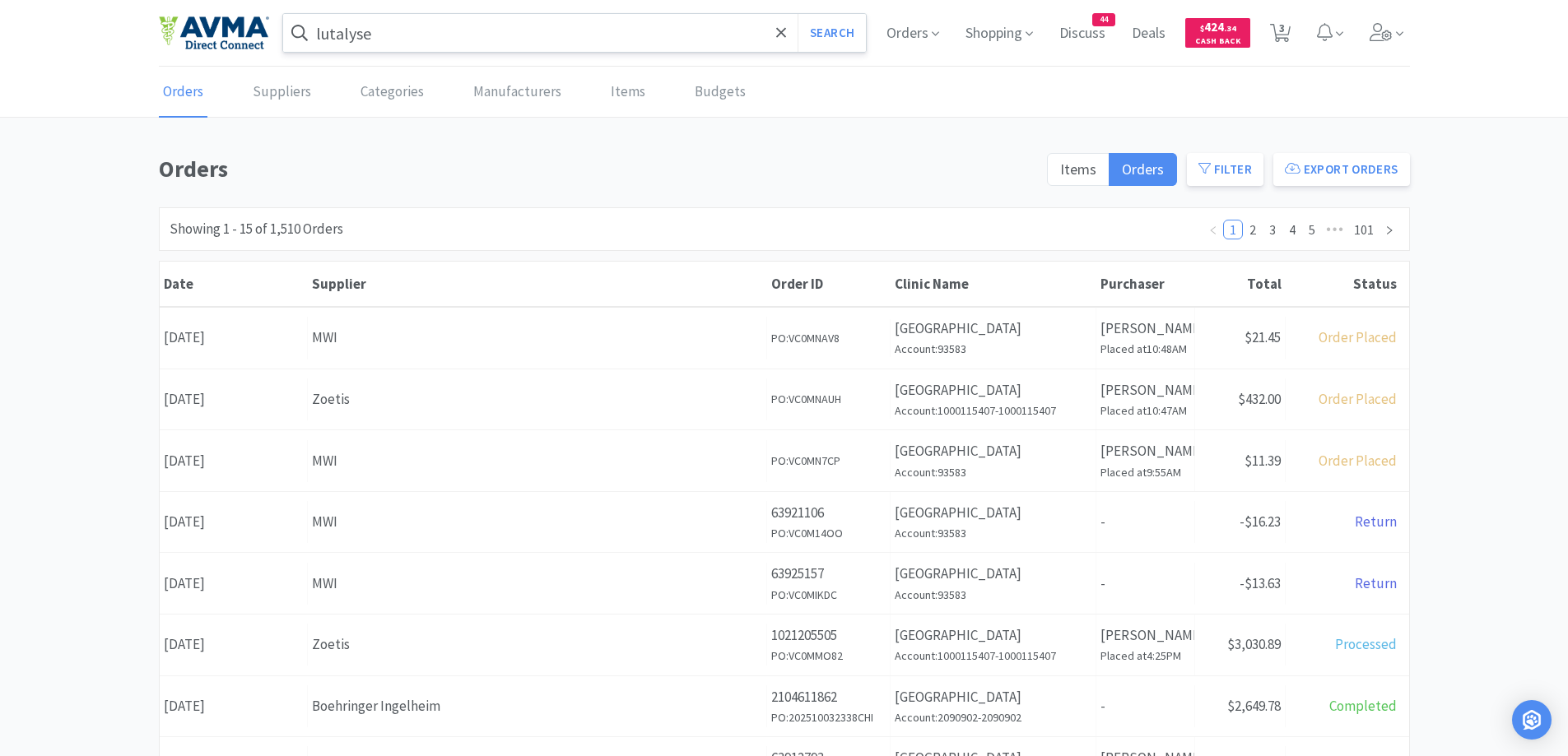
click at [1449, 239] on div "Orders Items Orders Filter Export Orders Filters Filter Suppliers All Suppliers…" at bounding box center [784, 719] width 1568 height 1136
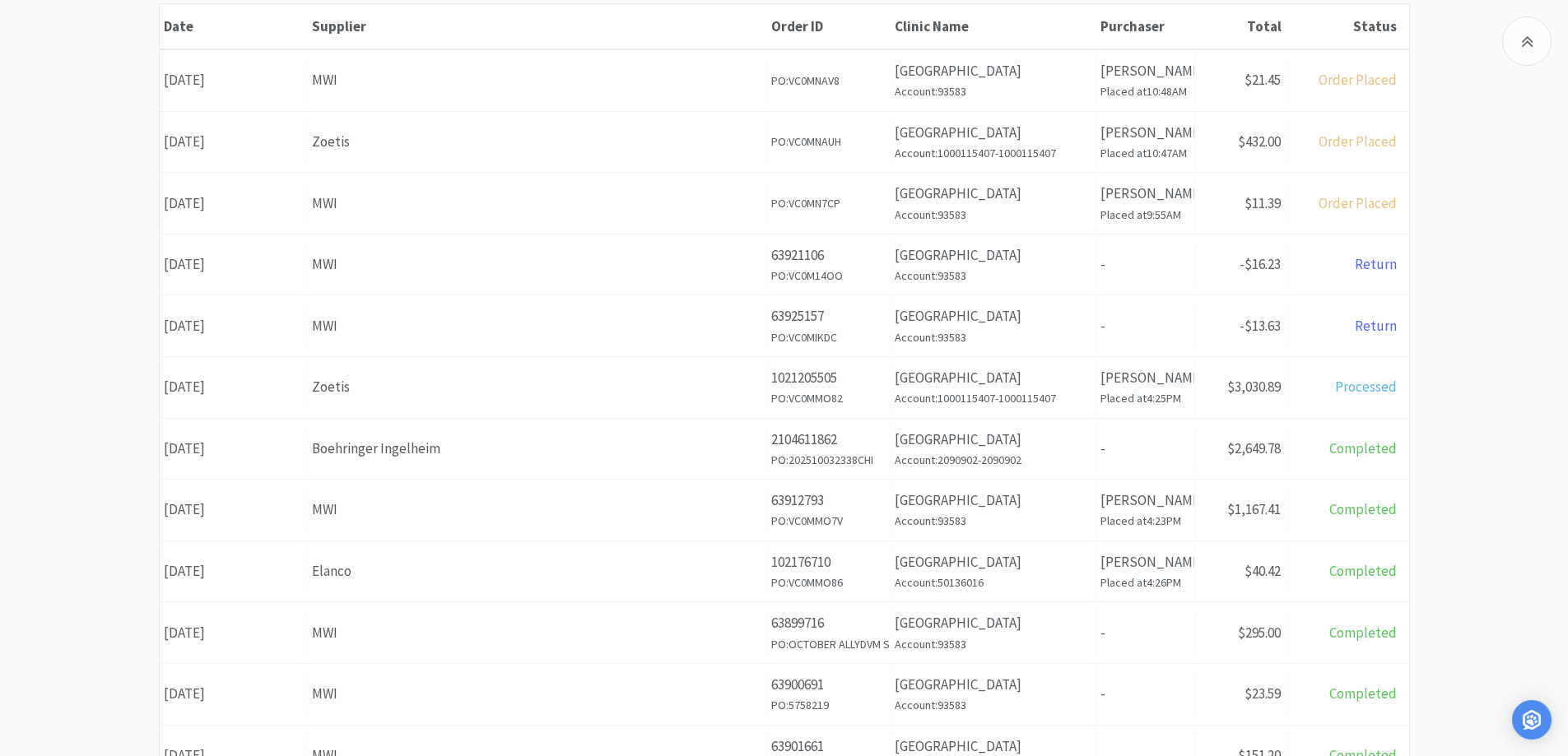
scroll to position [494, 0]
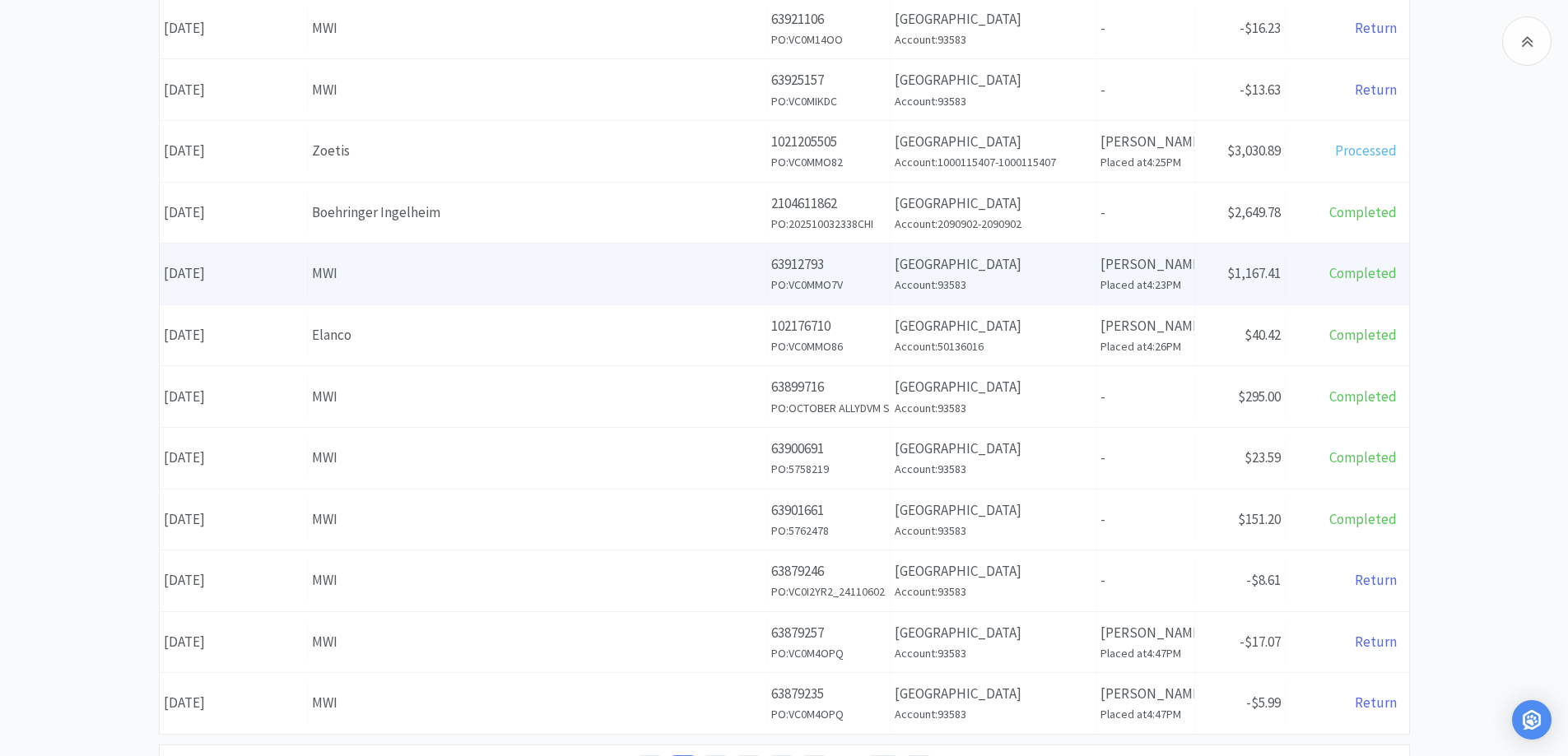
click at [866, 262] on p "63912793" at bounding box center [828, 264] width 114 height 22
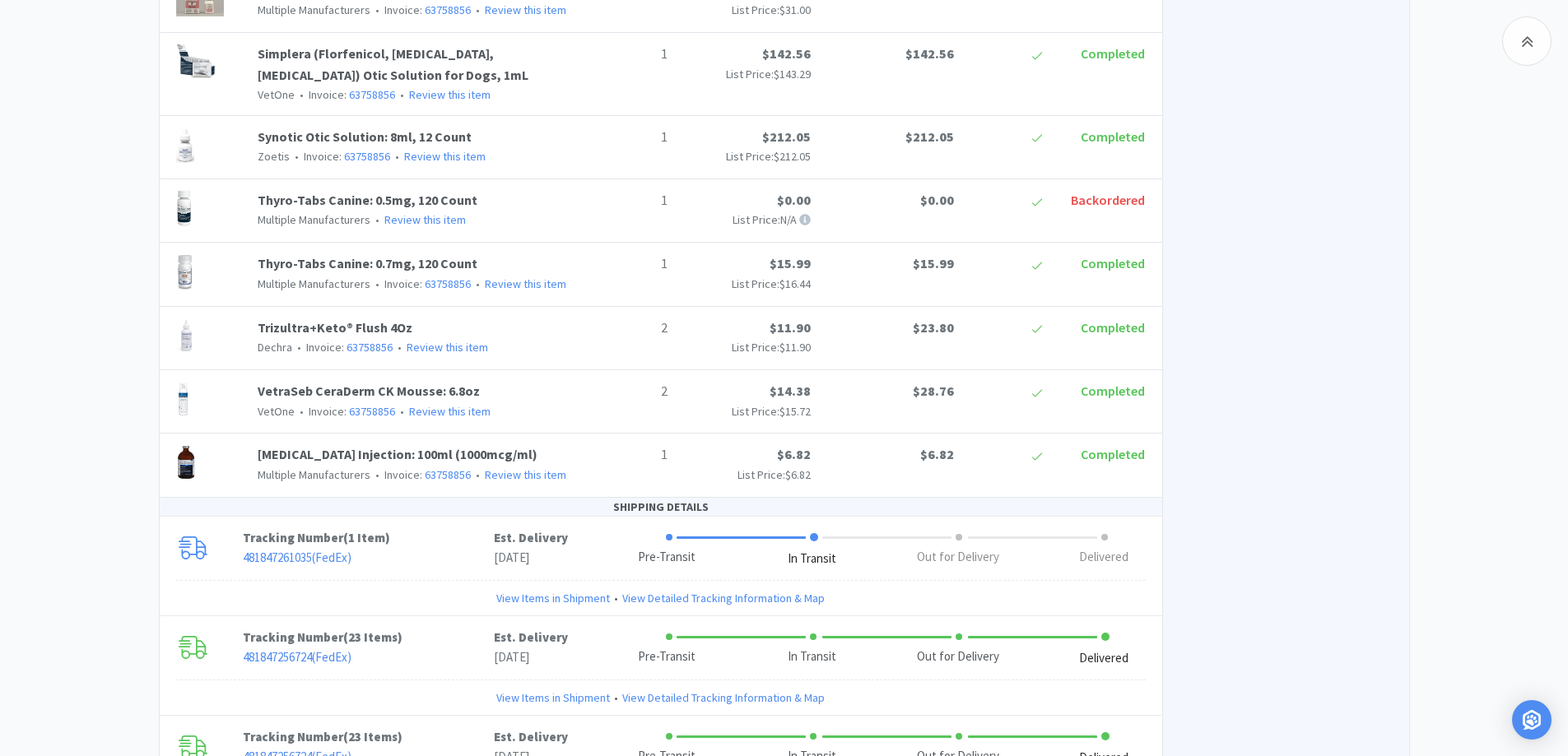
scroll to position [1863, 0]
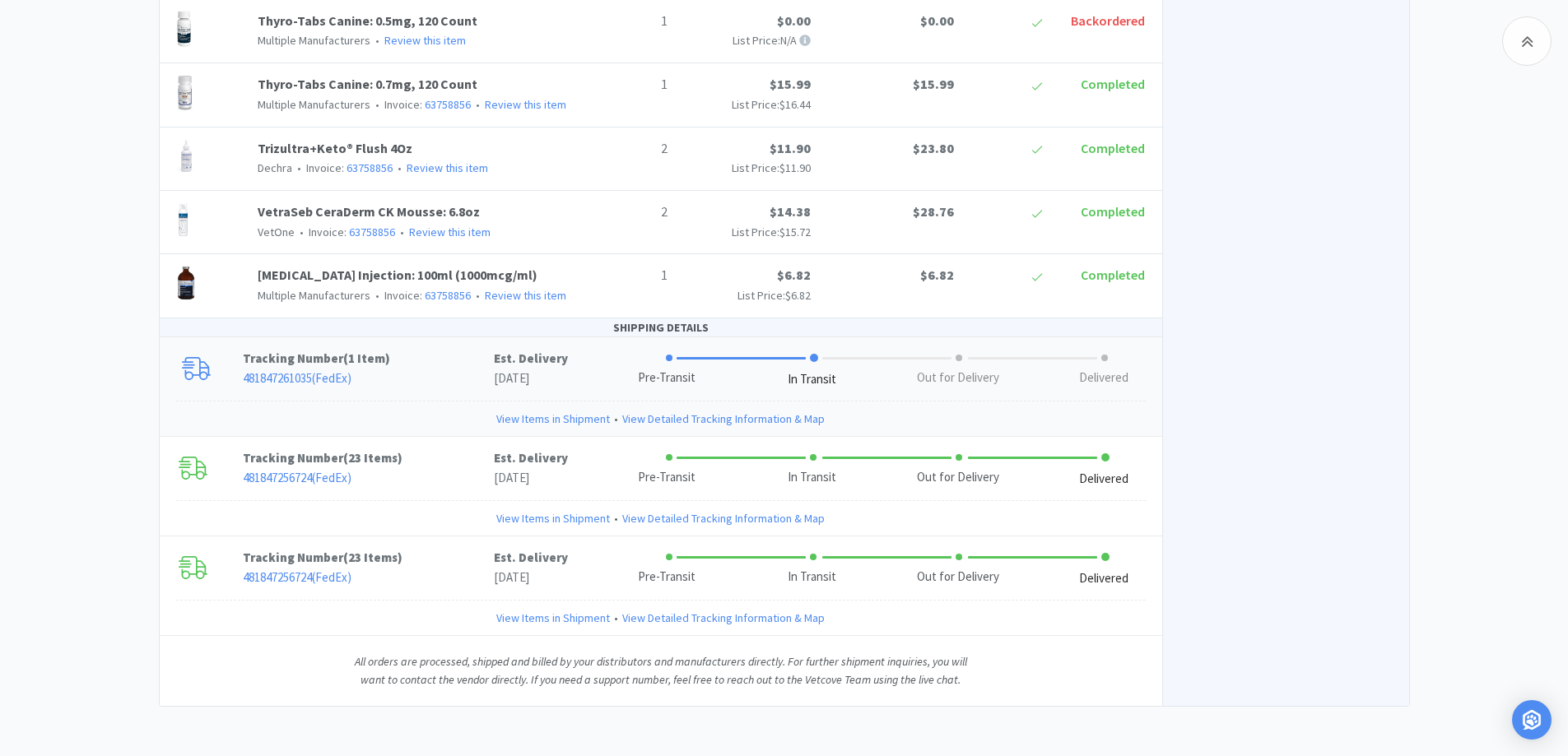
click at [475, 371] on p "481847261035 ( FedEx )" at bounding box center [368, 379] width 251 height 20
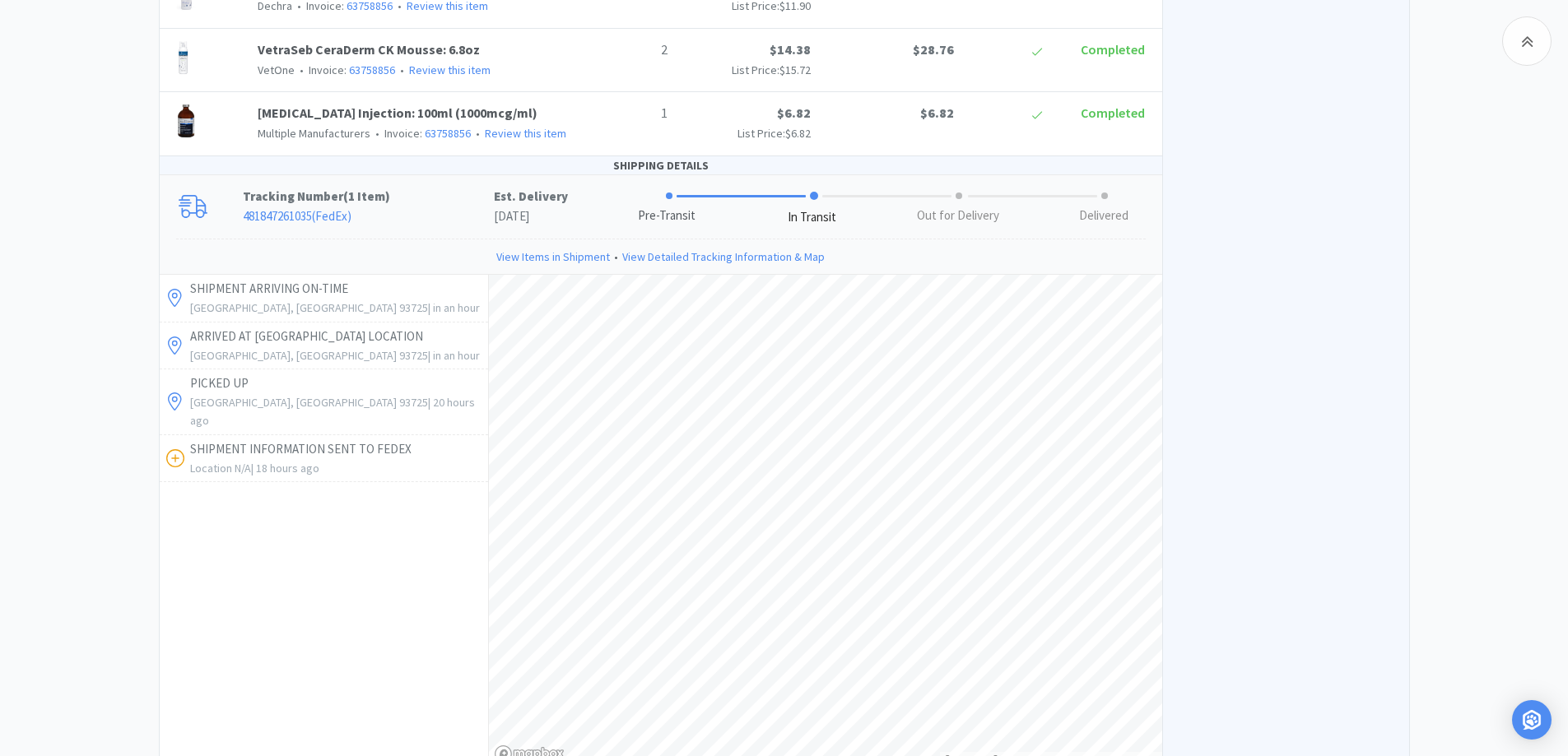
scroll to position [2028, 0]
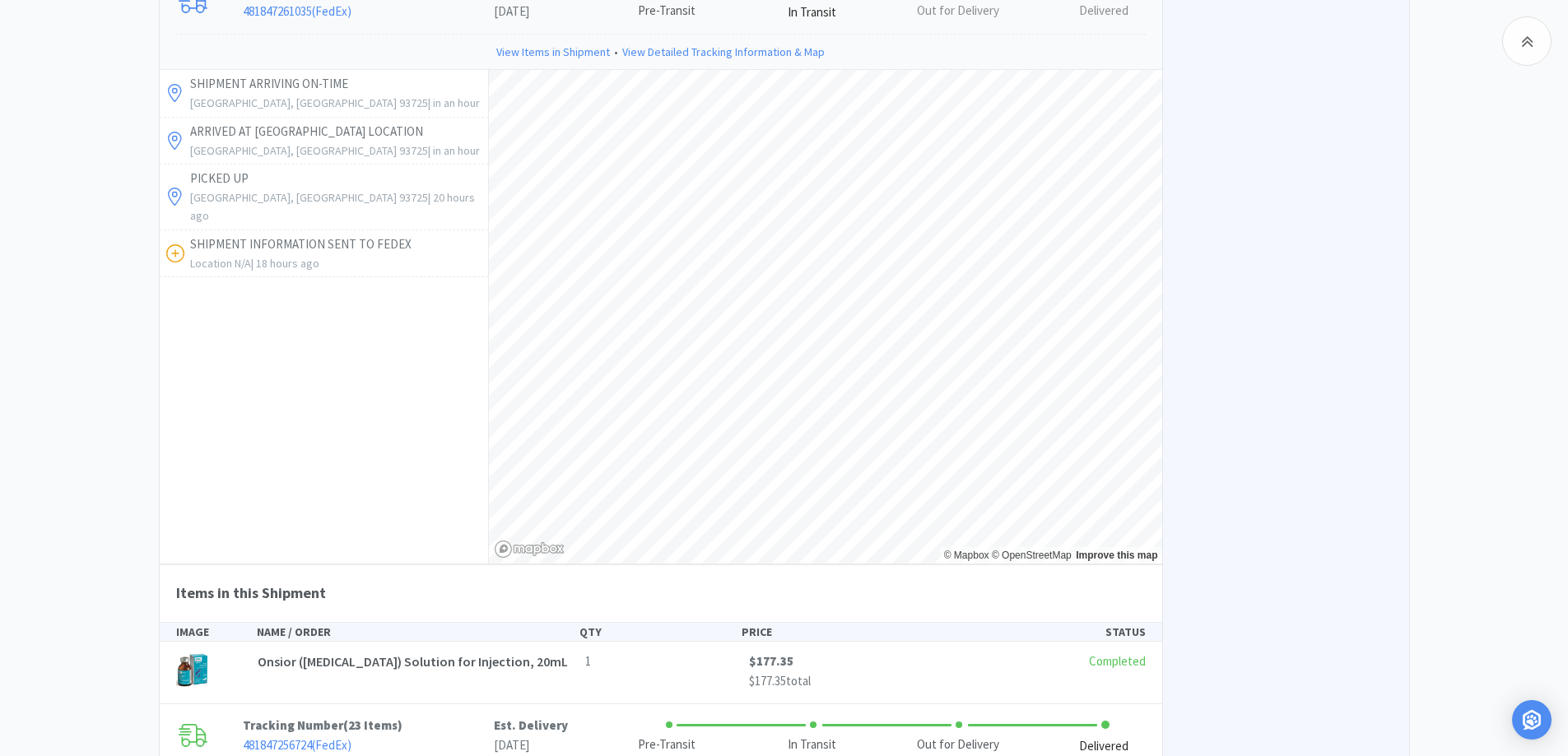
scroll to position [2498, 0]
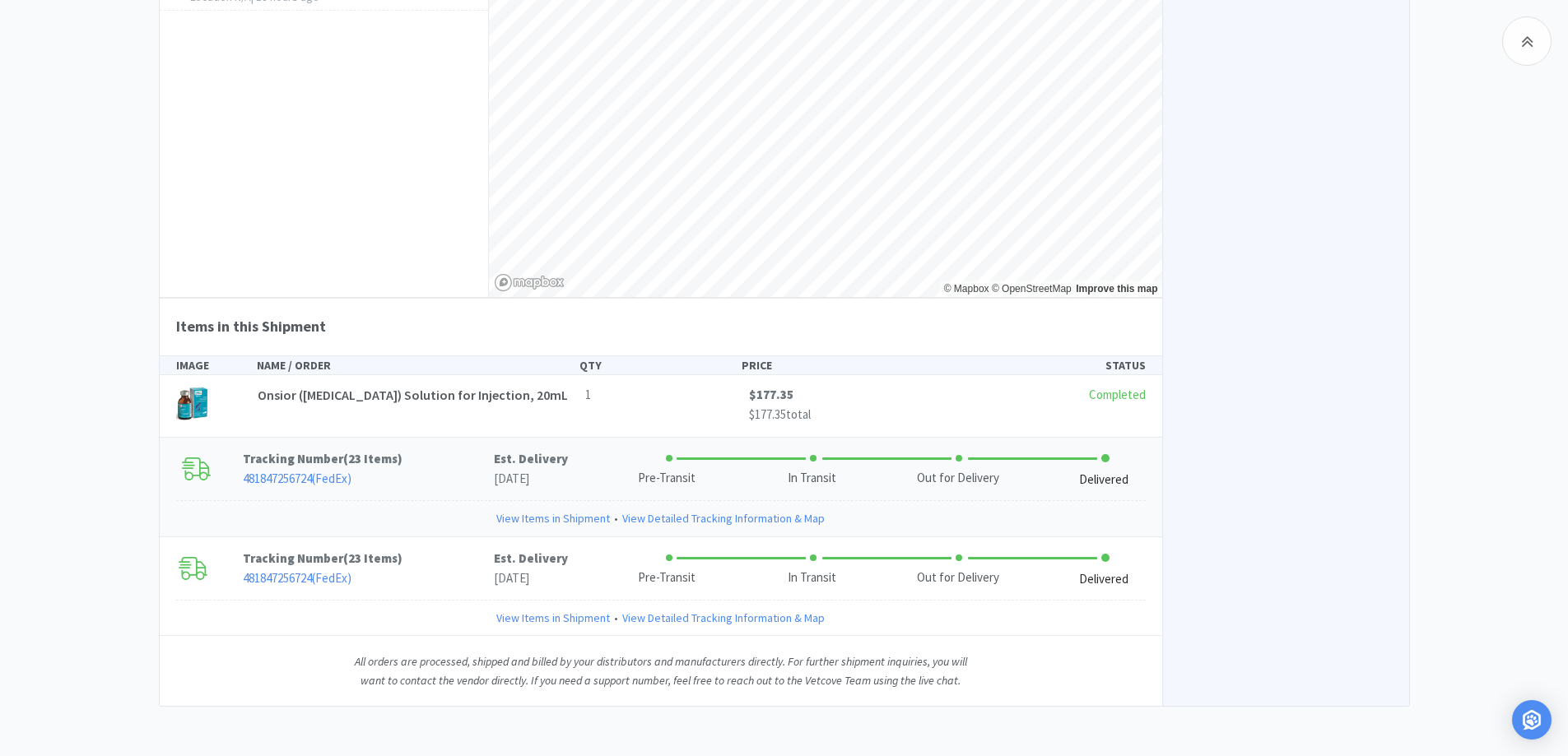
click at [454, 486] on p "481847256724 ( FedEx )" at bounding box center [368, 479] width 251 height 20
click at [455, 573] on p "481847256724 ( FedEx )" at bounding box center [368, 579] width 251 height 20
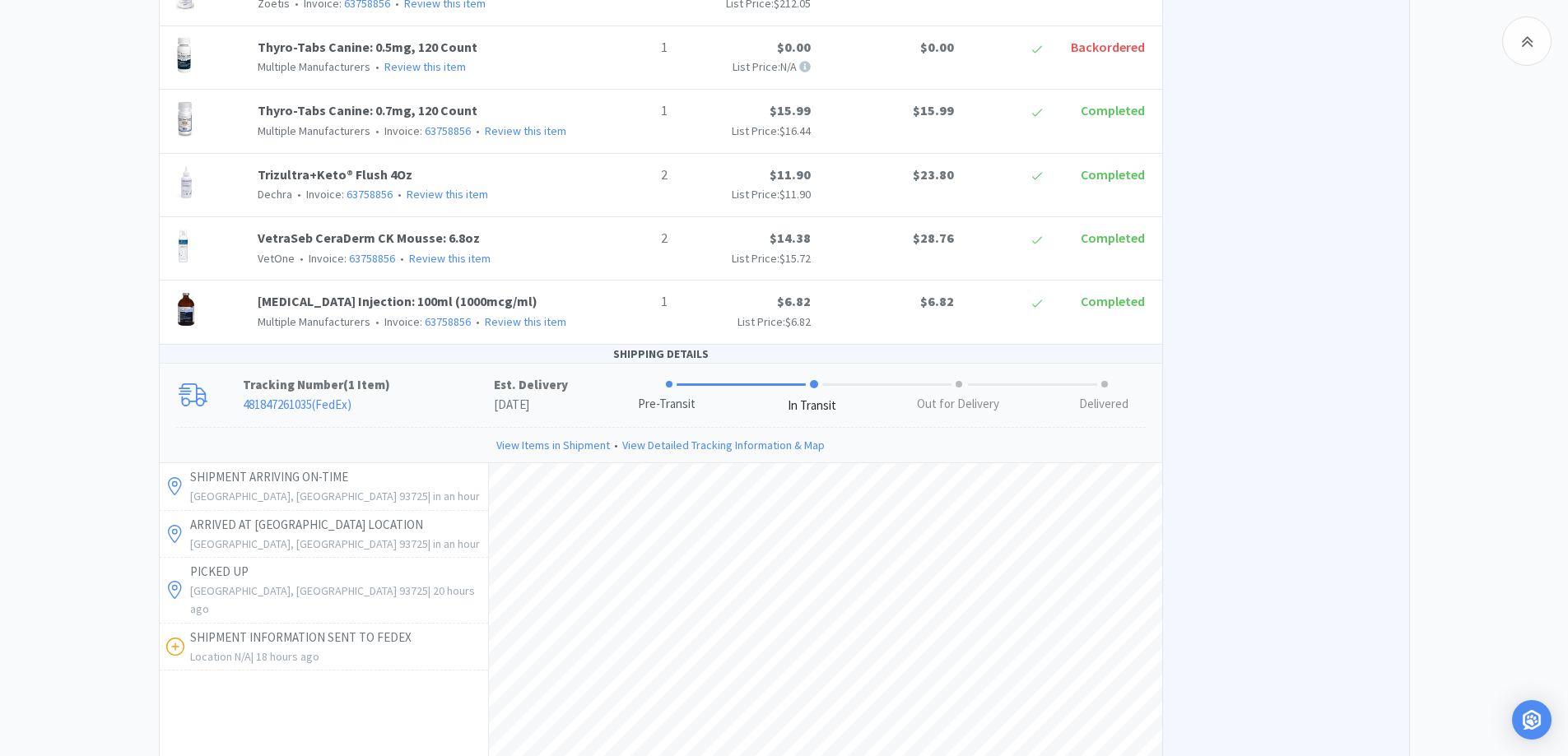
scroll to position [1839, 0]
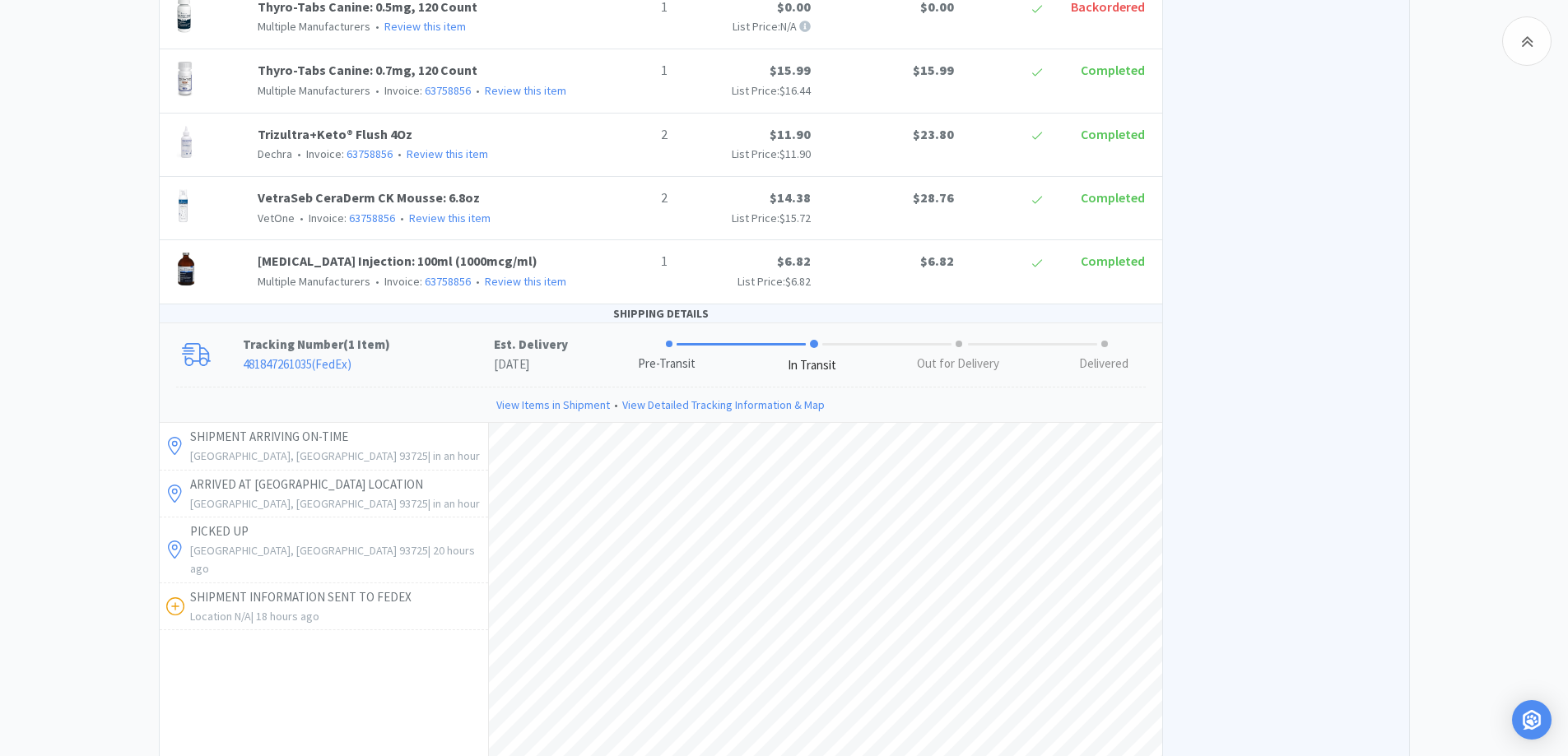
click at [421, 355] on p "Tracking Number ( 1 Item )" at bounding box center [368, 345] width 251 height 20
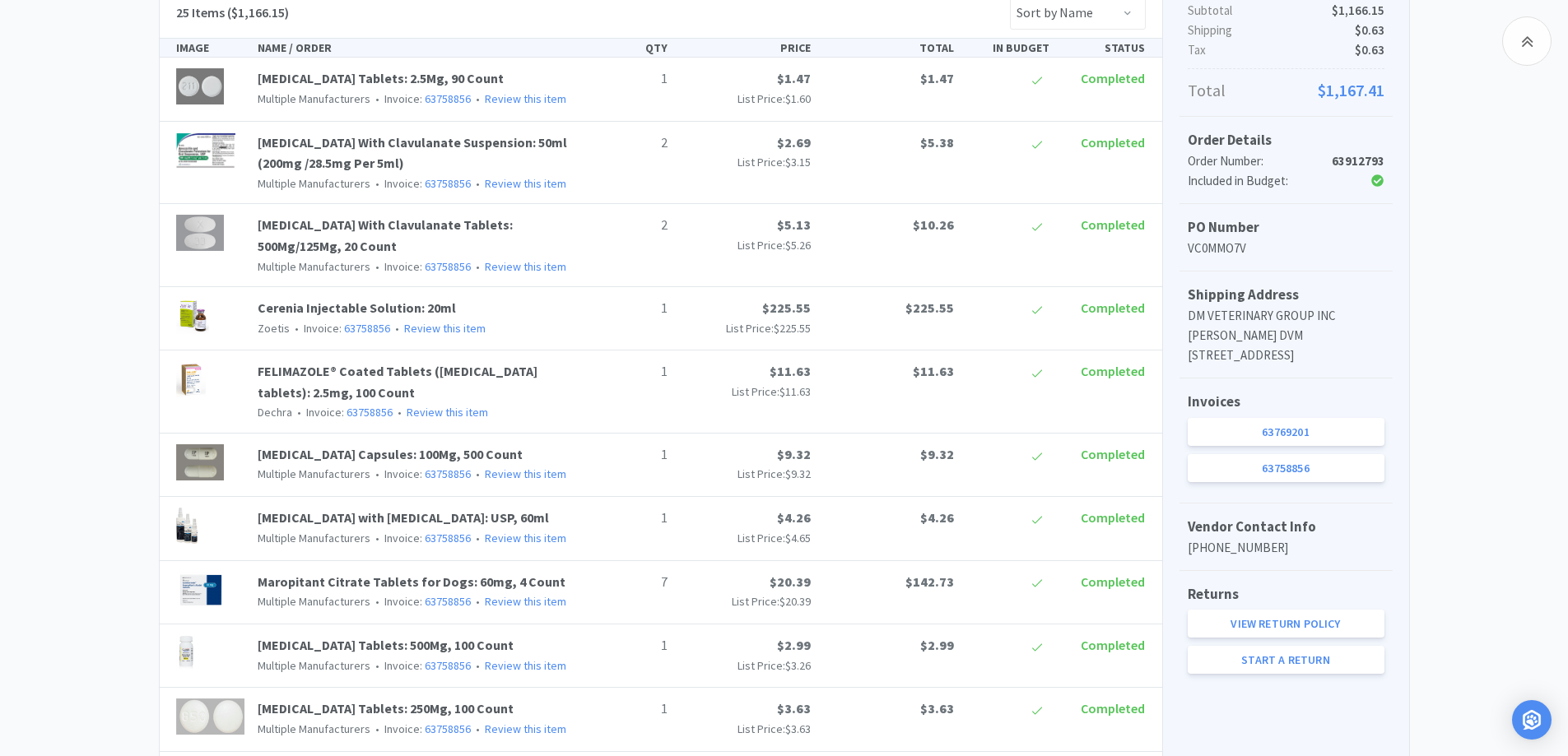
scroll to position [29, 0]
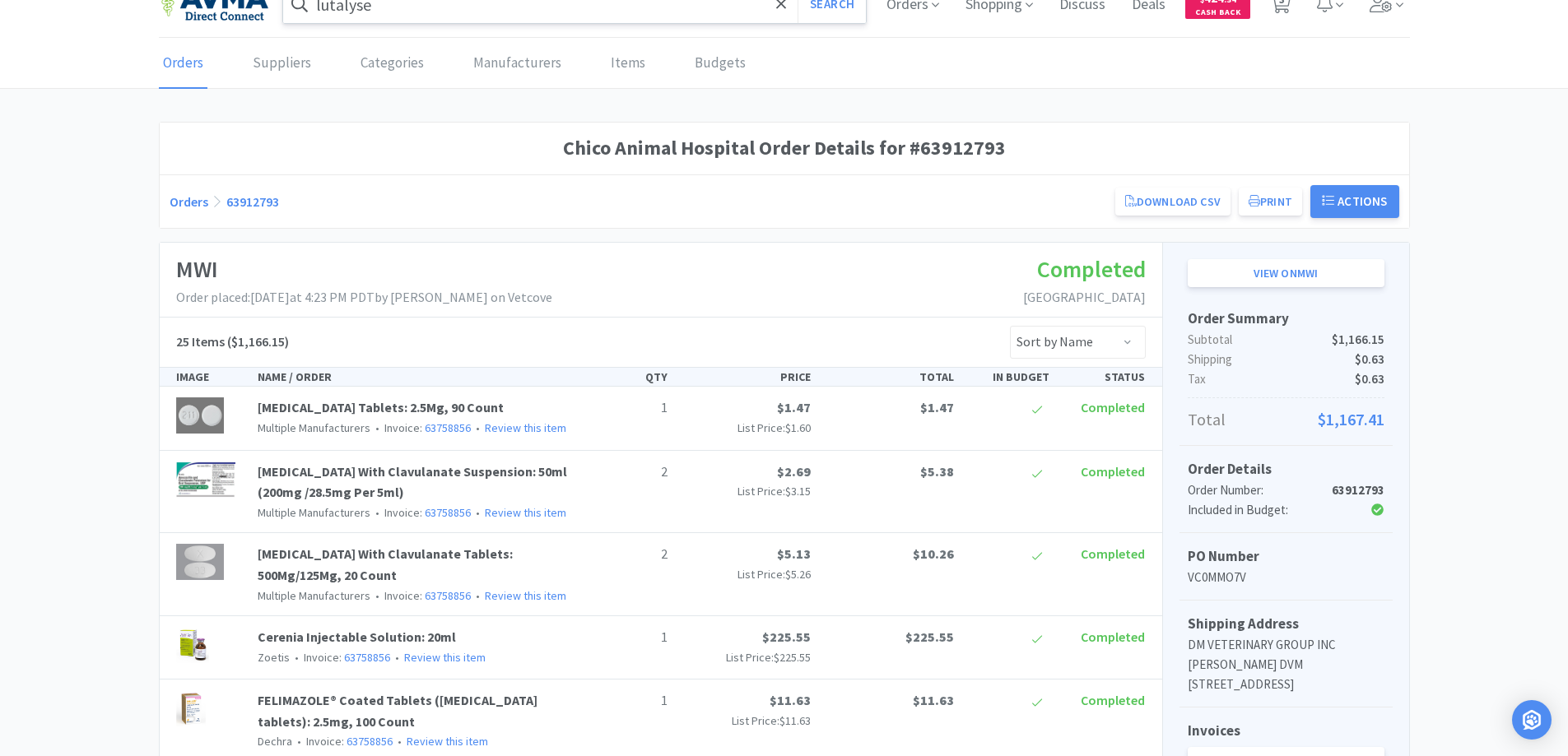
click at [178, 211] on div "Orders 63912793 Download CSV Print Chico Animal Hospital Order for MWI PO Numbe…" at bounding box center [784, 201] width 1230 height 33
click at [183, 206] on link "Orders" at bounding box center [188, 201] width 39 height 17
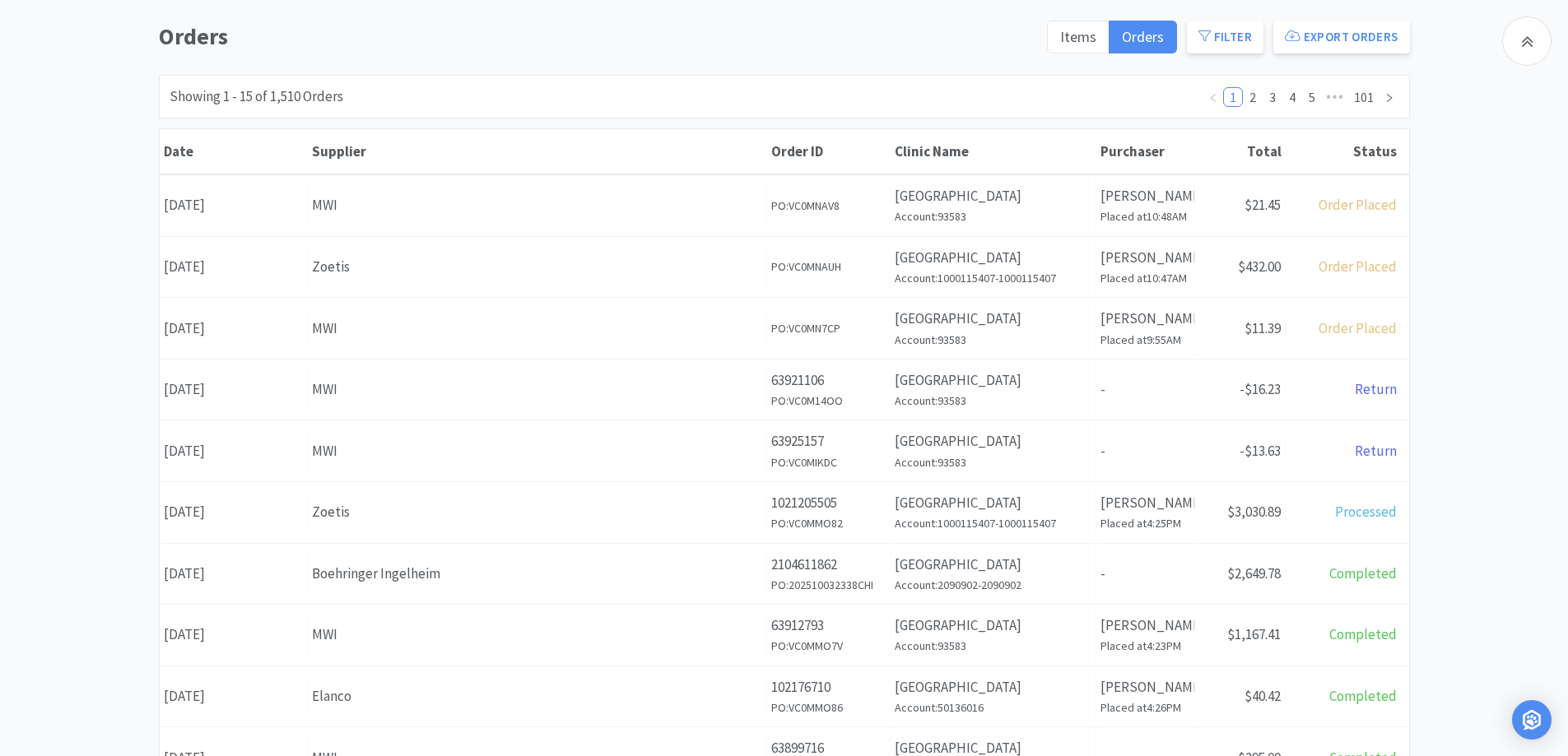
scroll to position [193, 0]
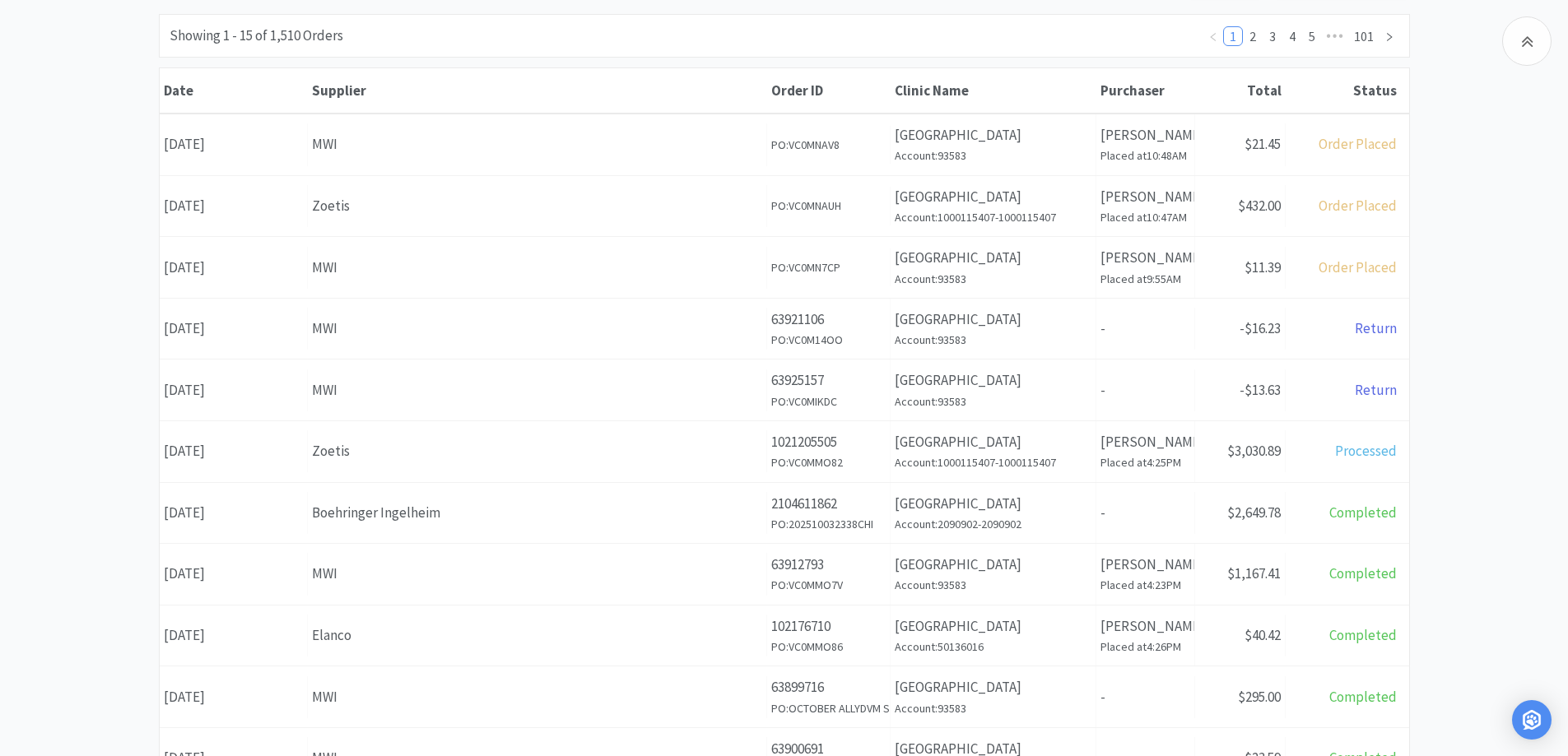
click at [1486, 408] on div "Orders Items Orders Filter Export Orders Filters Filter Suppliers All Suppliers…" at bounding box center [784, 525] width 1568 height 1136
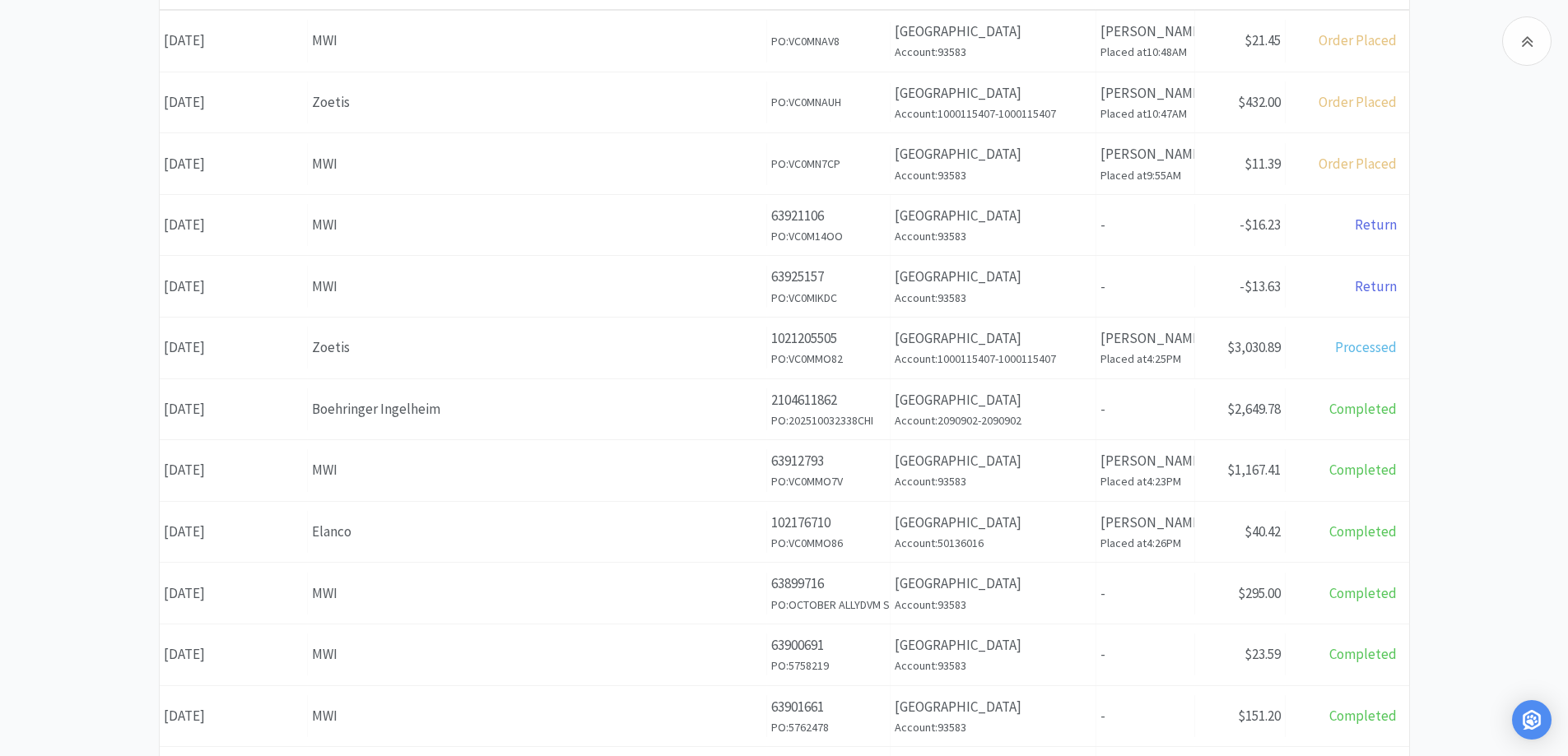
scroll to position [358, 0]
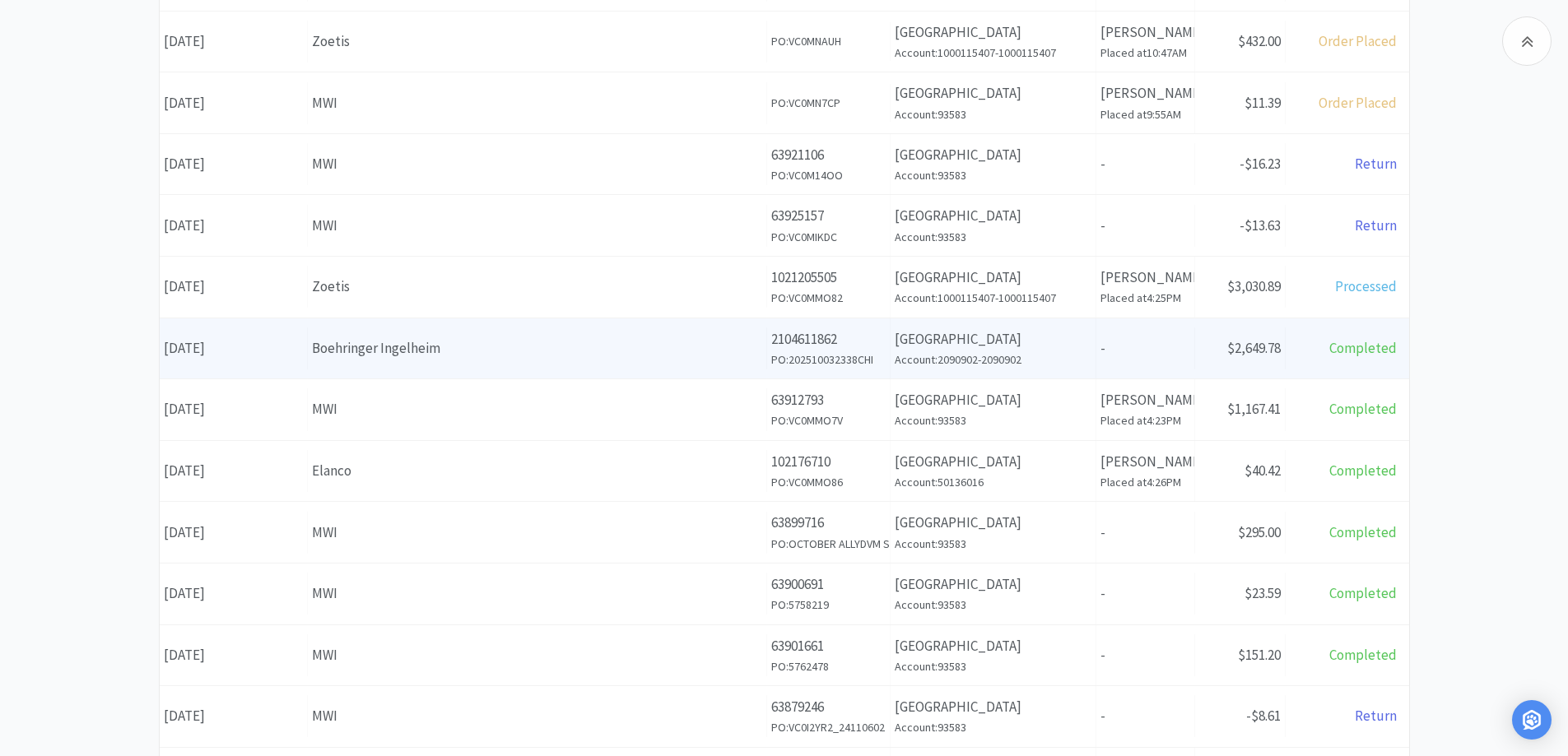
click at [613, 333] on div "Supplier Boehringer Ingelheim" at bounding box center [537, 348] width 459 height 42
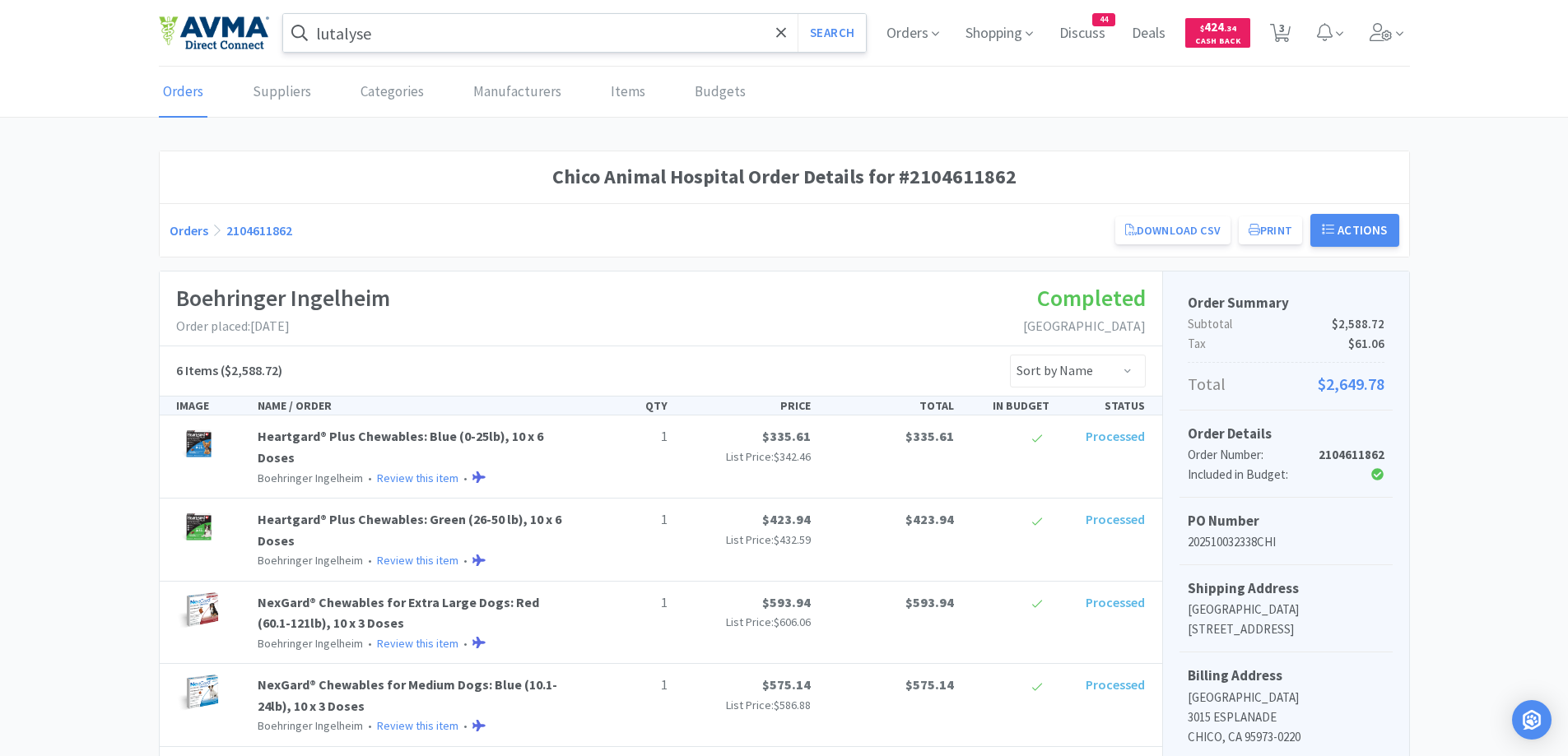
scroll to position [277, 0]
